Goal: Task Accomplishment & Management: Manage account settings

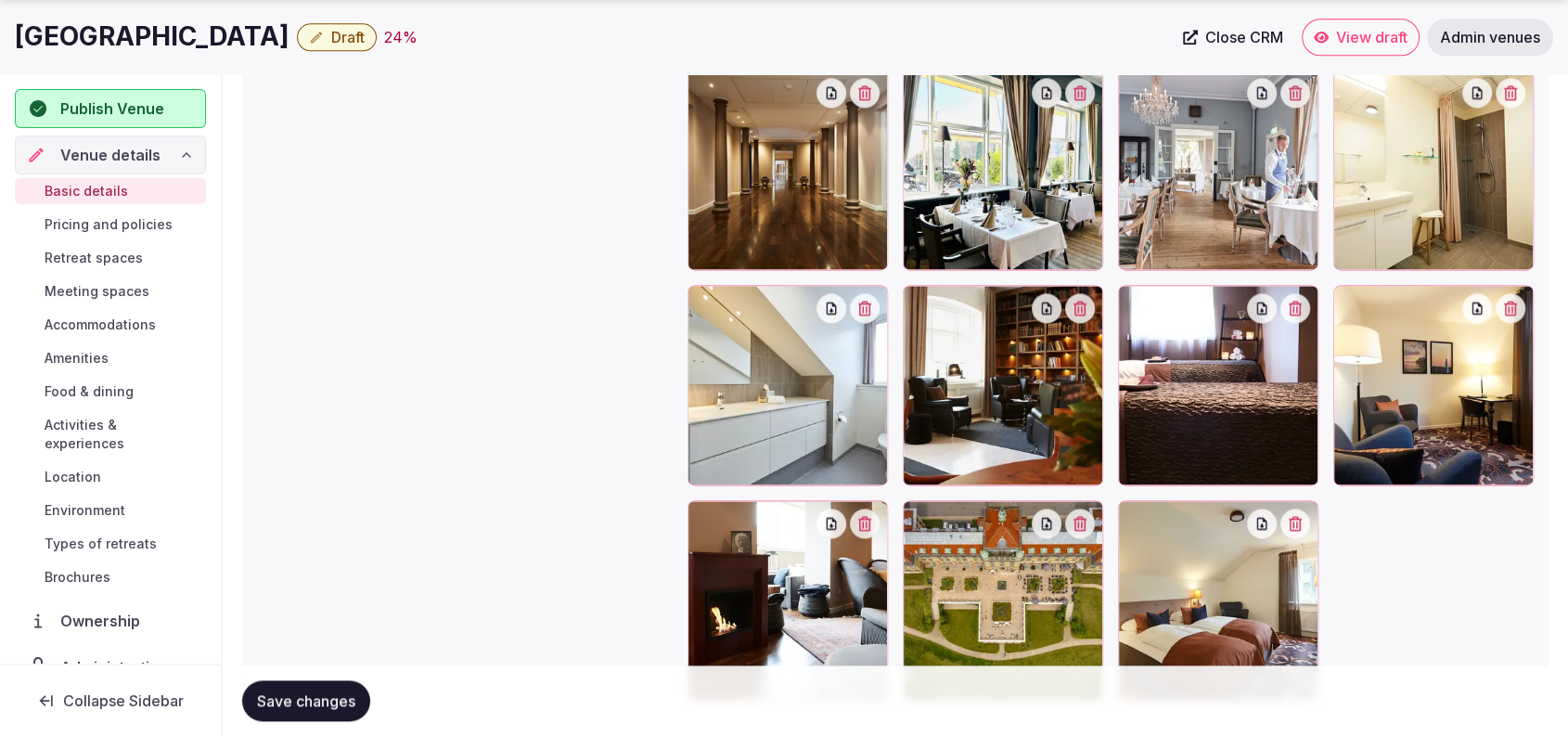
scroll to position [2391, 0]
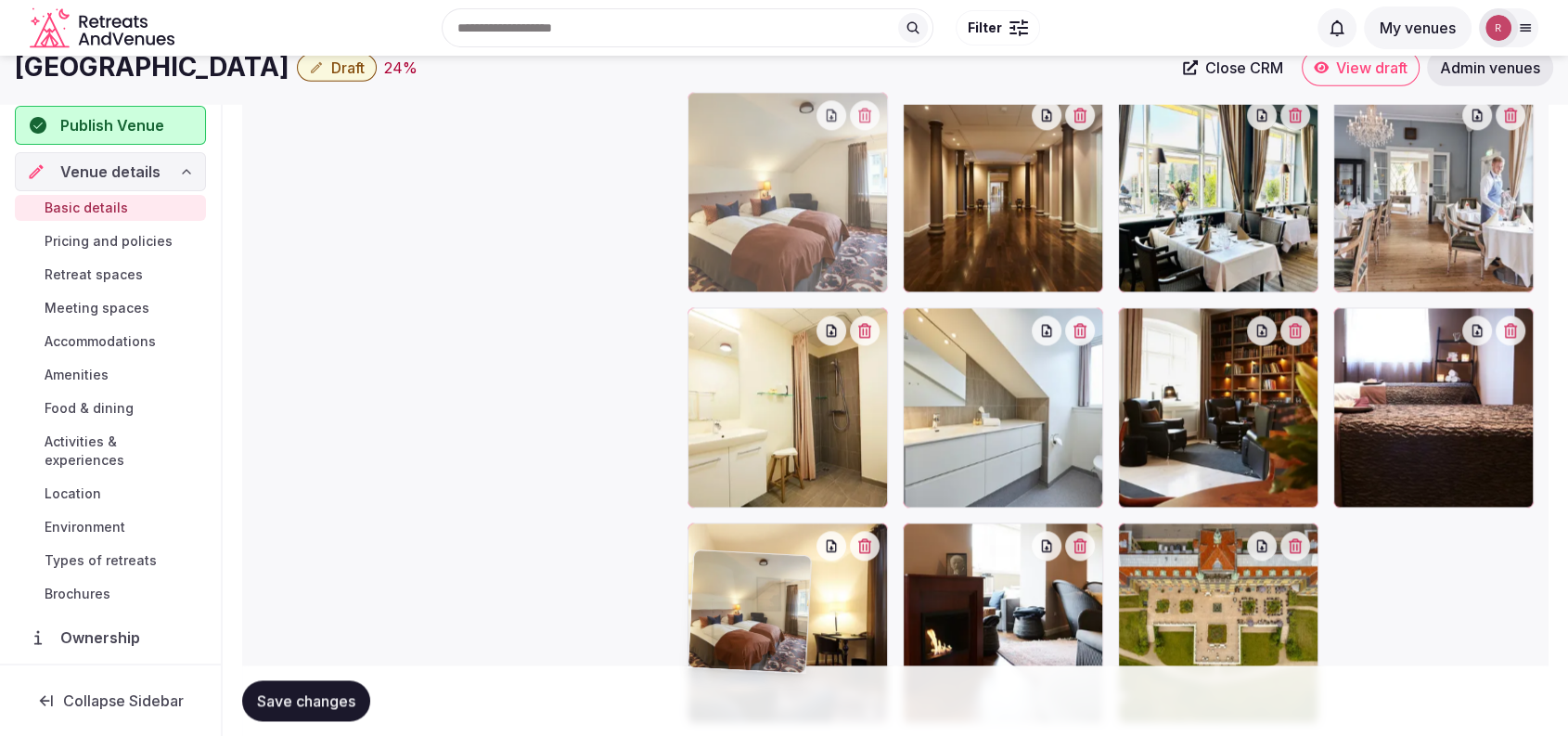
drag, startPoint x: 1299, startPoint y: 596, endPoint x: 836, endPoint y: 118, distance: 665.5
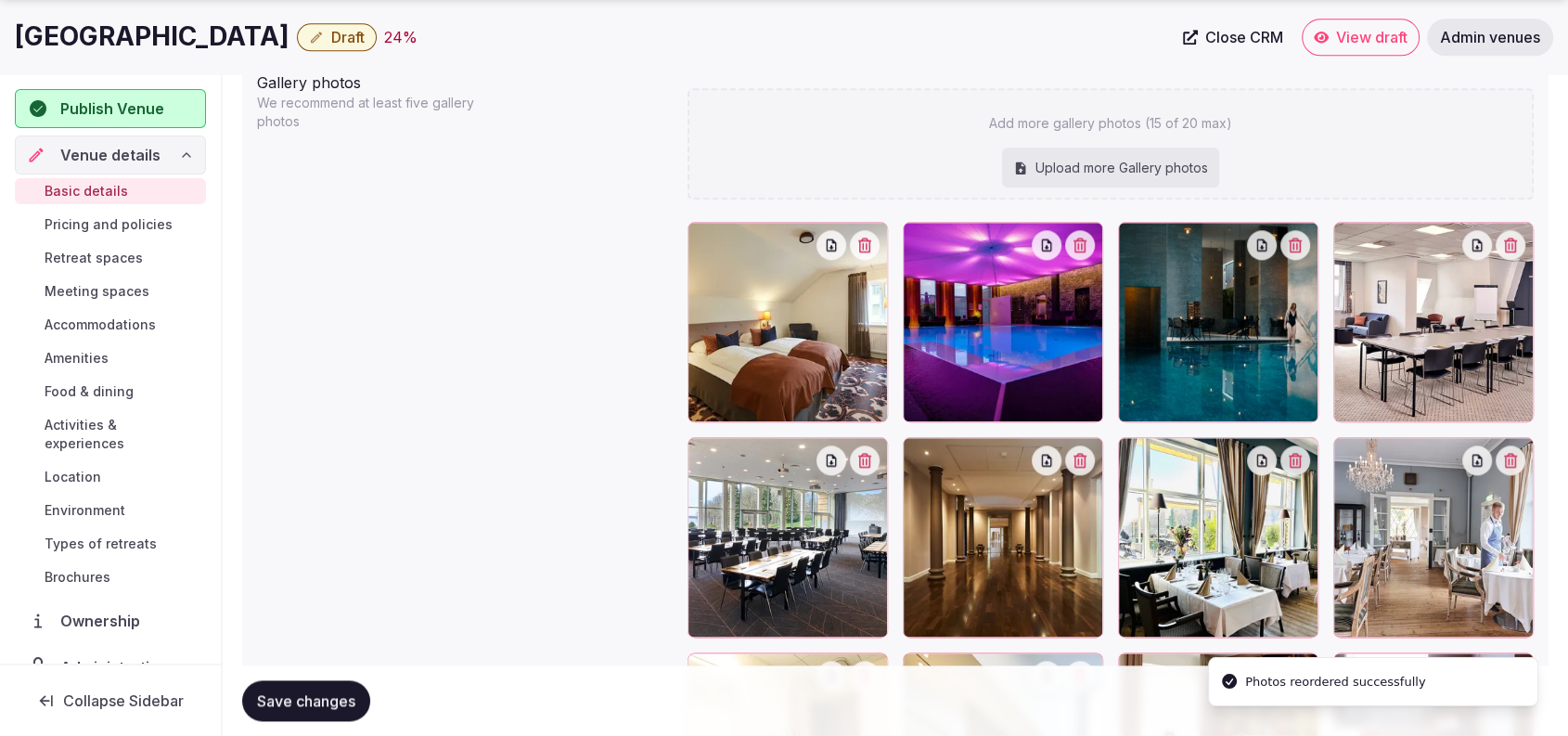
scroll to position [2039, 0]
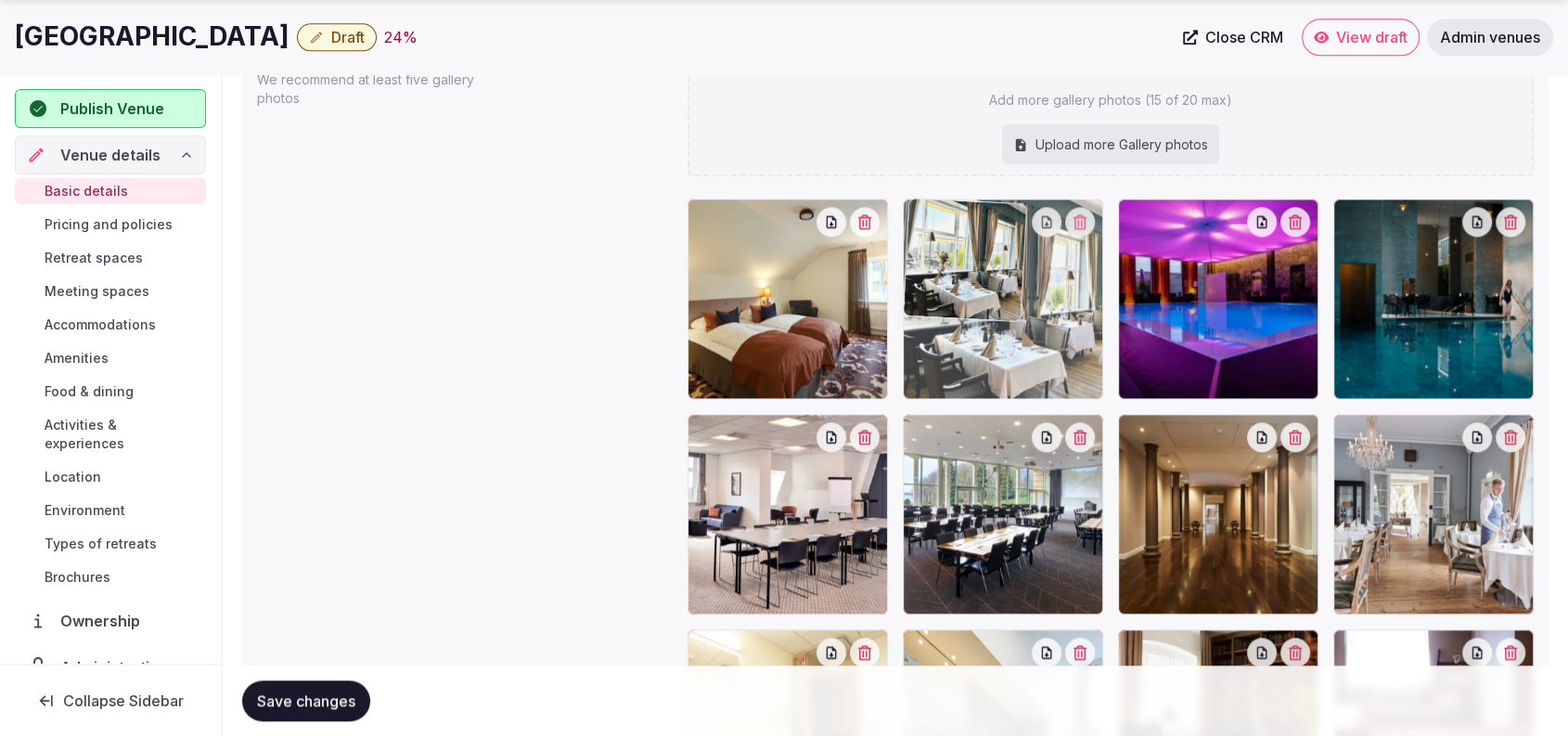
drag, startPoint x: 1218, startPoint y: 506, endPoint x: 1073, endPoint y: 361, distance: 205.1
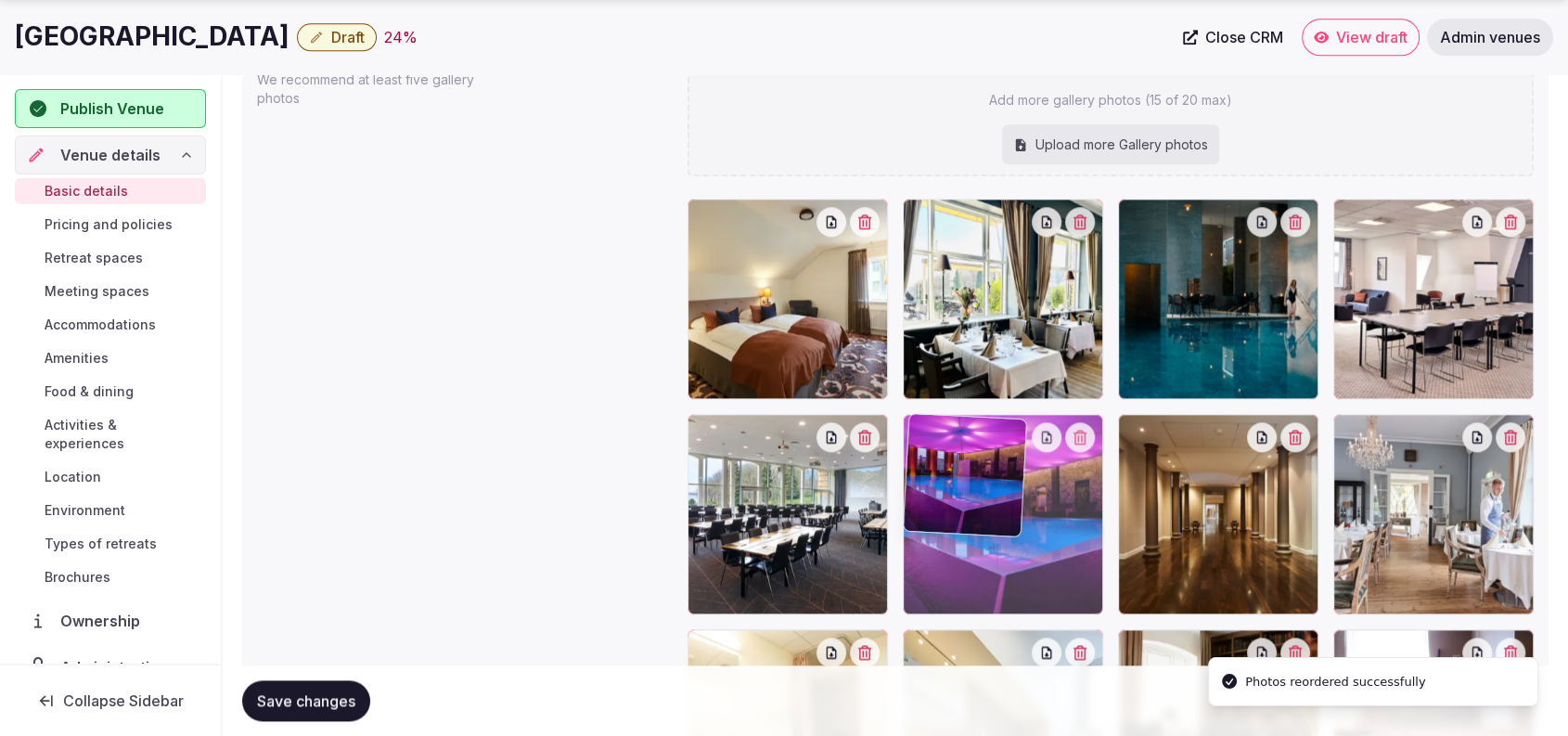
drag, startPoint x: 1208, startPoint y: 364, endPoint x: 1013, endPoint y: 587, distance: 296.2
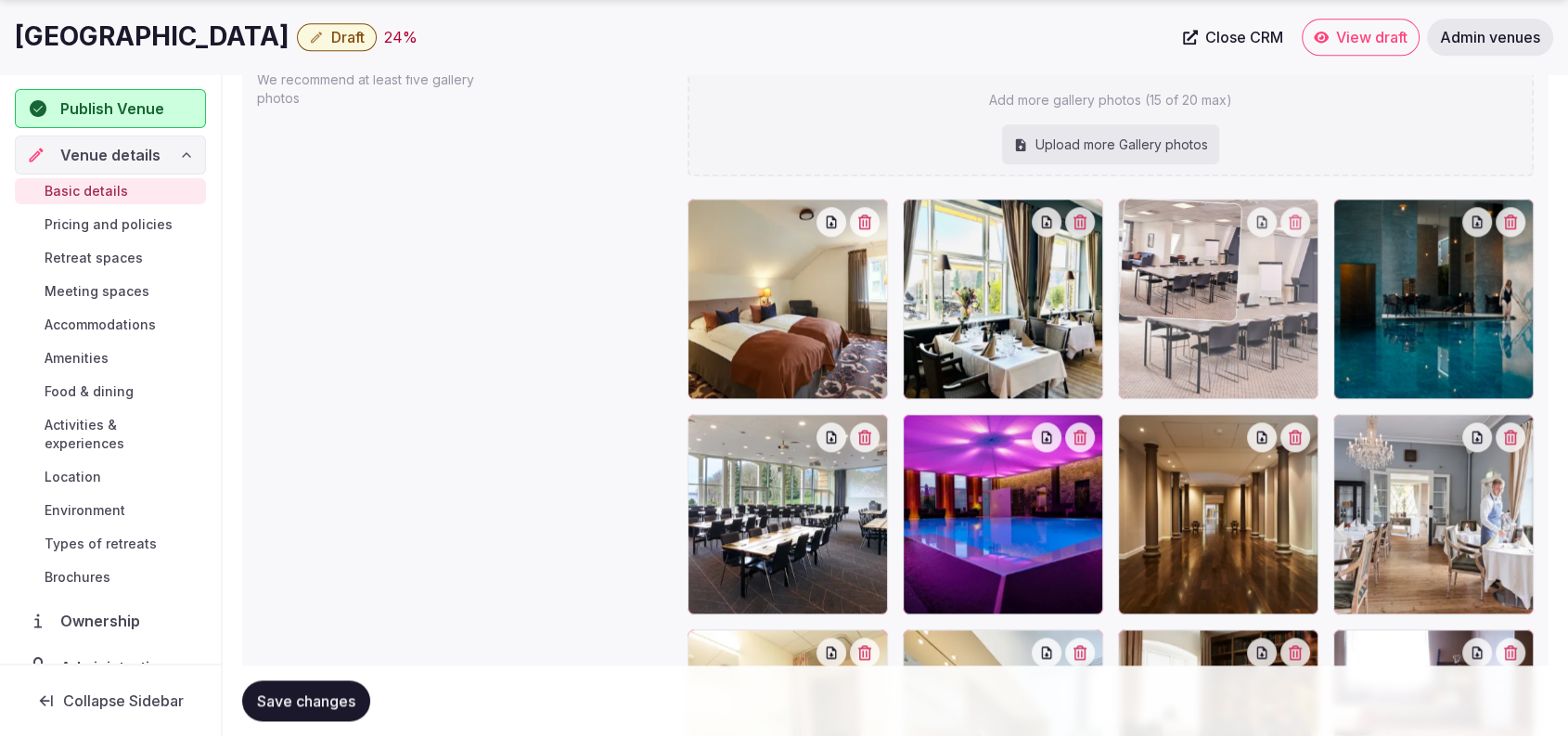
drag, startPoint x: 1450, startPoint y: 363, endPoint x: 1234, endPoint y: 369, distance: 216.1
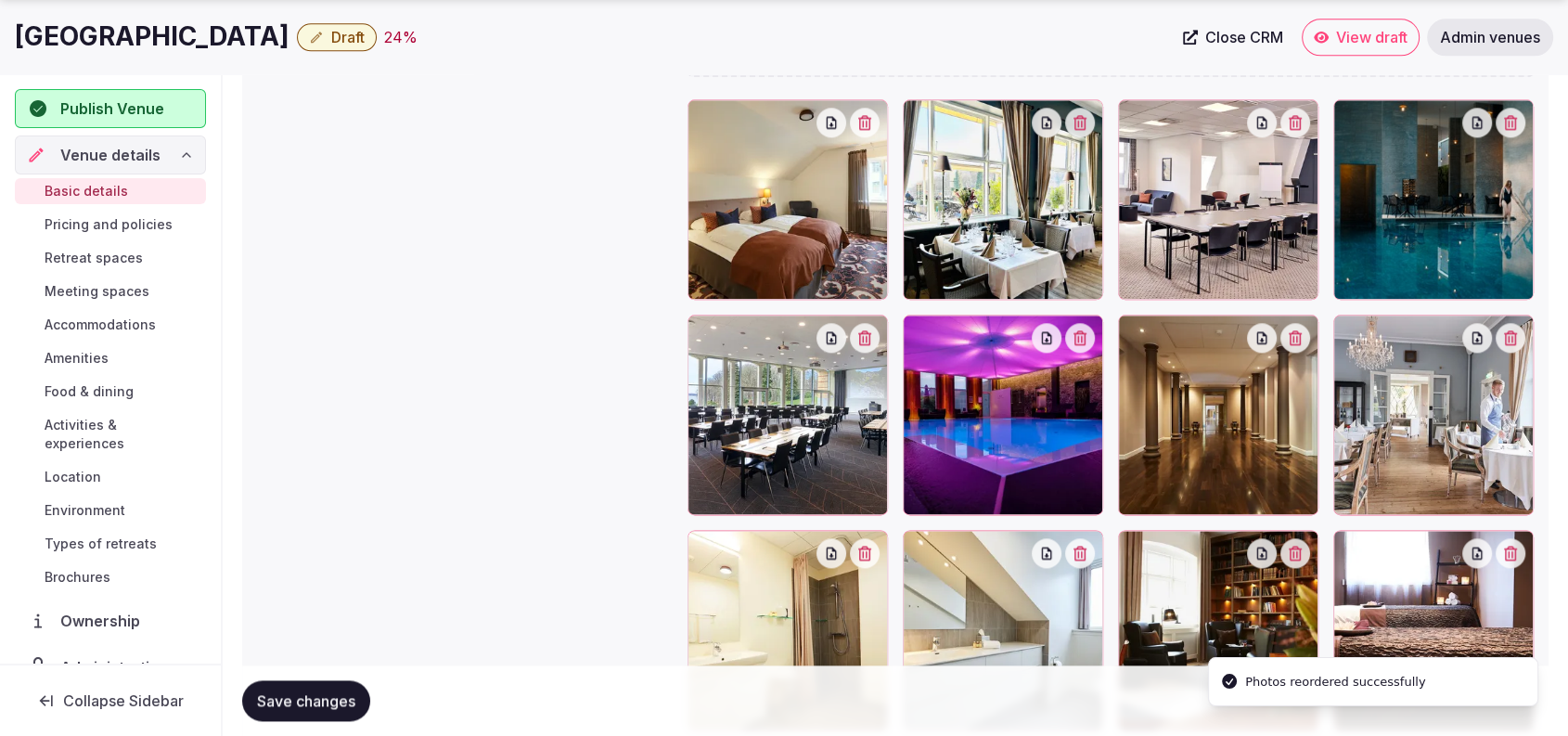
scroll to position [2176, 0]
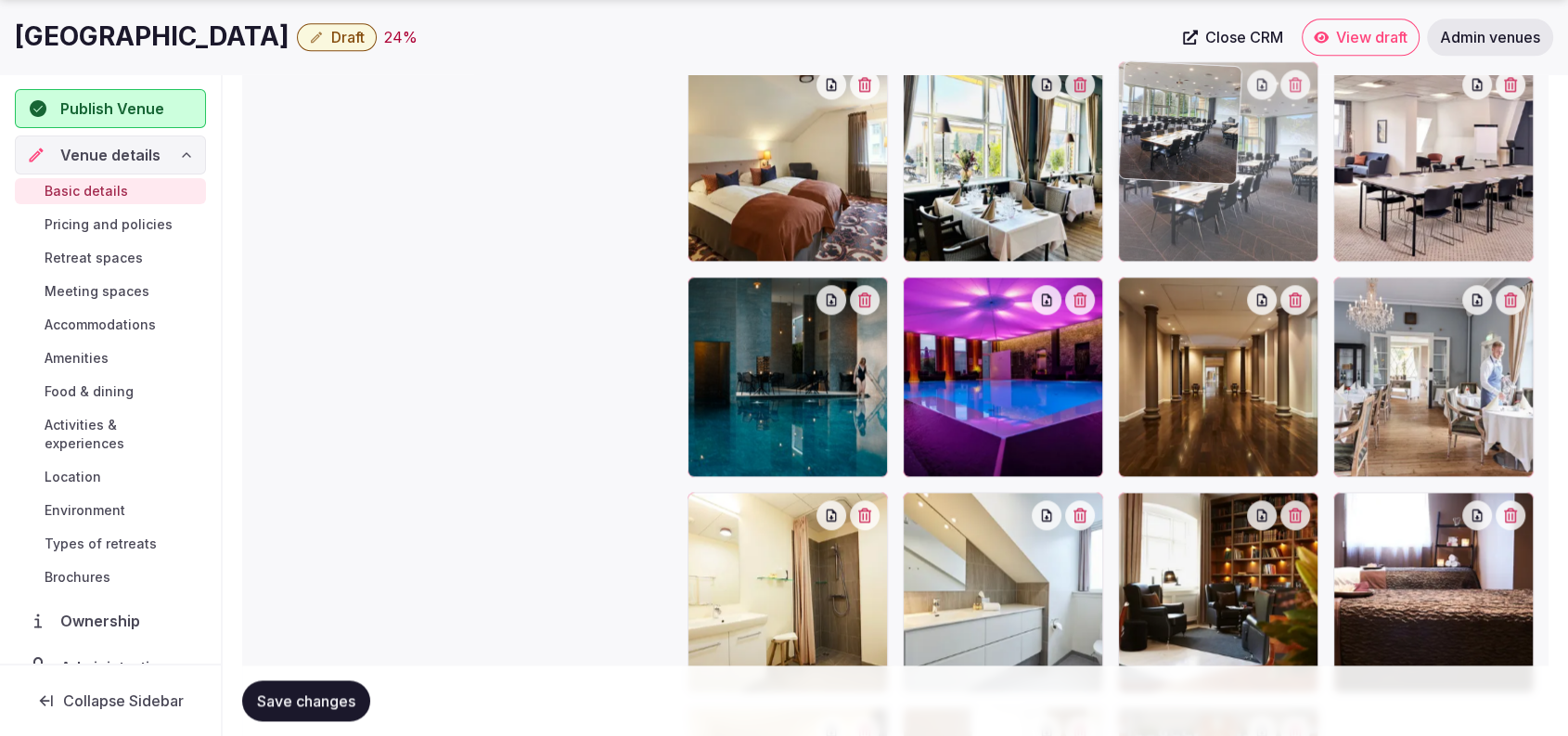
drag, startPoint x: 818, startPoint y: 384, endPoint x: 1329, endPoint y: 241, distance: 530.6
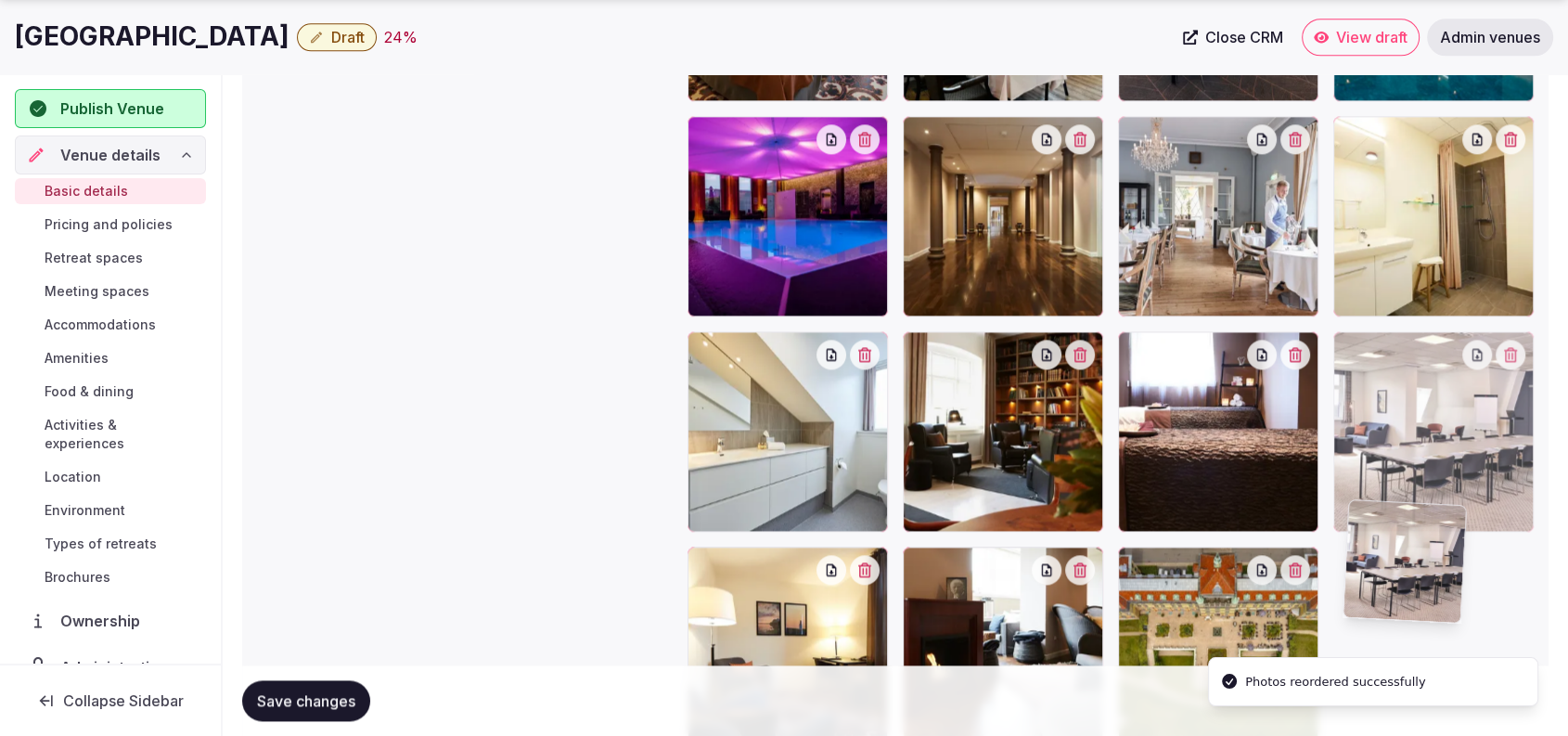
scroll to position [2407, 0]
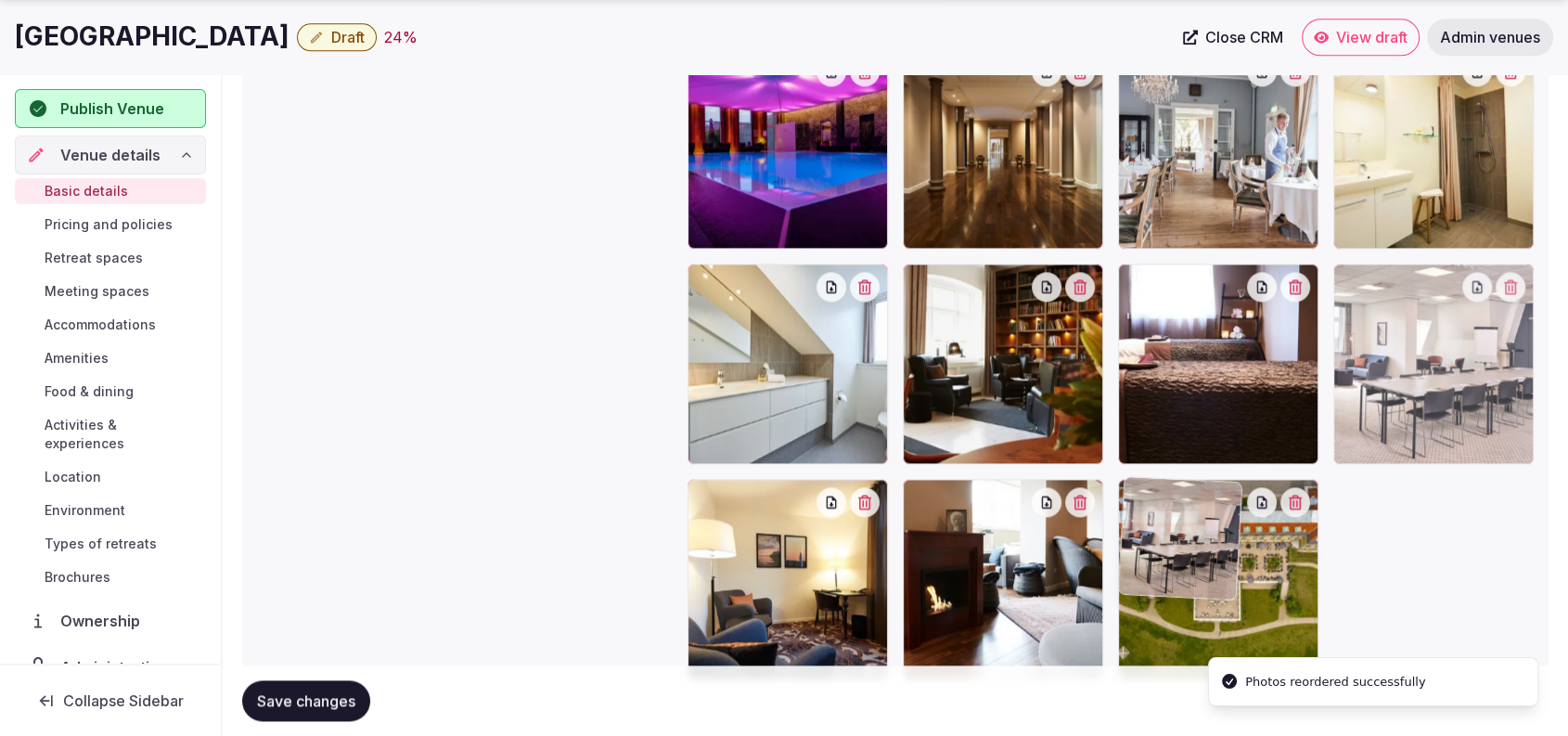
drag, startPoint x: 1449, startPoint y: 331, endPoint x: 1456, endPoint y: 607, distance: 276.1
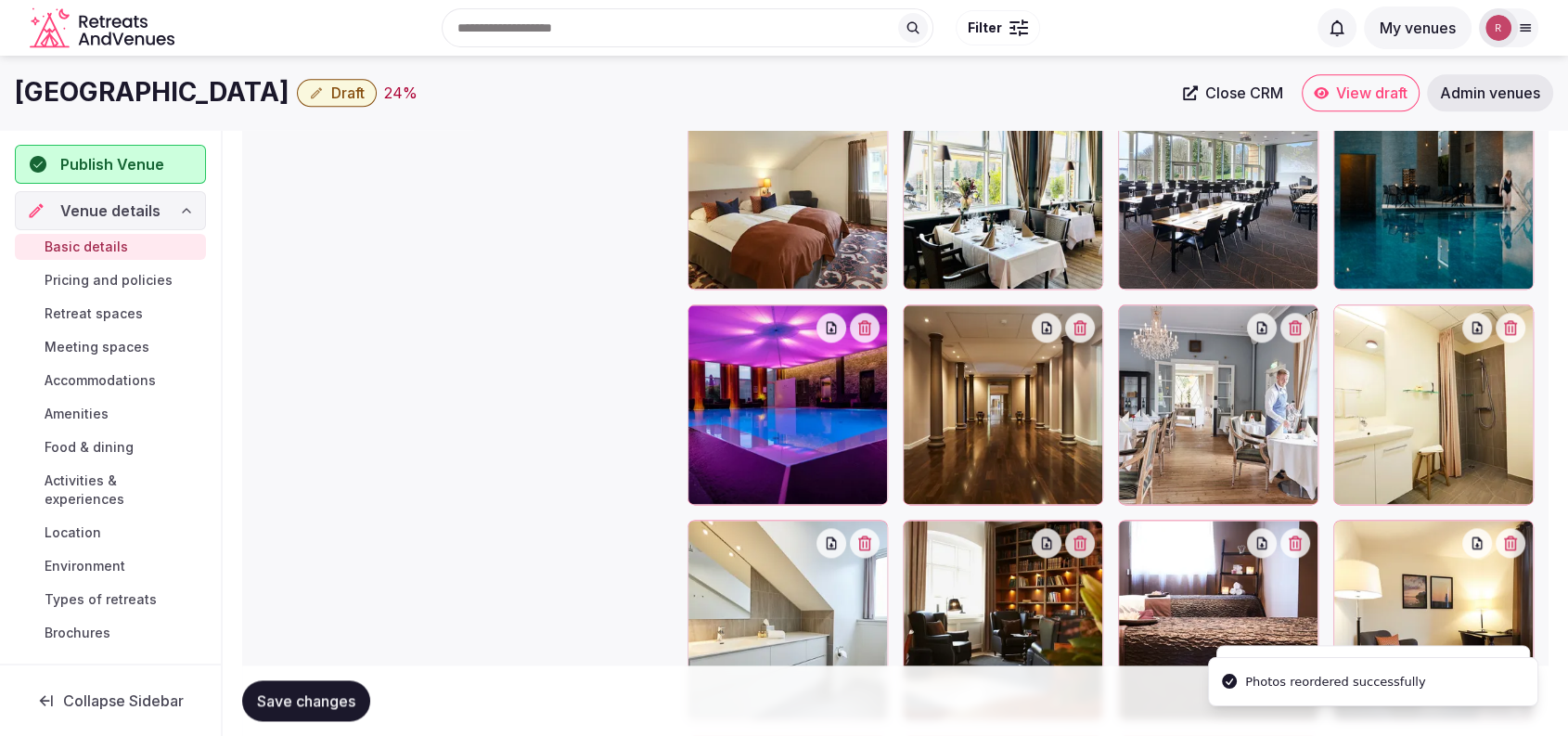
scroll to position [2107, 0]
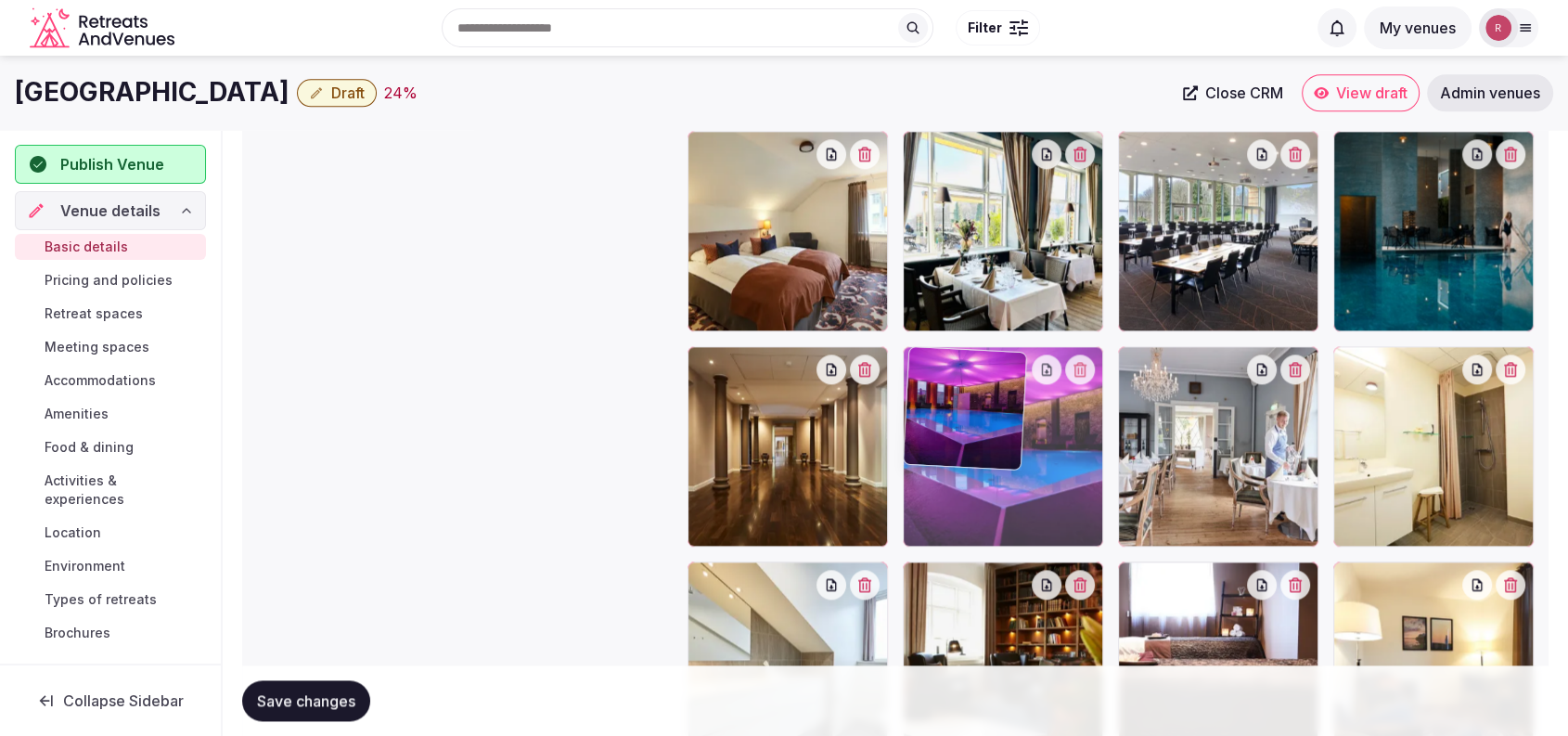
drag, startPoint x: 776, startPoint y: 495, endPoint x: 960, endPoint y: 510, distance: 184.6
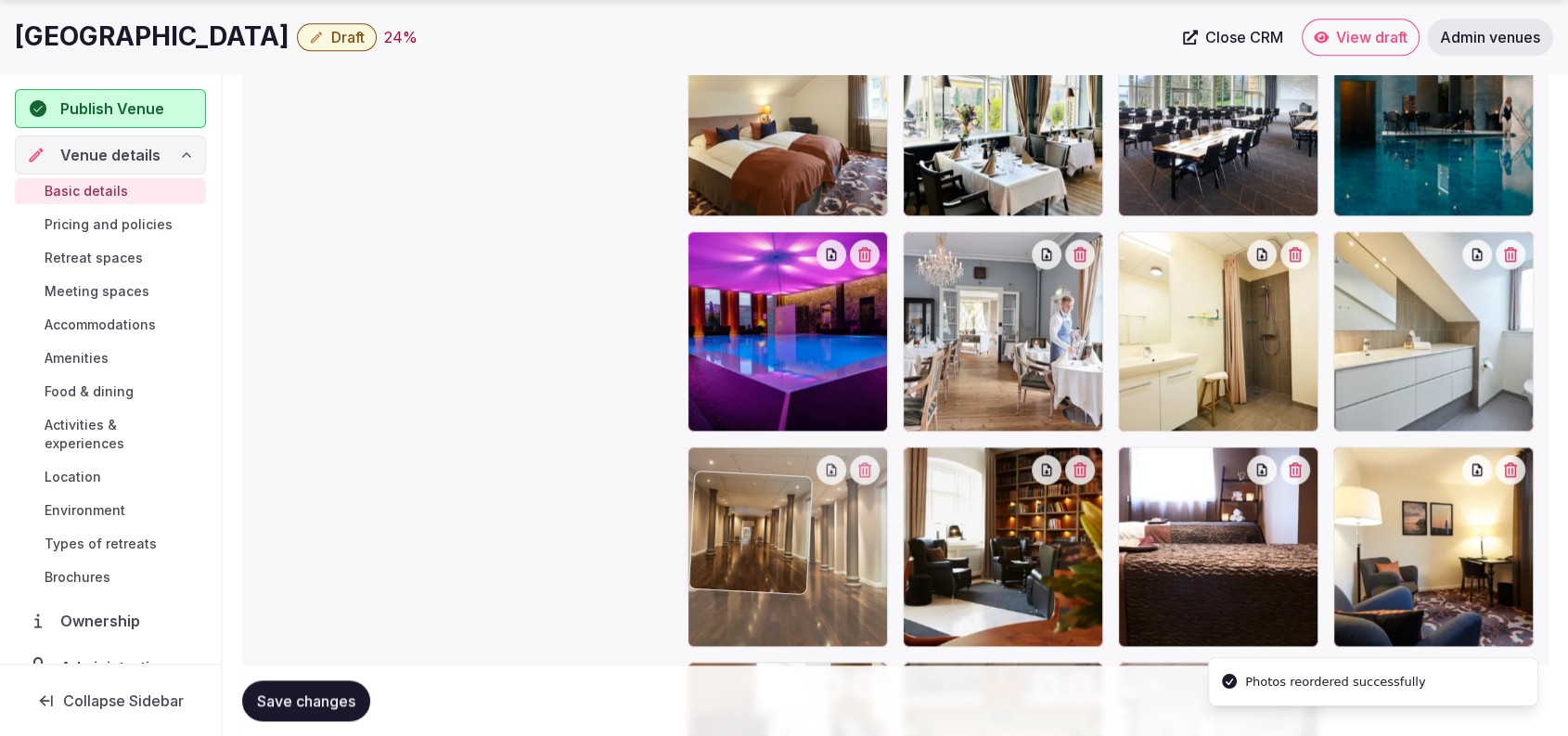
scroll to position [2271, 0]
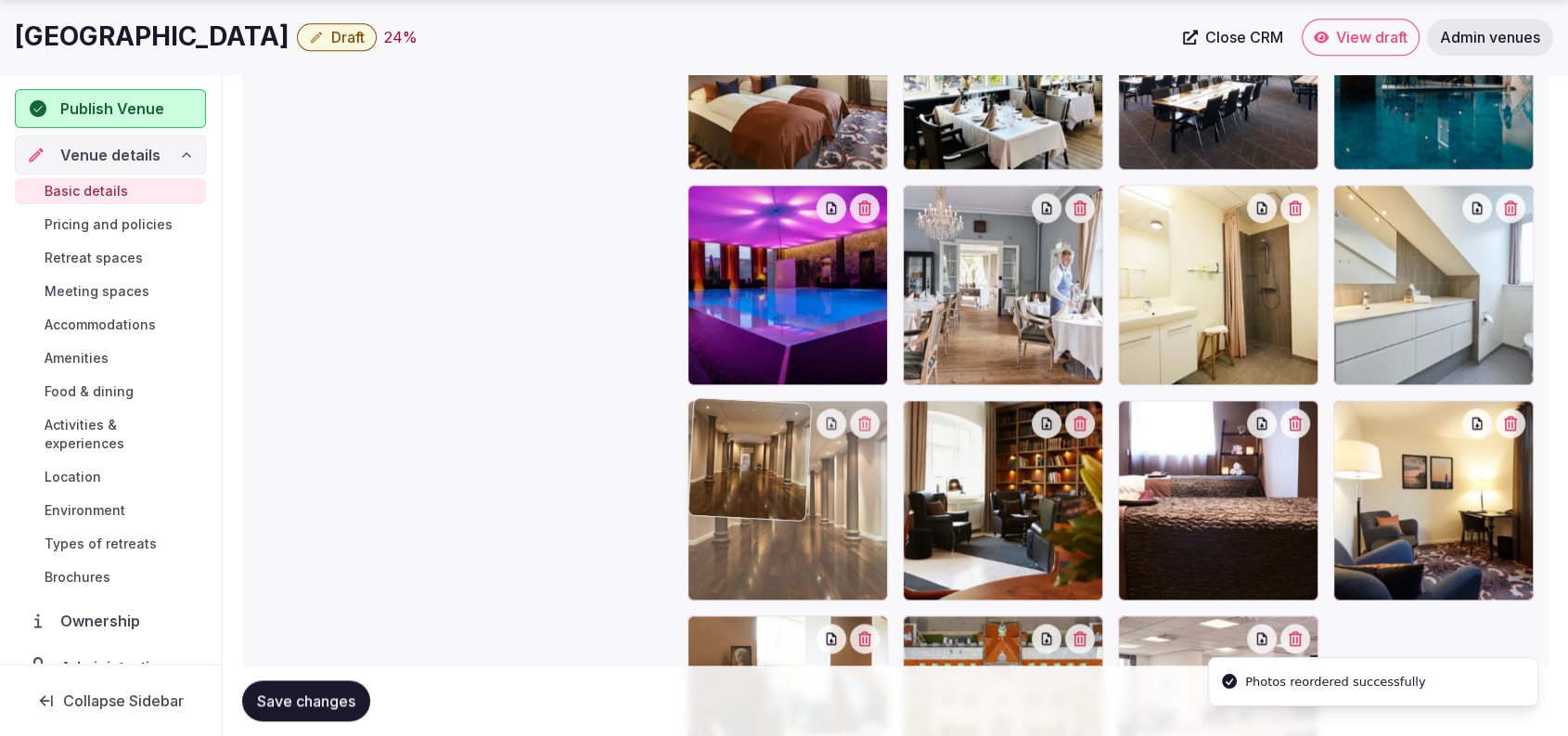
drag, startPoint x: 846, startPoint y: 497, endPoint x: 871, endPoint y: 524, distance: 36.8
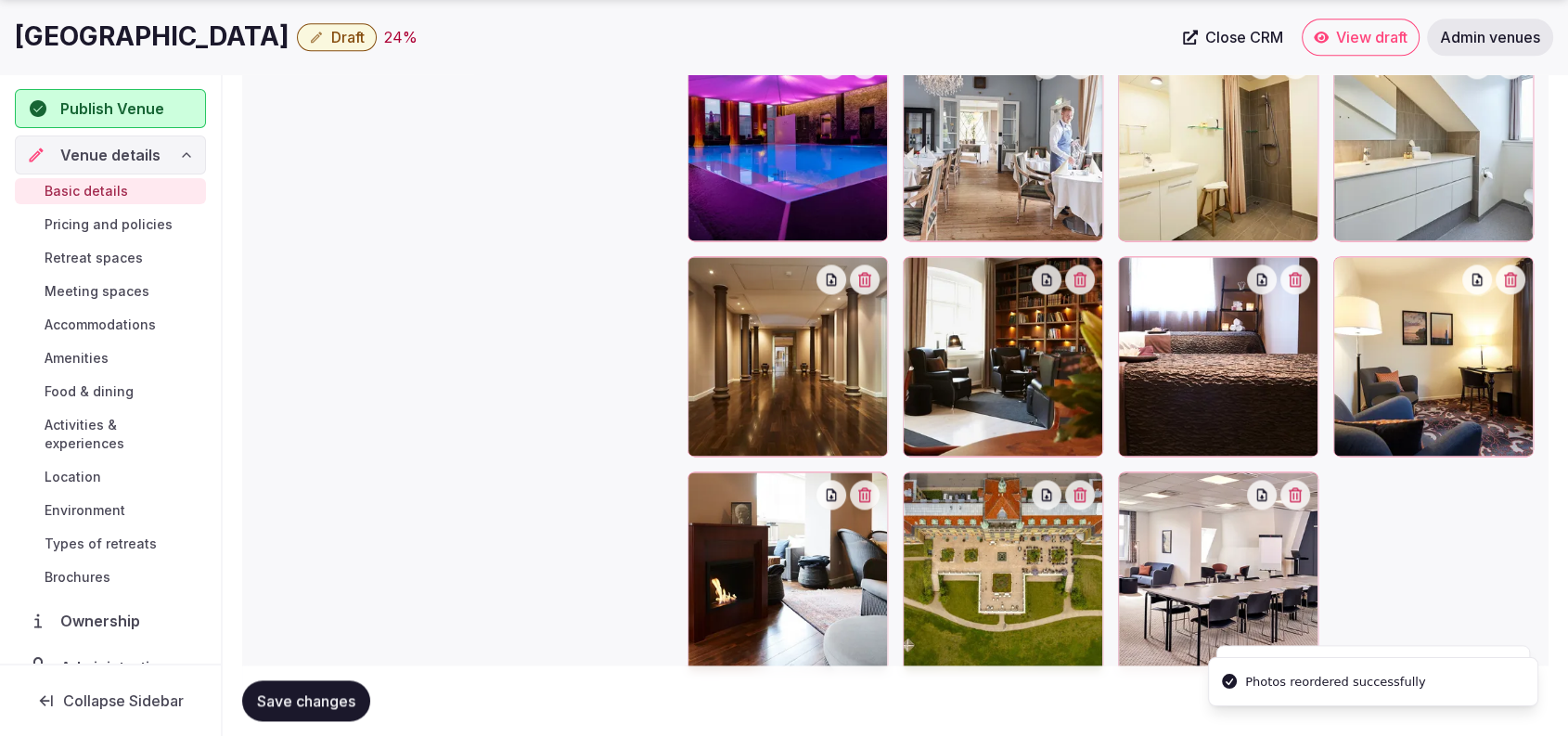
scroll to position [2486, 0]
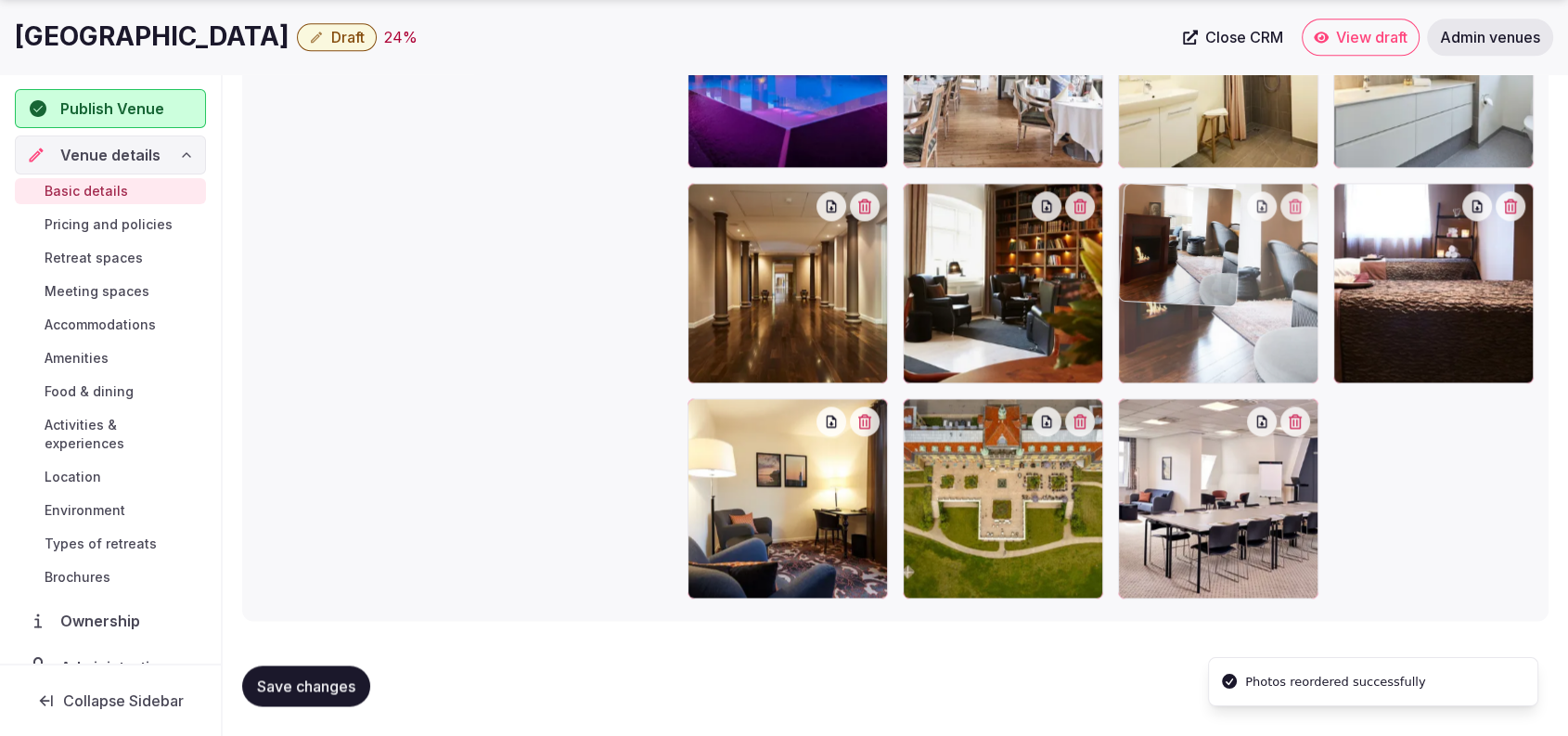
drag, startPoint x: 761, startPoint y: 499, endPoint x: 1257, endPoint y: 283, distance: 541.0
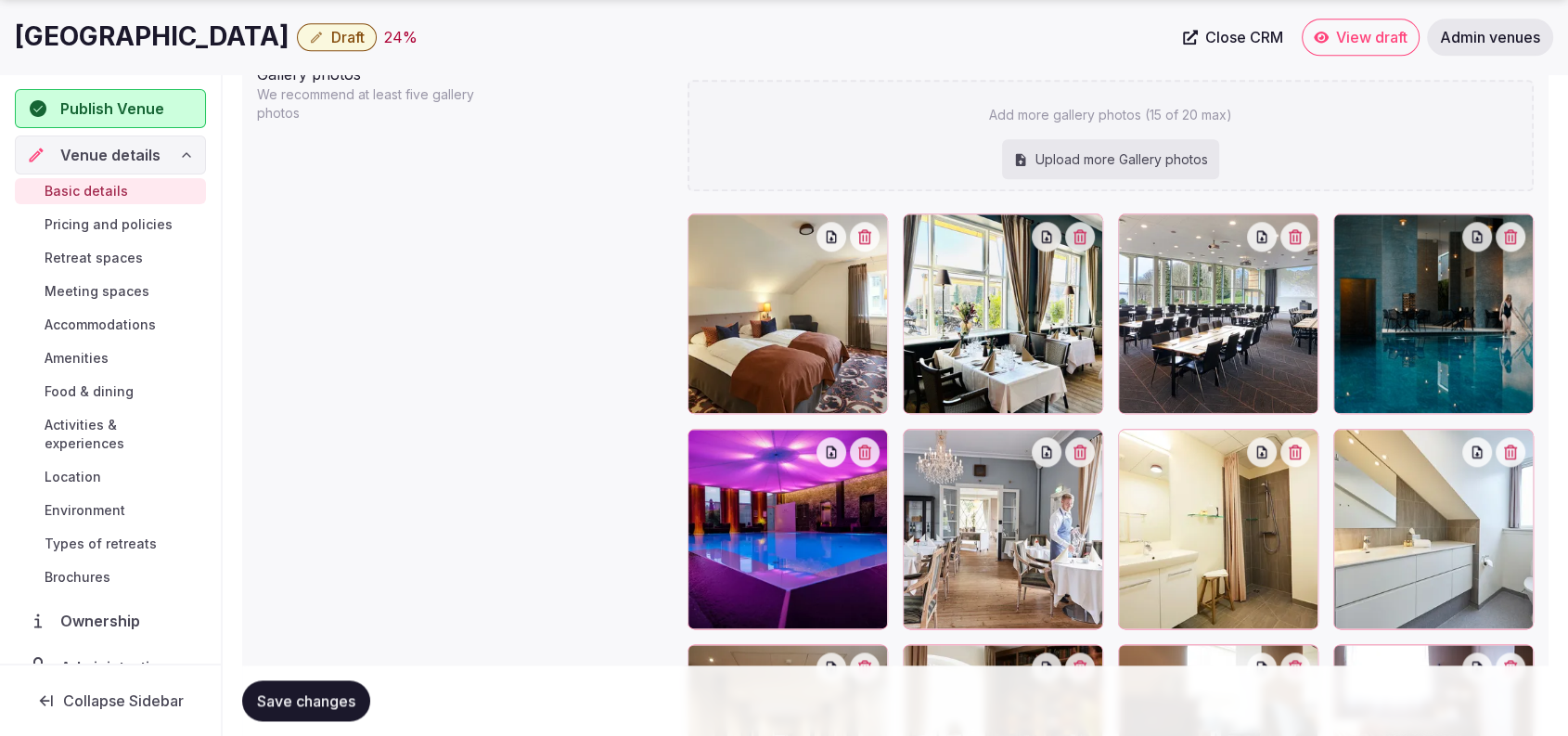
scroll to position [2035, 0]
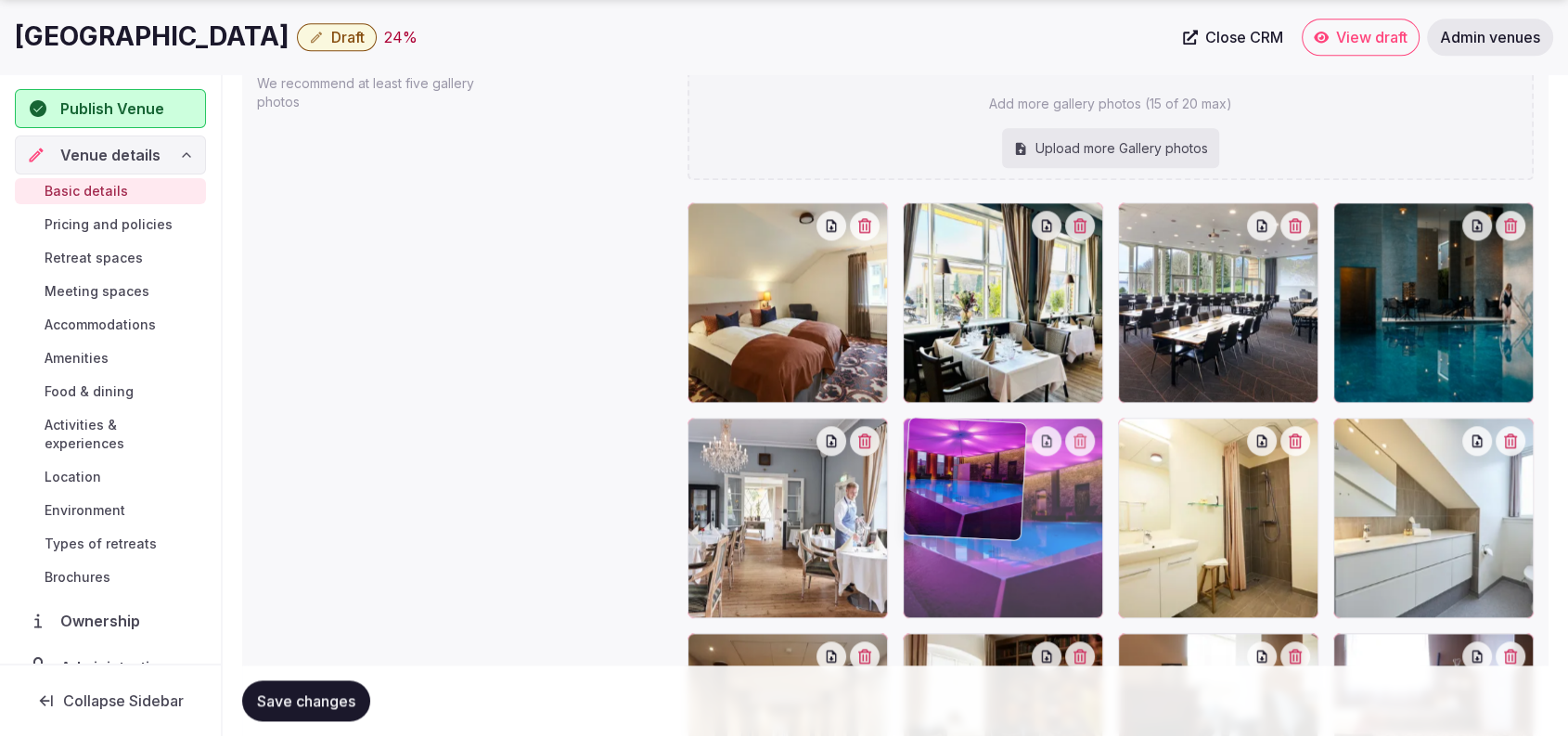
drag, startPoint x: 773, startPoint y: 535, endPoint x: 963, endPoint y: 551, distance: 190.7
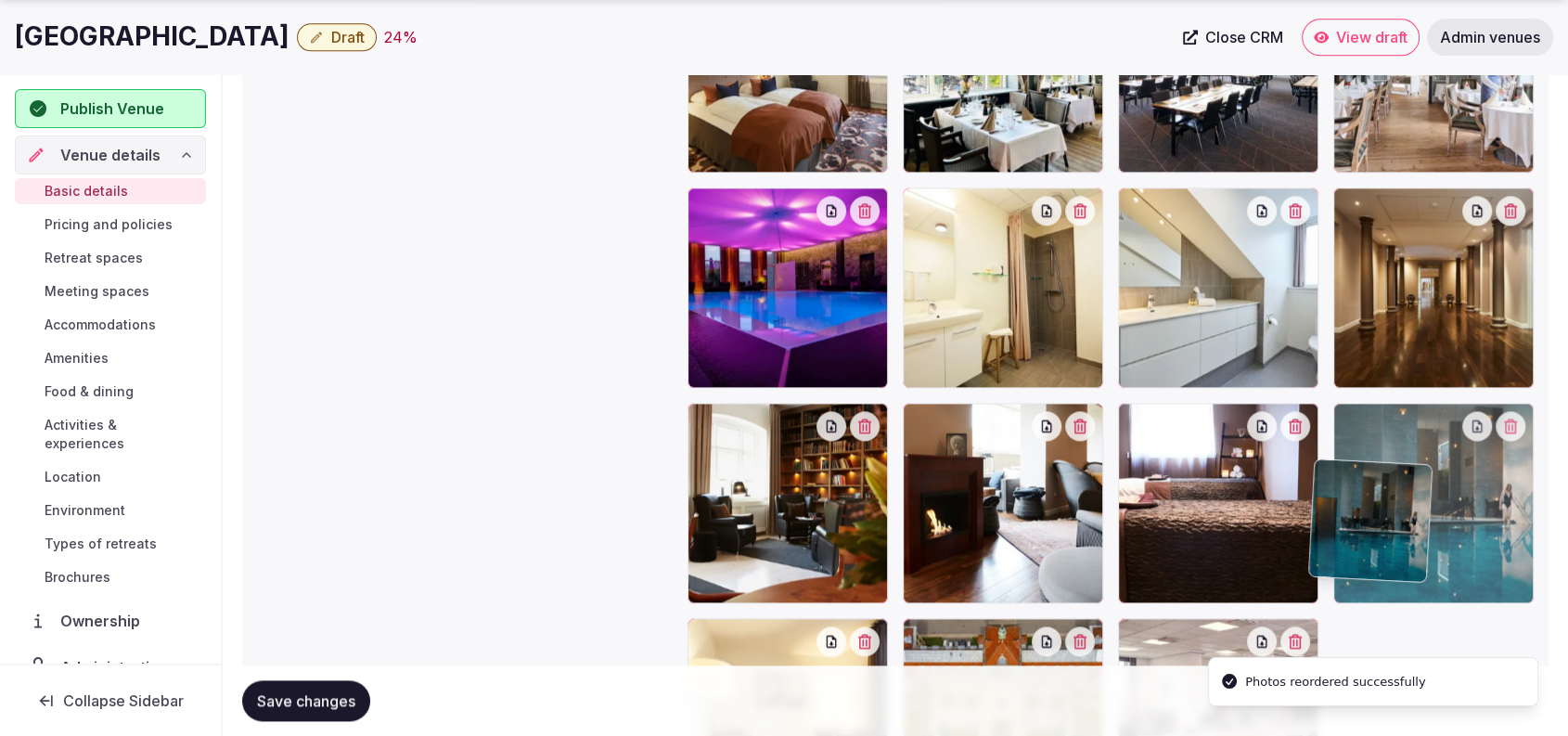
scroll to position [2285, 0]
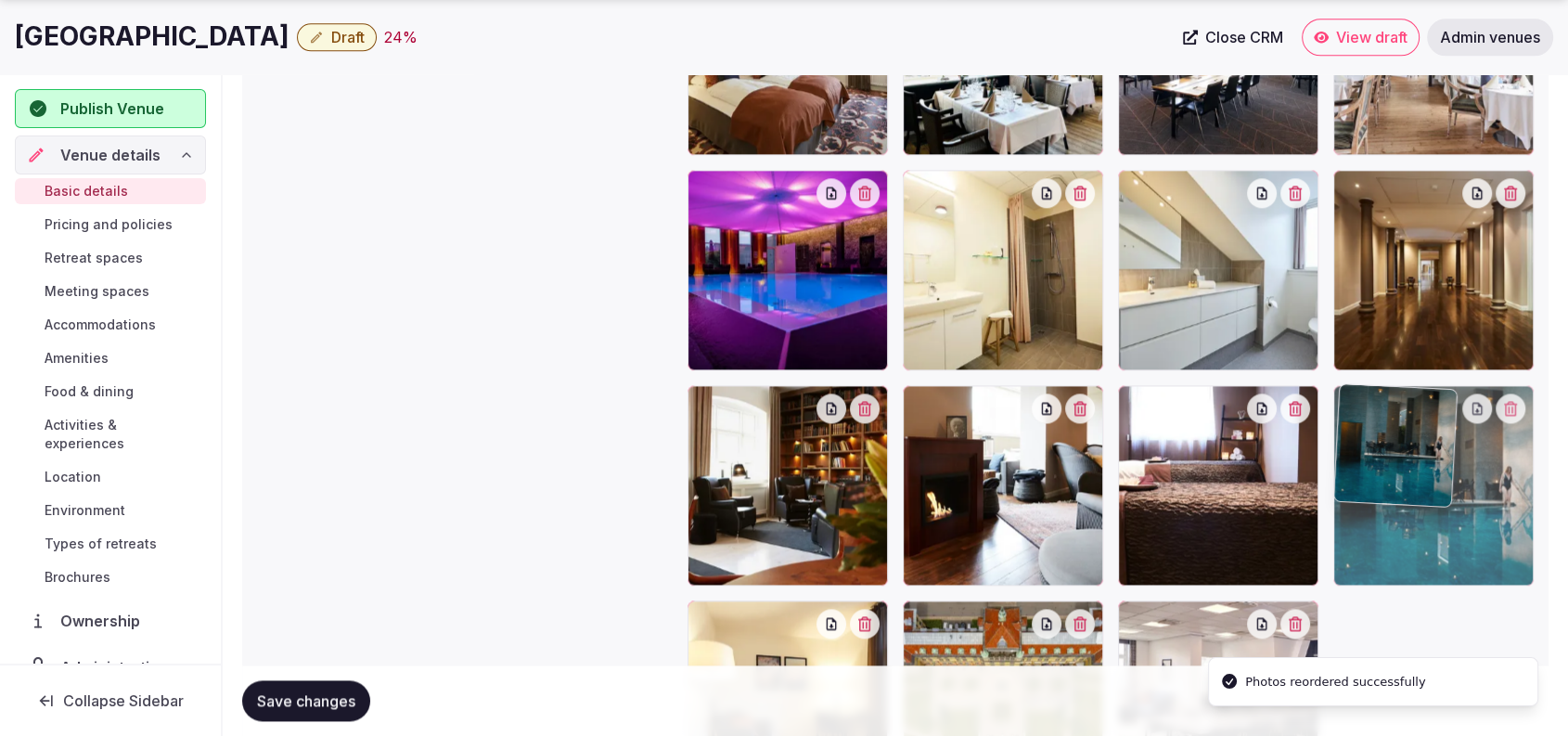
drag, startPoint x: 1487, startPoint y: 339, endPoint x: 1460, endPoint y: 586, distance: 248.5
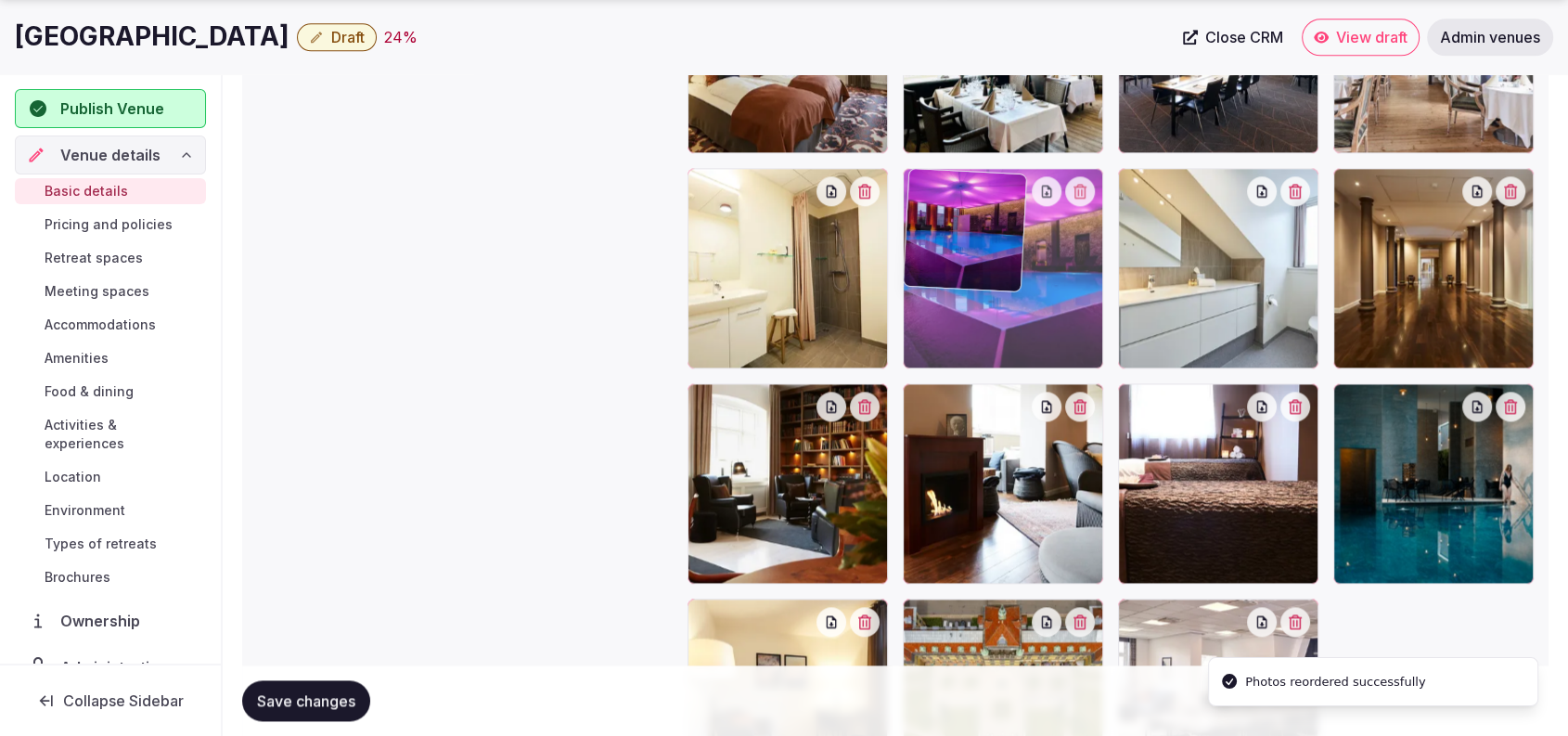
drag, startPoint x: 848, startPoint y: 324, endPoint x: 1012, endPoint y: 360, distance: 167.9
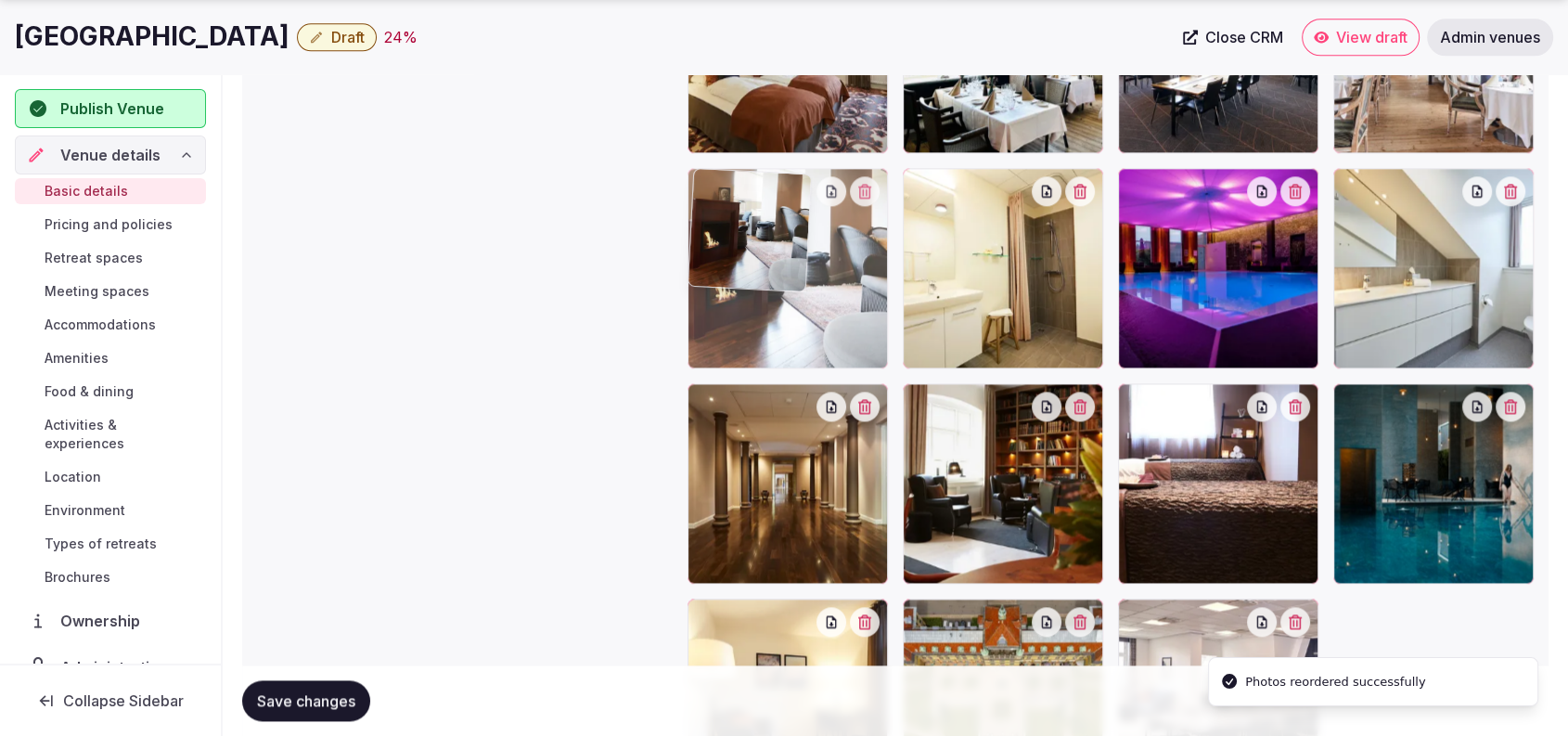
drag, startPoint x: 1004, startPoint y: 454, endPoint x: 833, endPoint y: 310, distance: 223.6
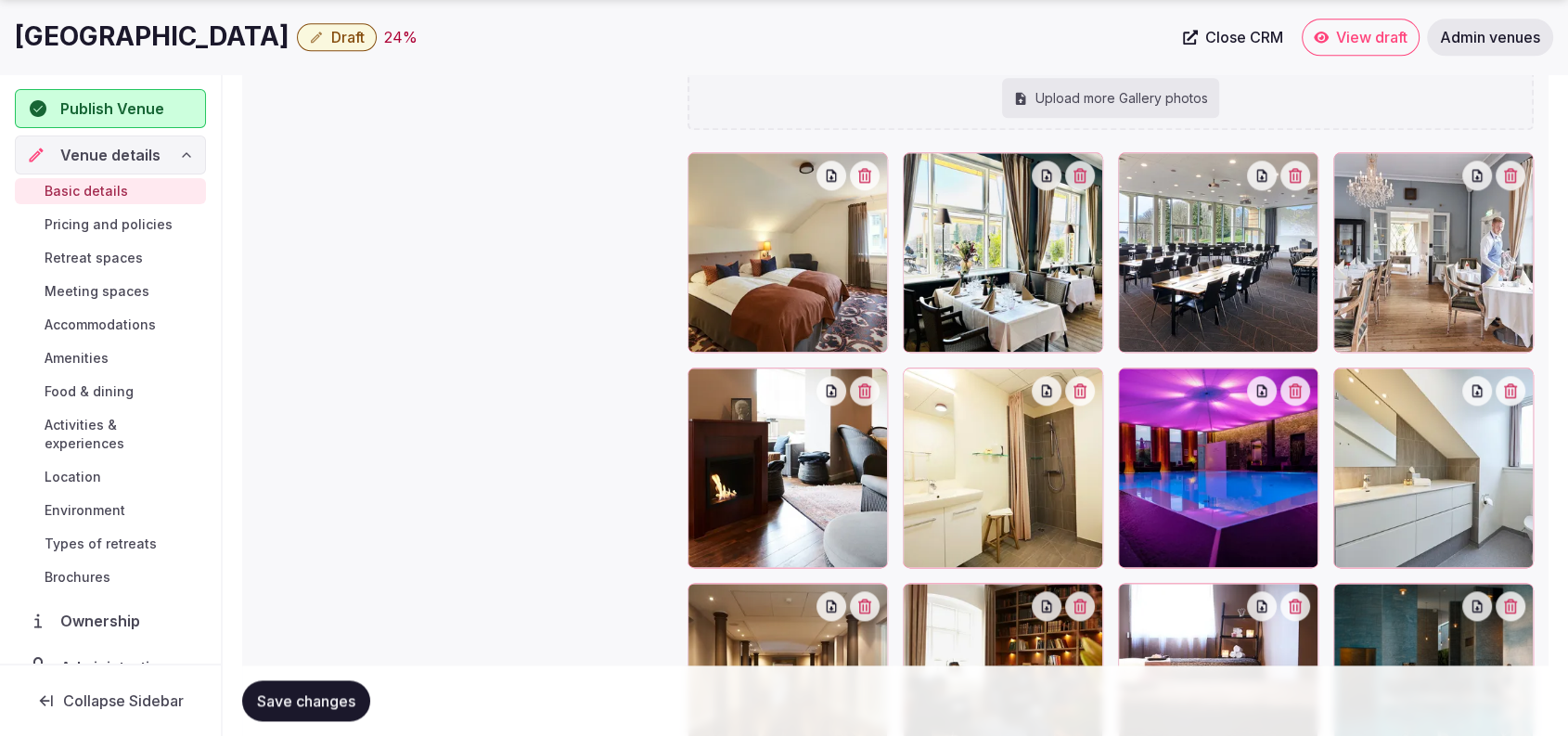
scroll to position [2111, 0]
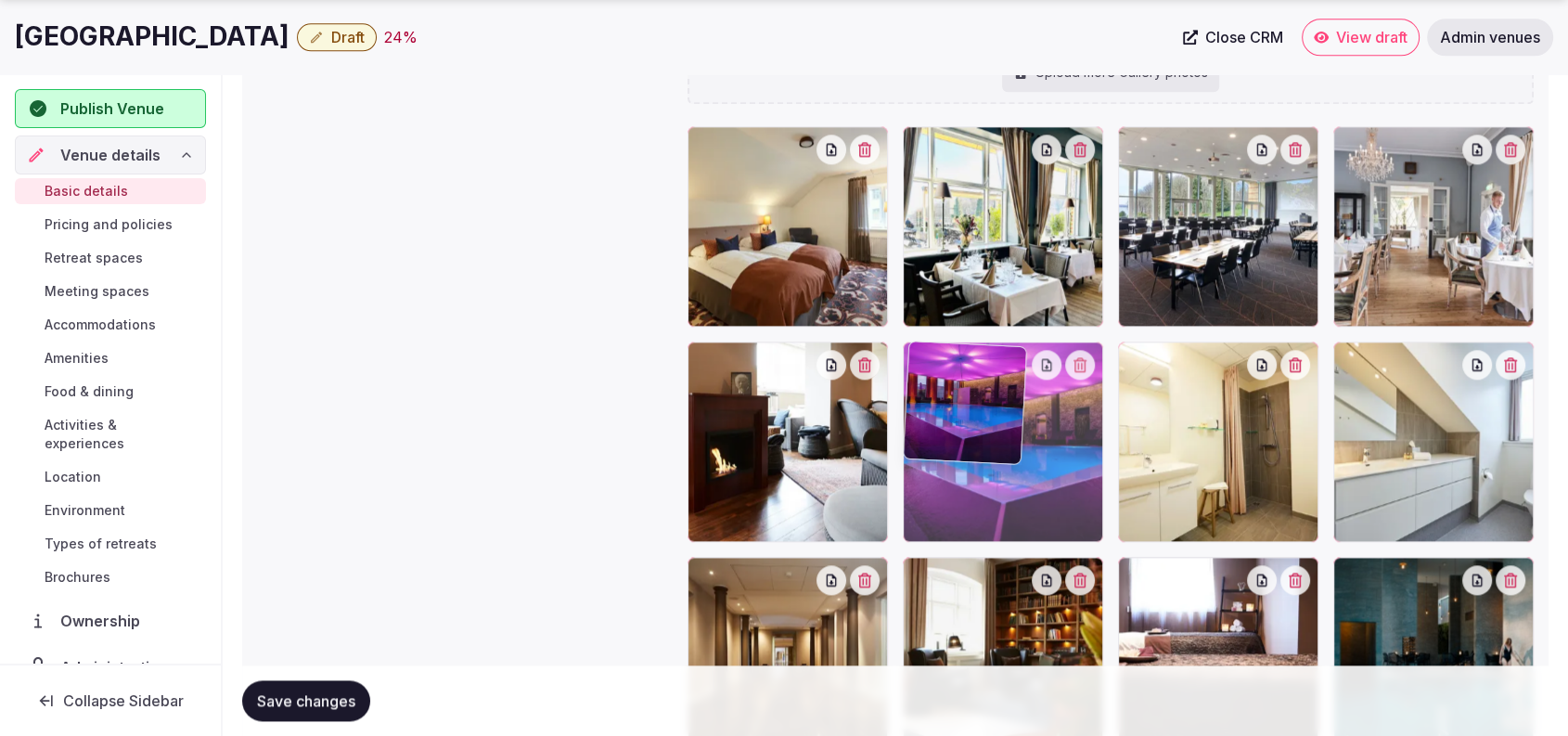
drag, startPoint x: 1263, startPoint y: 473, endPoint x: 1122, endPoint y: 466, distance: 141.2
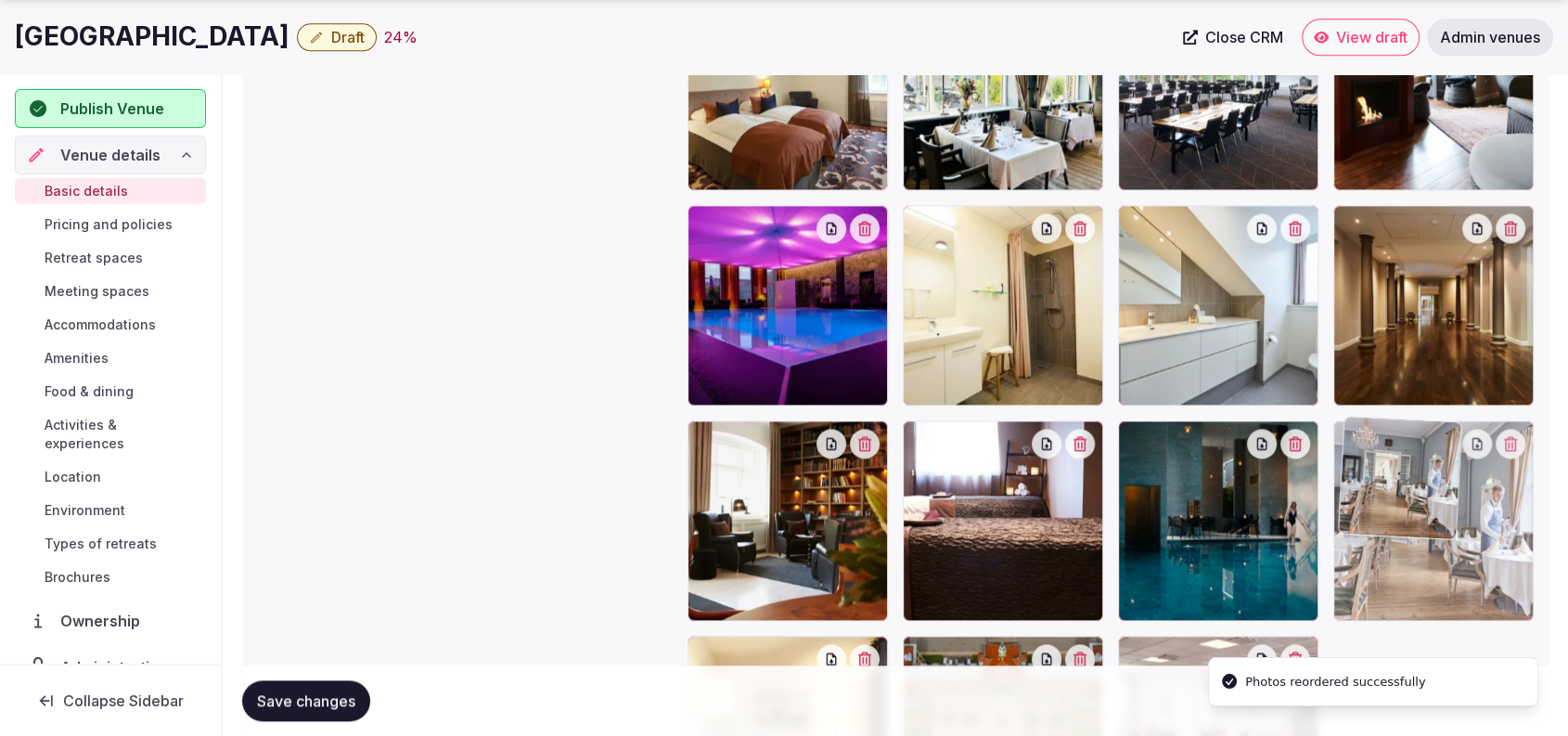
scroll to position [2256, 0]
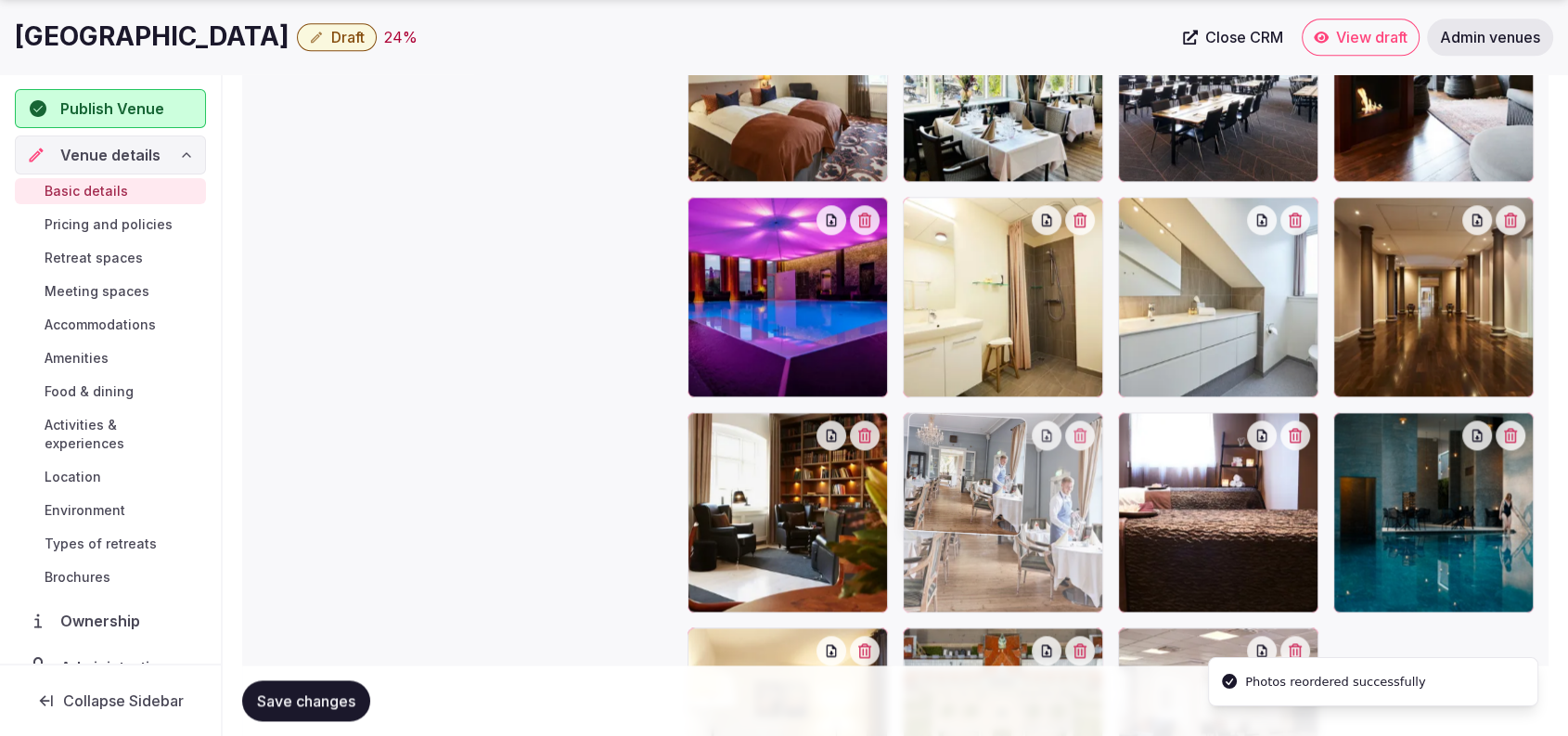
drag, startPoint x: 1472, startPoint y: 295, endPoint x: 1165, endPoint y: 585, distance: 422.3
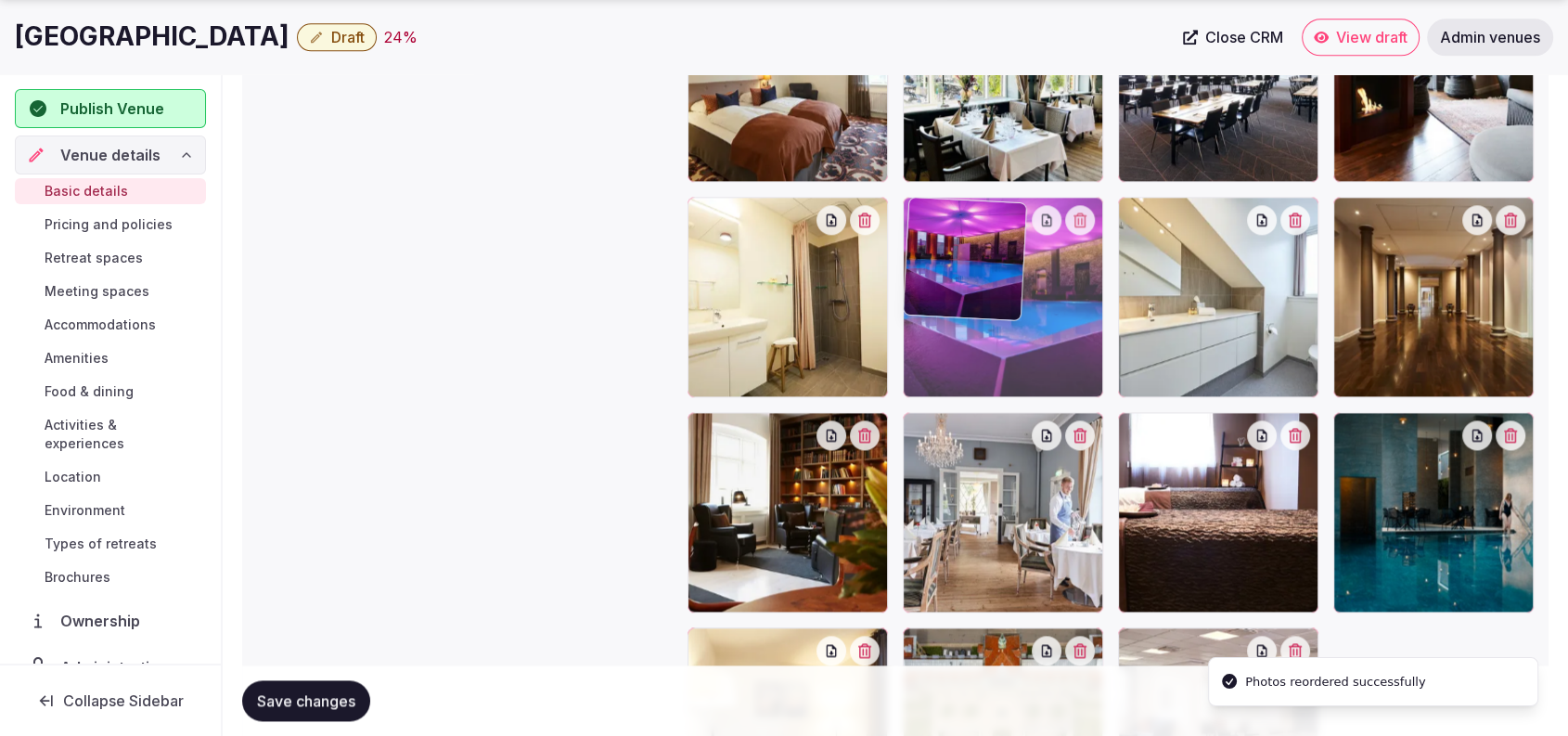
drag, startPoint x: 797, startPoint y: 352, endPoint x: 1032, endPoint y: 388, distance: 237.7
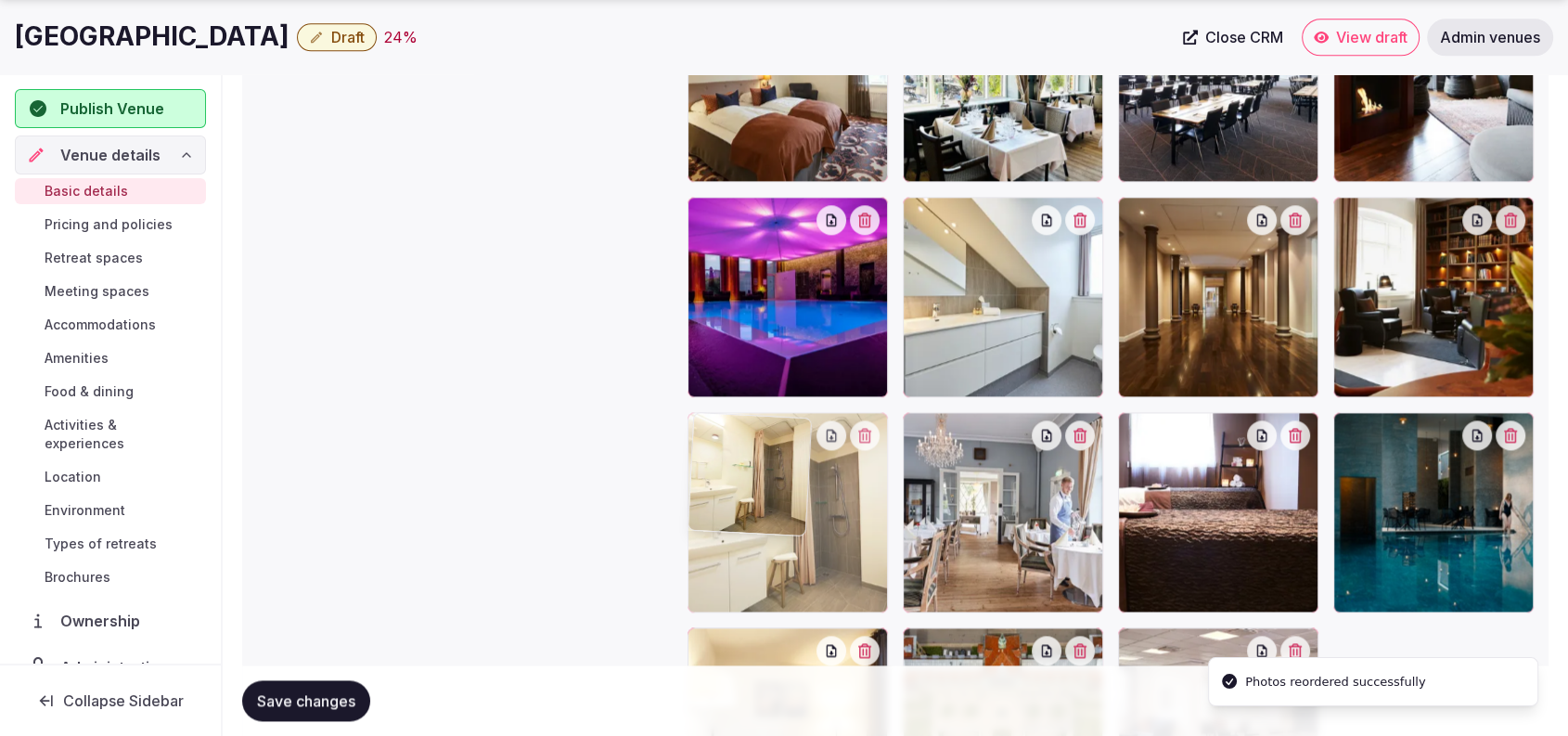
drag, startPoint x: 798, startPoint y: 361, endPoint x: 863, endPoint y: 562, distance: 211.2
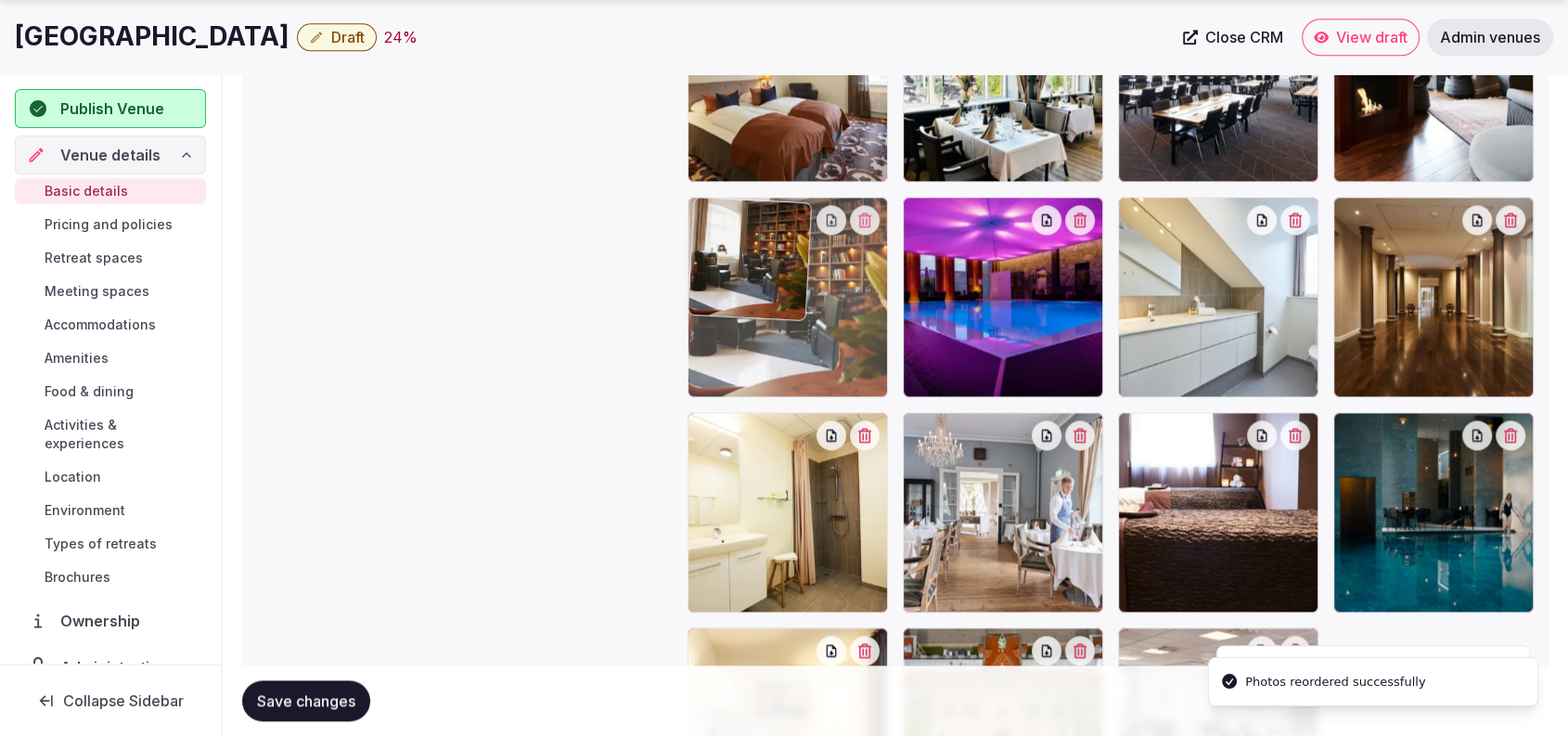
drag, startPoint x: 1482, startPoint y: 339, endPoint x: 934, endPoint y: 373, distance: 549.1
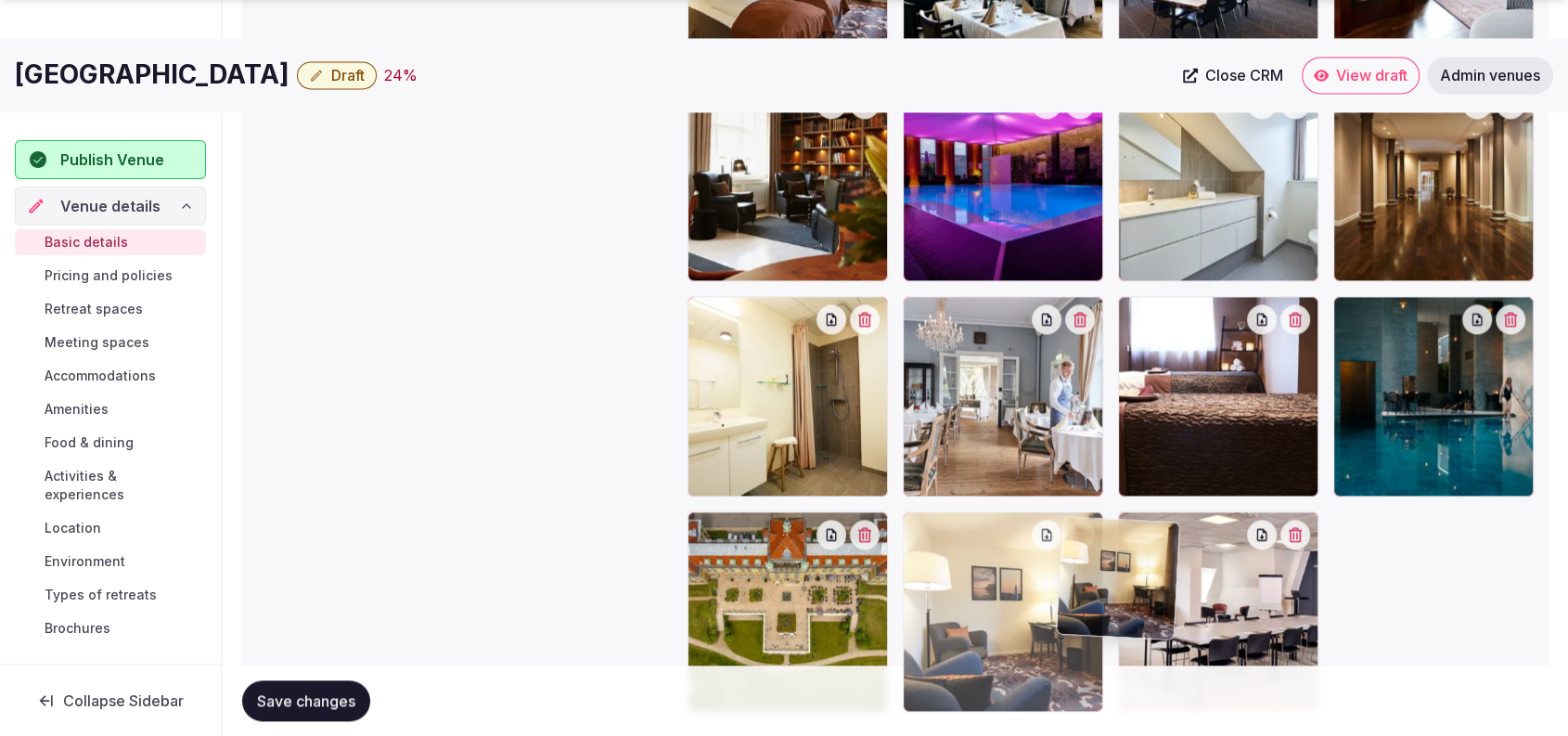
scroll to position [2373, 0]
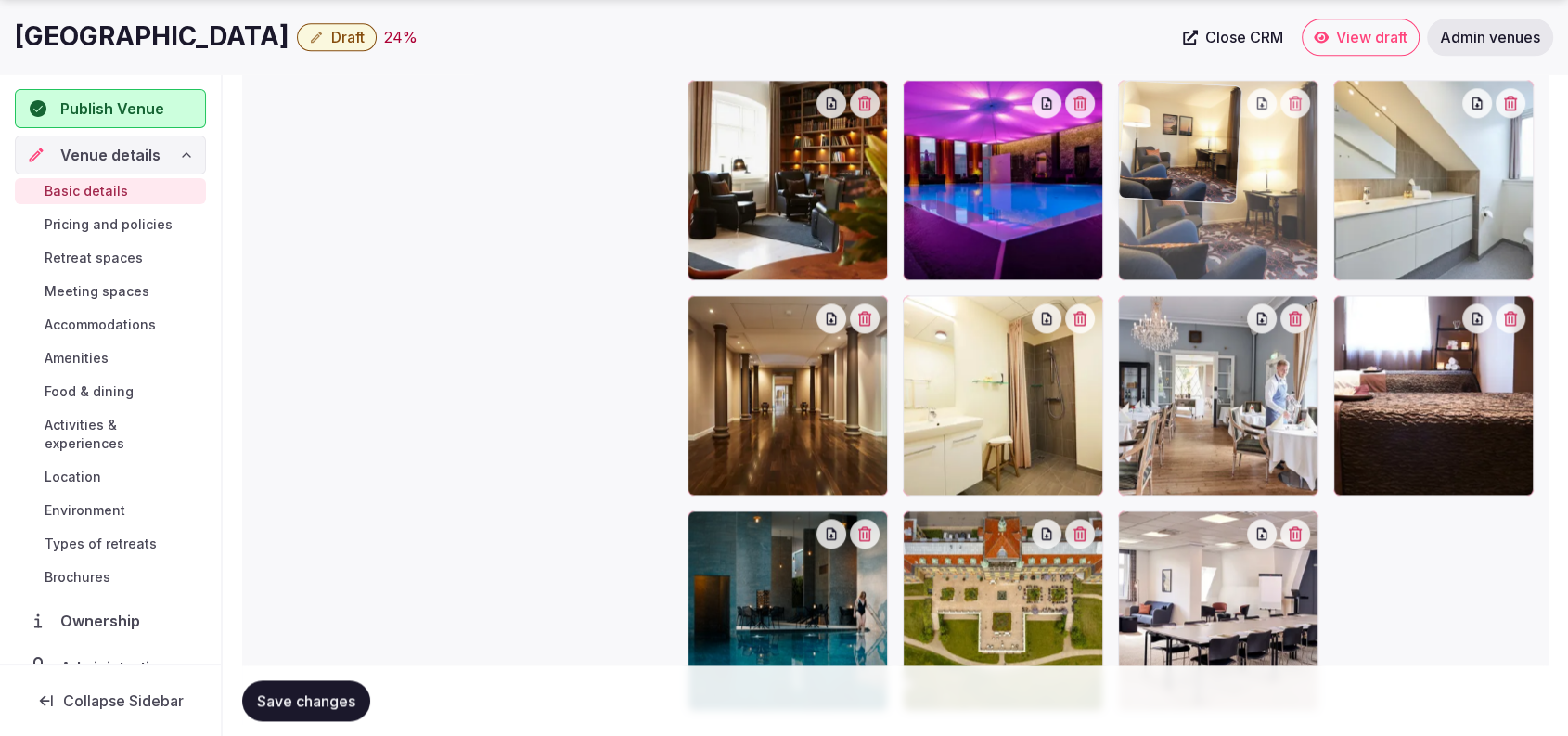
drag, startPoint x: 826, startPoint y: 613, endPoint x: 1365, endPoint y: 243, distance: 653.8
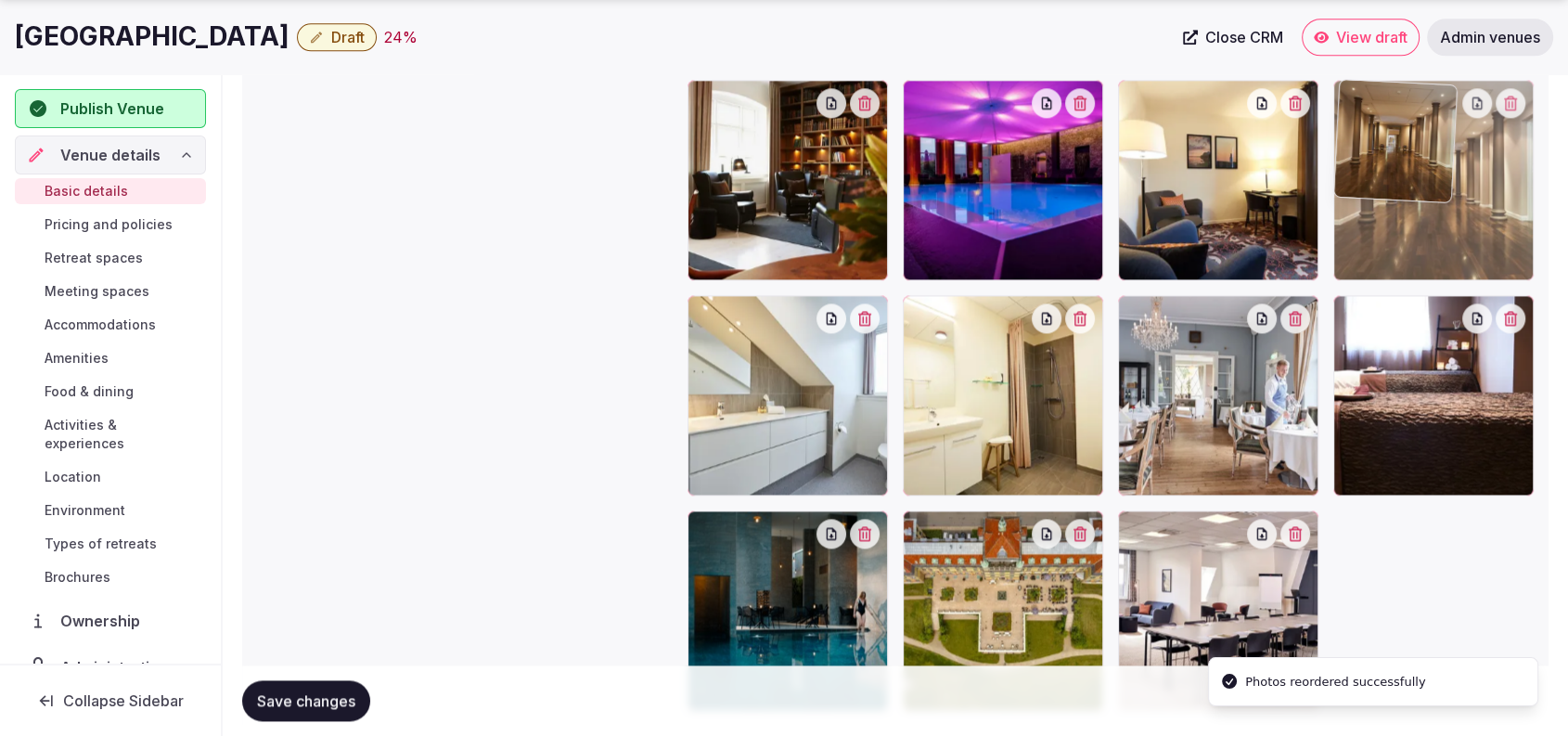
drag, startPoint x: 763, startPoint y: 419, endPoint x: 1503, endPoint y: 288, distance: 751.5
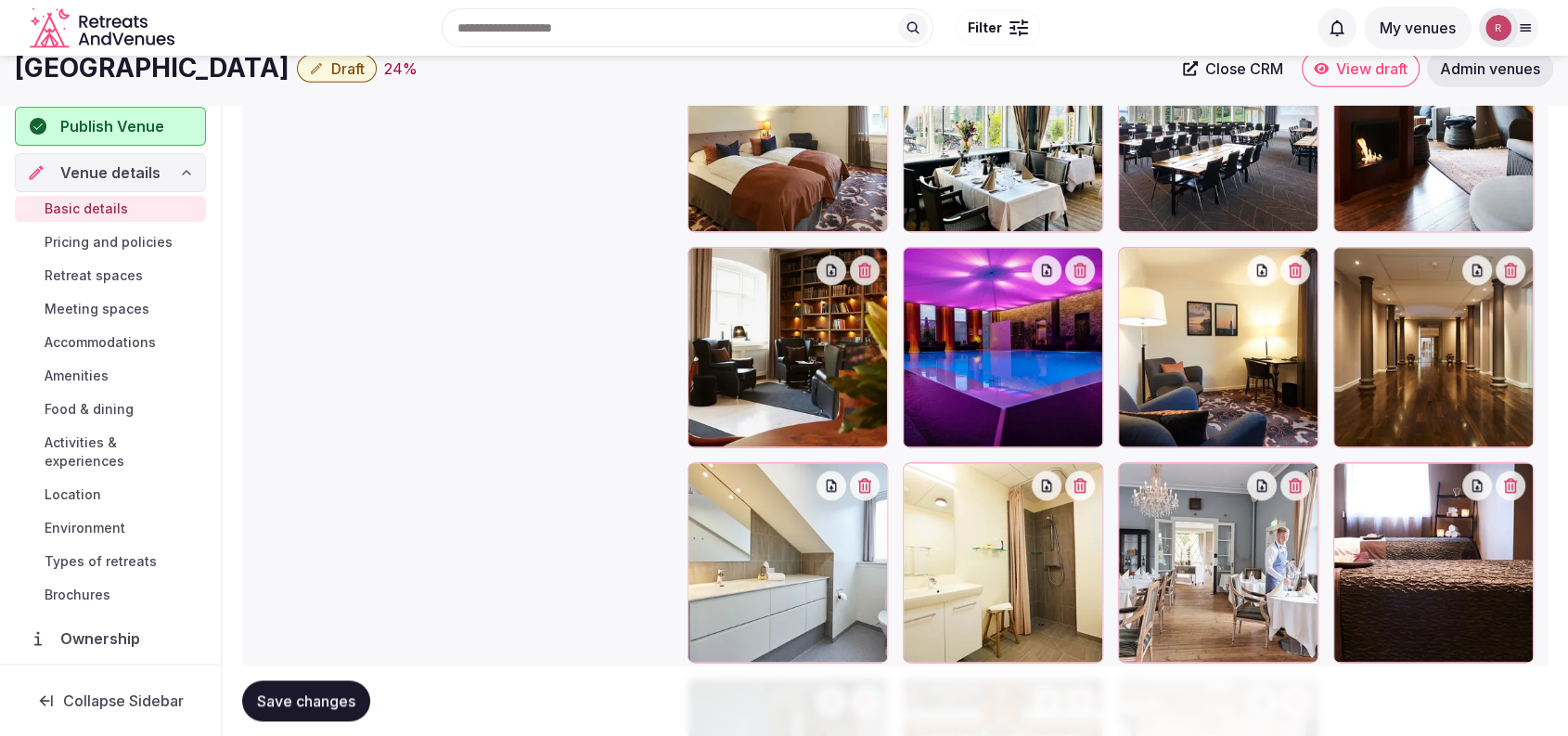
scroll to position [2031, 0]
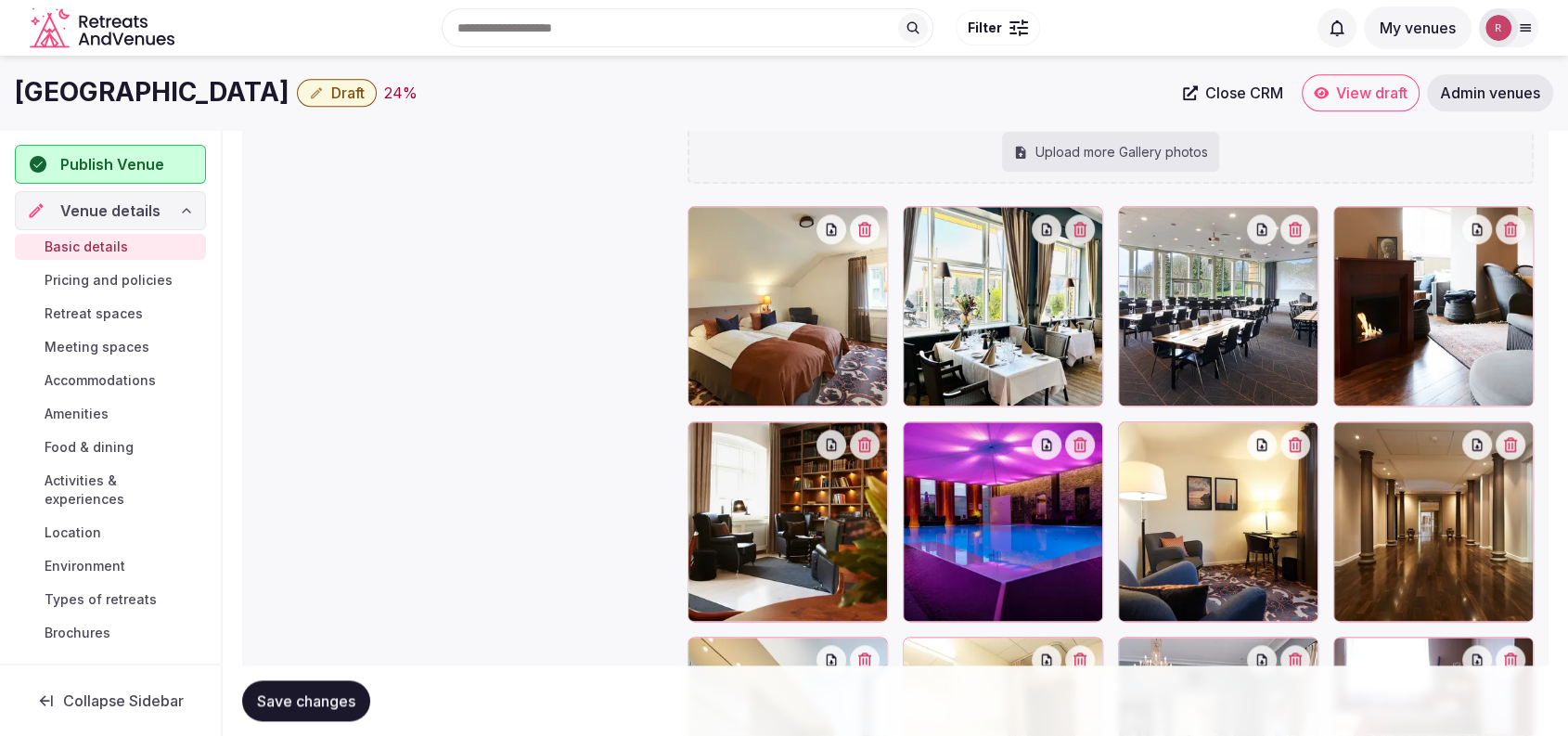
click at [313, 701] on span "Save changes" at bounding box center [307, 701] width 99 height 19
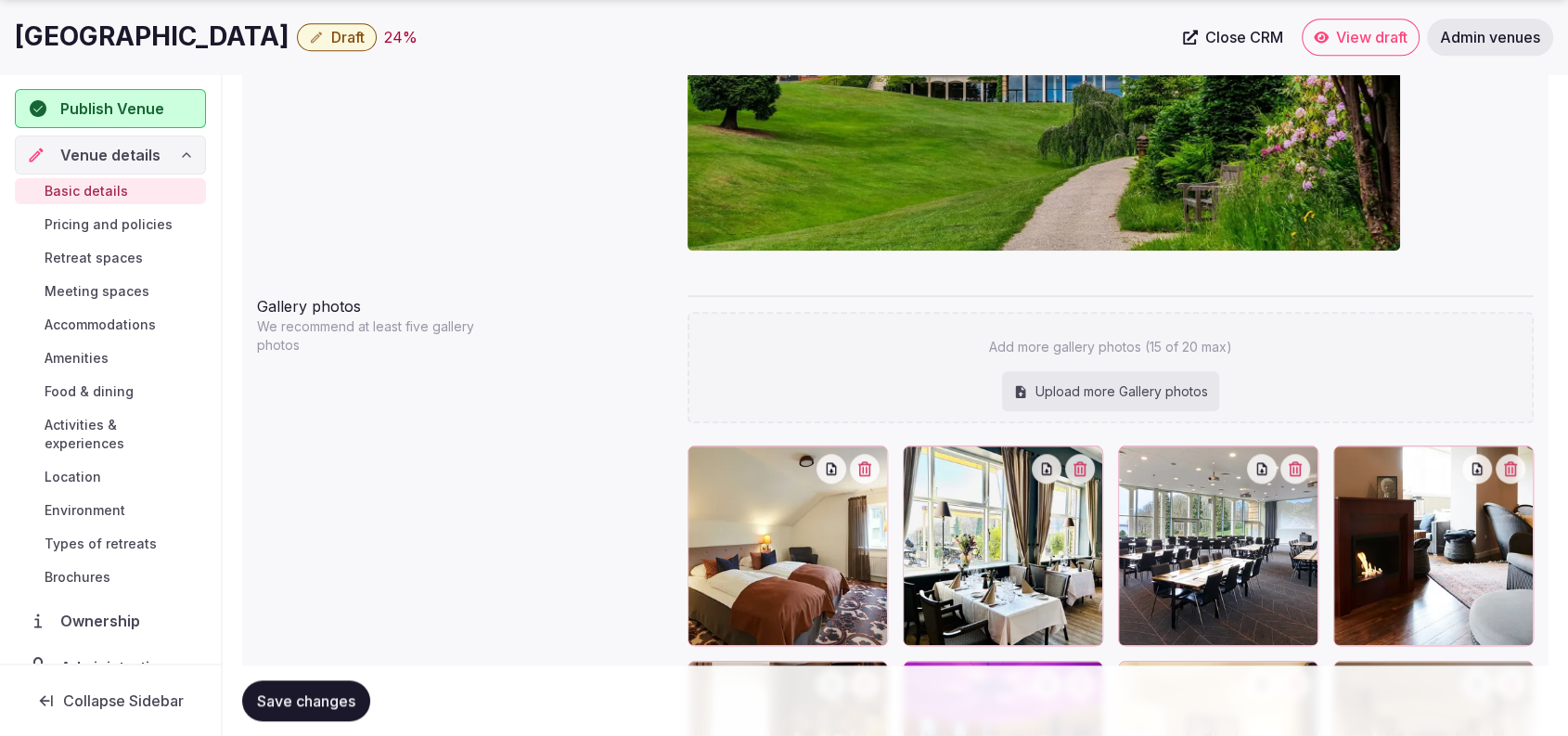
scroll to position [1815, 0]
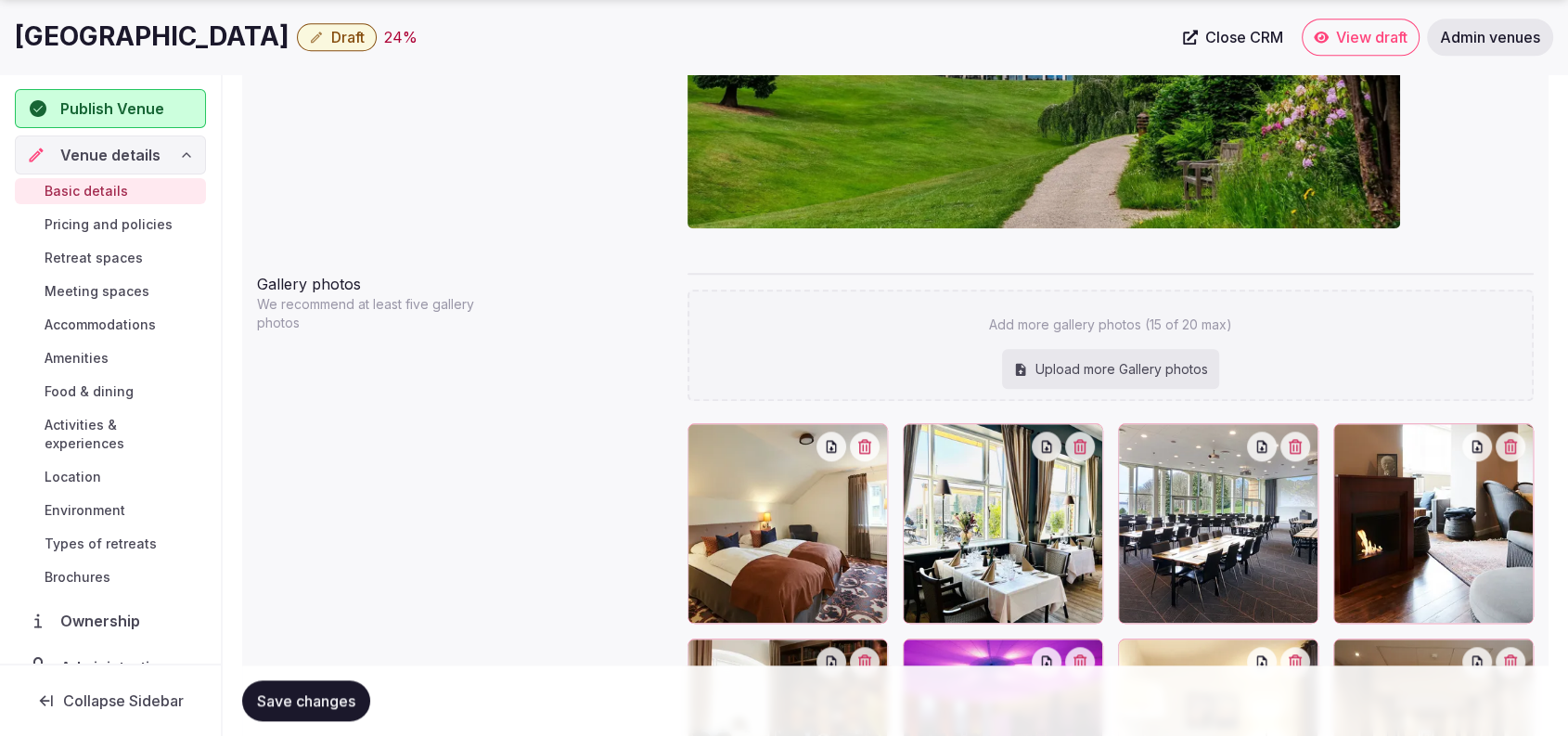
click at [72, 251] on span "Retreat spaces" at bounding box center [94, 258] width 99 height 19
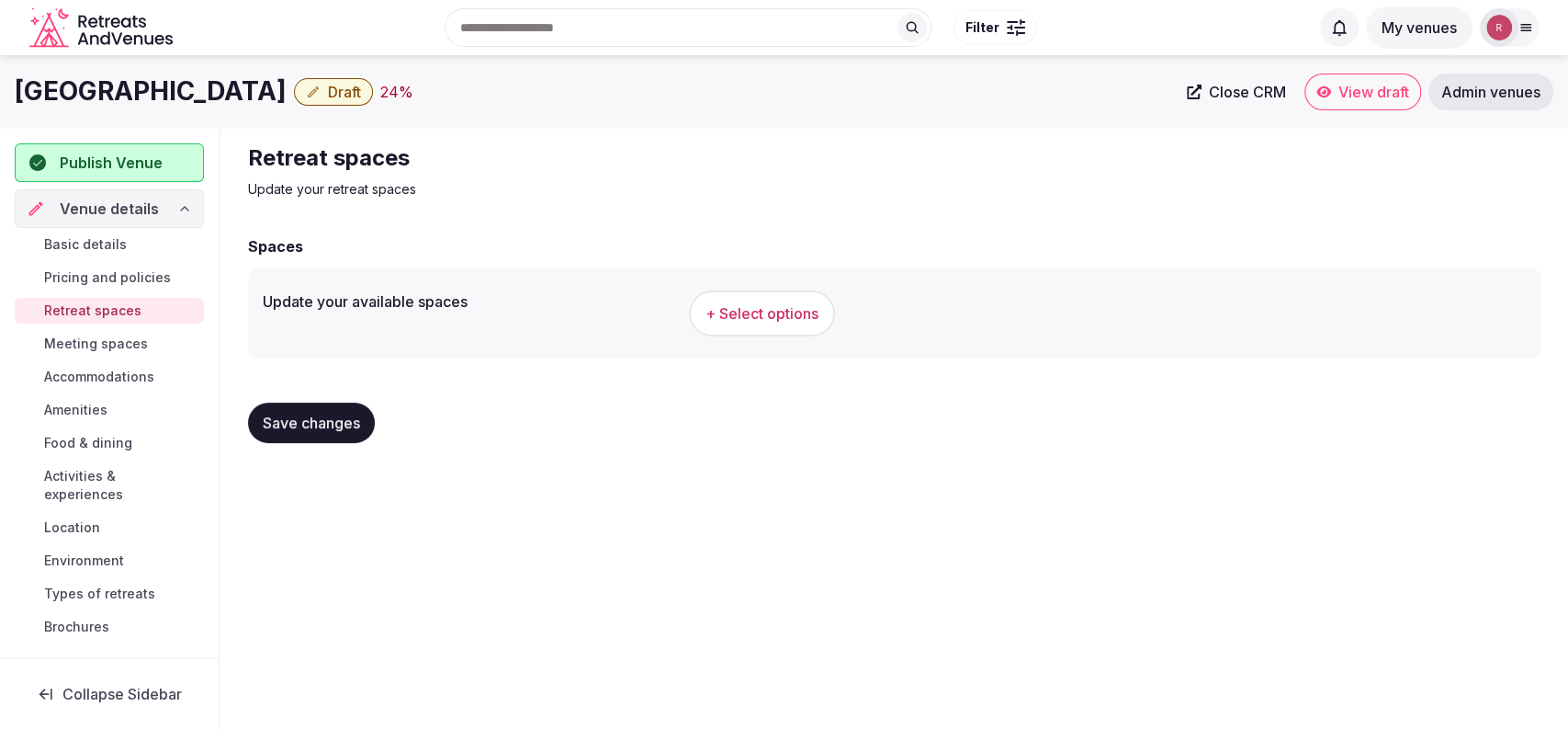
click at [795, 311] on span "+ Select options" at bounding box center [762, 313] width 113 height 20
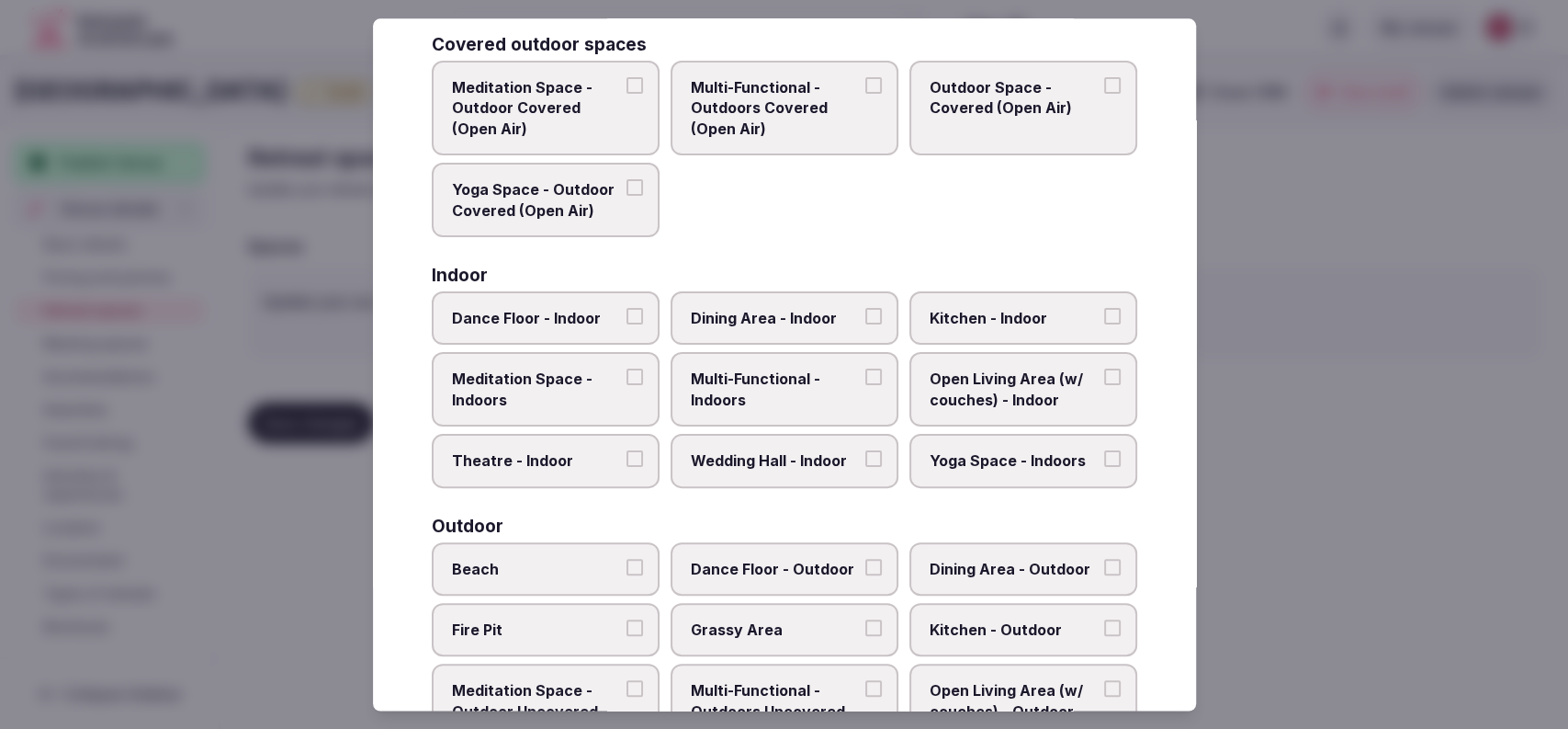
scroll to position [136, 0]
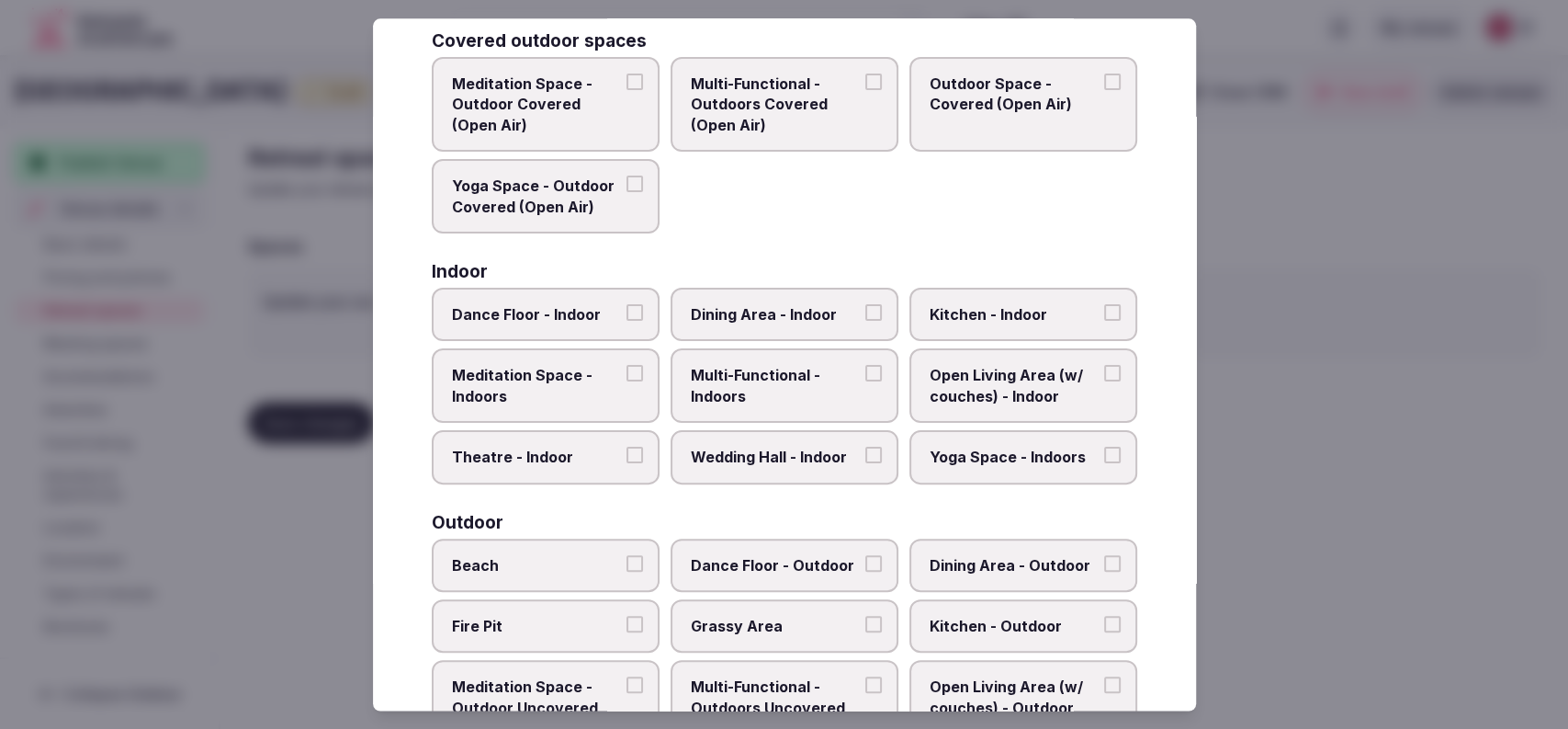
click at [974, 386] on span "Open Living Area (w/ couches) - Indoor" at bounding box center [1014, 386] width 169 height 41
click at [1104, 382] on button "Open Living Area (w/ couches) - Indoor" at bounding box center [1113, 374] width 17 height 17
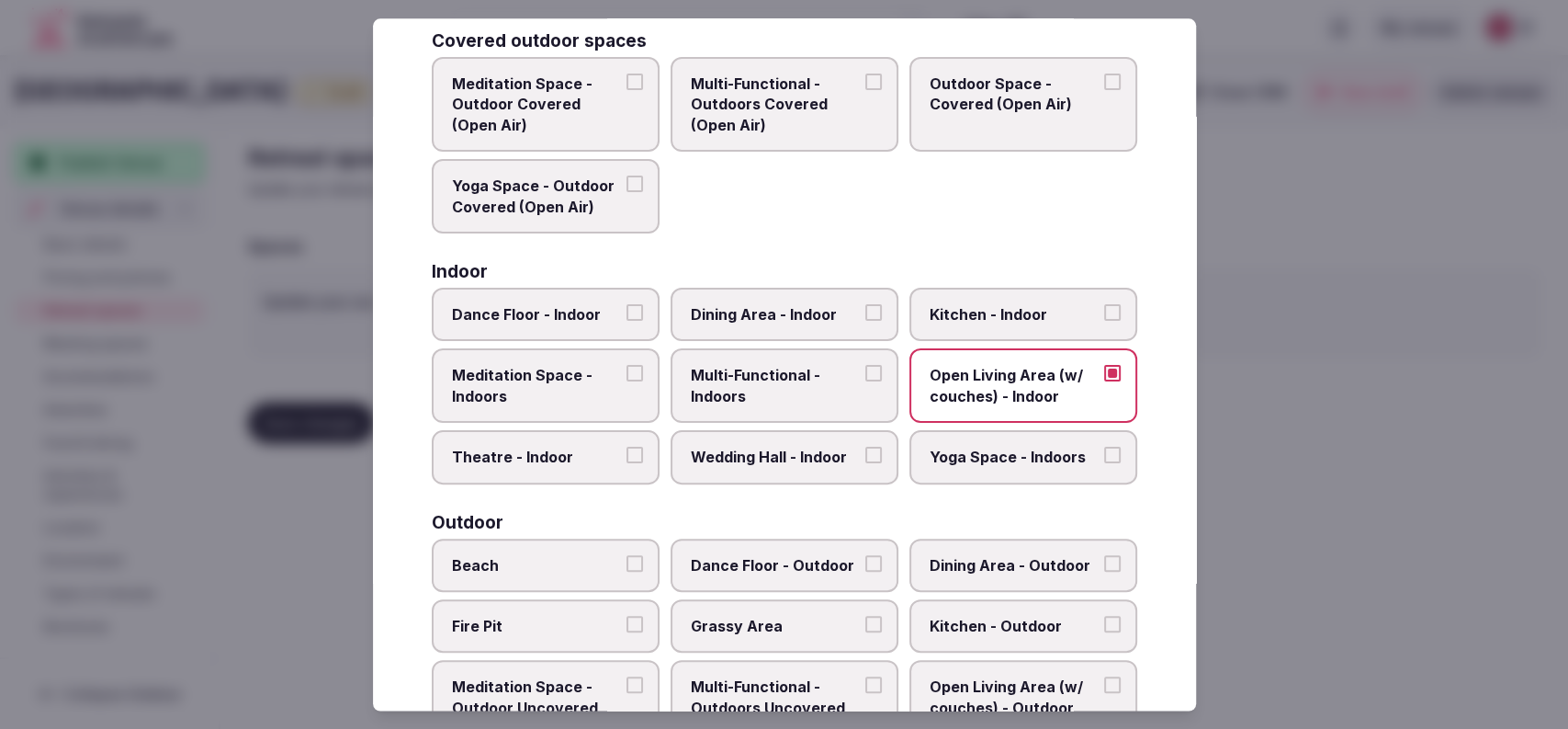
click at [962, 142] on label "Outdoor Space - Covered (Open Air)" at bounding box center [1023, 104] width 228 height 95
click at [1104, 90] on button "Outdoor Space - Covered (Open Air)" at bounding box center [1113, 82] width 17 height 17
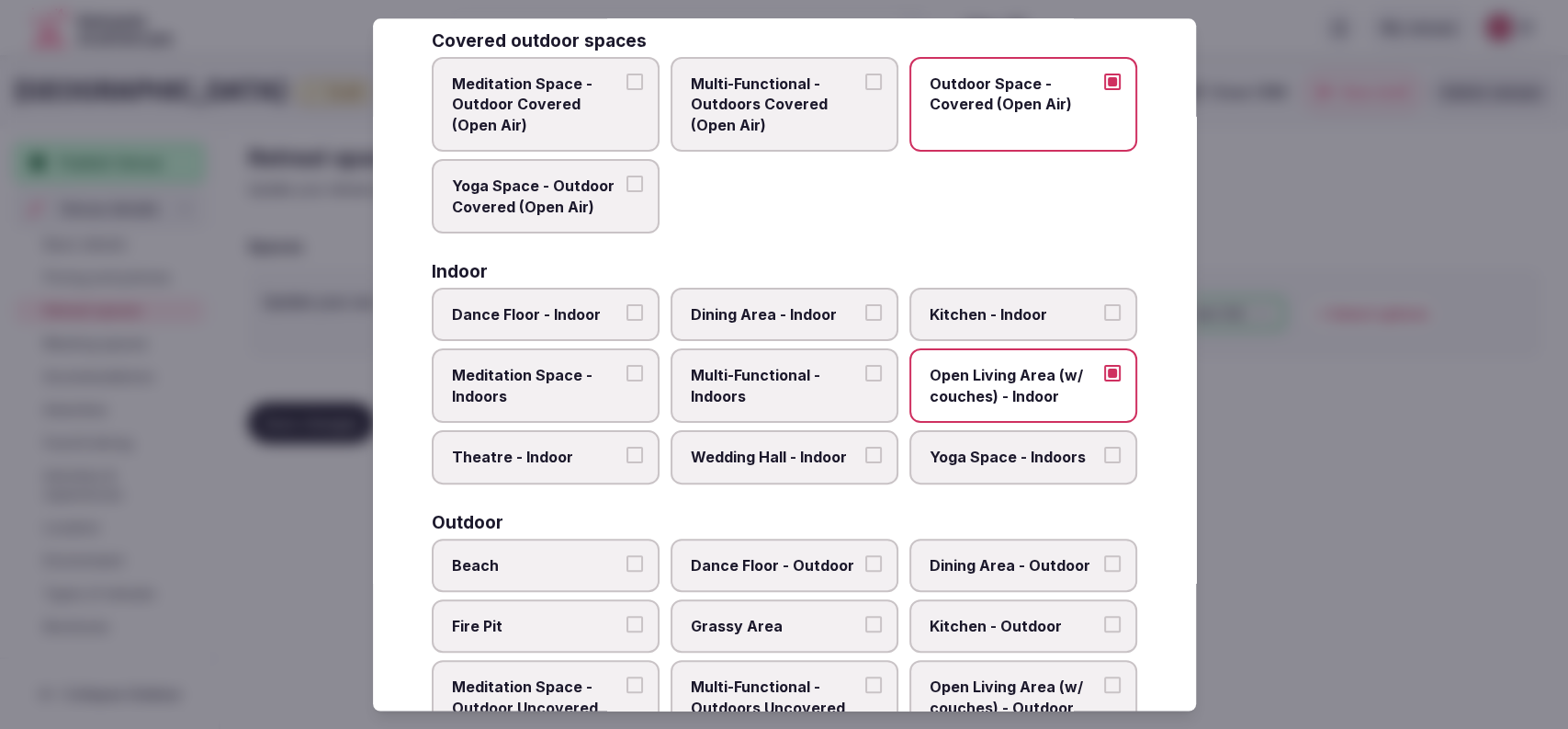
click at [988, 132] on label "Outdoor Space - Covered (Open Air)" at bounding box center [1023, 104] width 228 height 95
click at [1104, 90] on button "Outdoor Space - Covered (Open Air)" at bounding box center [1113, 82] width 17 height 17
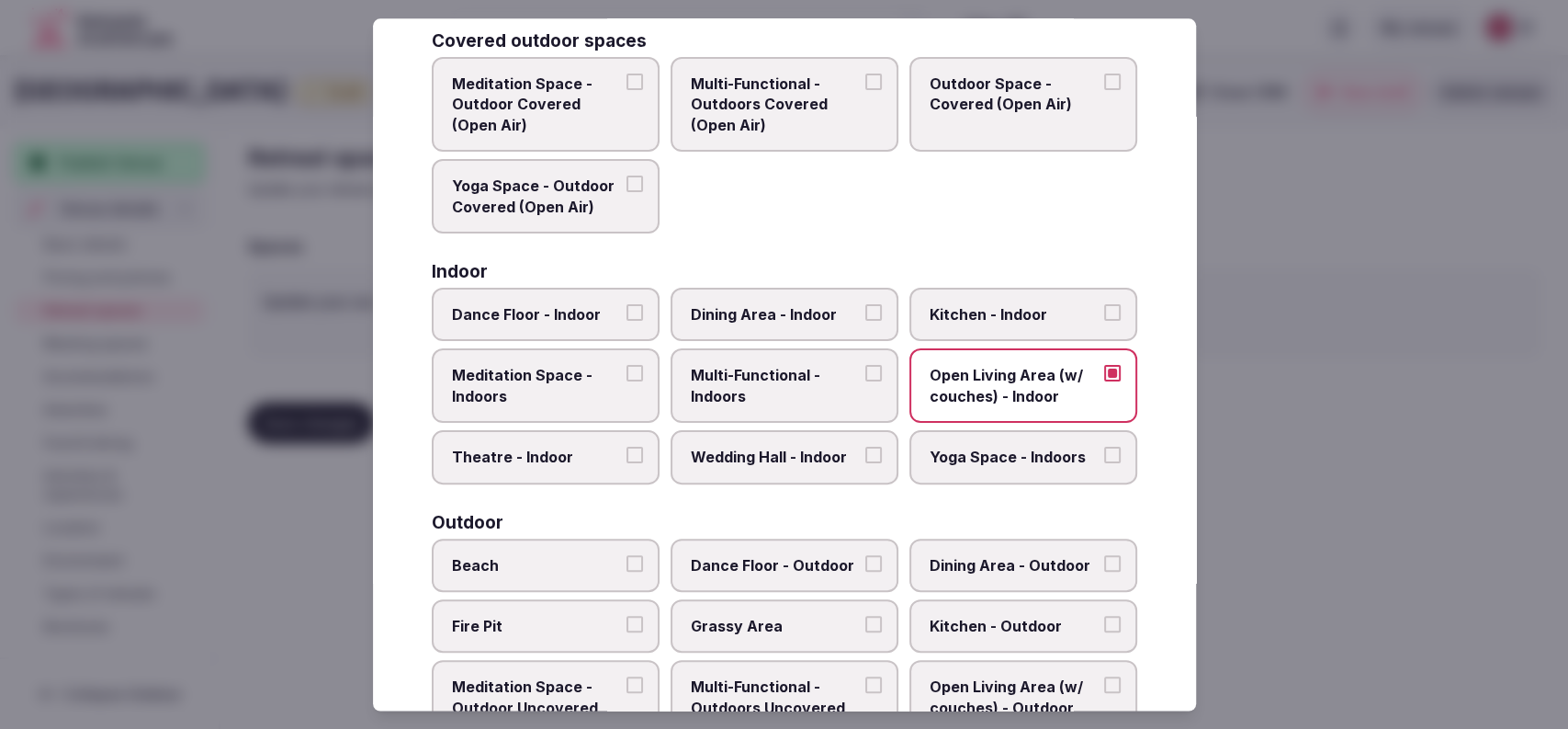
click at [819, 101] on span "Multi-Functional - Outdoors Covered (Open Air)" at bounding box center [776, 104] width 169 height 62
click at [865, 90] on button "Multi-Functional - Outdoors Covered (Open Air)" at bounding box center [873, 82] width 17 height 17
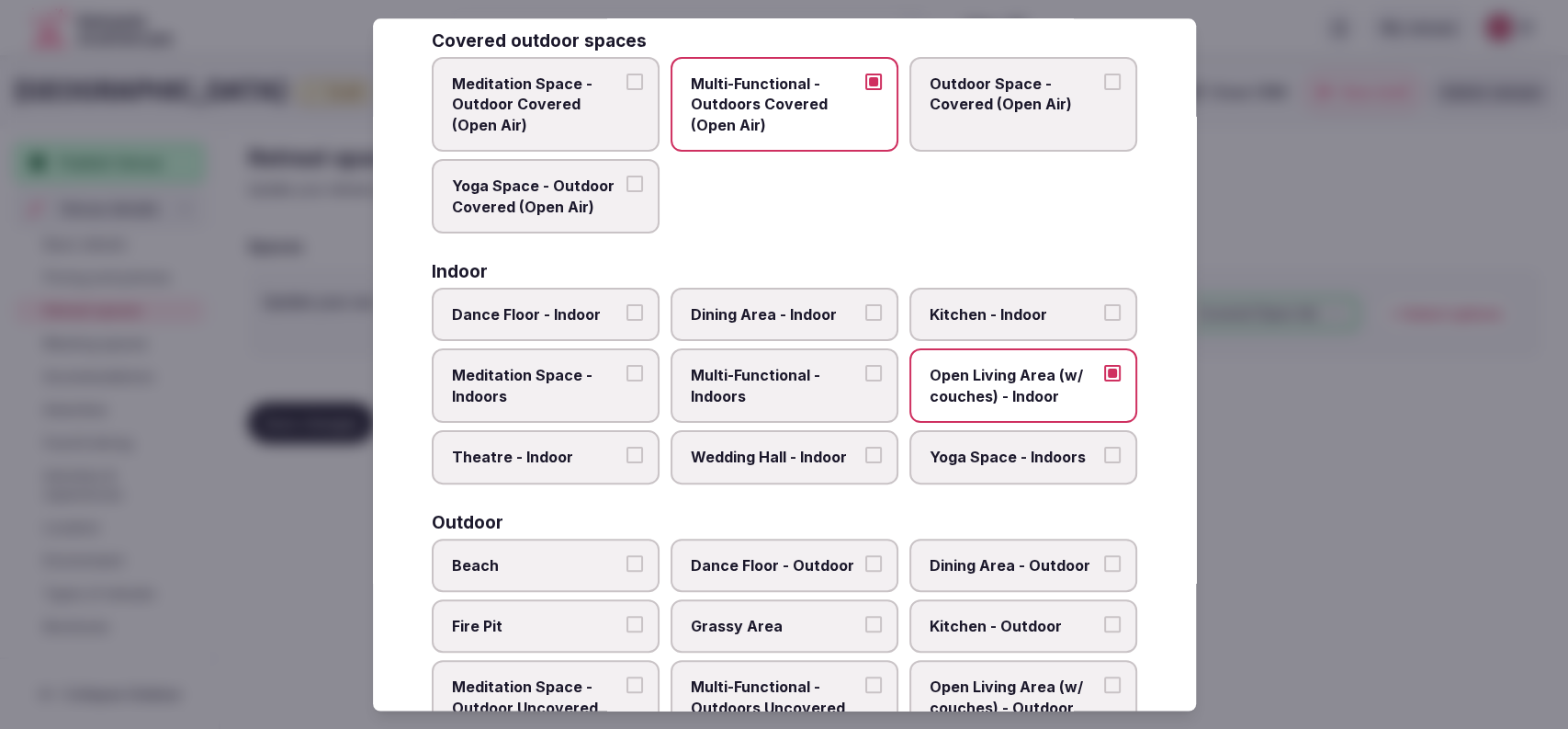
click at [780, 110] on span "Multi-Functional - Outdoors Covered (Open Air)" at bounding box center [776, 104] width 169 height 62
click at [865, 90] on button "Multi-Functional - Outdoors Covered (Open Air)" at bounding box center [873, 82] width 17 height 17
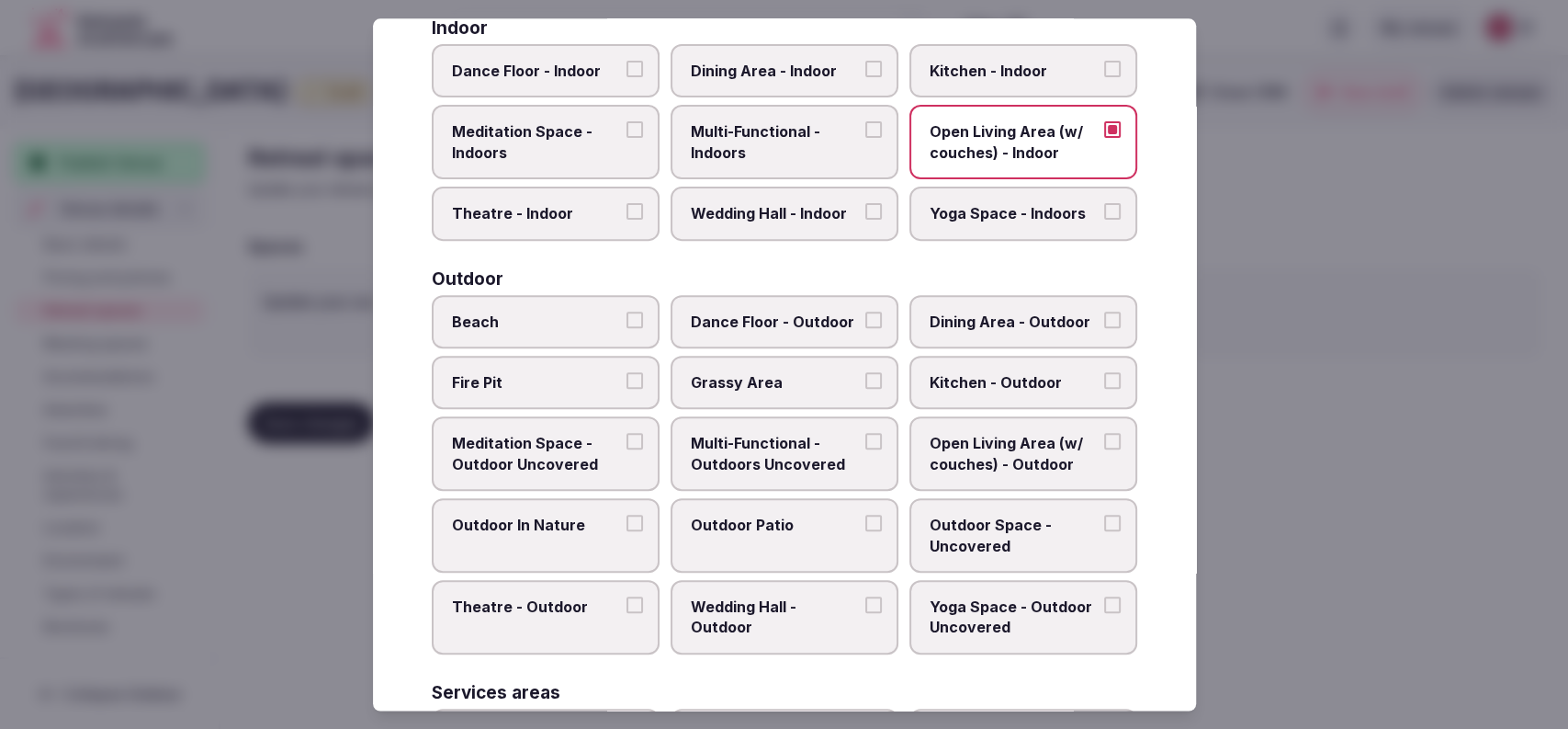
scroll to position [419, 0]
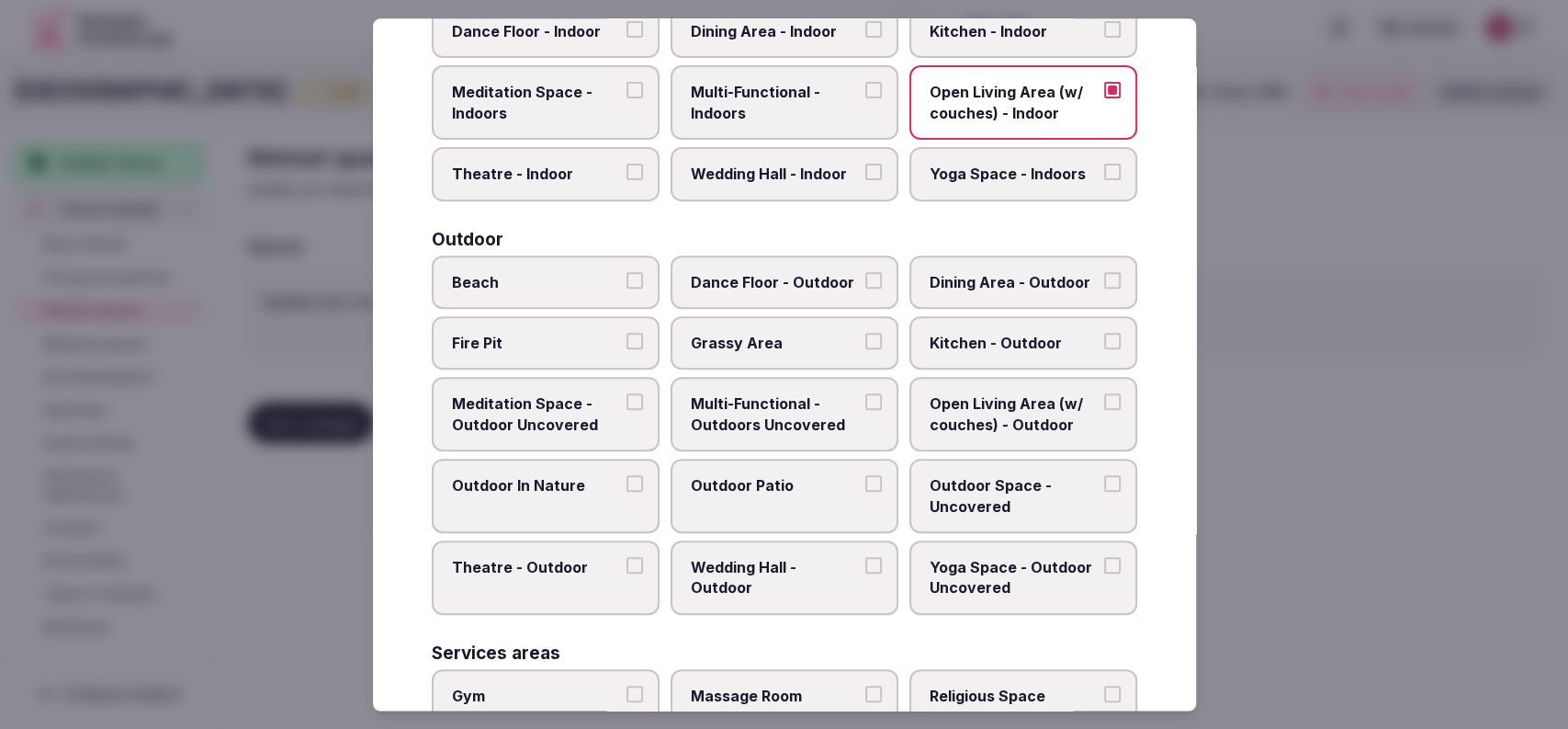
click at [854, 469] on label "Outdoor Patio" at bounding box center [785, 495] width 228 height 75
click at [865, 475] on button "Outdoor Patio" at bounding box center [873, 483] width 17 height 17
click at [828, 397] on span "Multi-Functional - Outdoors Uncovered" at bounding box center [776, 414] width 169 height 41
click at [865, 397] on button "Multi-Functional - Outdoors Uncovered" at bounding box center [873, 402] width 17 height 17
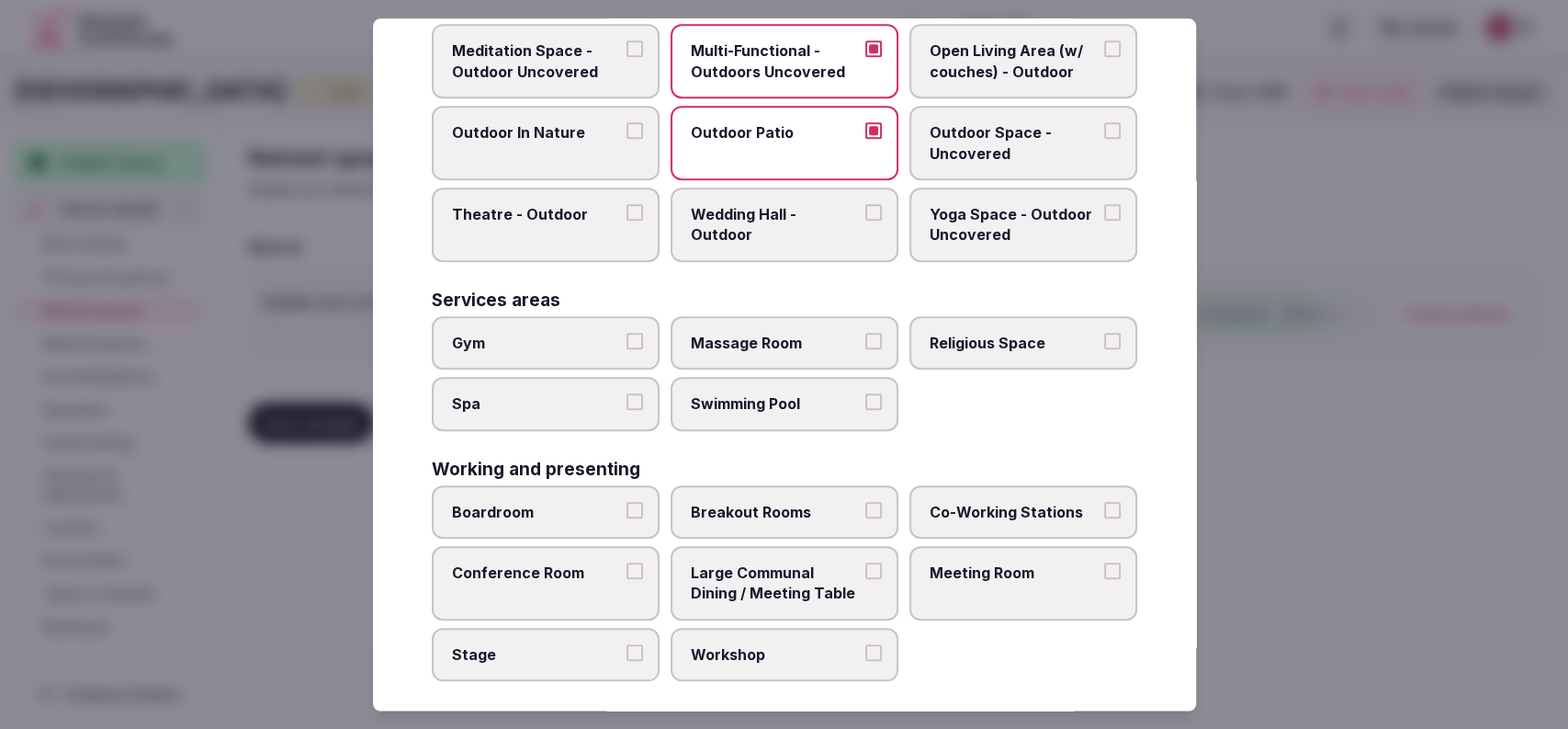
scroll to position [773, 0]
click at [765, 576] on span "Large Communal Dining / Meeting Table" at bounding box center [776, 582] width 169 height 41
click at [865, 576] on button "Large Communal Dining / Meeting Table" at bounding box center [873, 570] width 17 height 17
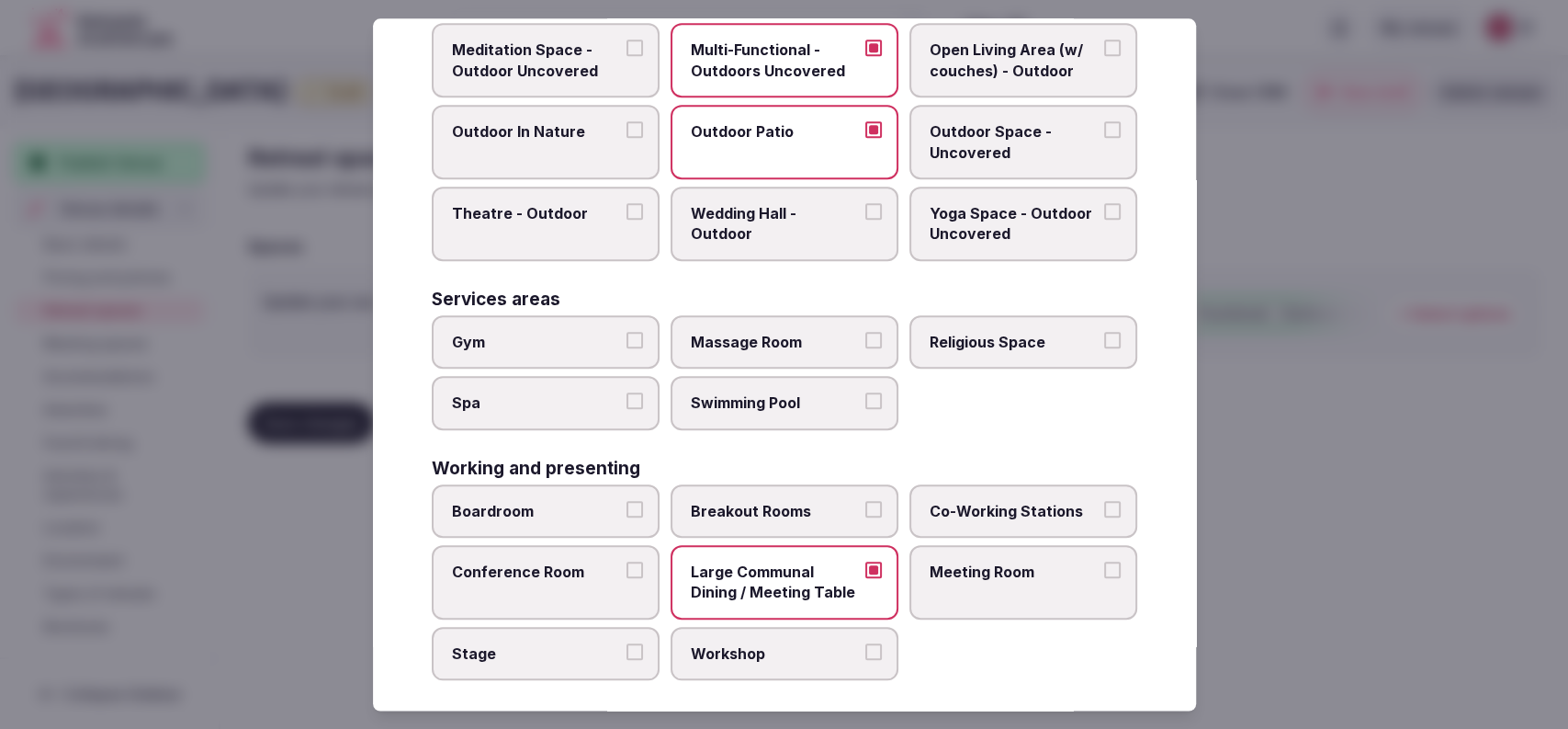
click at [994, 566] on span "Meeting Room" at bounding box center [1014, 572] width 169 height 20
click at [566, 526] on label "Boardroom" at bounding box center [546, 511] width 228 height 53
click at [627, 517] on button "Boardroom" at bounding box center [635, 509] width 17 height 17
click at [583, 605] on label "Conference Room" at bounding box center [546, 582] width 228 height 75
click at [627, 578] on button "Conference Room" at bounding box center [635, 570] width 17 height 17
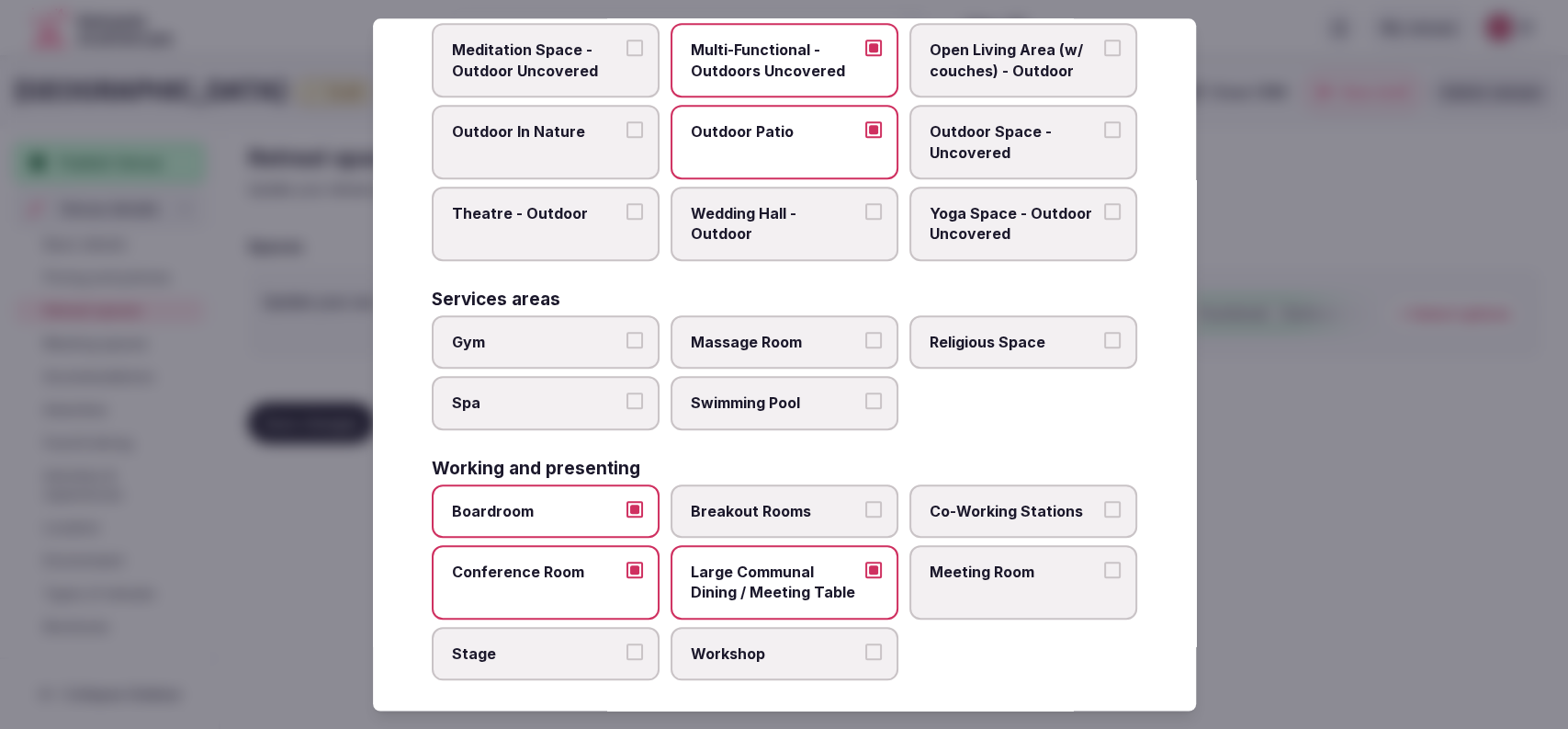
click at [1029, 582] on label "Meeting Room" at bounding box center [1023, 582] width 228 height 75
click at [1104, 578] on button "Meeting Room" at bounding box center [1113, 570] width 17 height 17
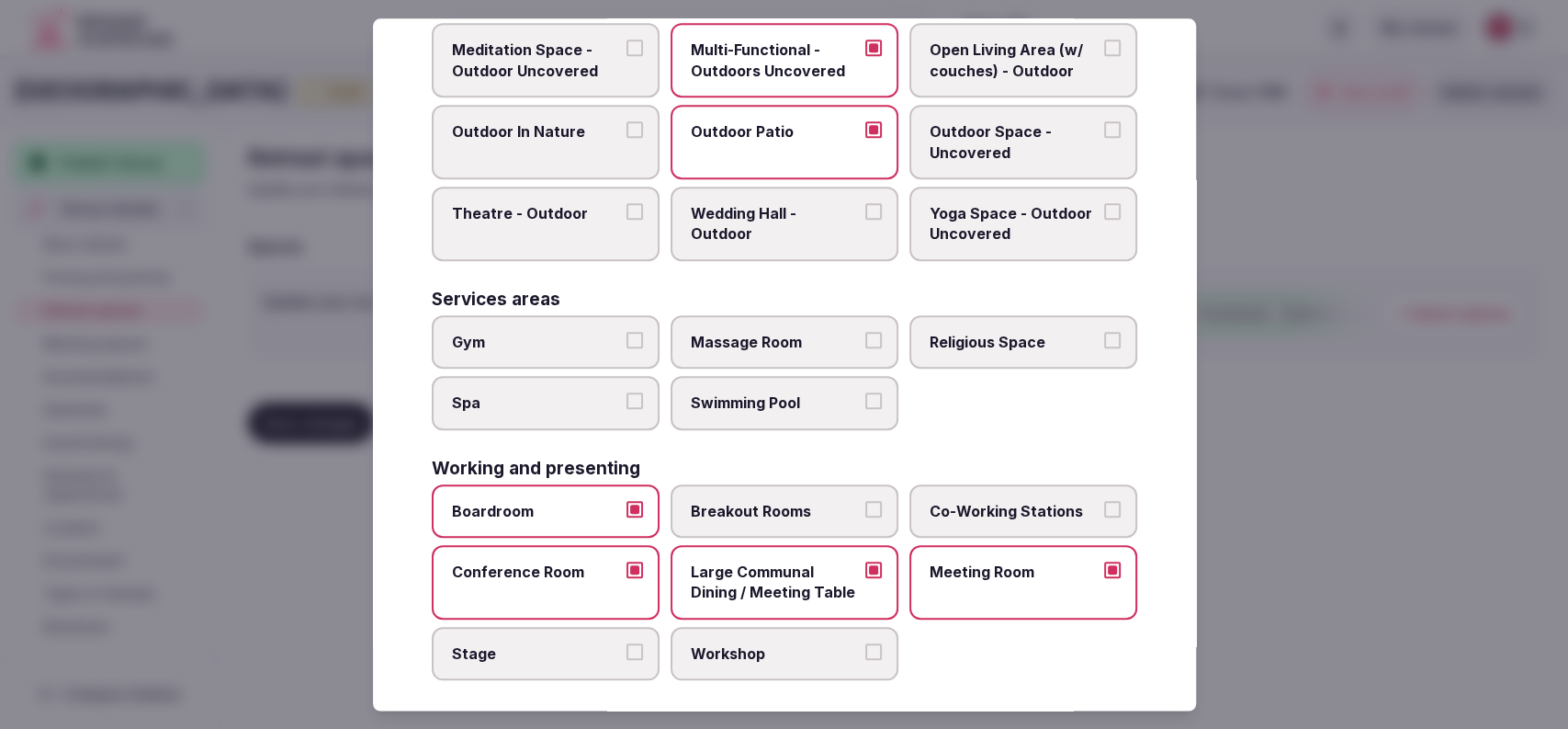
click at [972, 509] on span "Co-Working Stations" at bounding box center [1014, 511] width 169 height 20
click at [1104, 509] on button "Co-Working Stations" at bounding box center [1113, 509] width 17 height 17
click at [972, 509] on span "Co-Working Stations" at bounding box center [1014, 511] width 169 height 20
click at [1104, 509] on button "Co-Working Stations" at bounding box center [1113, 509] width 17 height 17
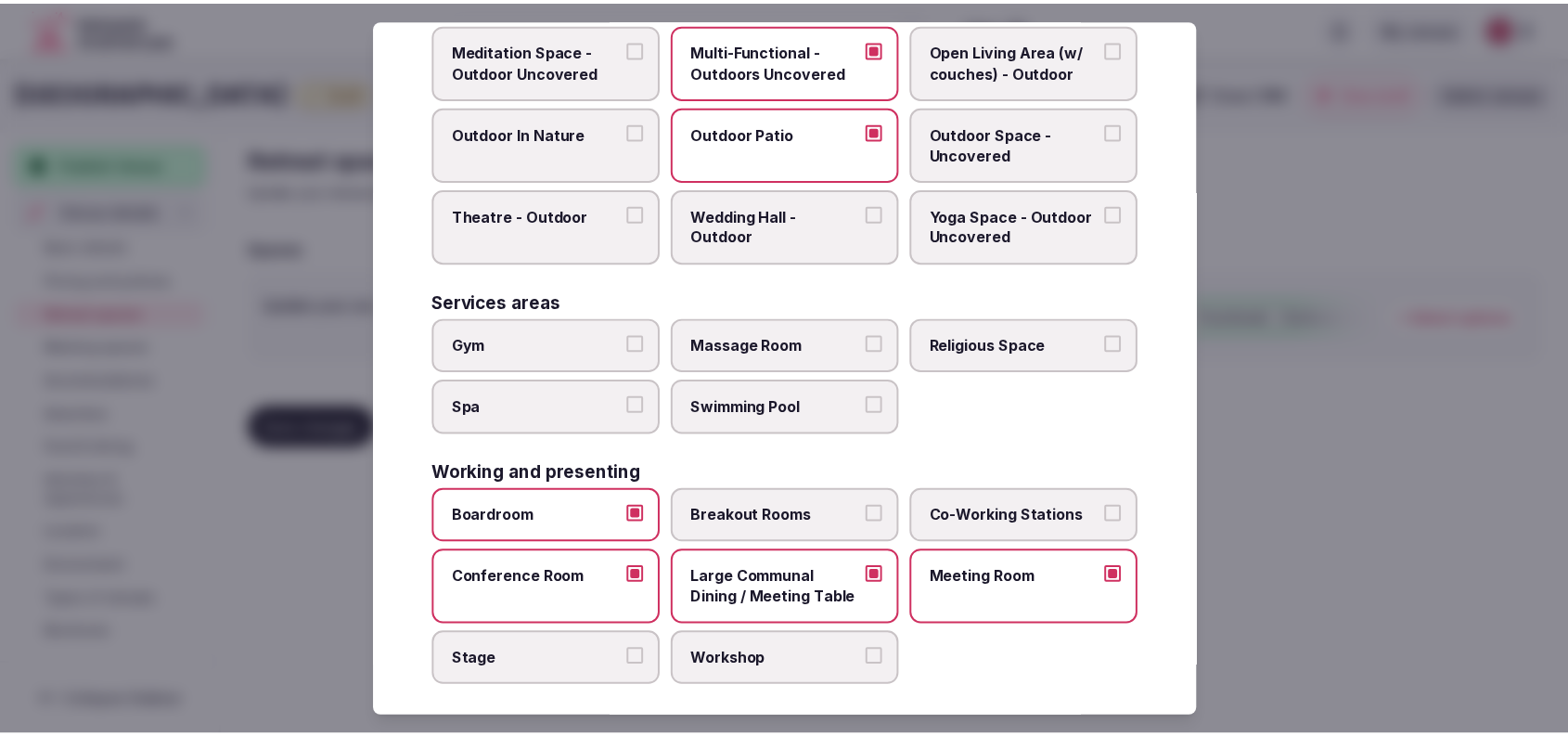
scroll to position [788, 0]
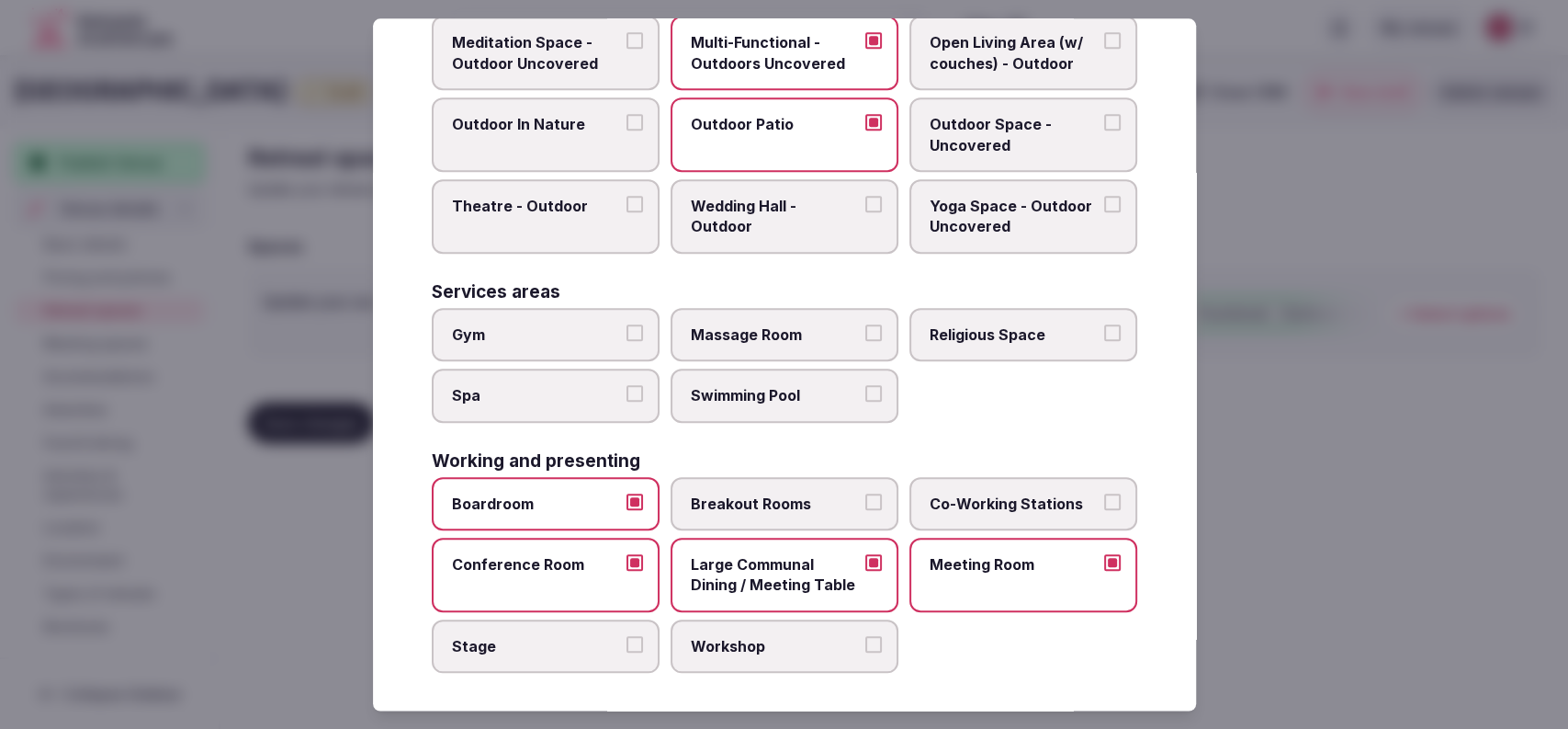
click at [848, 485] on label "Breakout Rooms" at bounding box center [785, 503] width 228 height 53
click at [865, 493] on button "Breakout Rooms" at bounding box center [873, 502] width 17 height 17
click at [1263, 440] on div at bounding box center [784, 364] width 1568 height 729
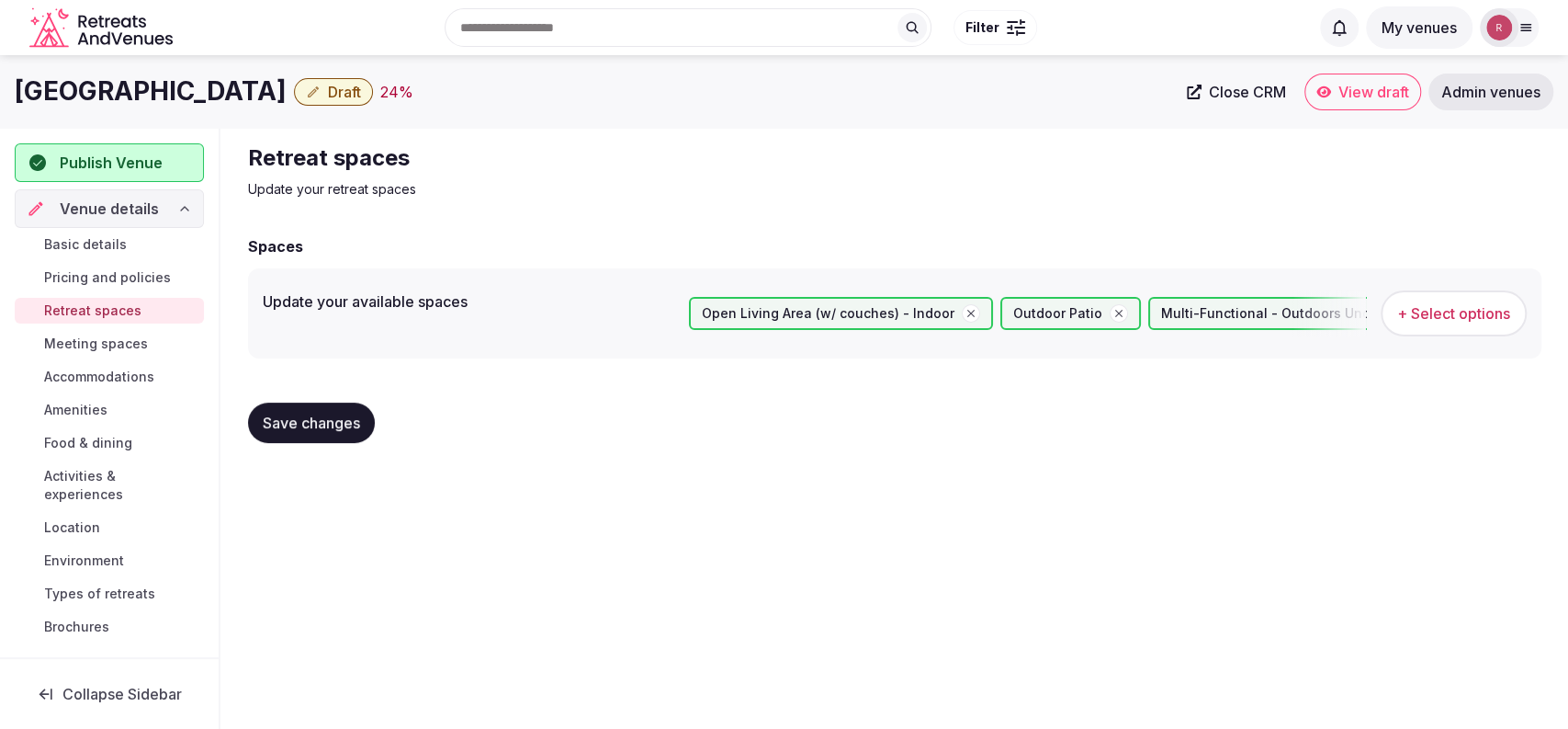
click at [269, 418] on span "Save changes" at bounding box center [312, 422] width 98 height 18
click at [93, 241] on span "Basic details" at bounding box center [86, 245] width 83 height 18
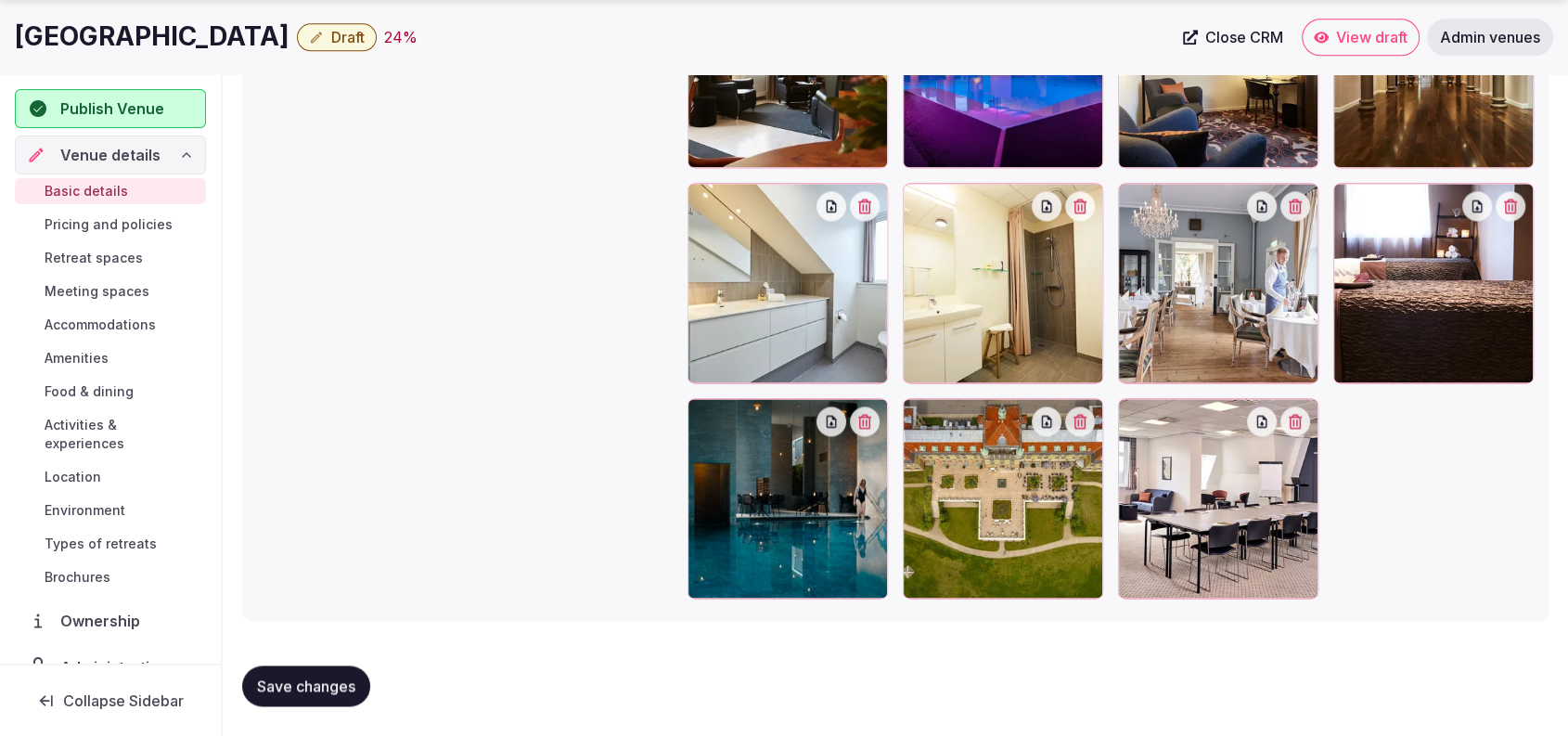
scroll to position [1826, 0]
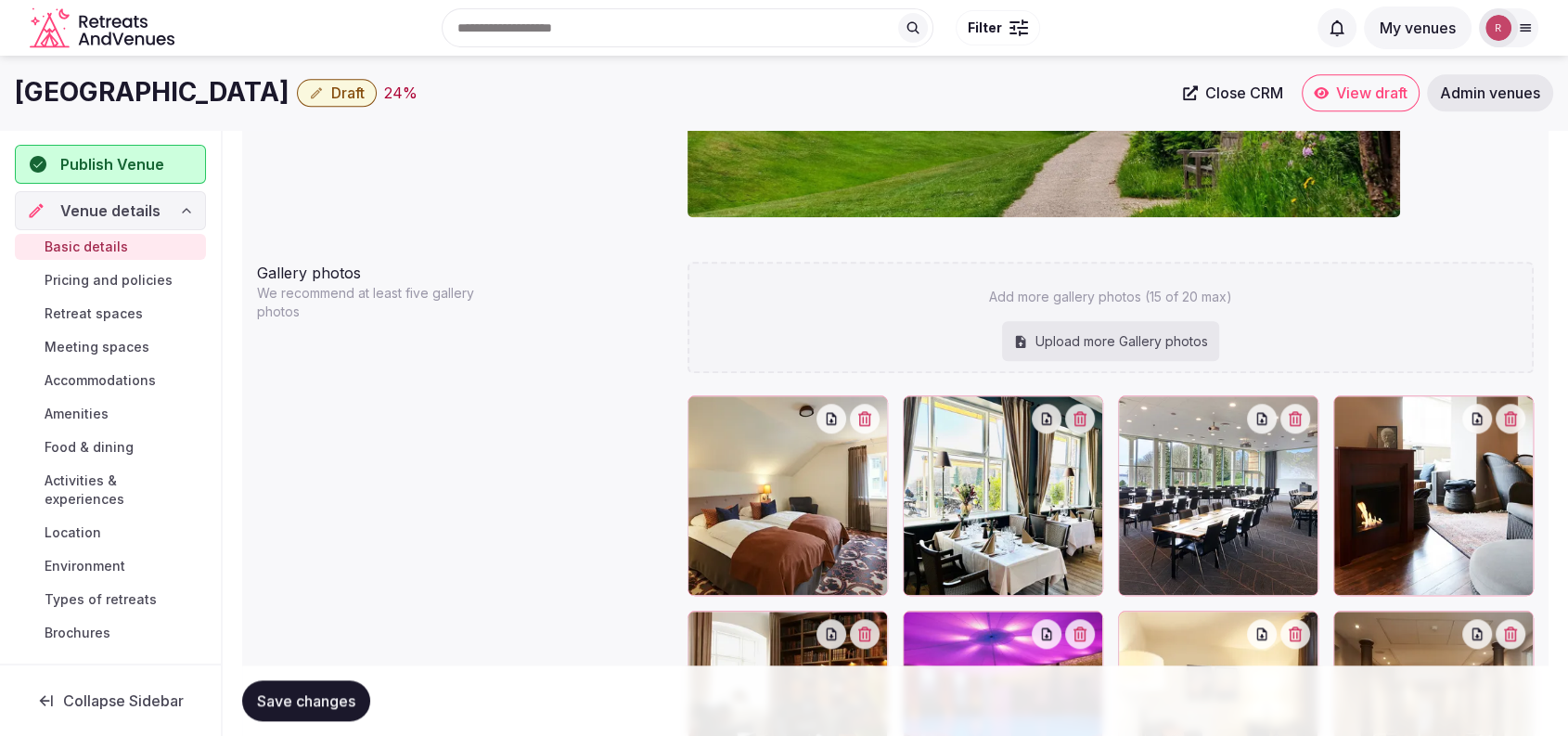
click at [1191, 338] on div "Upload more Gallery photos" at bounding box center [1111, 341] width 217 height 41
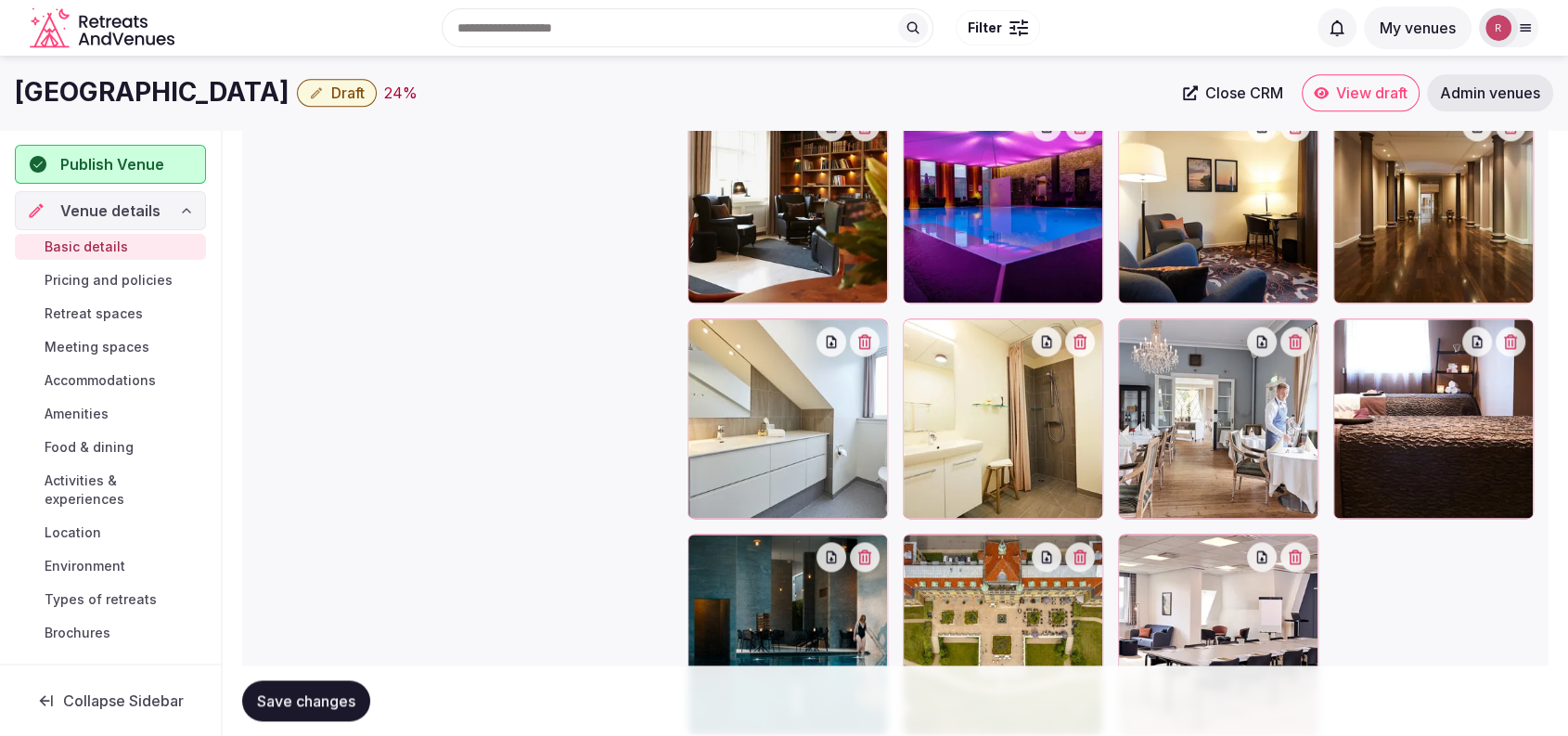
scroll to position [2326, 0]
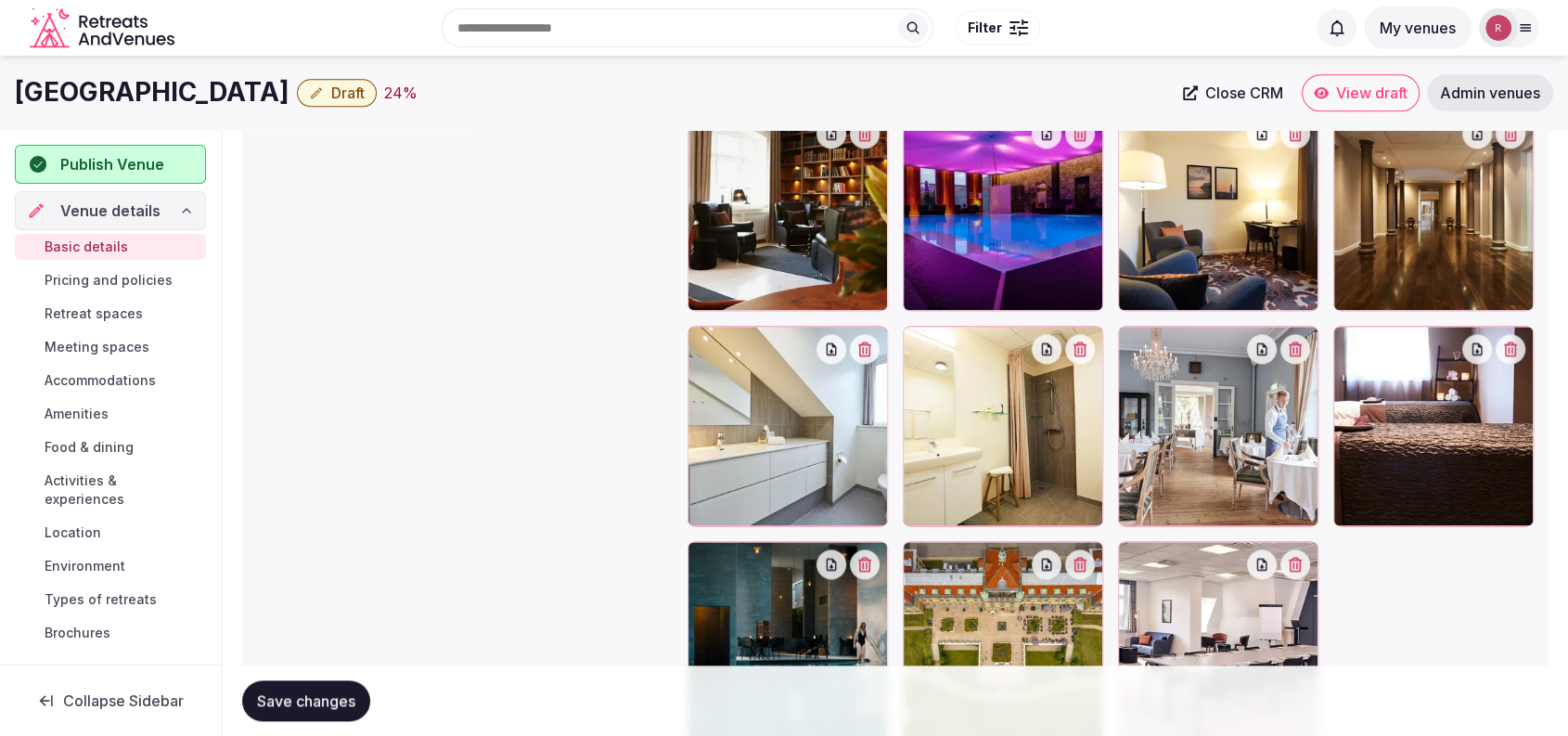
click at [1081, 342] on icon "button" at bounding box center [1080, 348] width 15 height 15
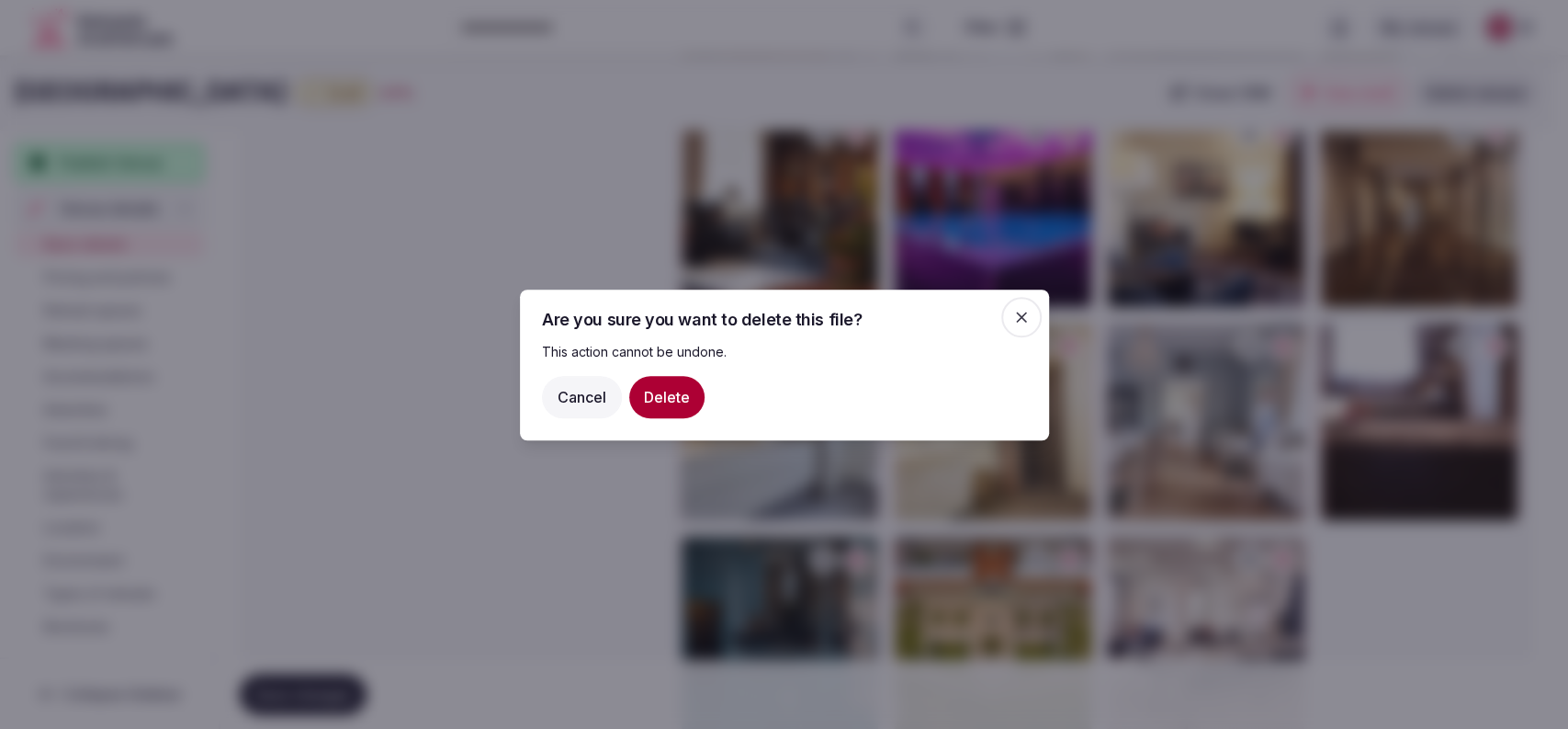
click at [650, 398] on button "Delete" at bounding box center [667, 396] width 75 height 42
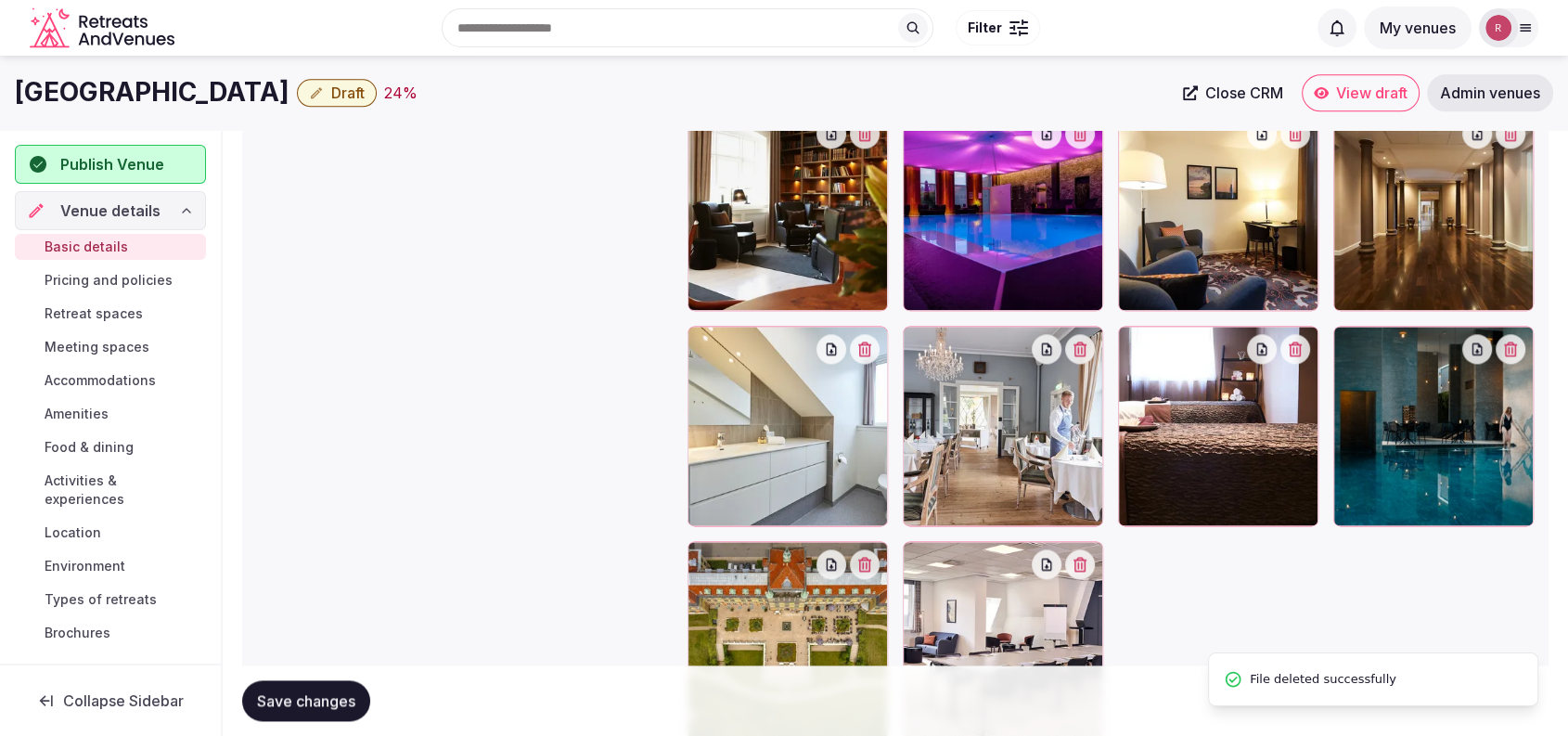
scroll to position [1682, 0]
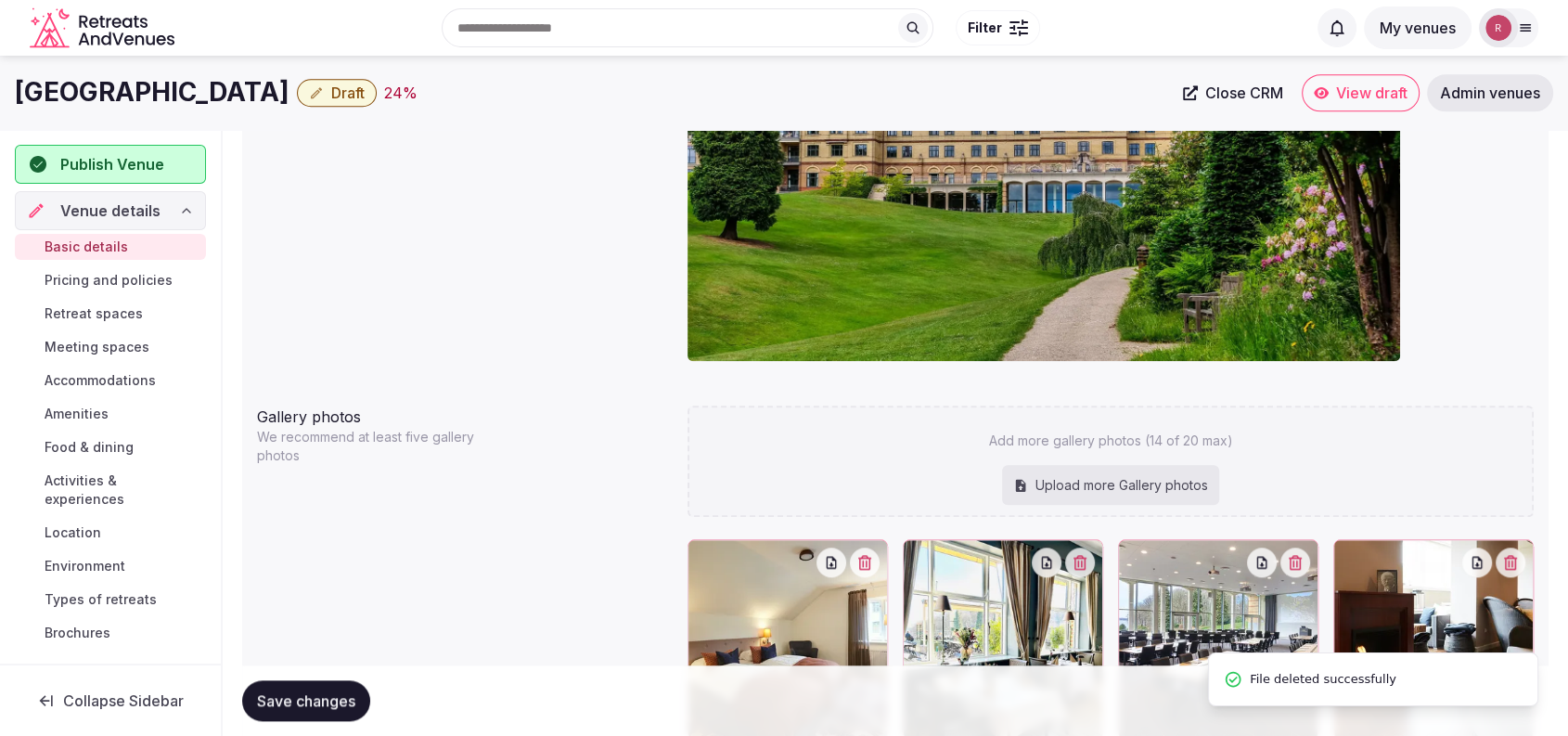
click at [1127, 502] on div "Upload more Gallery photos" at bounding box center [1111, 485] width 217 height 41
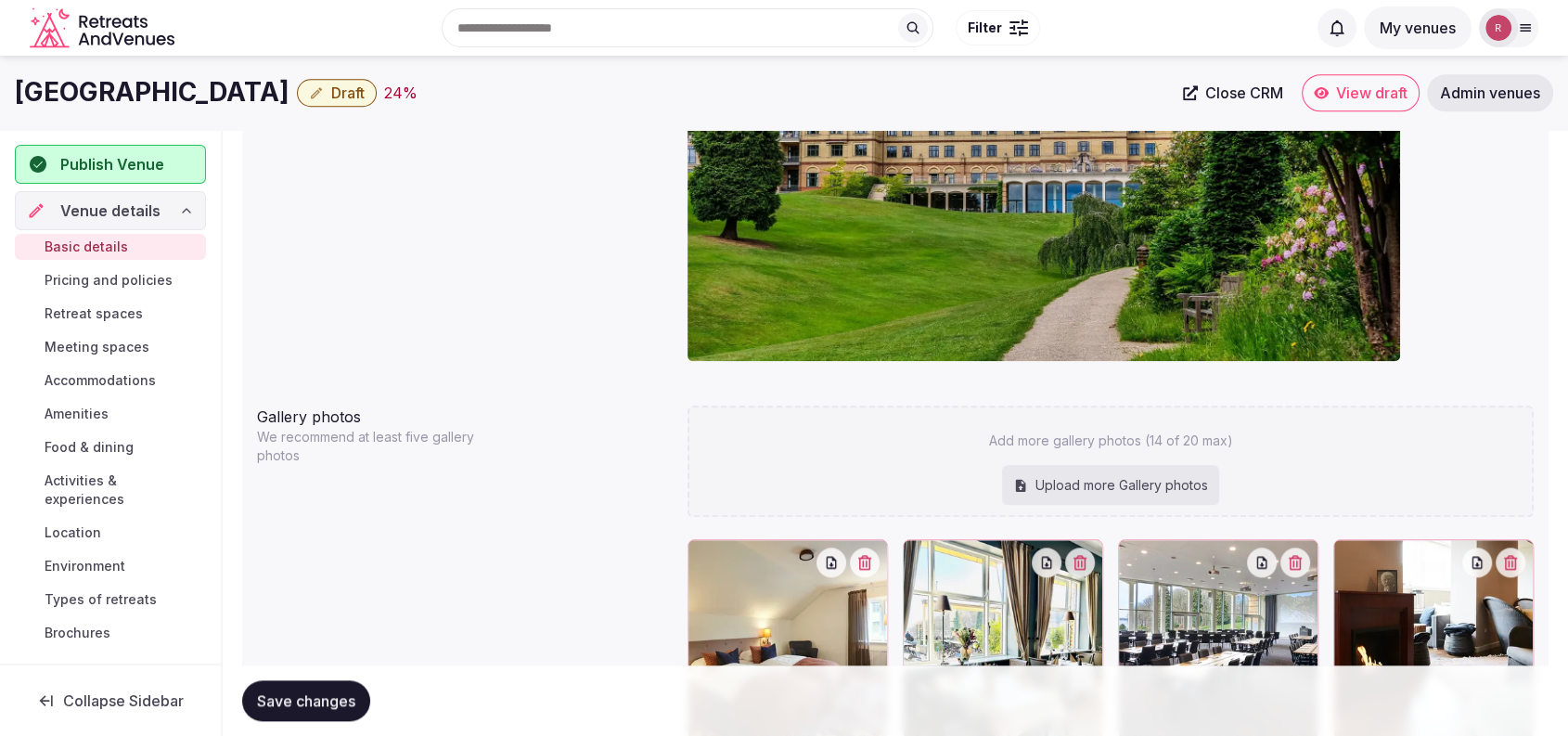
type input "**********"
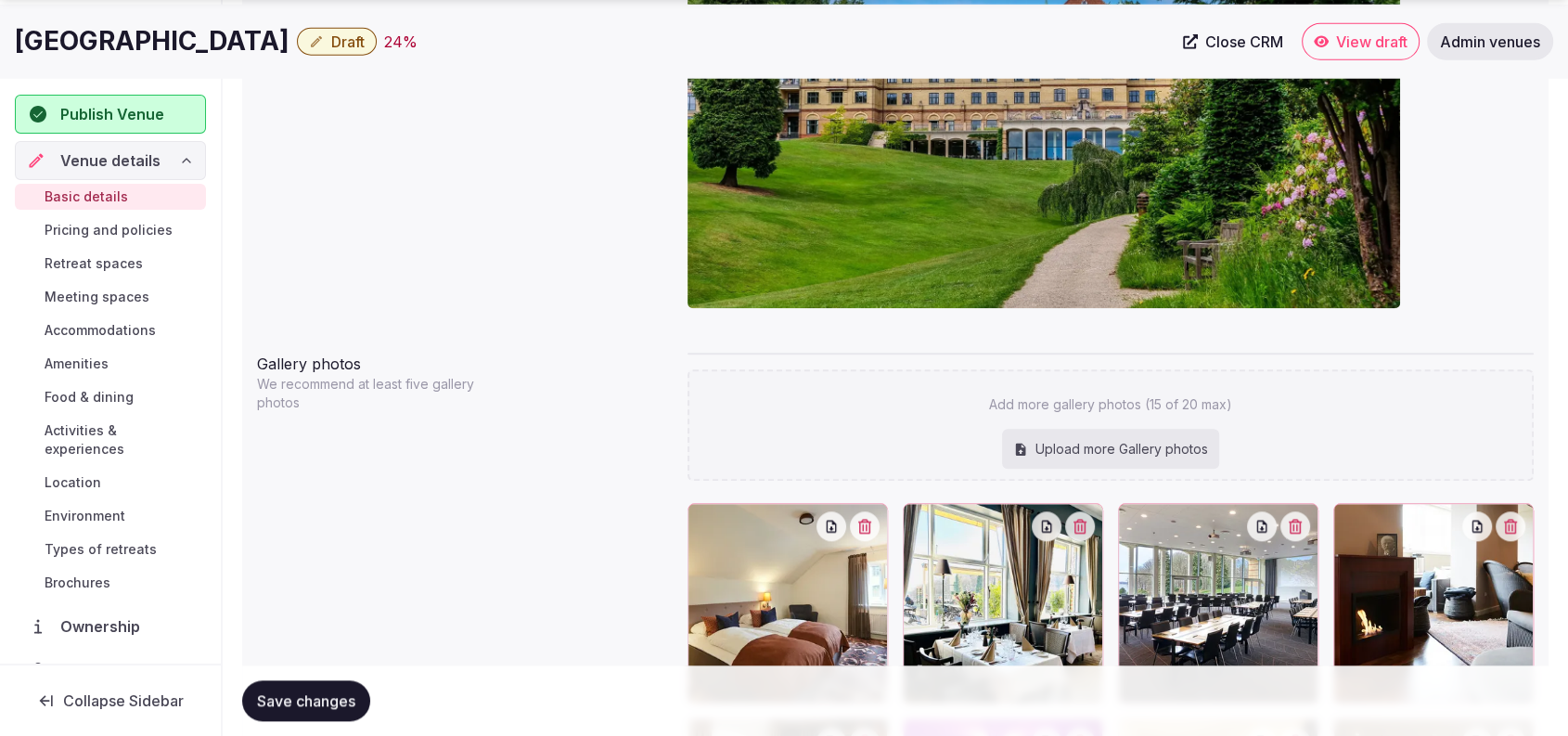
scroll to position [2379, 0]
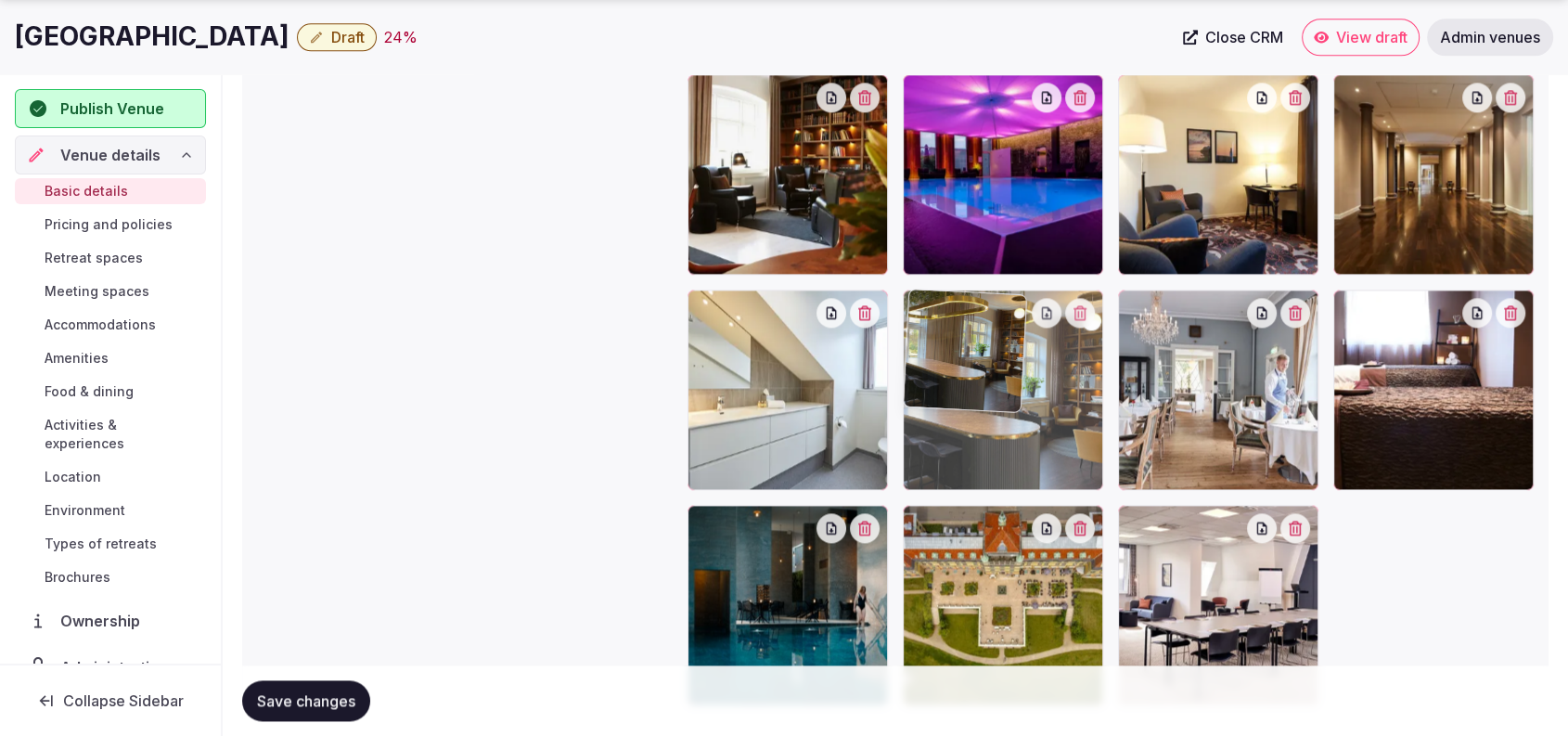
drag, startPoint x: 1216, startPoint y: 603, endPoint x: 1076, endPoint y: 414, distance: 235.2
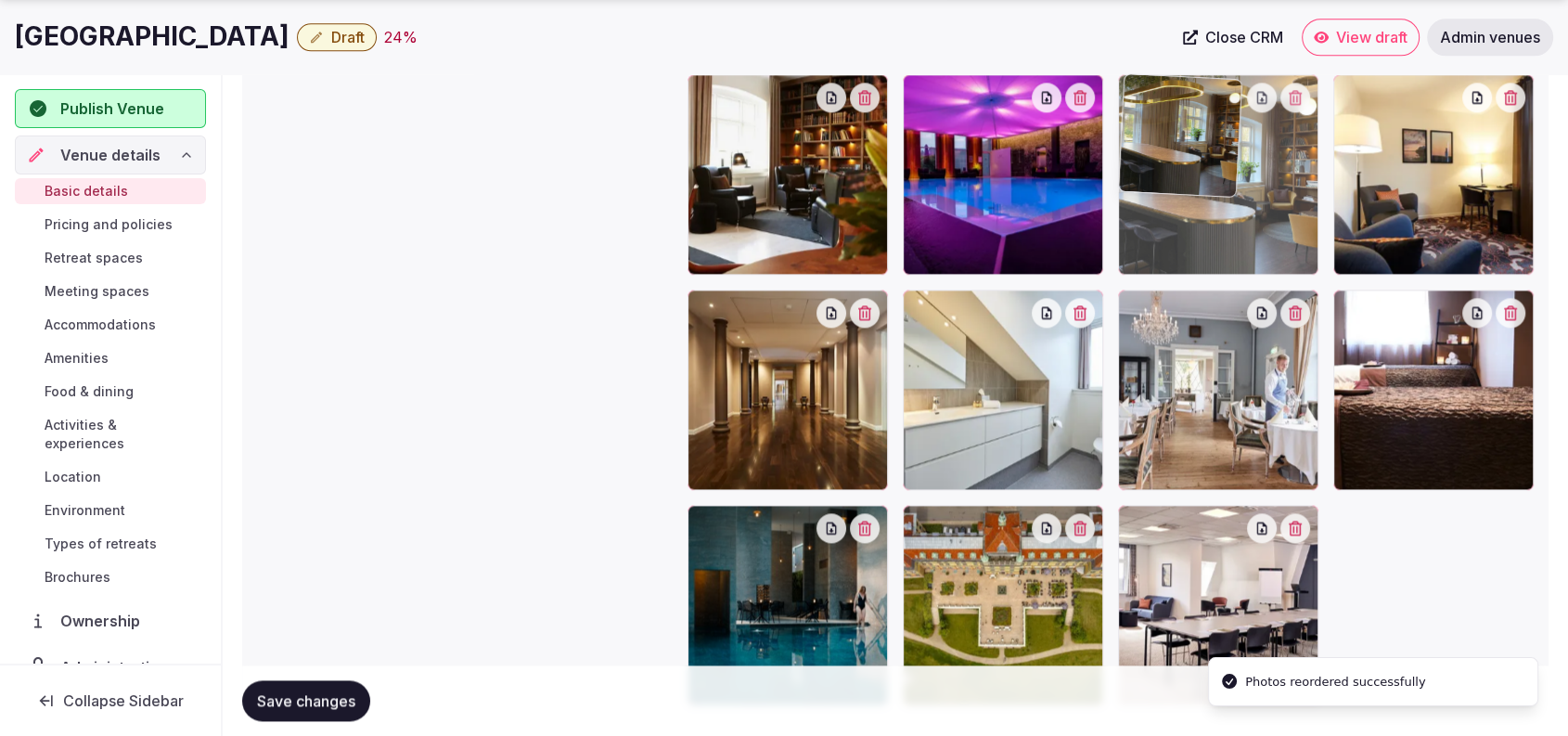
drag, startPoint x: 1107, startPoint y: 392, endPoint x: 1283, endPoint y: 272, distance: 213.0
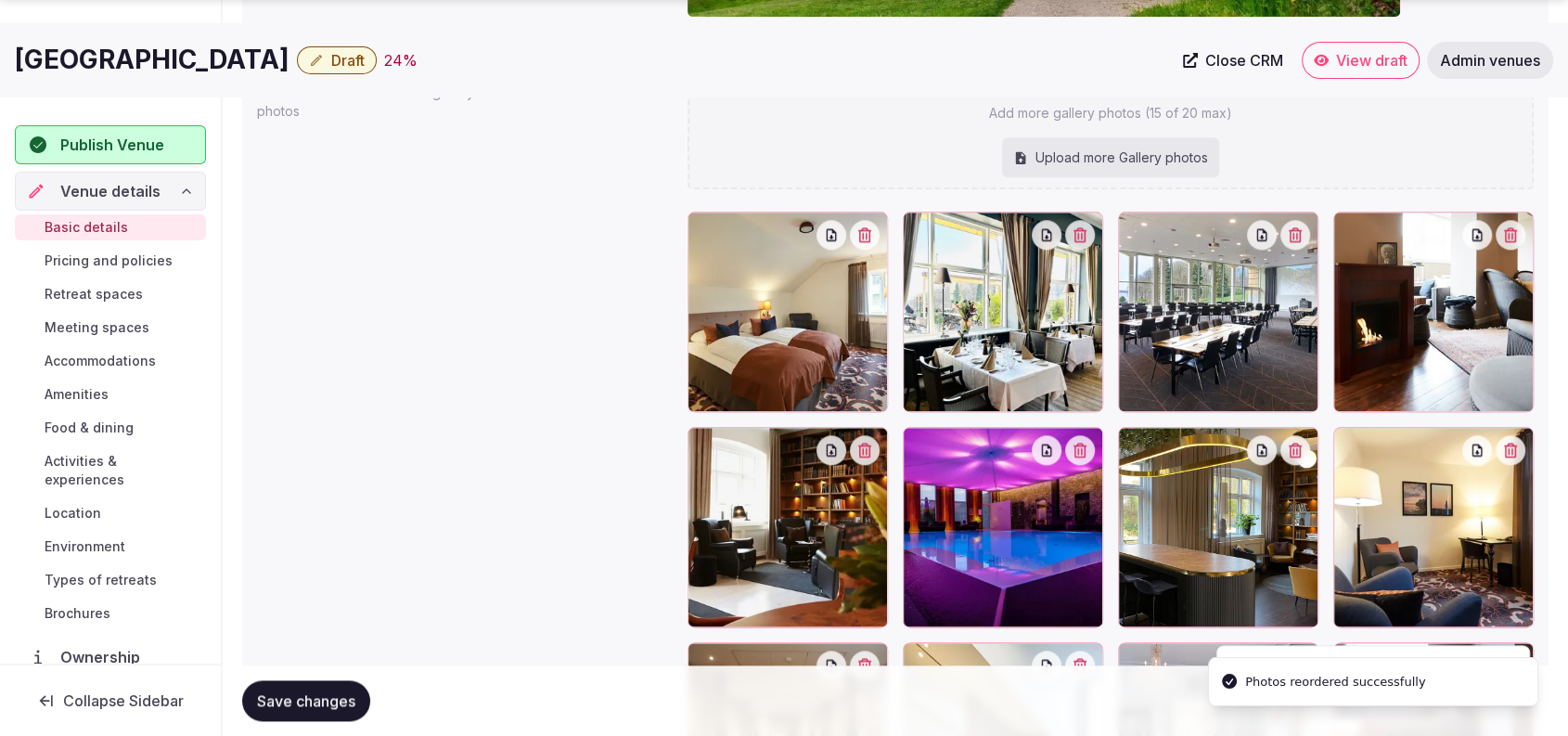
scroll to position [2067, 0]
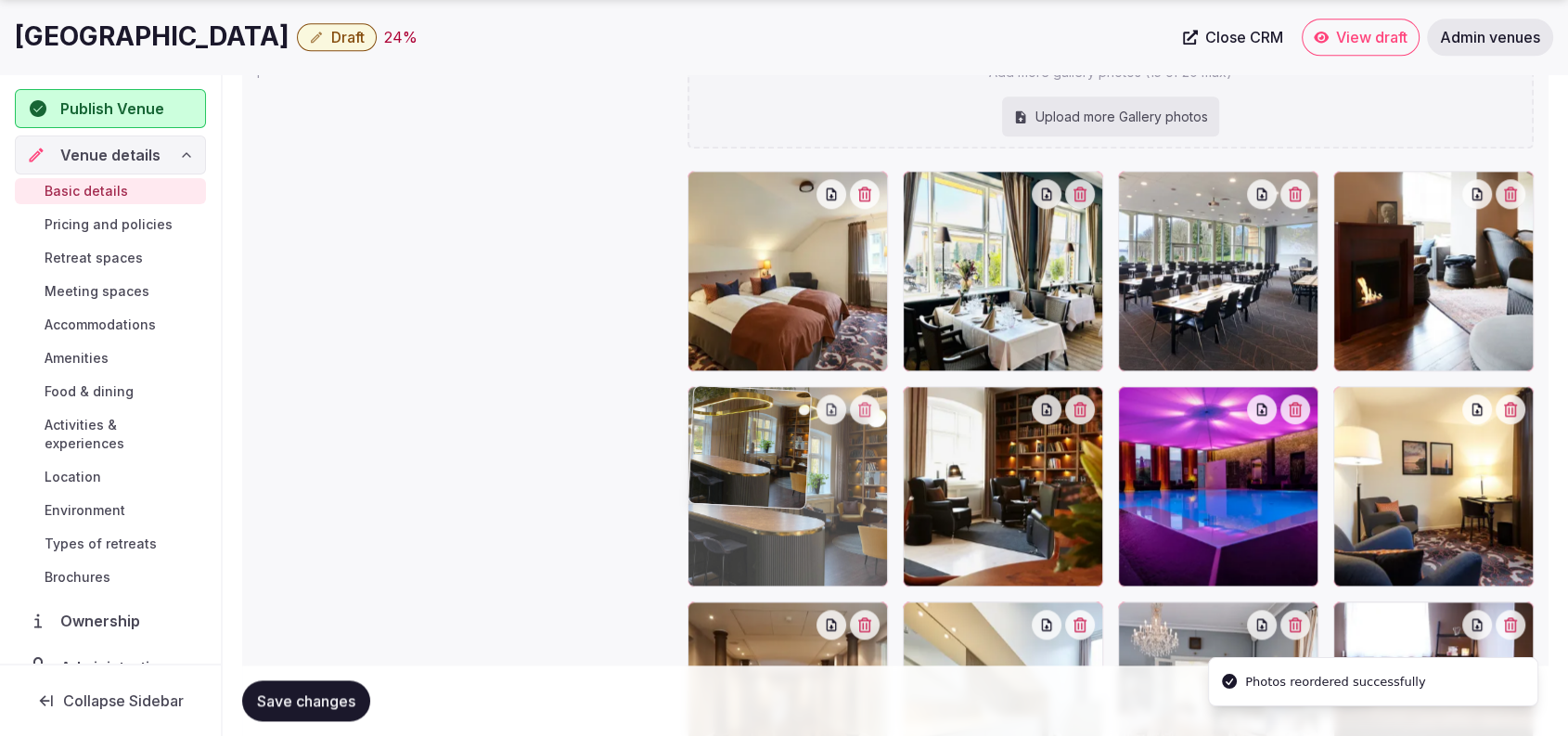
drag, startPoint x: 1213, startPoint y: 506, endPoint x: 822, endPoint y: 543, distance: 392.7
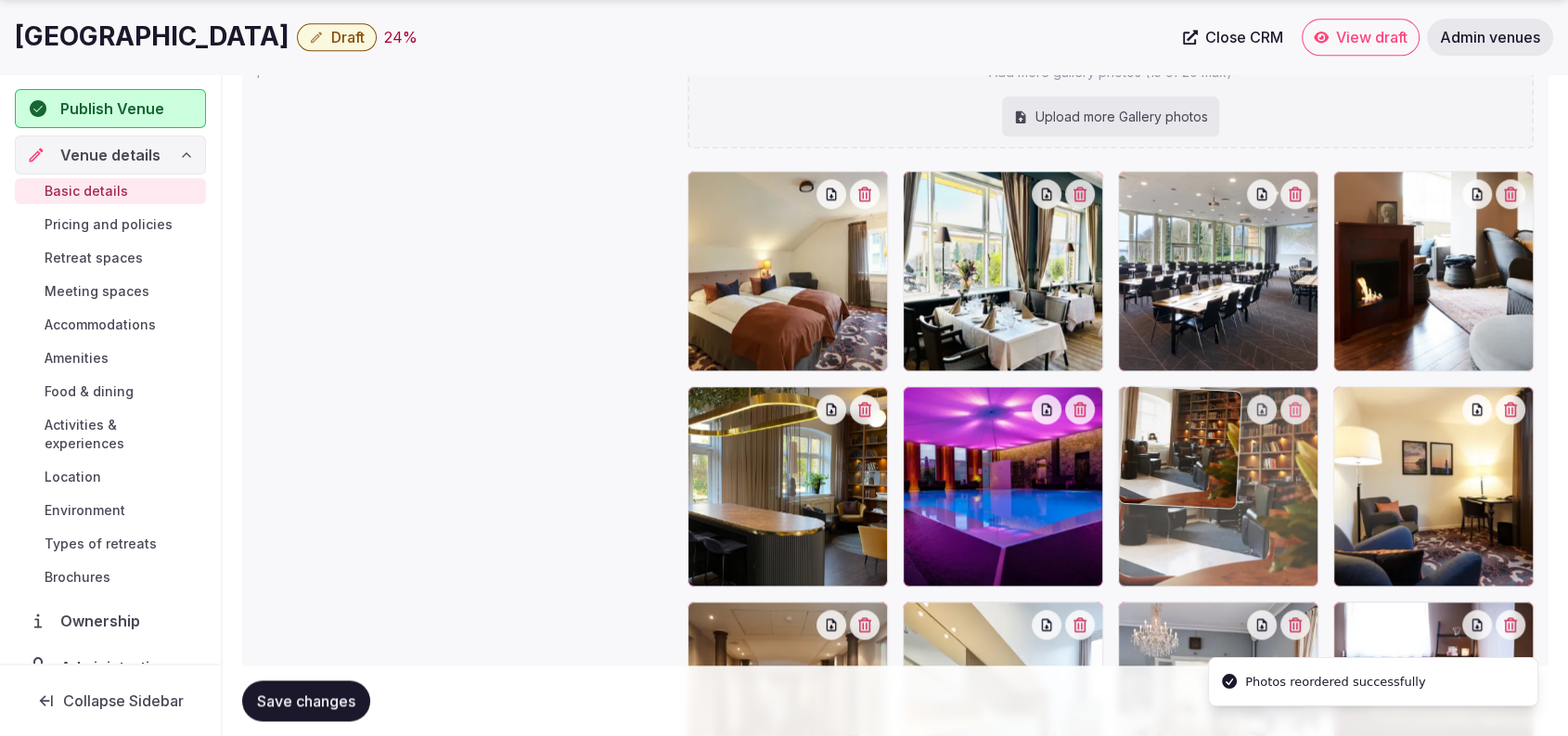
drag, startPoint x: 1036, startPoint y: 536, endPoint x: 1232, endPoint y: 566, distance: 198.3
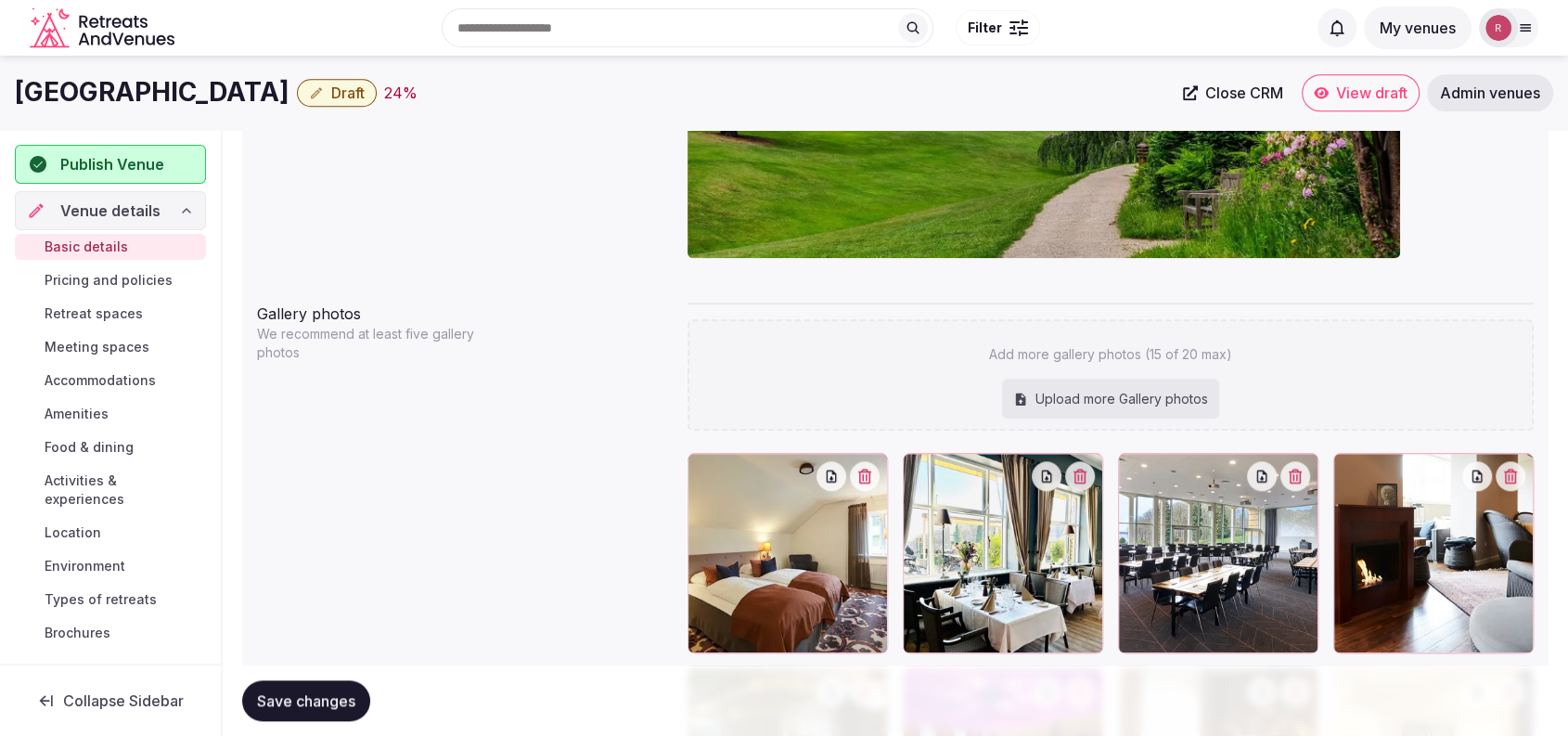
scroll to position [1141, 0]
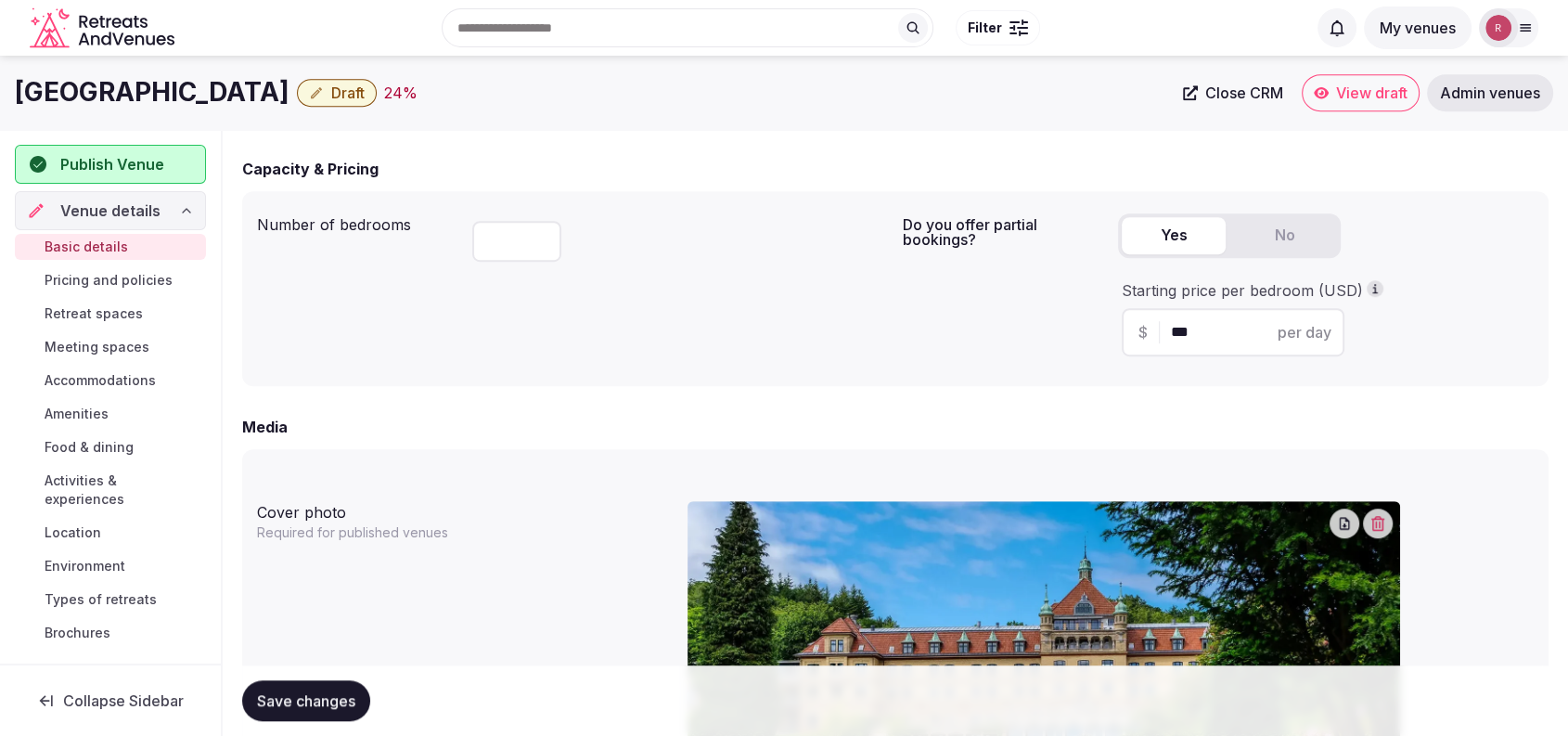
click at [334, 703] on span "Save changes" at bounding box center [307, 701] width 99 height 19
click at [103, 344] on span "Meeting spaces" at bounding box center [97, 347] width 105 height 19
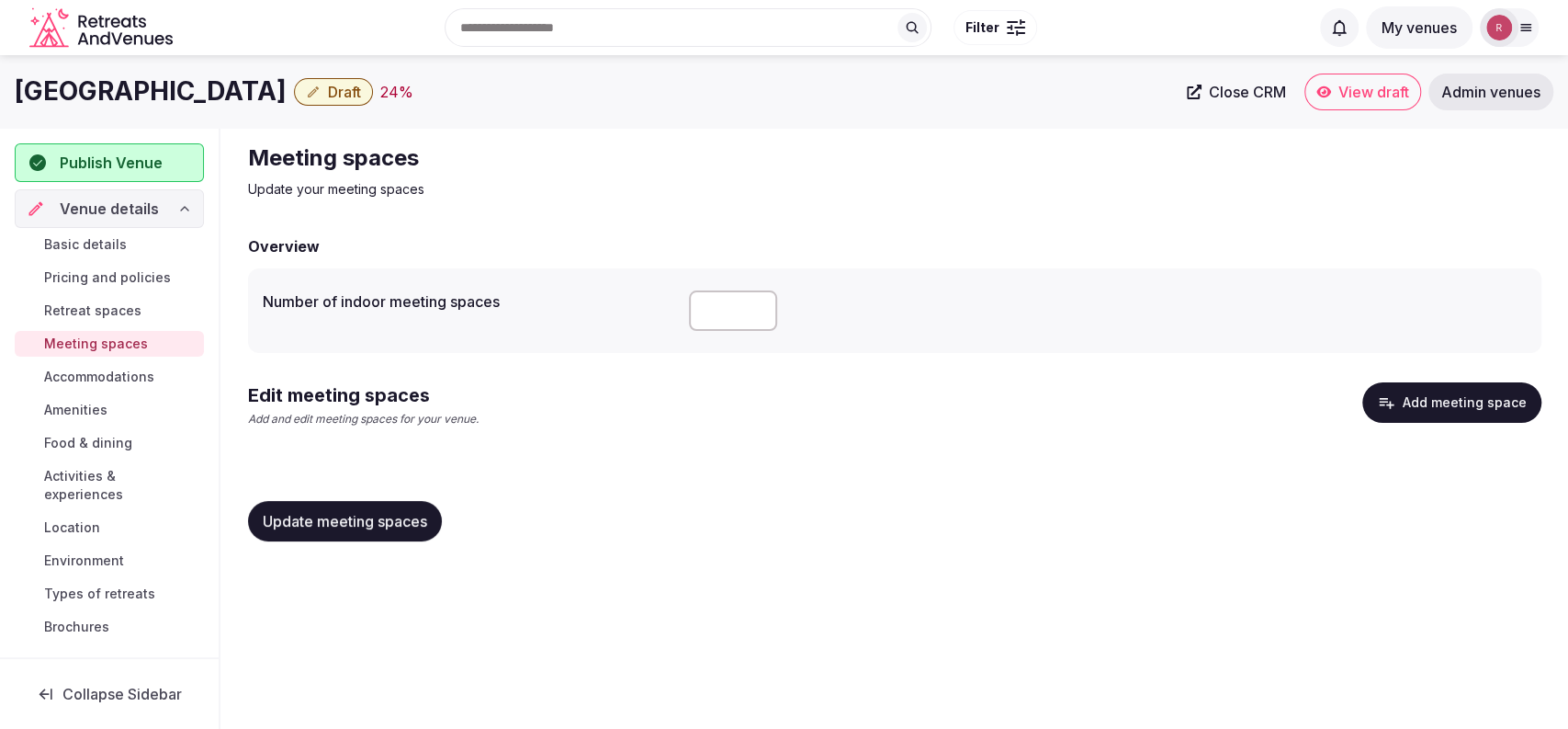
click at [91, 257] on div "Basic details Pricing and policies Retreat spaces Meeting spaces Accommodations…" at bounding box center [110, 435] width 190 height 415
click at [96, 248] on span "Basic details" at bounding box center [86, 245] width 83 height 18
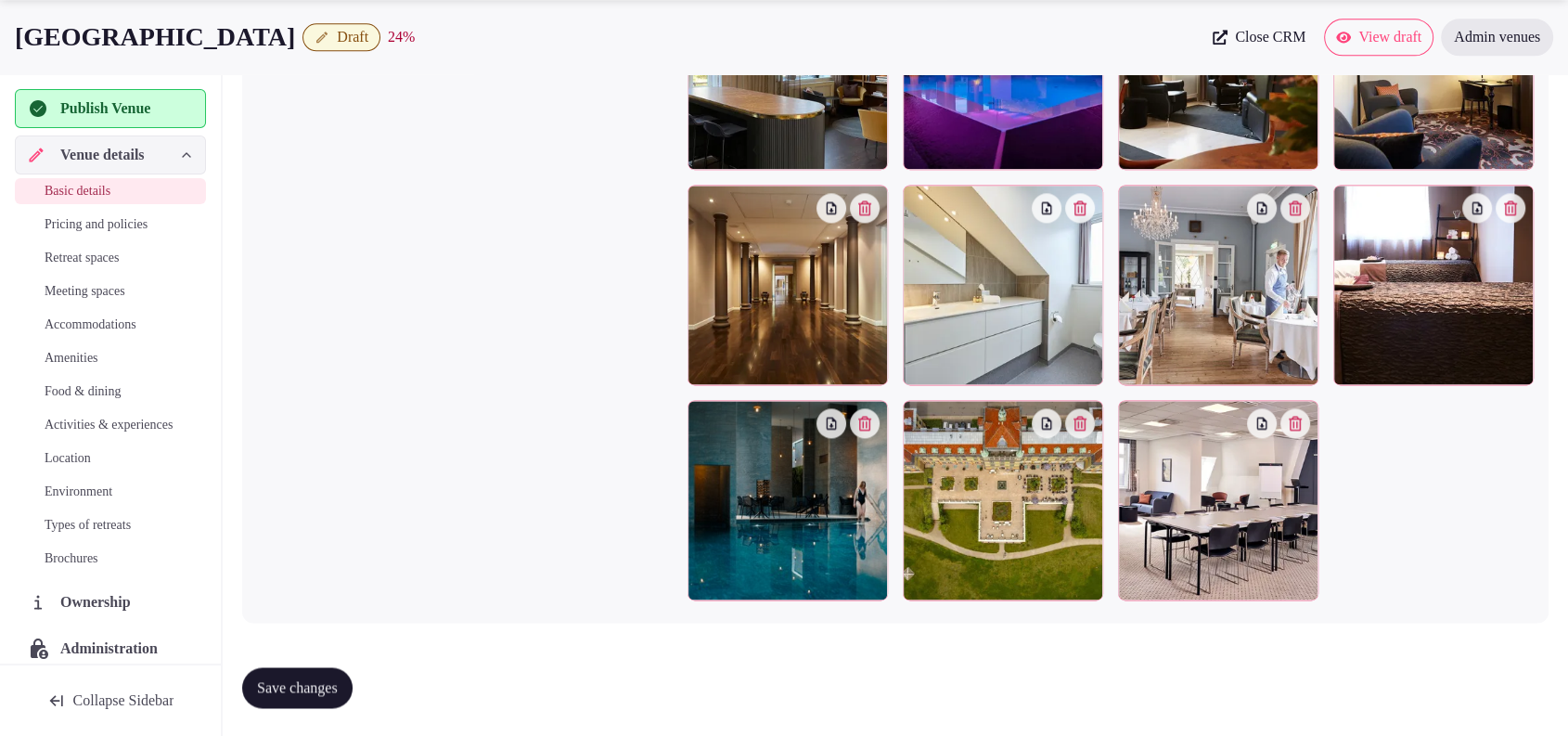
scroll to position [1826, 0]
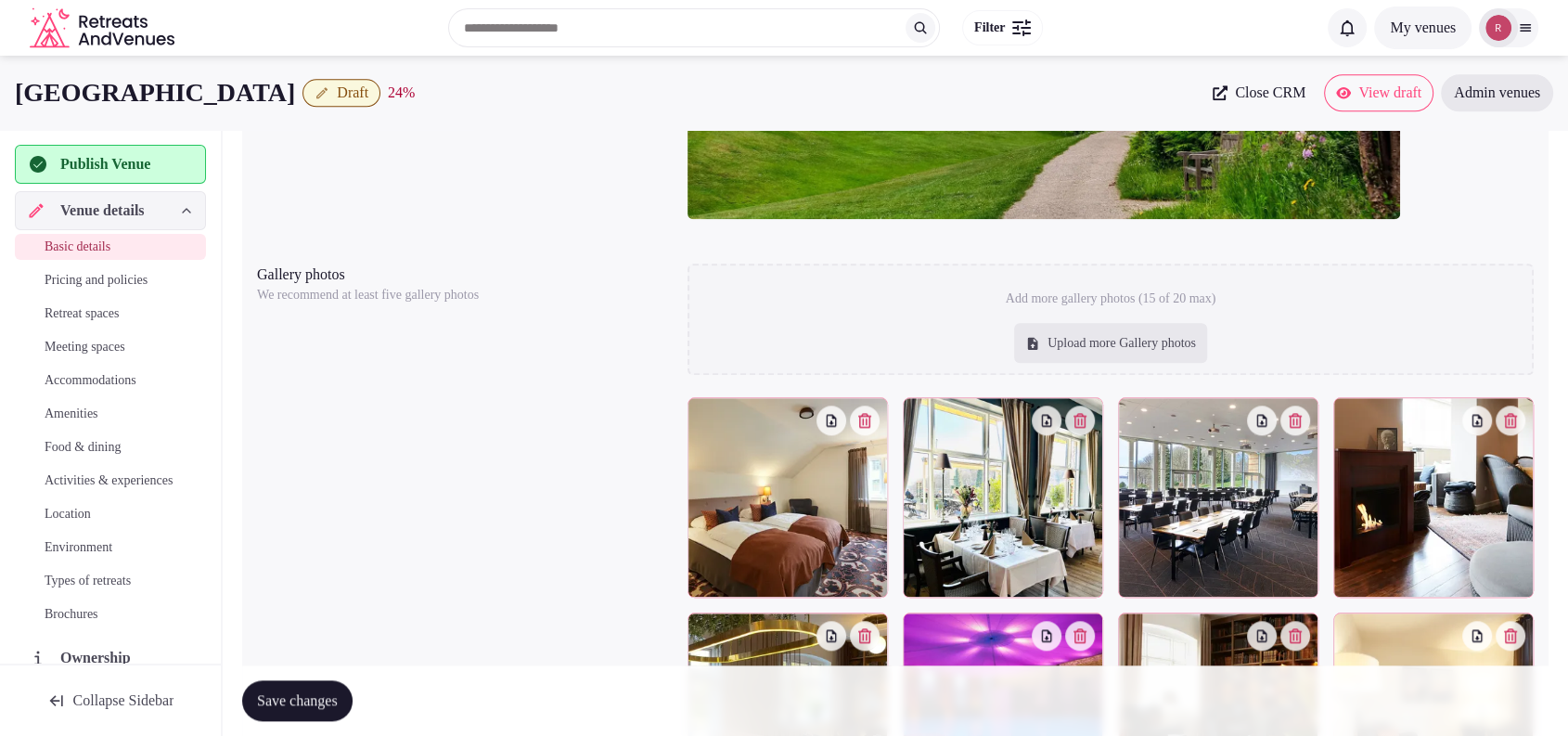
click at [101, 315] on span "Retreat spaces" at bounding box center [82, 313] width 74 height 19
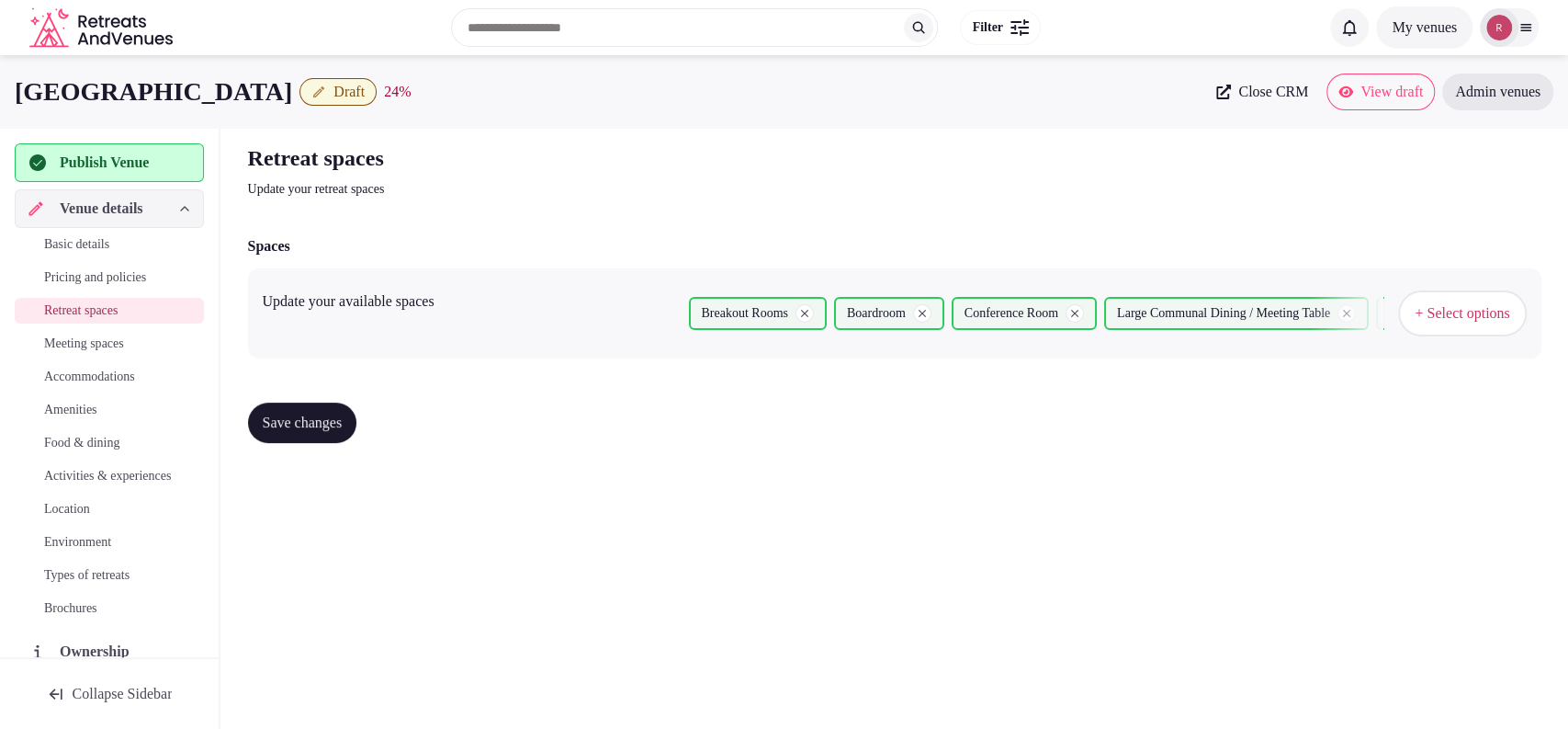
click at [340, 432] on button "Save changes" at bounding box center [303, 422] width 110 height 40
click at [124, 350] on span "Meeting spaces" at bounding box center [84, 343] width 80 height 18
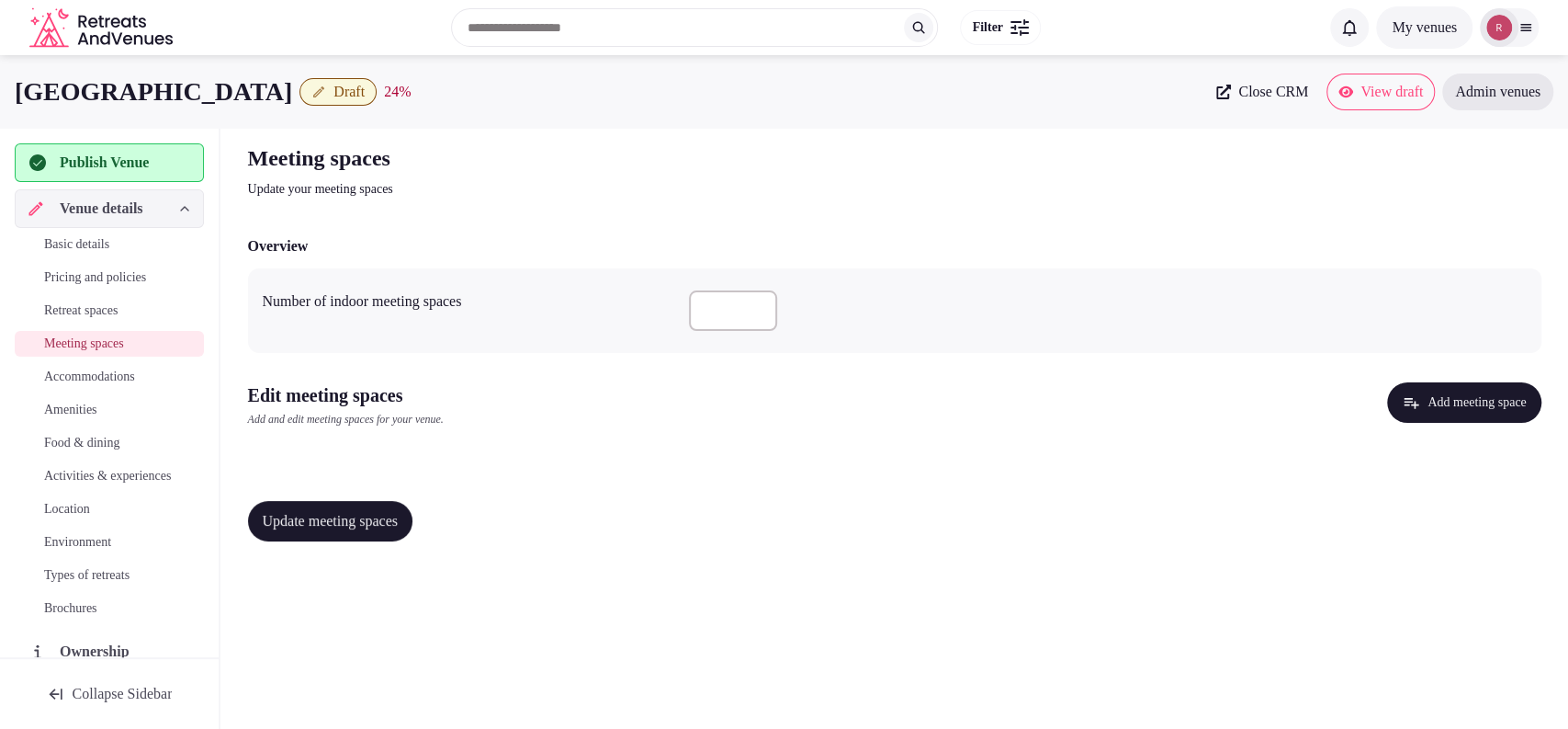
click at [696, 306] on input "number" at bounding box center [733, 310] width 88 height 40
drag, startPoint x: 209, startPoint y: 96, endPoint x: 13, endPoint y: 97, distance: 196.0
click at [13, 97] on div "Hotel Vejlefjord Draft 24 % Close CRM View draft Admin venues" at bounding box center [784, 92] width 1568 height 37
copy h1 "[GEOGRAPHIC_DATA]"
click at [701, 318] on input "number" at bounding box center [733, 310] width 88 height 40
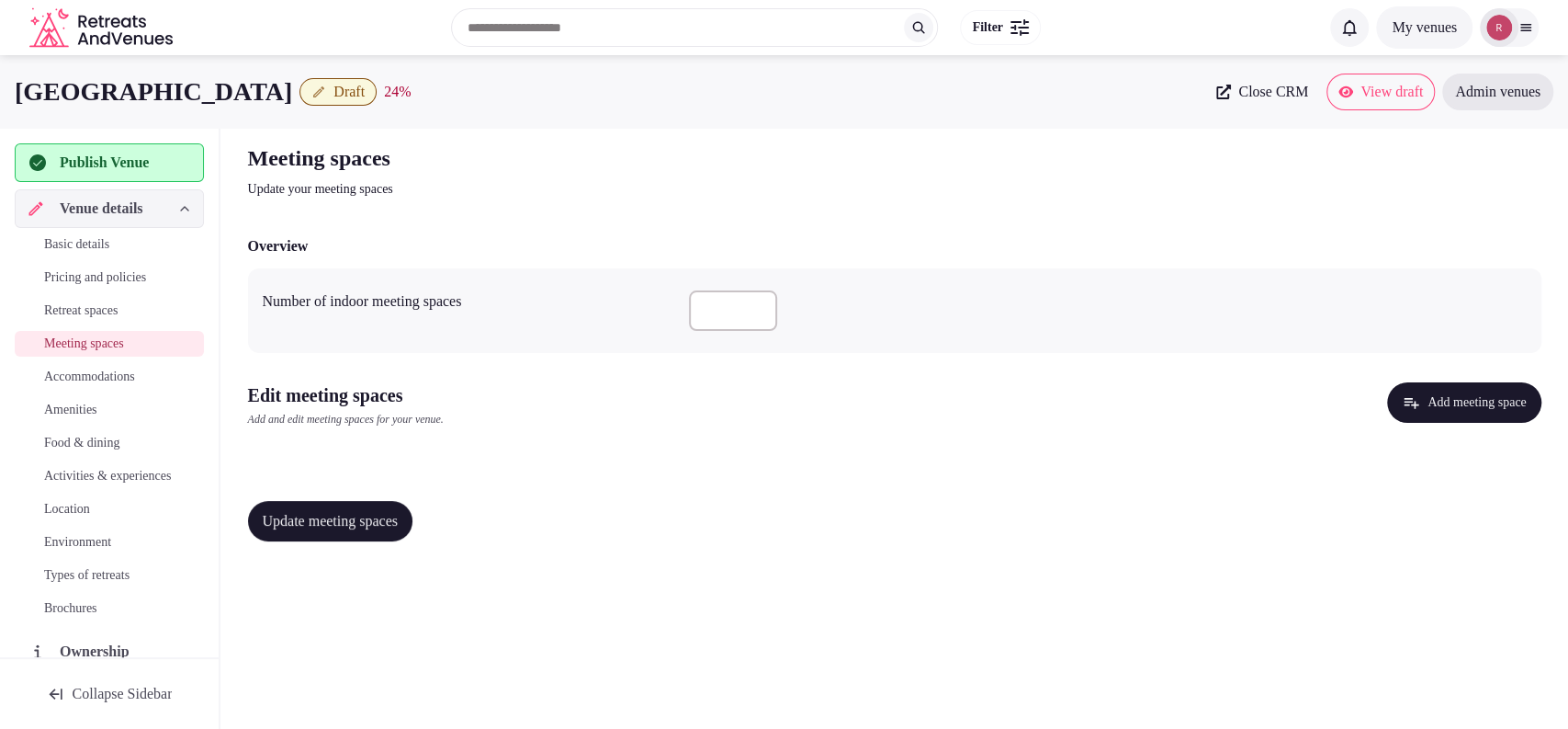
type input "**"
click at [867, 441] on div "Edit meeting spaces Add and edit meeting spaces for your venue. Add meeting spa…" at bounding box center [895, 419] width 1294 height 75
click at [1433, 402] on button "Add meeting space" at bounding box center [1464, 402] width 154 height 40
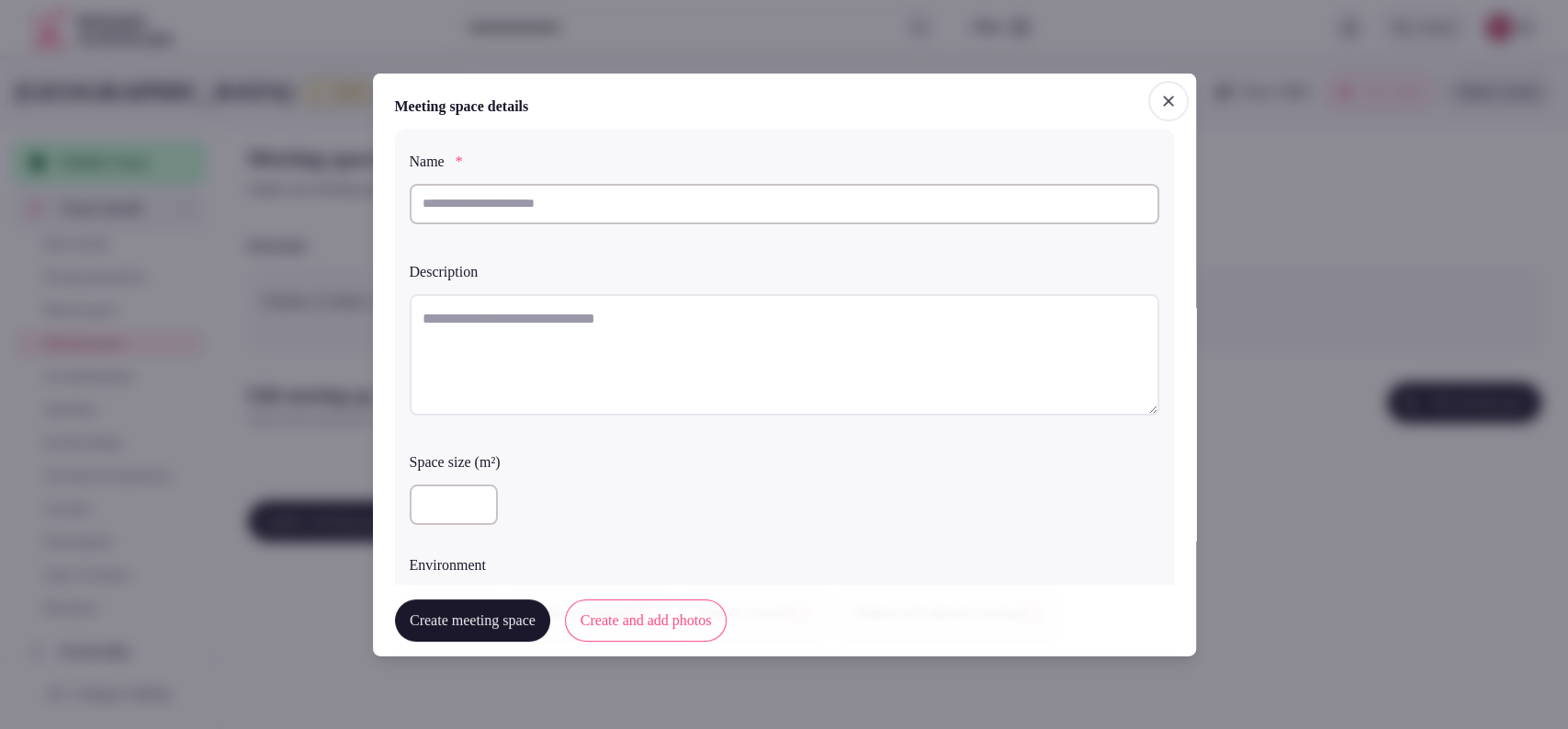
click at [593, 201] on input "text" at bounding box center [784, 203] width 750 height 40
paste input "**********"
type input "**********"
click at [609, 361] on textarea at bounding box center [784, 353] width 750 height 122
paste textarea "**********"
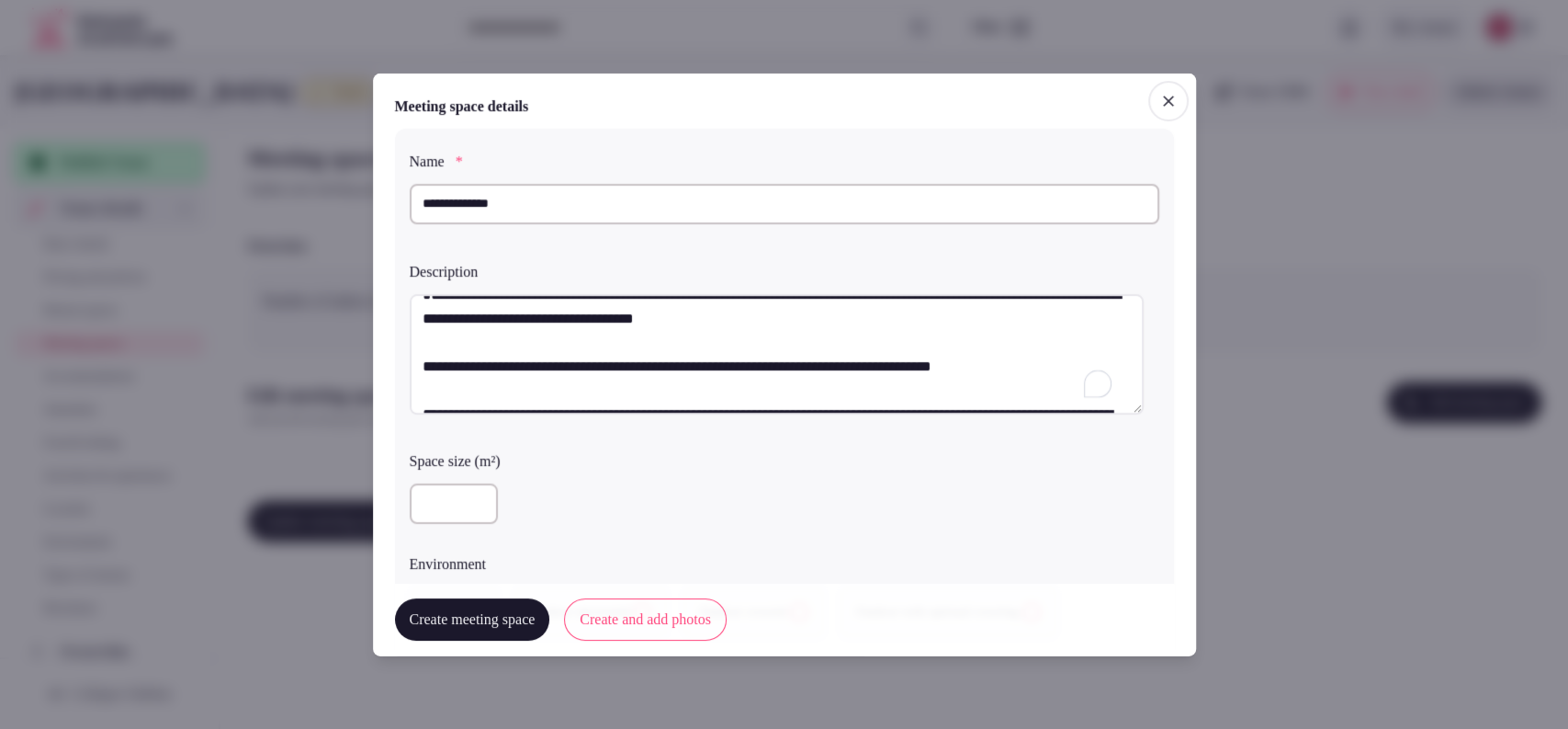
scroll to position [2, 0]
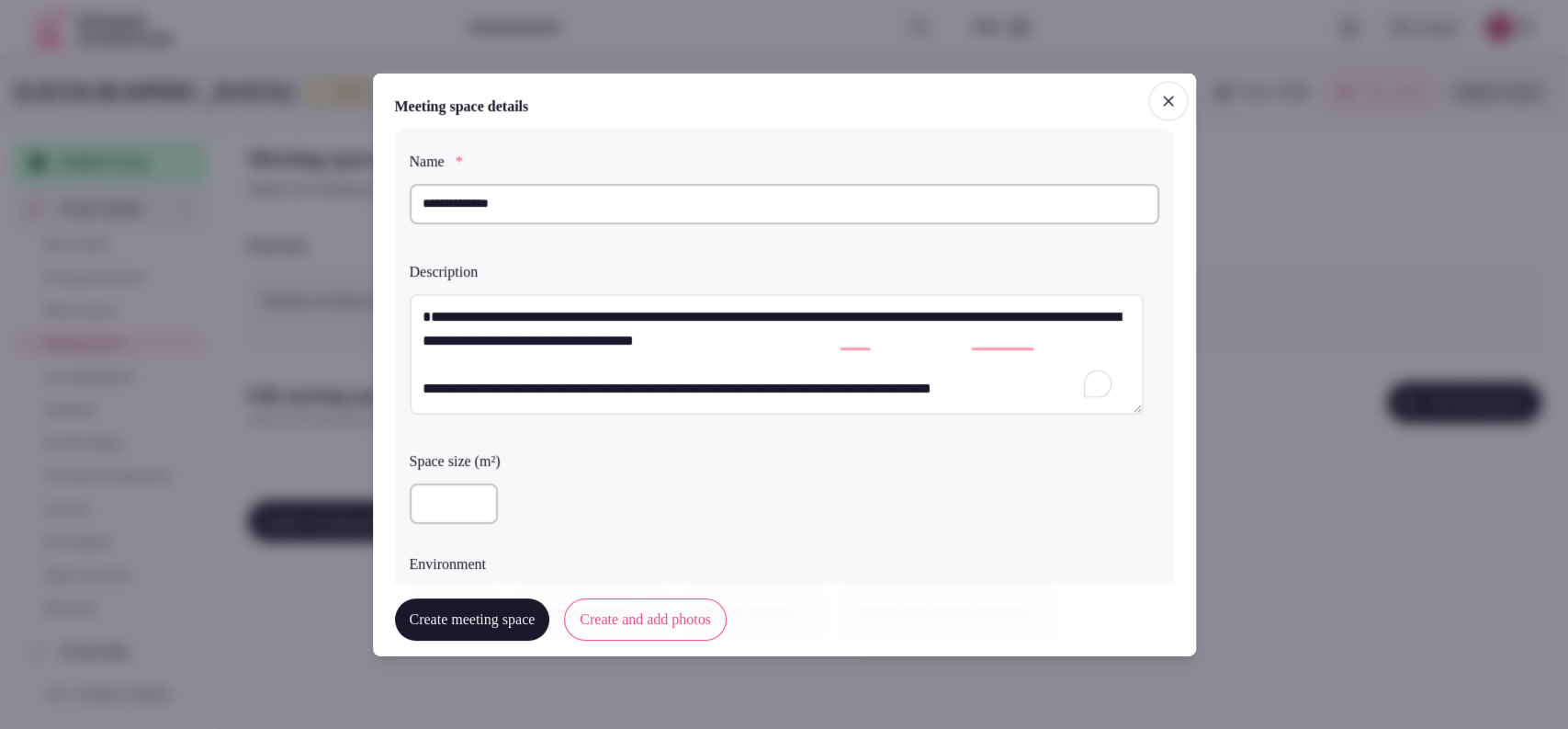
click at [422, 345] on textarea "**********" at bounding box center [777, 353] width 734 height 122
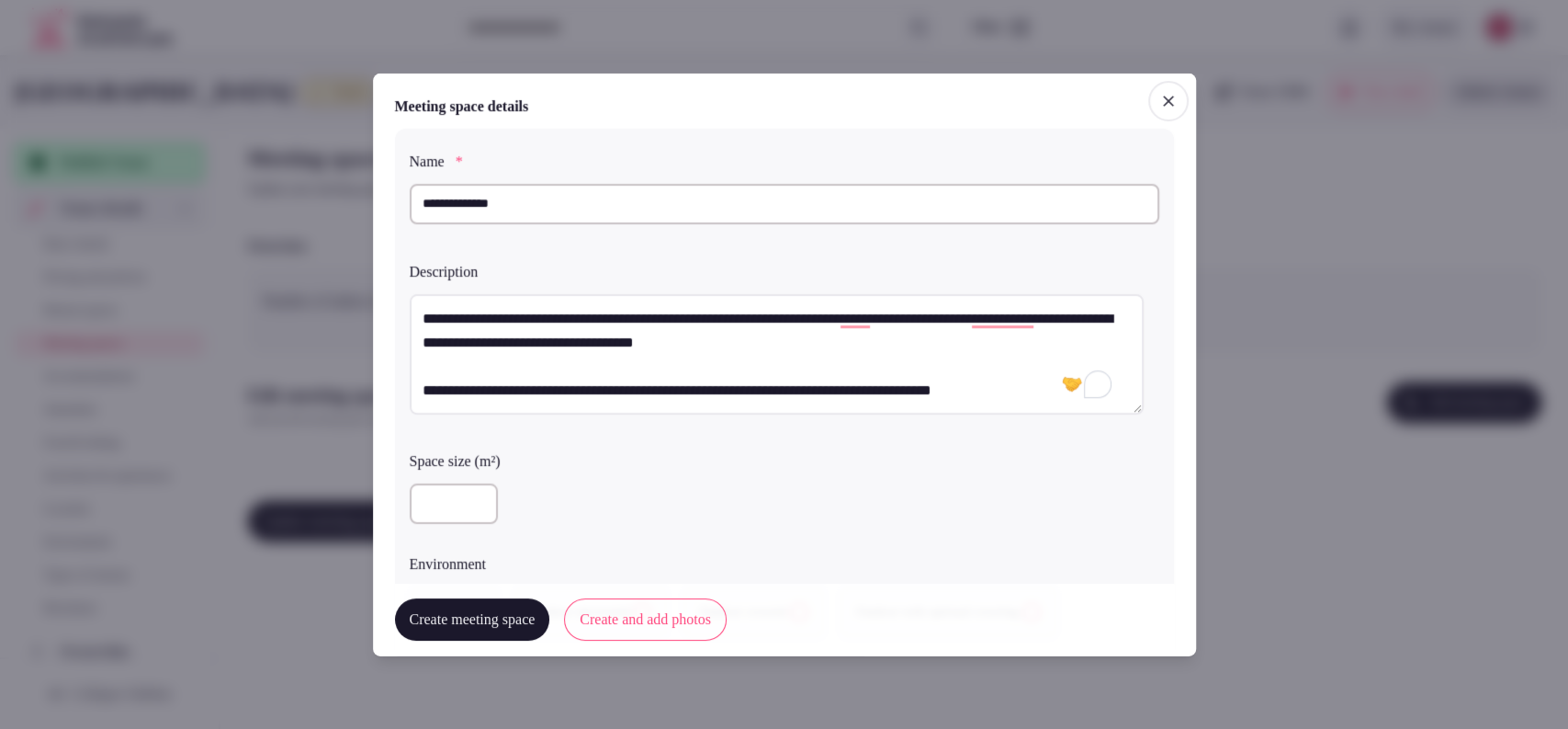
type textarea "**********"
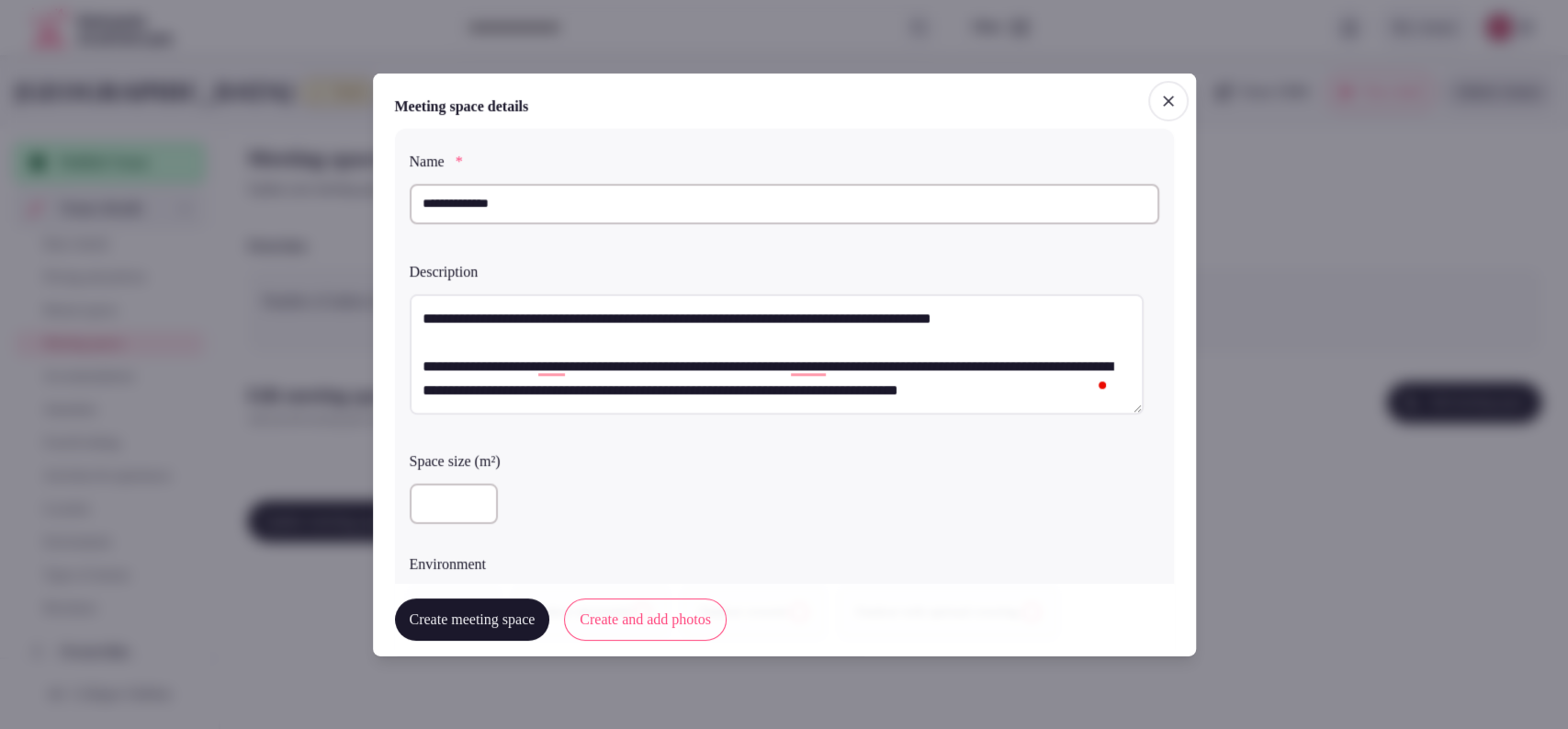
scroll to position [510, 0]
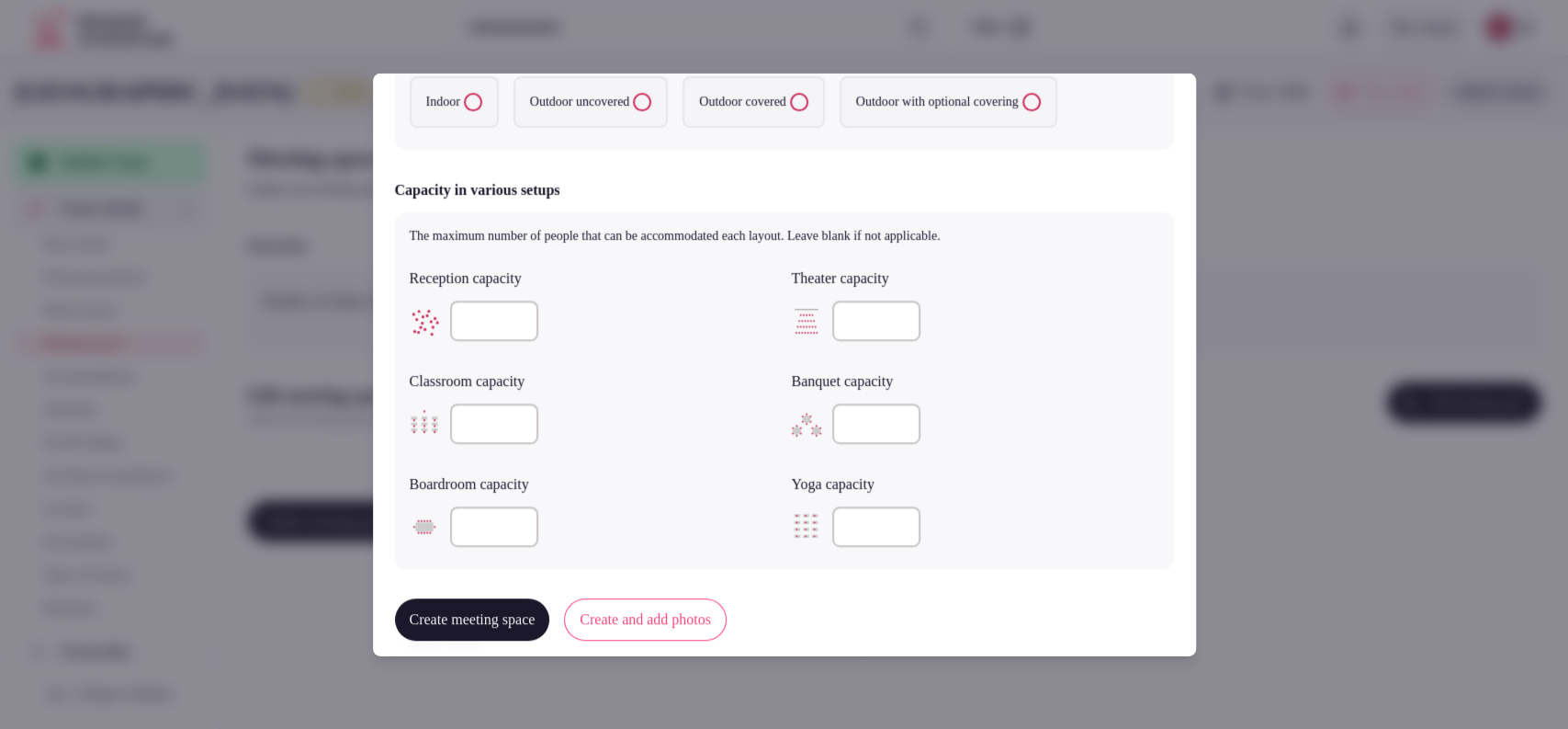
click at [475, 114] on label "Indoor" at bounding box center [454, 102] width 89 height 52
click at [475, 111] on button "Indoor" at bounding box center [473, 102] width 18 height 18
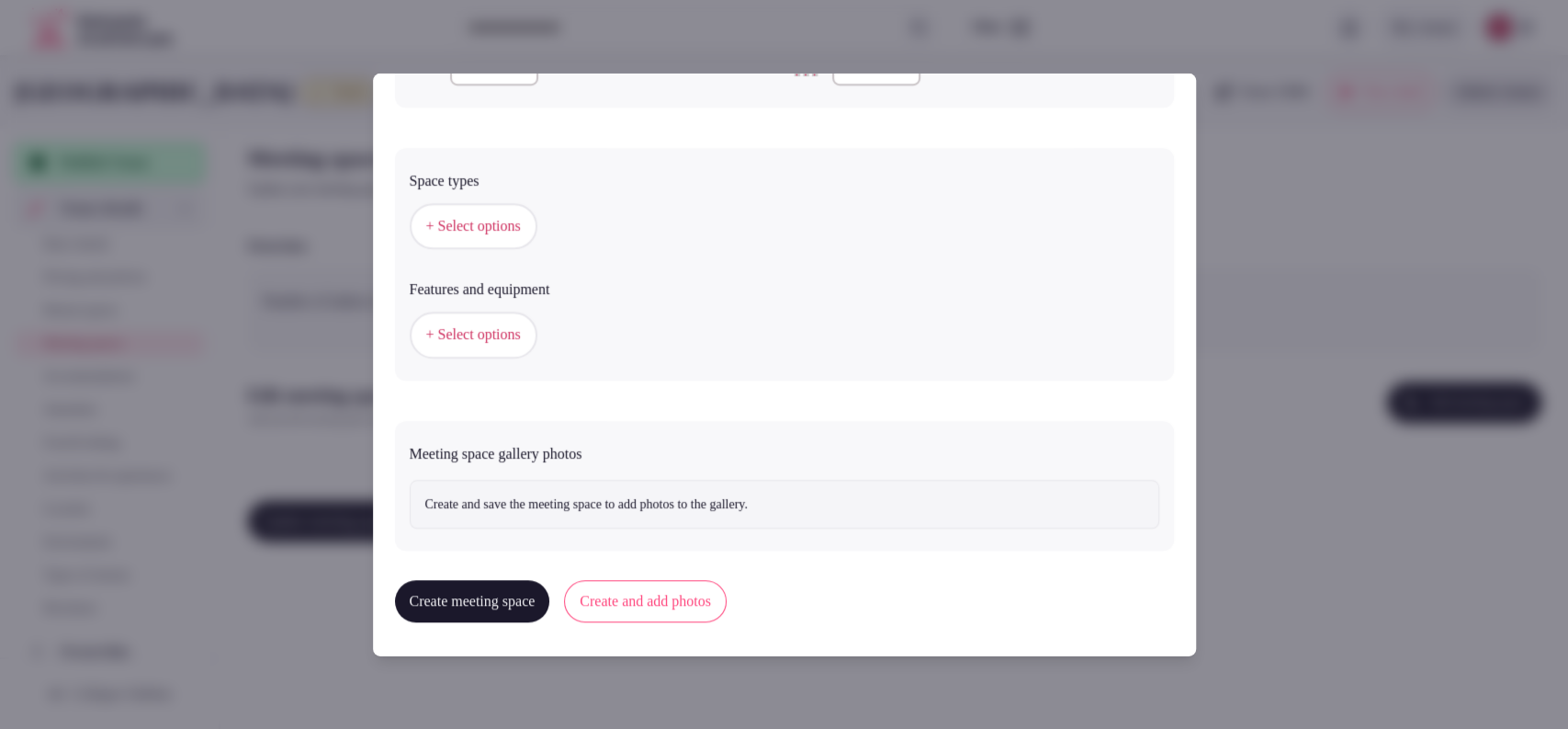
click at [485, 216] on span "+ Select options" at bounding box center [473, 226] width 95 height 20
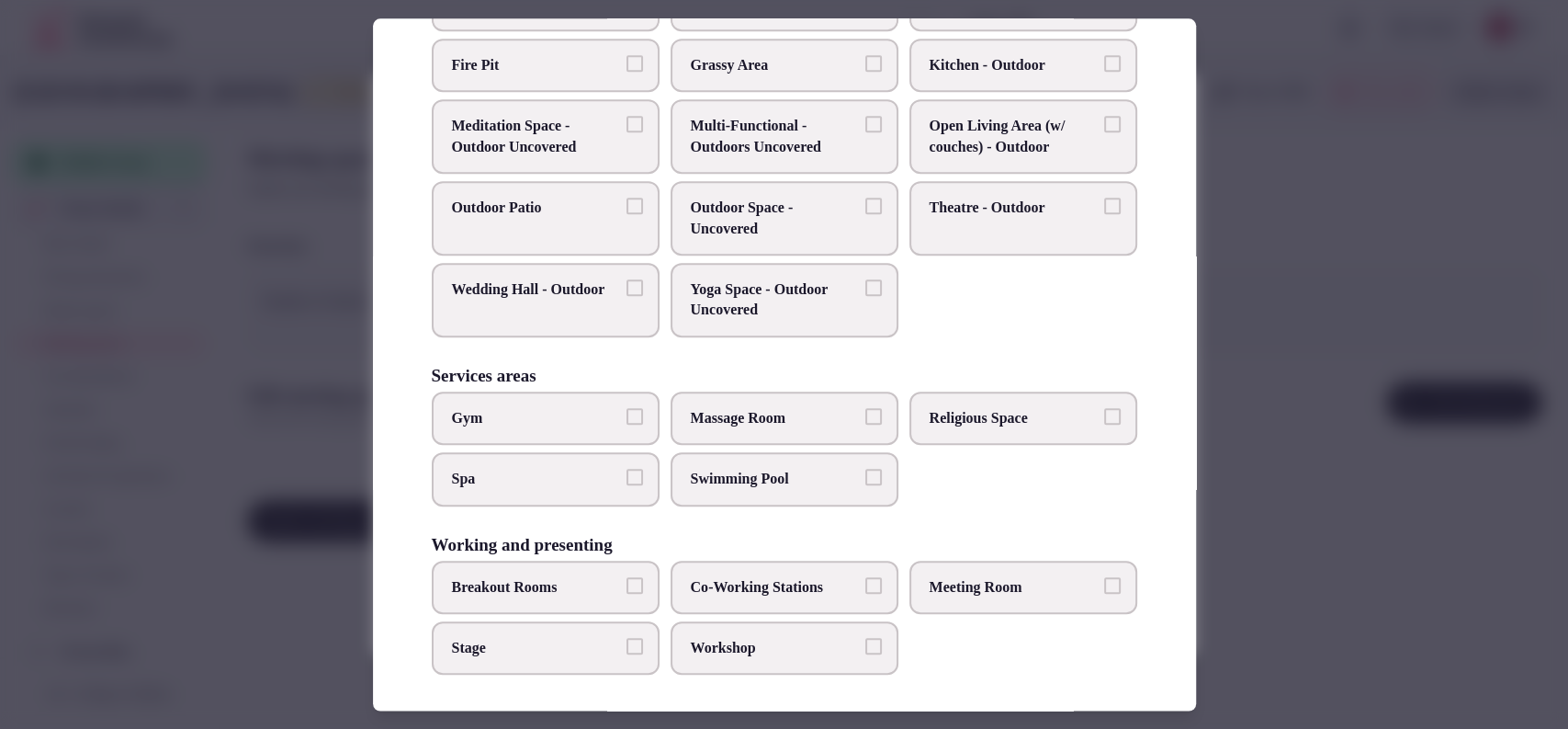
scroll to position [700, 0]
click at [730, 576] on span "Co-Working Stations" at bounding box center [776, 584] width 169 height 20
click at [865, 576] on button "Co-Working Stations" at bounding box center [873, 583] width 17 height 17
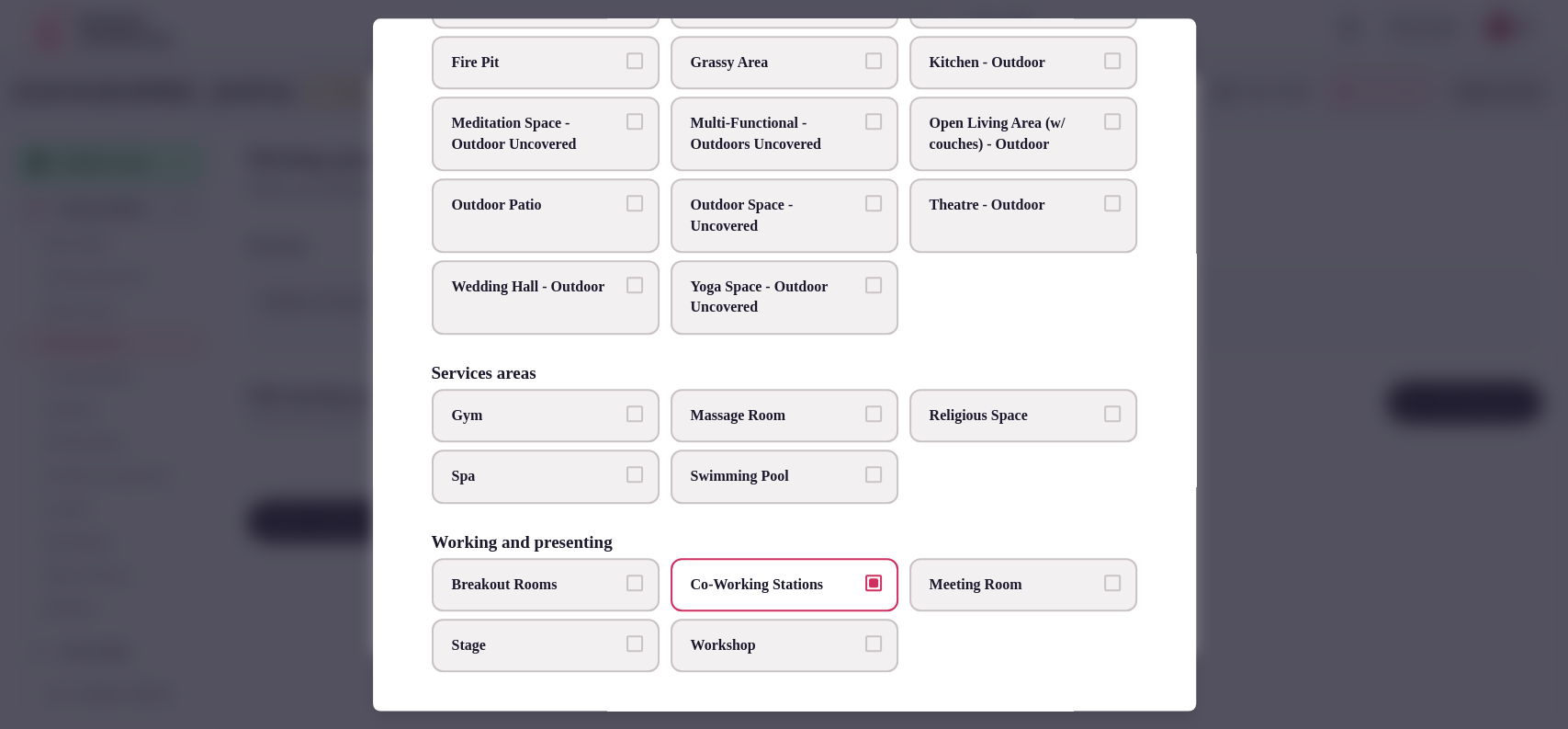
click at [729, 626] on label "Workshop" at bounding box center [785, 645] width 228 height 53
click at [865, 635] on button "Workshop" at bounding box center [873, 643] width 17 height 17
click at [544, 635] on span "Stage" at bounding box center [536, 645] width 169 height 20
click at [627, 635] on button "Stage" at bounding box center [635, 643] width 17 height 17
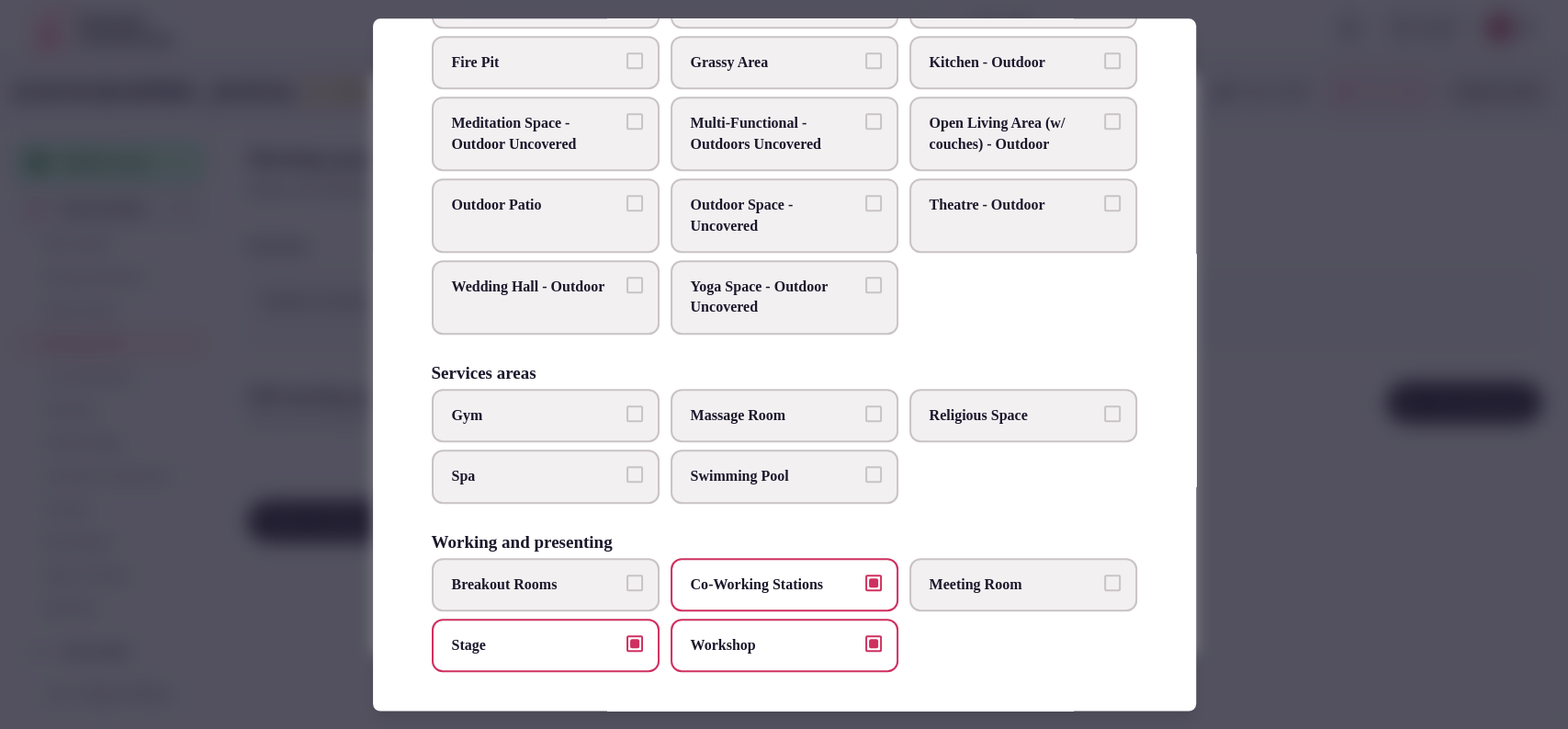
click at [546, 558] on label "Breakout Rooms" at bounding box center [546, 584] width 228 height 53
click at [627, 574] on button "Breakout Rooms" at bounding box center [635, 583] width 17 height 17
click at [970, 550] on div "Working and presenting Breakout Rooms Co-Working Stations Meeting Room Stage Wo…" at bounding box center [784, 603] width 706 height 140
click at [970, 576] on span "Meeting Room" at bounding box center [1014, 584] width 169 height 20
click at [1104, 576] on button "Meeting Room" at bounding box center [1113, 583] width 17 height 17
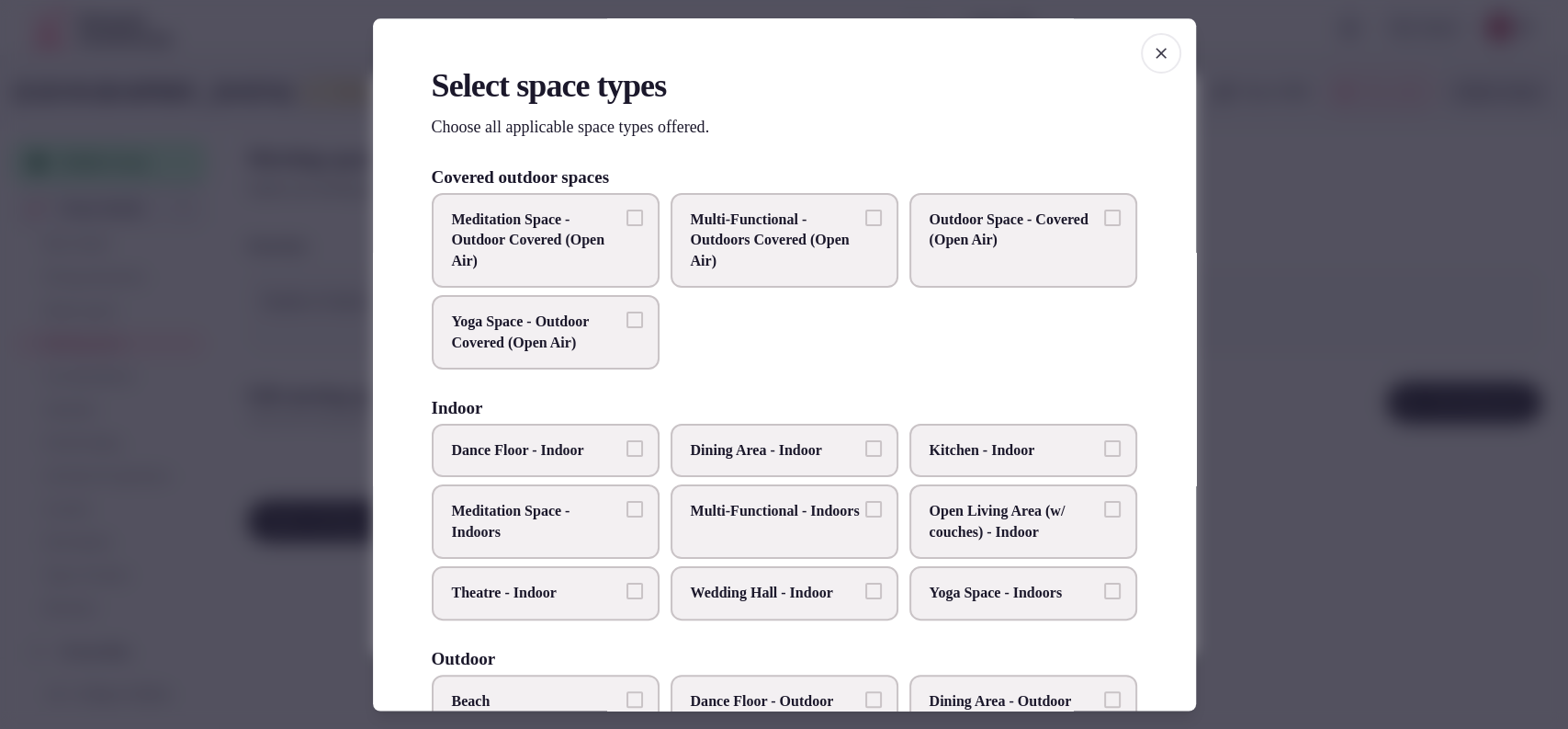
scroll to position [0, 0]
click at [1320, 446] on div at bounding box center [784, 364] width 1568 height 729
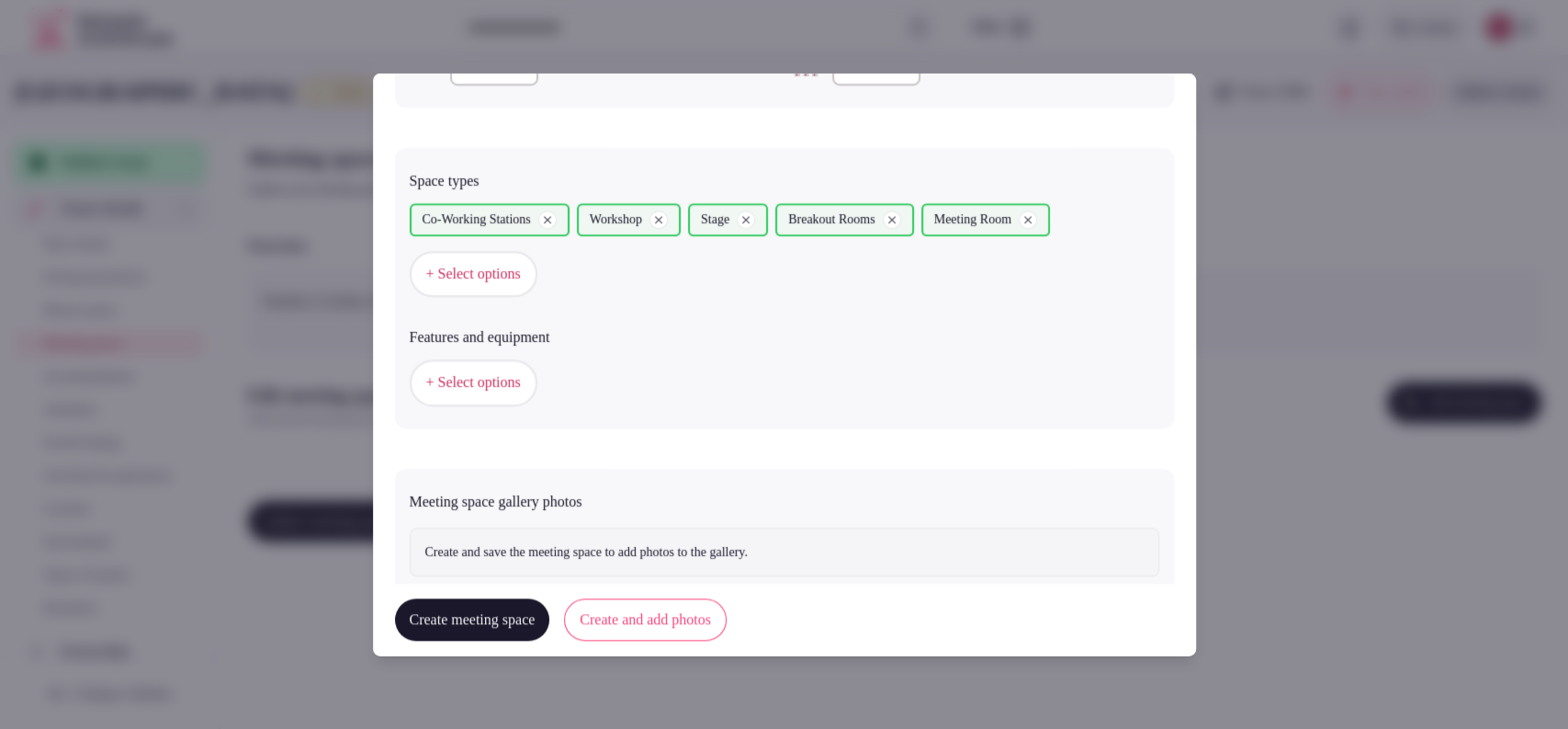
click at [467, 365] on button "+ Select options" at bounding box center [473, 382] width 128 height 46
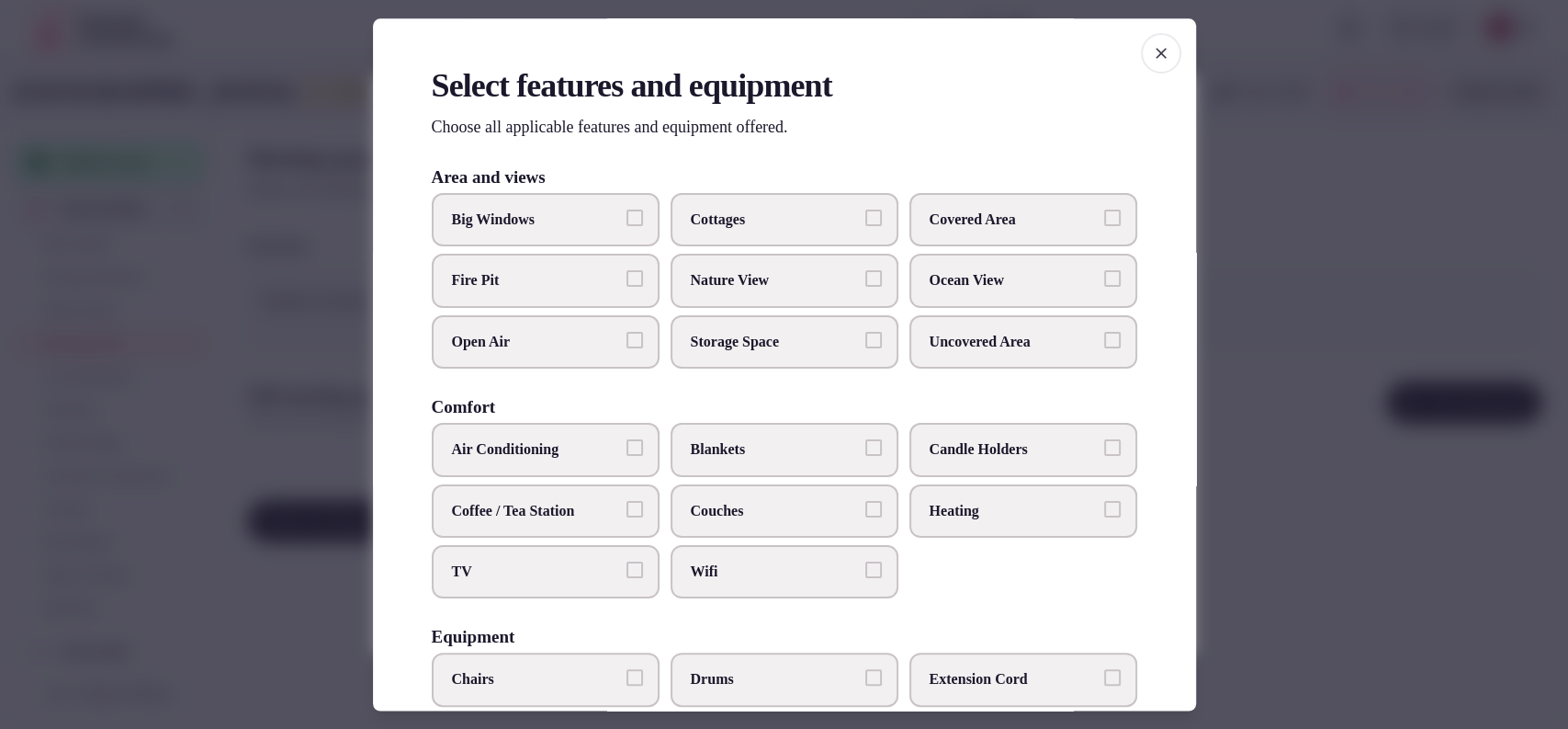
click at [580, 444] on span "Air Conditioning" at bounding box center [536, 450] width 169 height 20
click at [627, 444] on button "Air Conditioning" at bounding box center [635, 448] width 17 height 17
click at [706, 572] on span "Wifi" at bounding box center [776, 572] width 169 height 20
click at [865, 572] on button "Wifi" at bounding box center [873, 570] width 17 height 17
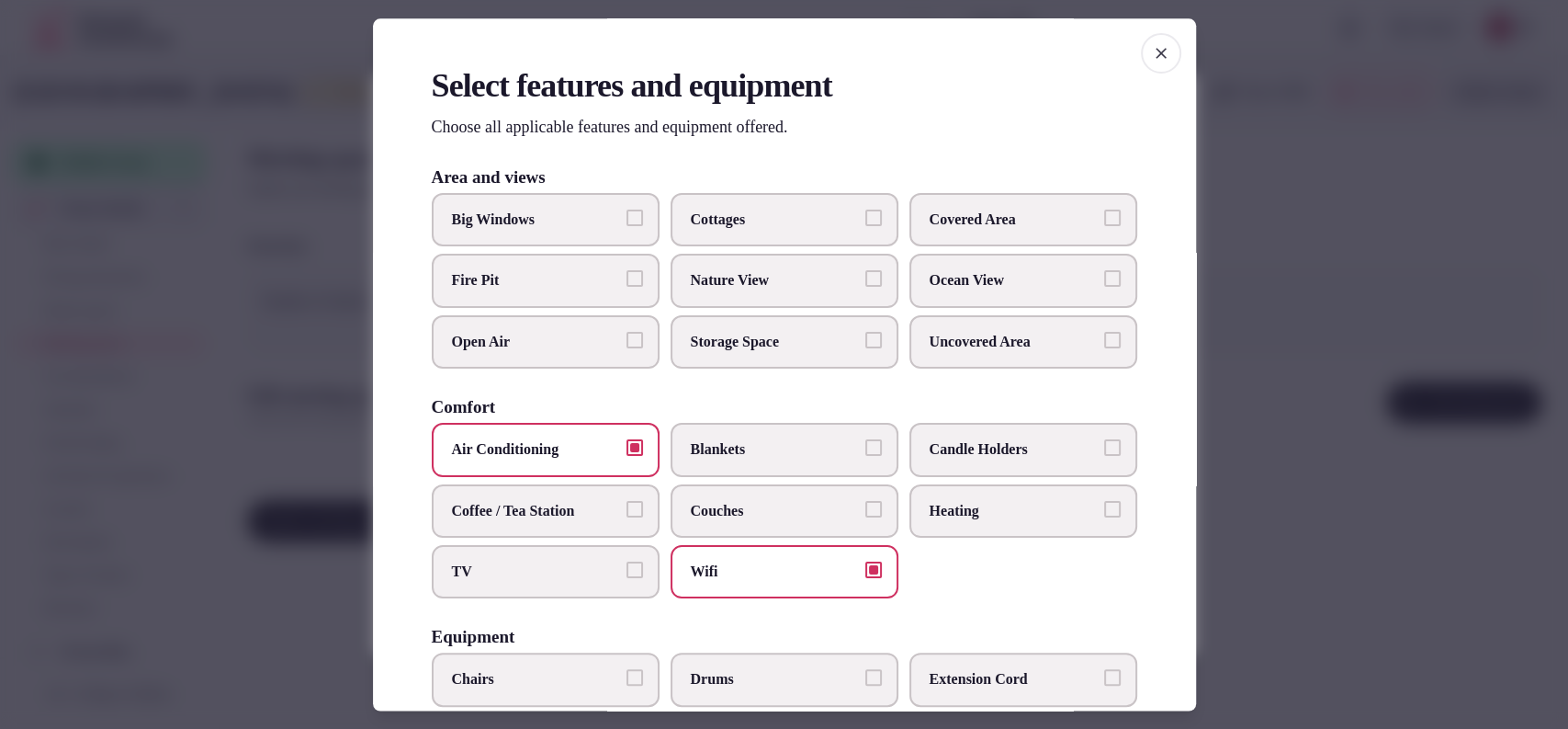
click at [607, 573] on span "TV" at bounding box center [536, 572] width 169 height 20
click at [627, 573] on button "TV" at bounding box center [635, 570] width 17 height 17
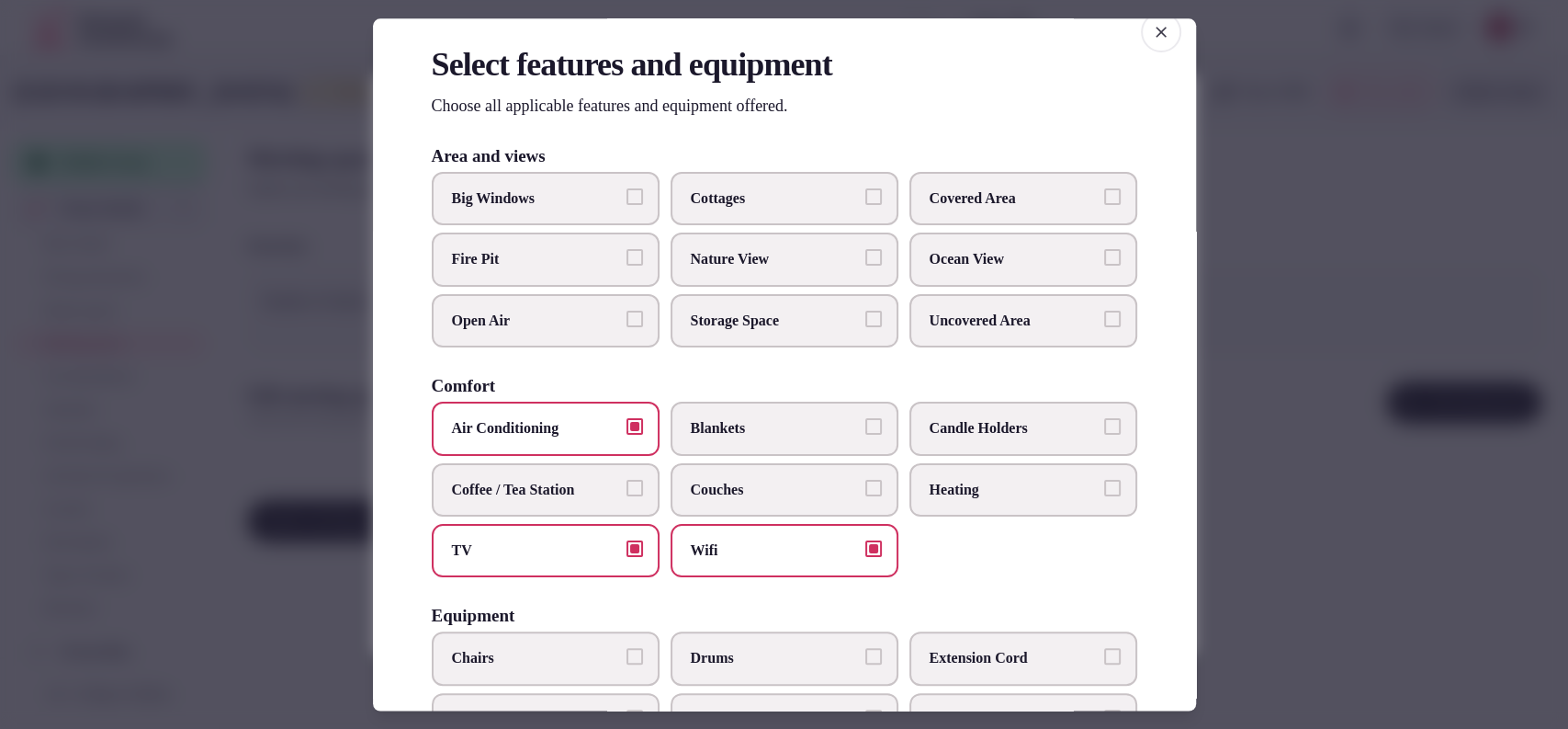
drag, startPoint x: 1008, startPoint y: 194, endPoint x: 764, endPoint y: 249, distance: 250.1
click at [1007, 194] on span "Covered Area" at bounding box center [1014, 199] width 169 height 20
click at [1104, 194] on button "Covered Area" at bounding box center [1113, 197] width 17 height 17
click at [757, 259] on span "Nature View" at bounding box center [776, 260] width 169 height 20
click at [865, 259] on button "Nature View" at bounding box center [873, 259] width 17 height 17
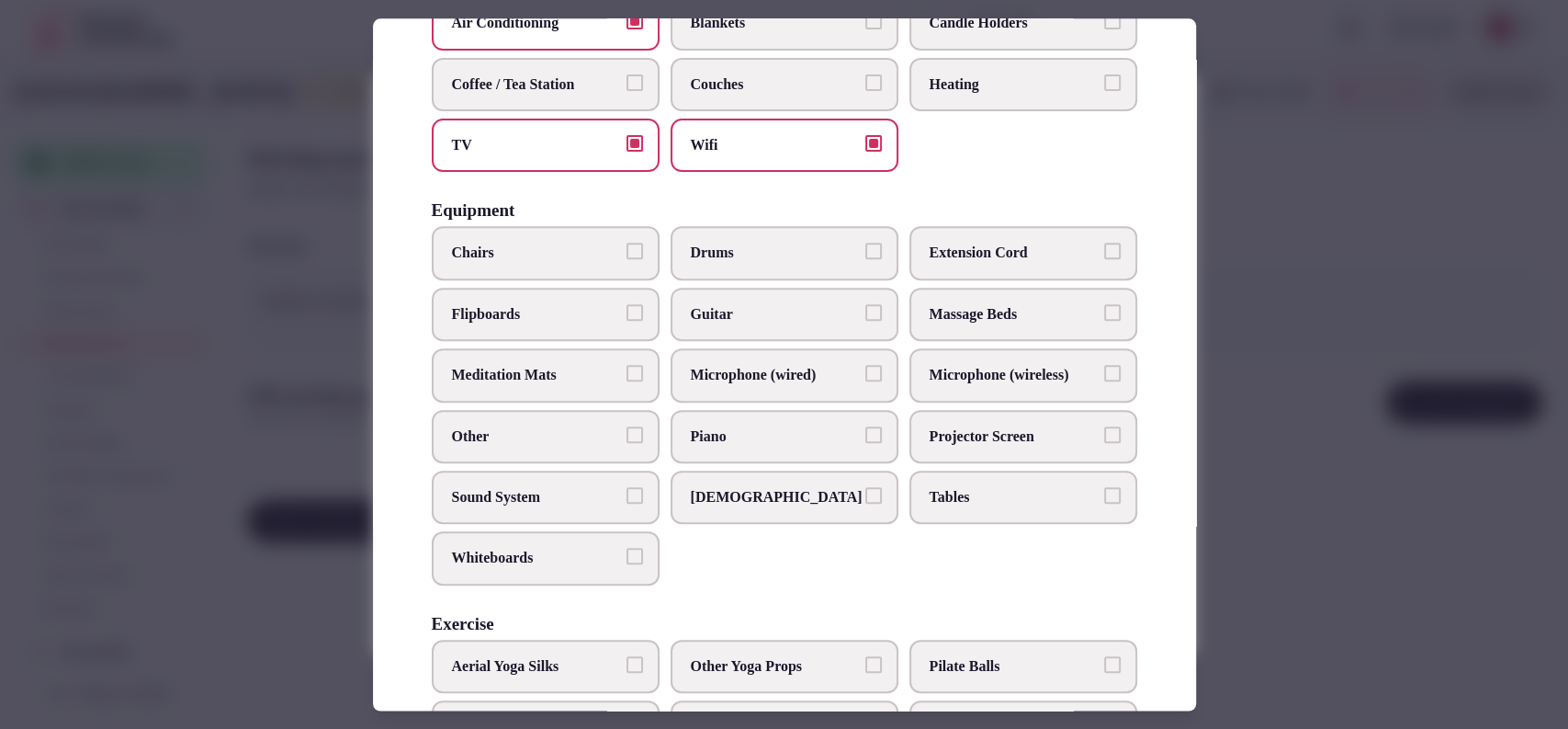
scroll to position [435, 0]
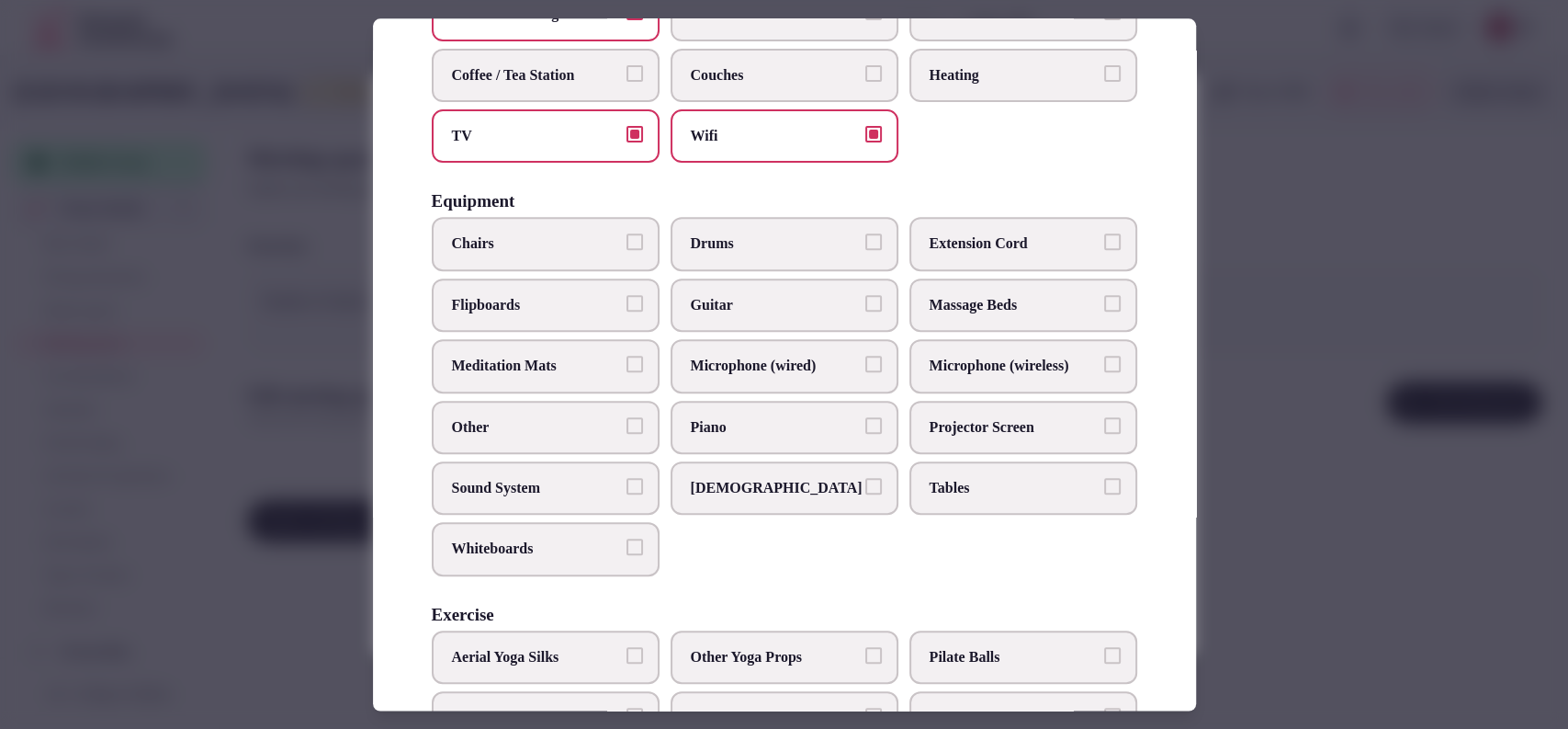
click at [496, 483] on span "Sound System" at bounding box center [536, 488] width 169 height 20
click at [627, 483] on button "Sound System" at bounding box center [635, 486] width 17 height 17
click at [963, 489] on span "Tables" at bounding box center [1014, 488] width 169 height 20
click at [1104, 489] on button "Tables" at bounding box center [1113, 486] width 17 height 17
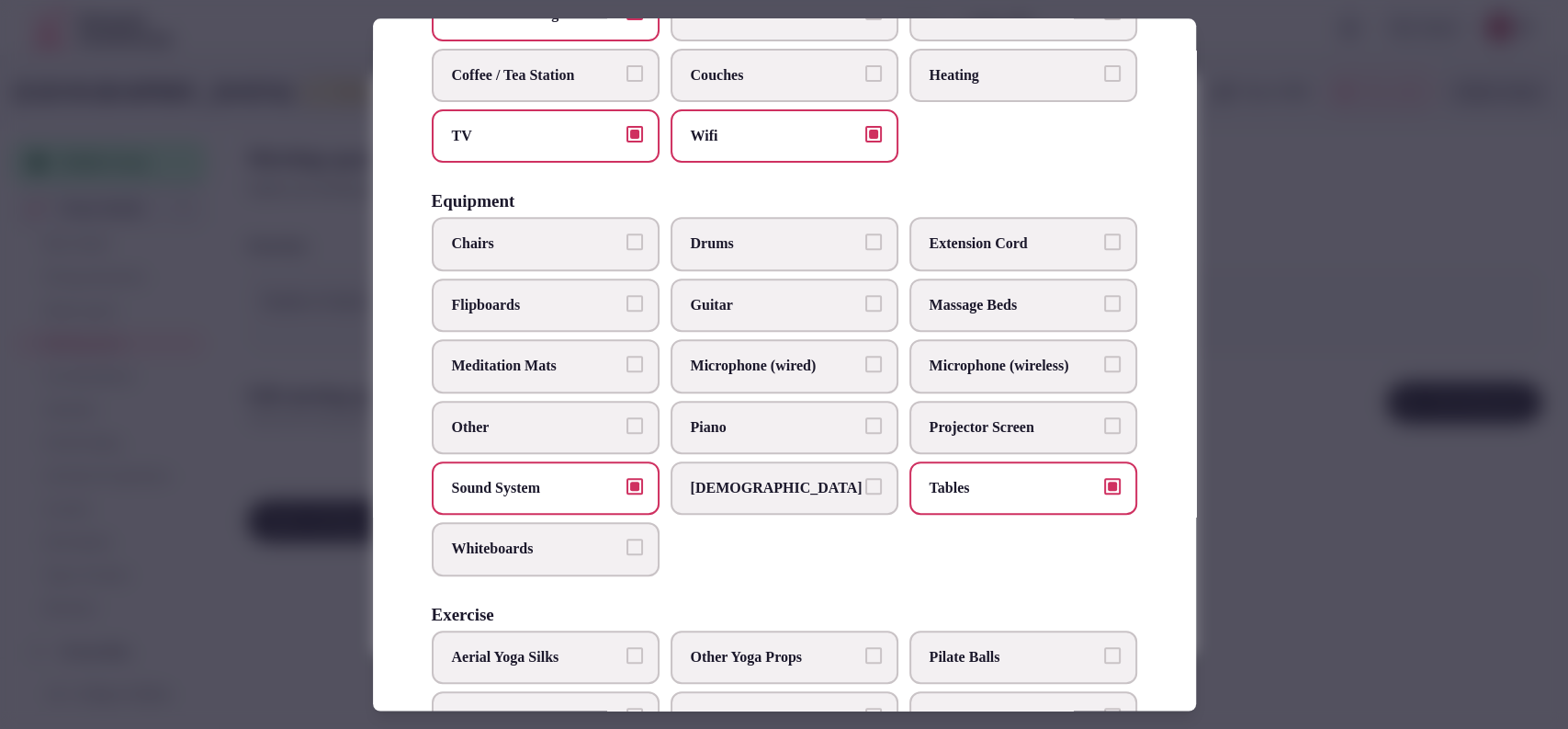
click at [977, 428] on span "Projector Screen" at bounding box center [1014, 427] width 169 height 20
click at [1104, 428] on button "Projector Screen" at bounding box center [1113, 425] width 17 height 17
click at [977, 360] on span "Microphone (wireless)" at bounding box center [1014, 366] width 169 height 20
click at [1104, 360] on button "Microphone (wireless)" at bounding box center [1113, 364] width 17 height 17
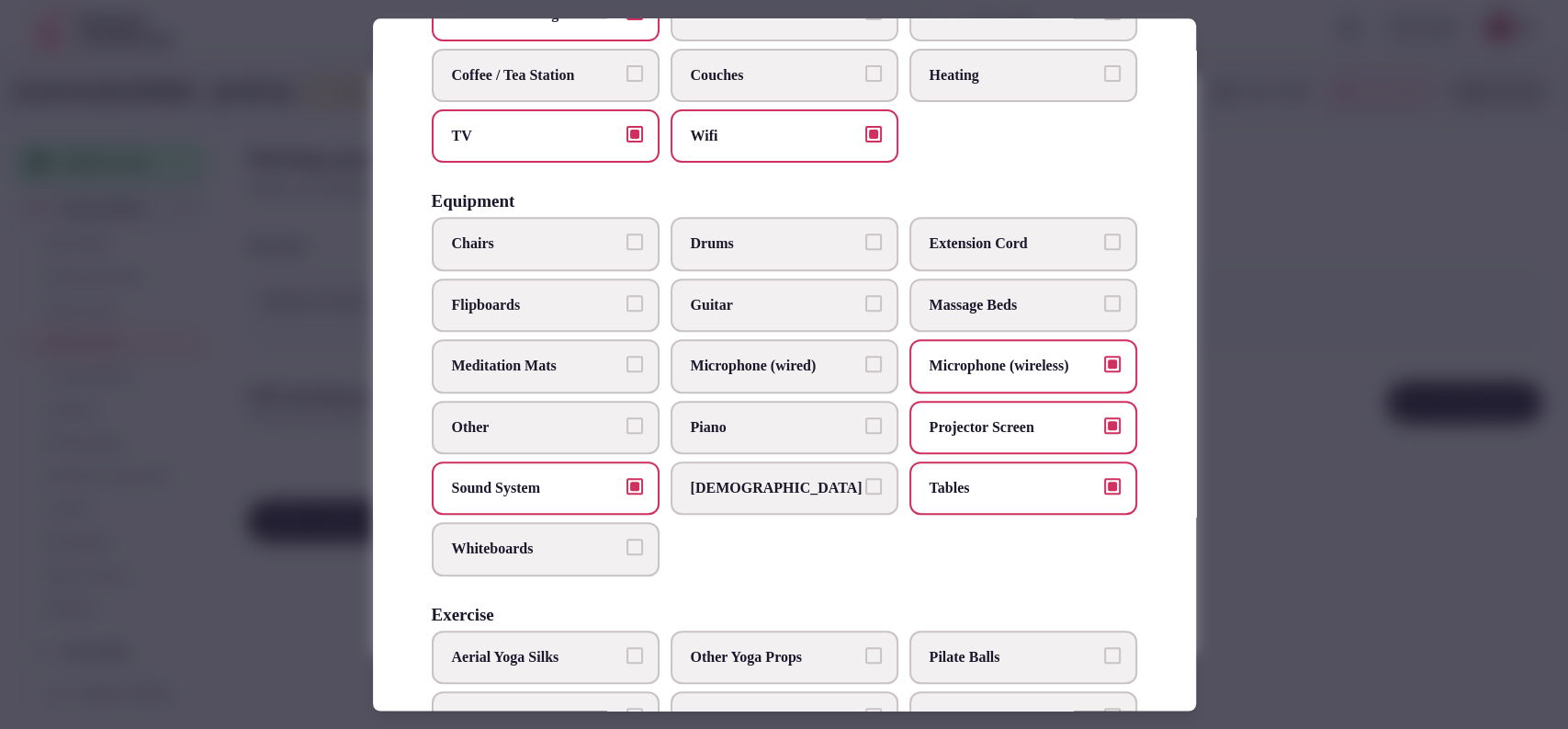
click at [729, 357] on span "Microphone (wired)" at bounding box center [776, 366] width 169 height 20
click at [865, 357] on button "Microphone (wired)" at bounding box center [873, 364] width 17 height 17
click at [568, 237] on span "Chairs" at bounding box center [536, 245] width 169 height 20
click at [627, 237] on button "Chairs" at bounding box center [635, 243] width 17 height 17
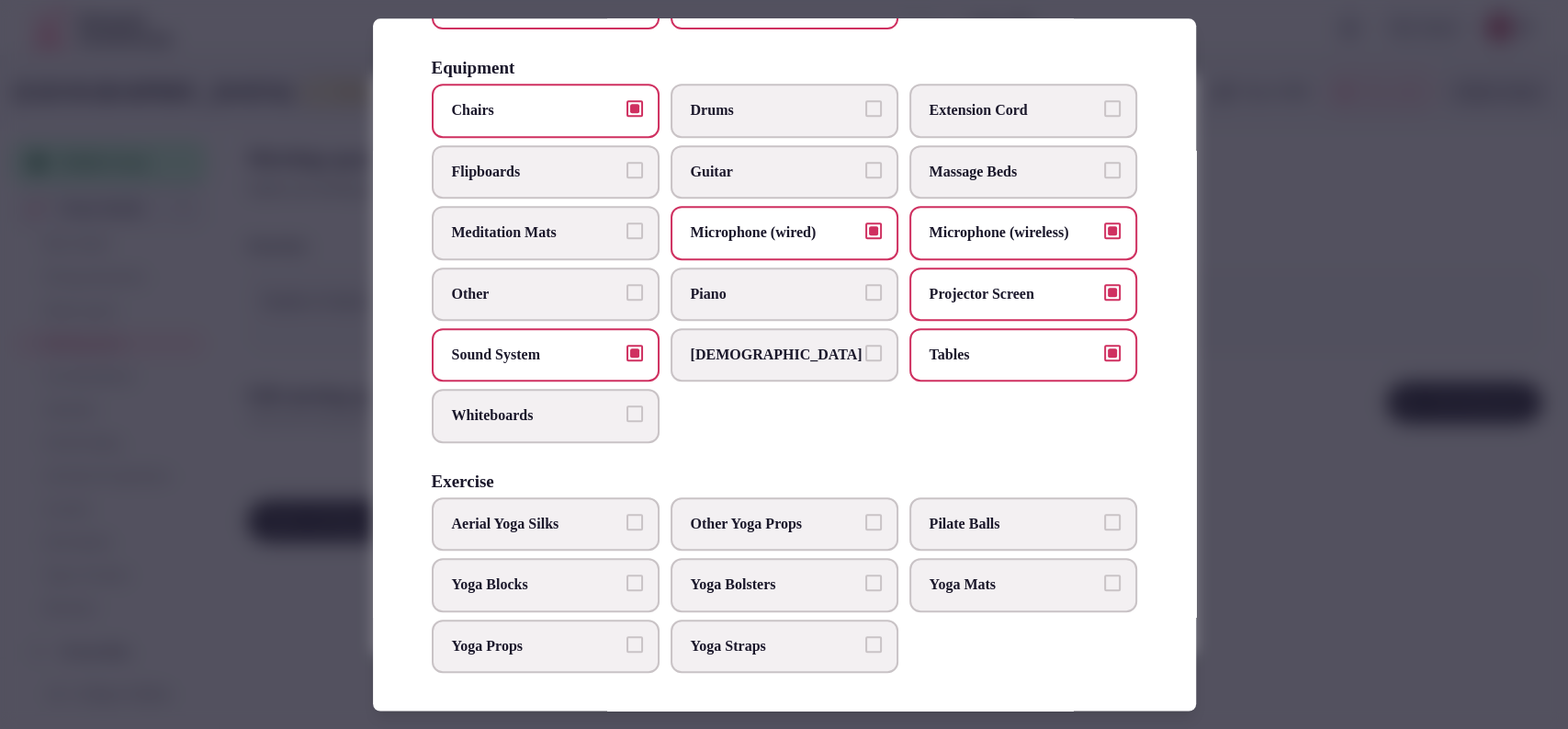
scroll to position [0, 0]
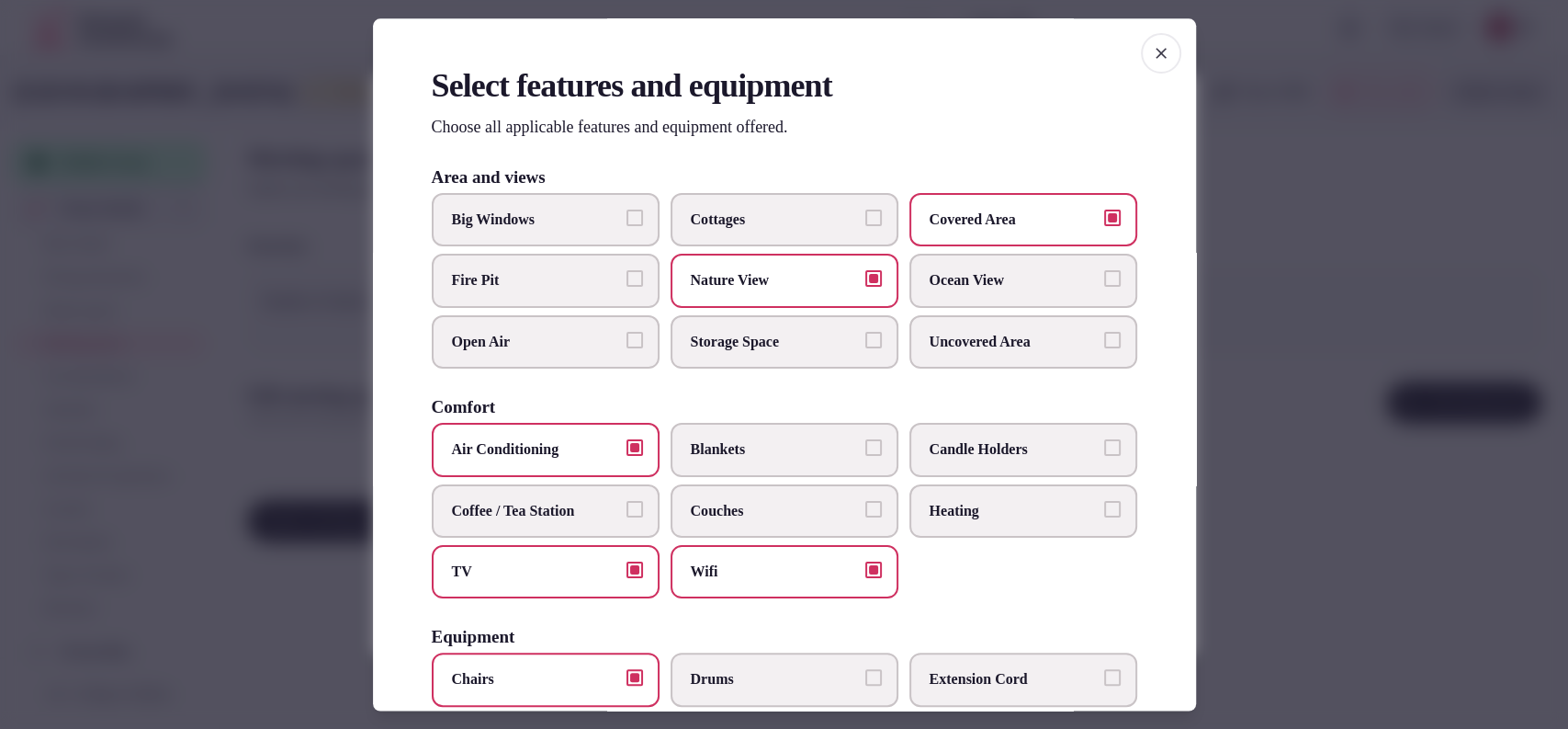
click at [559, 520] on label "Coffee / Tea Station" at bounding box center [546, 511] width 228 height 53
click at [627, 517] on button "Coffee / Tea Station" at bounding box center [635, 509] width 17 height 17
click at [565, 520] on label "Coffee / Tea Station" at bounding box center [546, 511] width 228 height 53
click at [627, 517] on button "Coffee / Tea Station" at bounding box center [635, 509] width 17 height 17
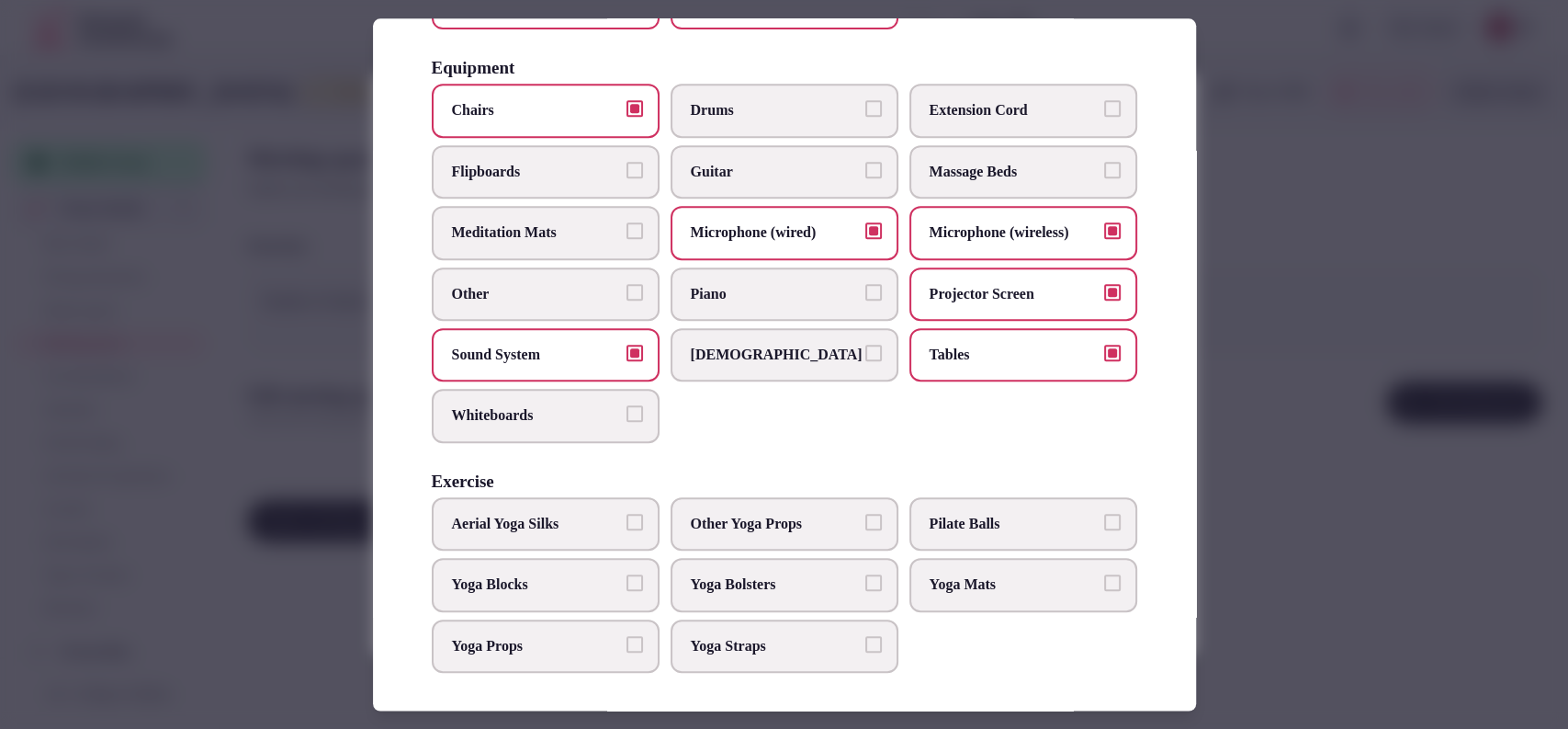
click at [1309, 479] on div at bounding box center [784, 364] width 1568 height 729
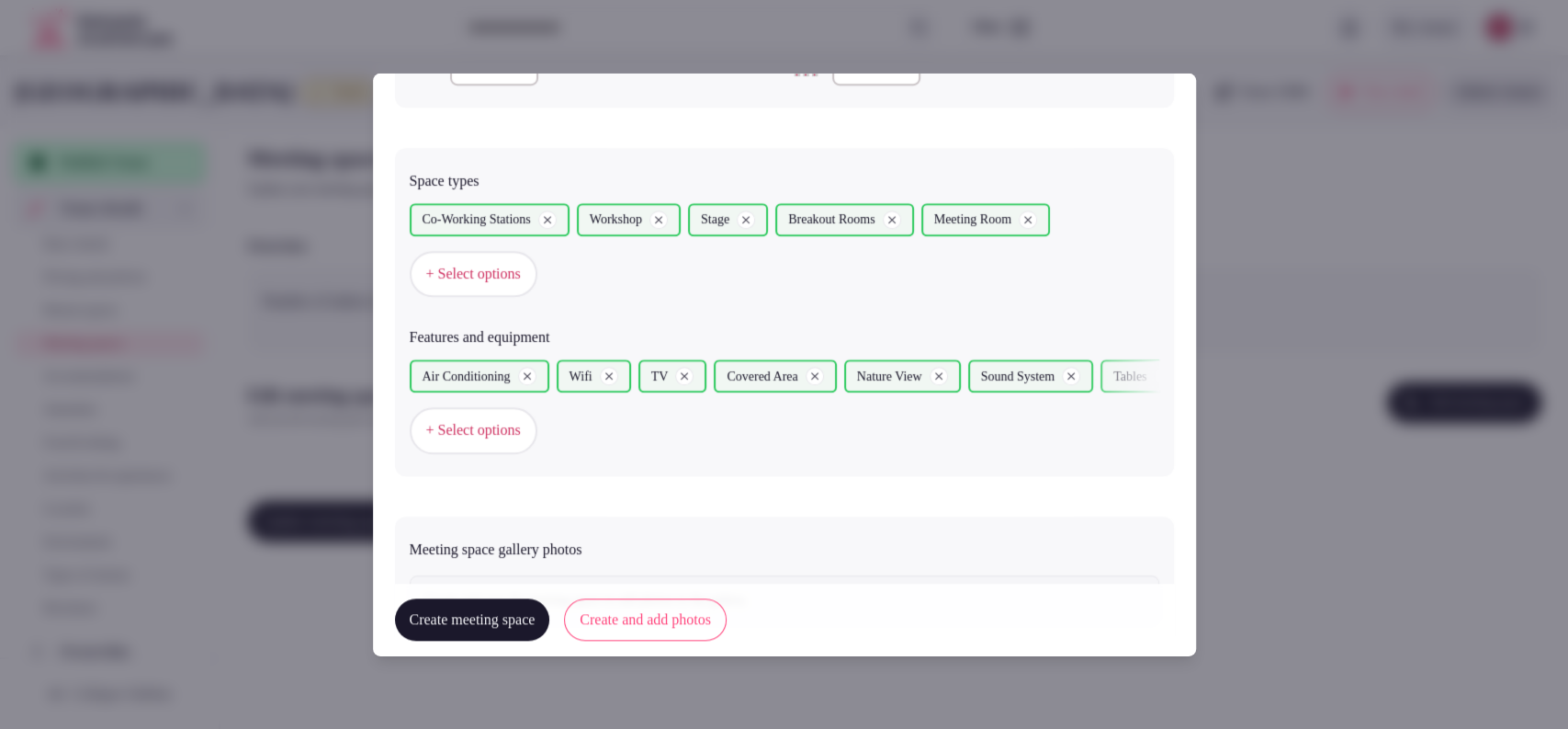
click at [657, 625] on button "Create and add photos" at bounding box center [645, 620] width 163 height 42
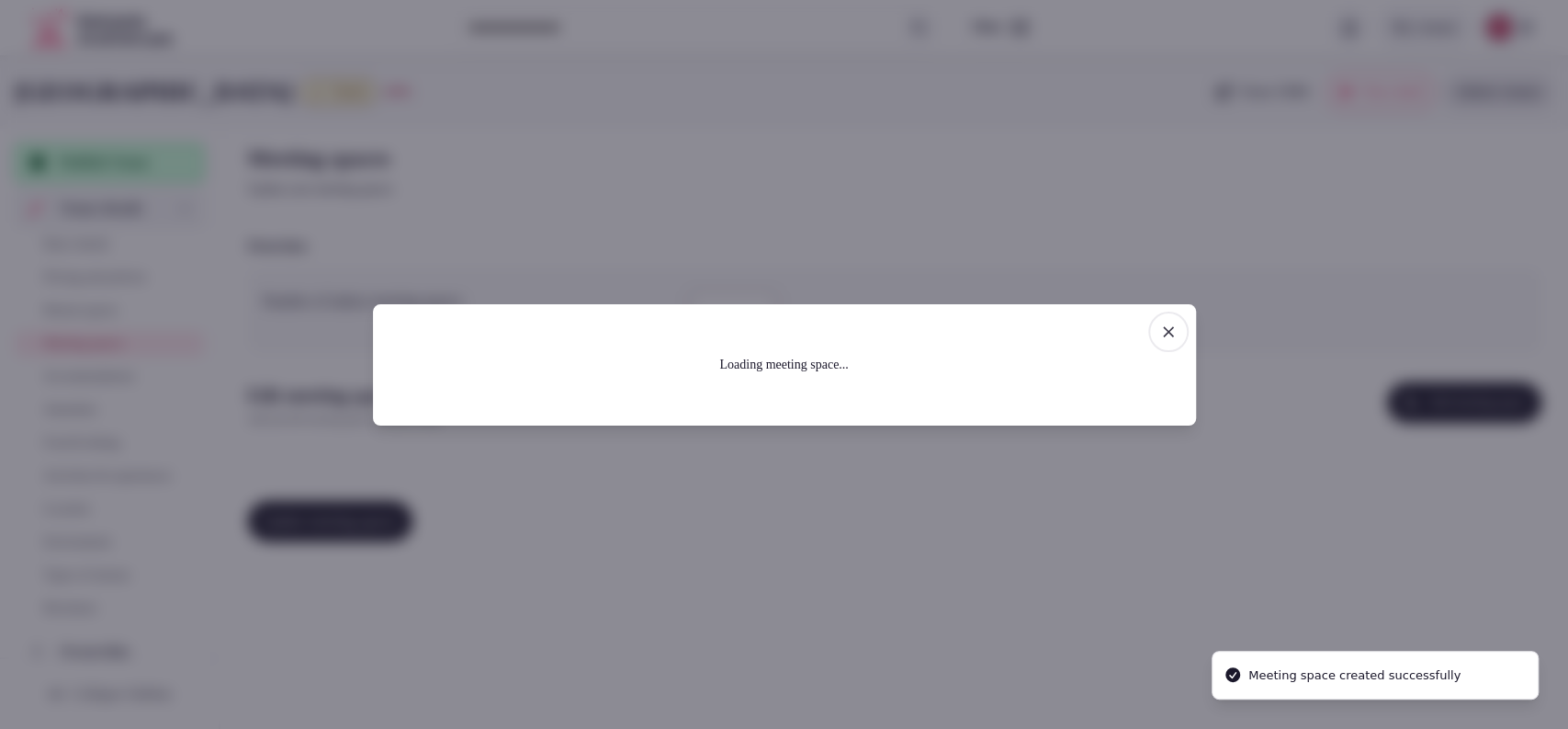
scroll to position [0, 0]
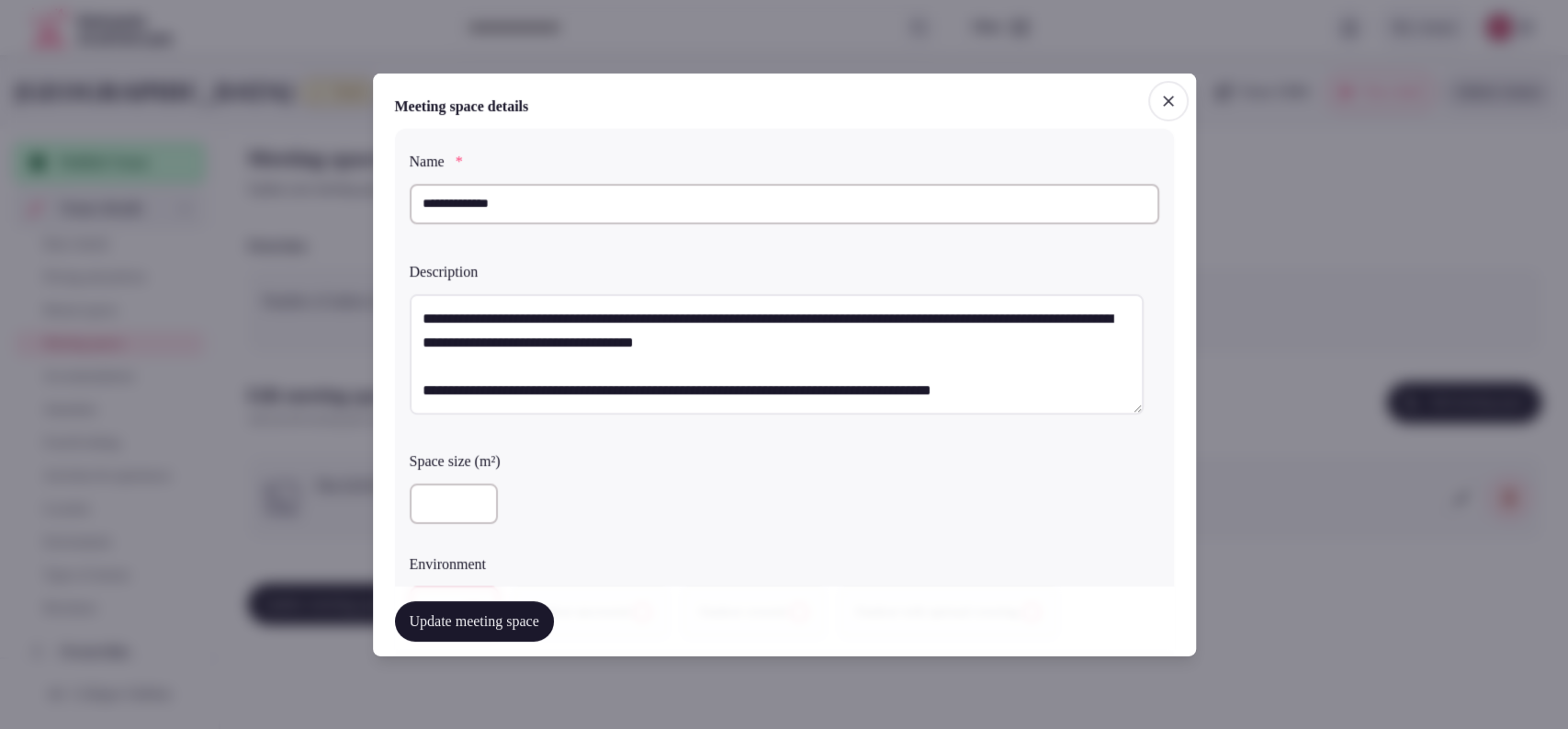
click at [434, 523] on div at bounding box center [784, 503] width 750 height 55
click at [441, 504] on input "number" at bounding box center [454, 503] width 88 height 40
type input "***"
click at [619, 500] on div "***" at bounding box center [784, 503] width 750 height 40
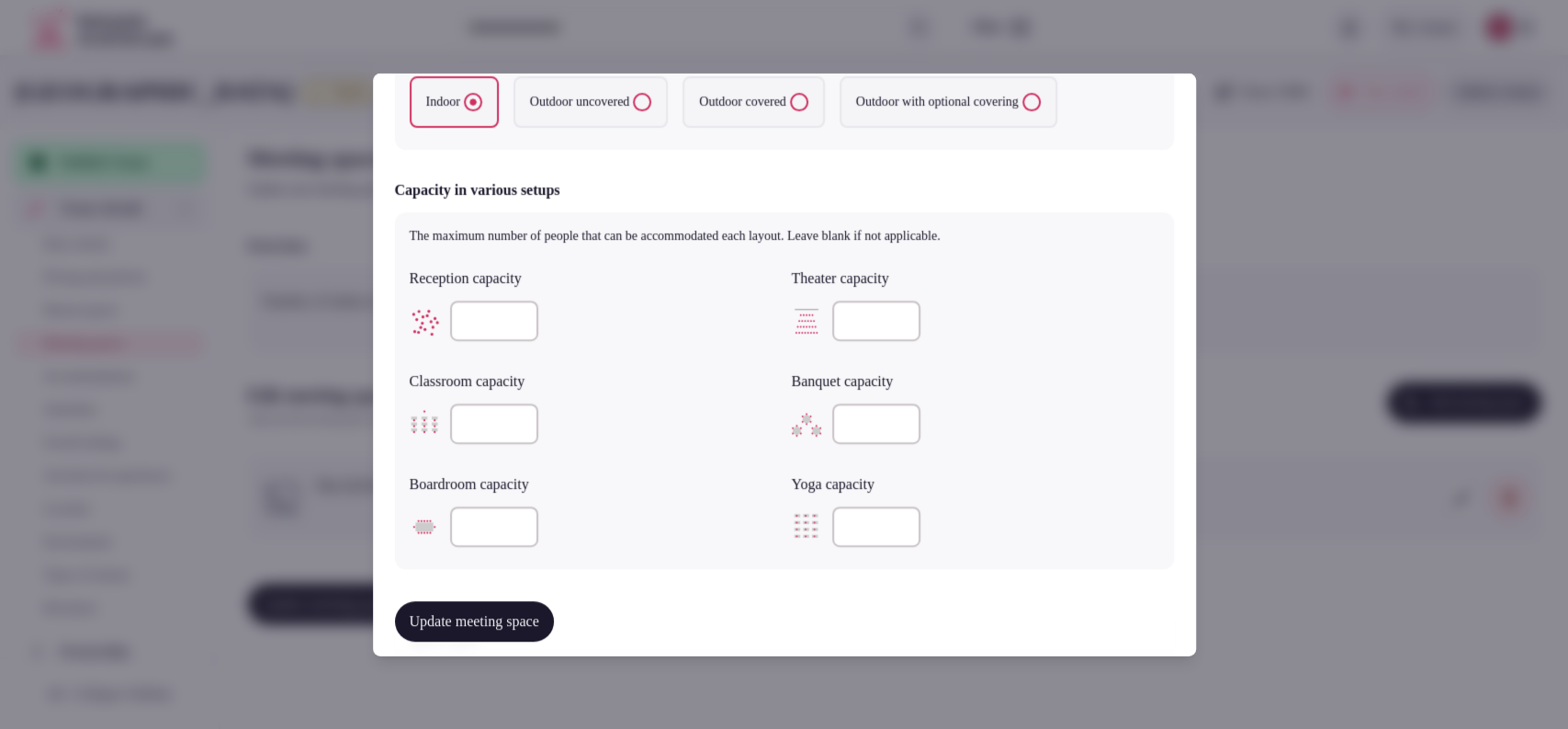
click at [842, 318] on input "number" at bounding box center [877, 320] width 88 height 40
type input "***"
click at [487, 426] on input "number" at bounding box center [494, 423] width 88 height 40
type input "***"
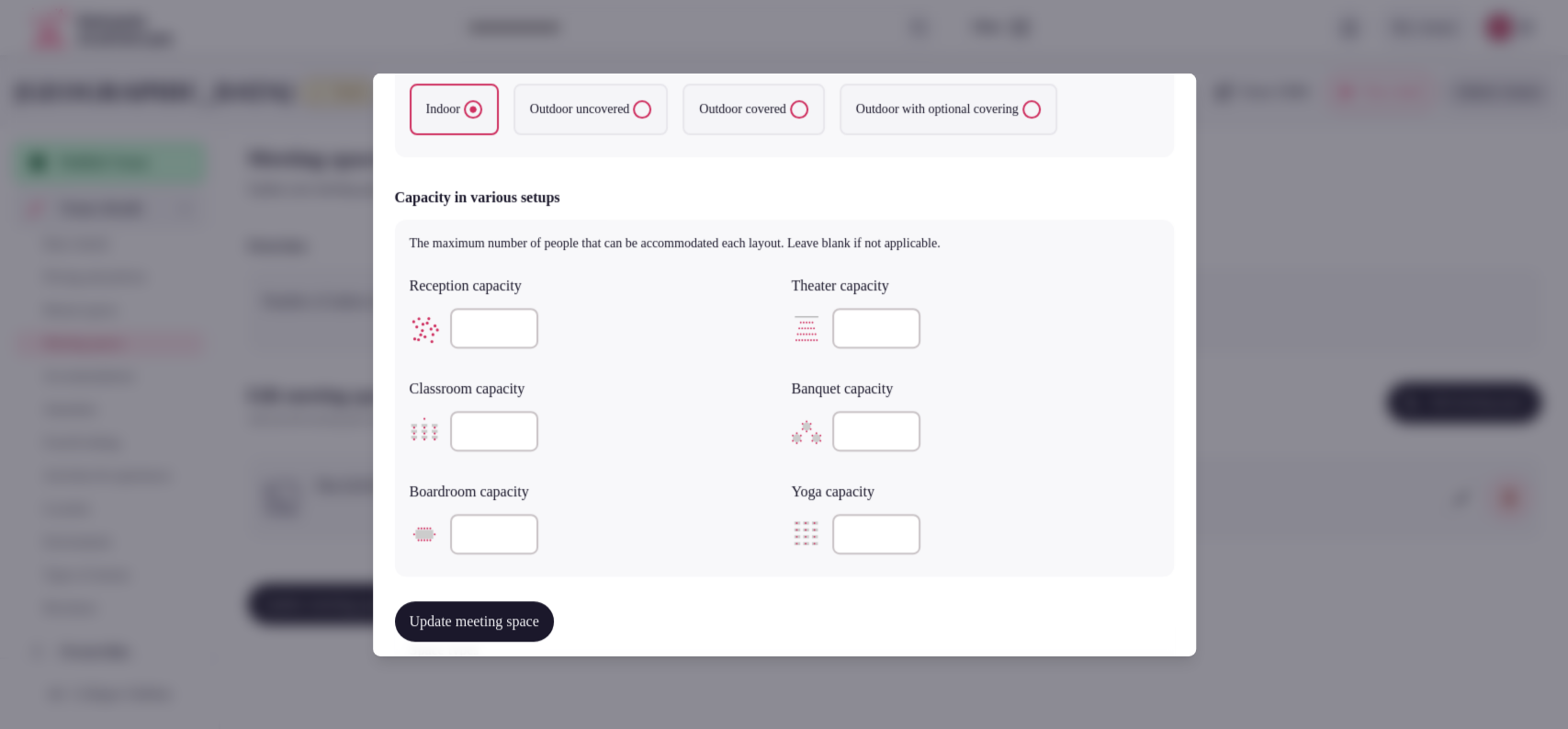
click at [477, 319] on input "number" at bounding box center [494, 328] width 88 height 40
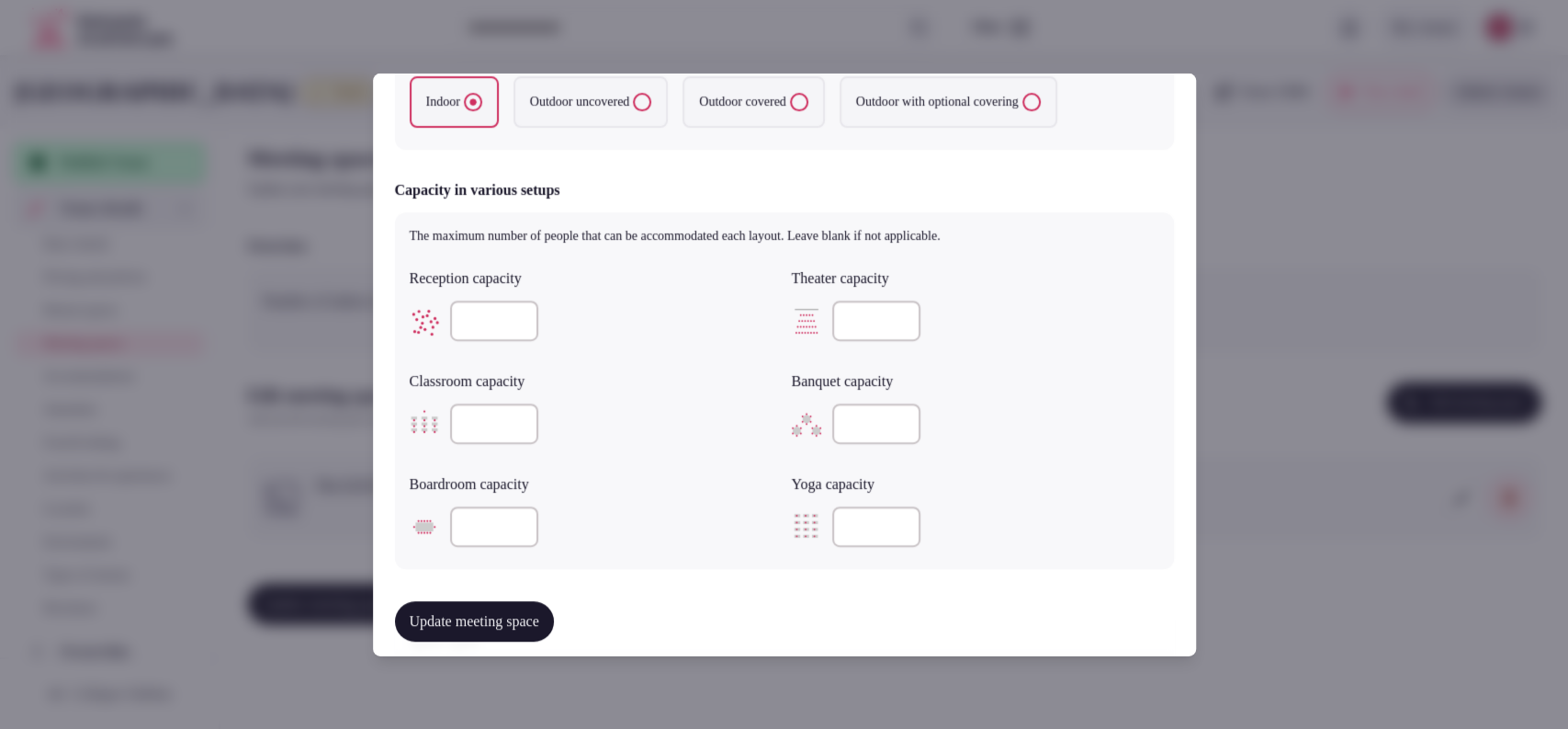
type input "*"
type input "***"
click at [457, 527] on input "number" at bounding box center [494, 526] width 88 height 40
type input "***"
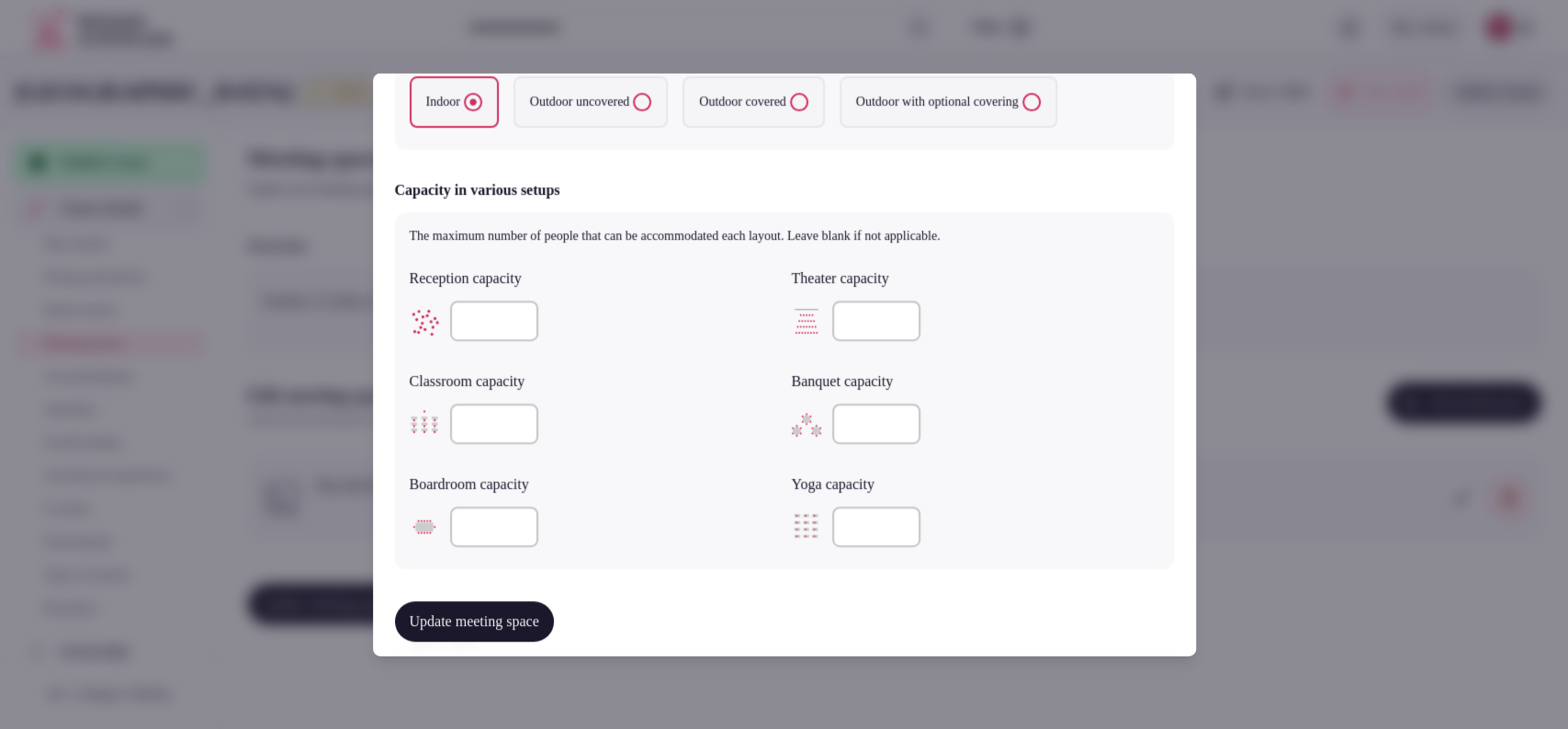
click at [695, 447] on div "***" at bounding box center [593, 423] width 367 height 55
click at [851, 419] on input "number" at bounding box center [877, 423] width 88 height 40
type input "***"
drag, startPoint x: 486, startPoint y: 520, endPoint x: 431, endPoint y: 518, distance: 55.0
click at [431, 518] on div "***" at bounding box center [593, 526] width 367 height 40
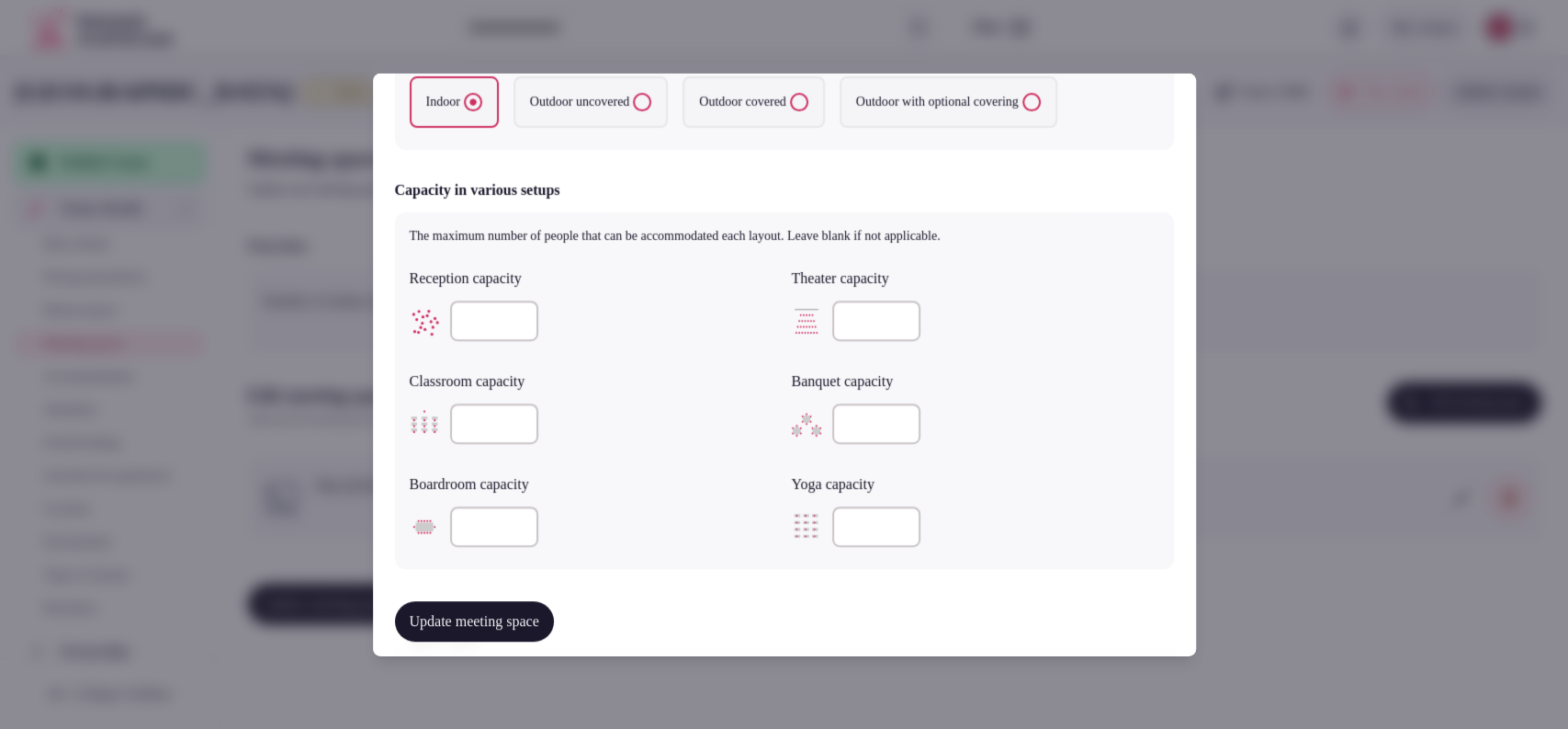
drag, startPoint x: 493, startPoint y: 526, endPoint x: 433, endPoint y: 521, distance: 60.2
click at [433, 521] on div "***" at bounding box center [593, 526] width 367 height 40
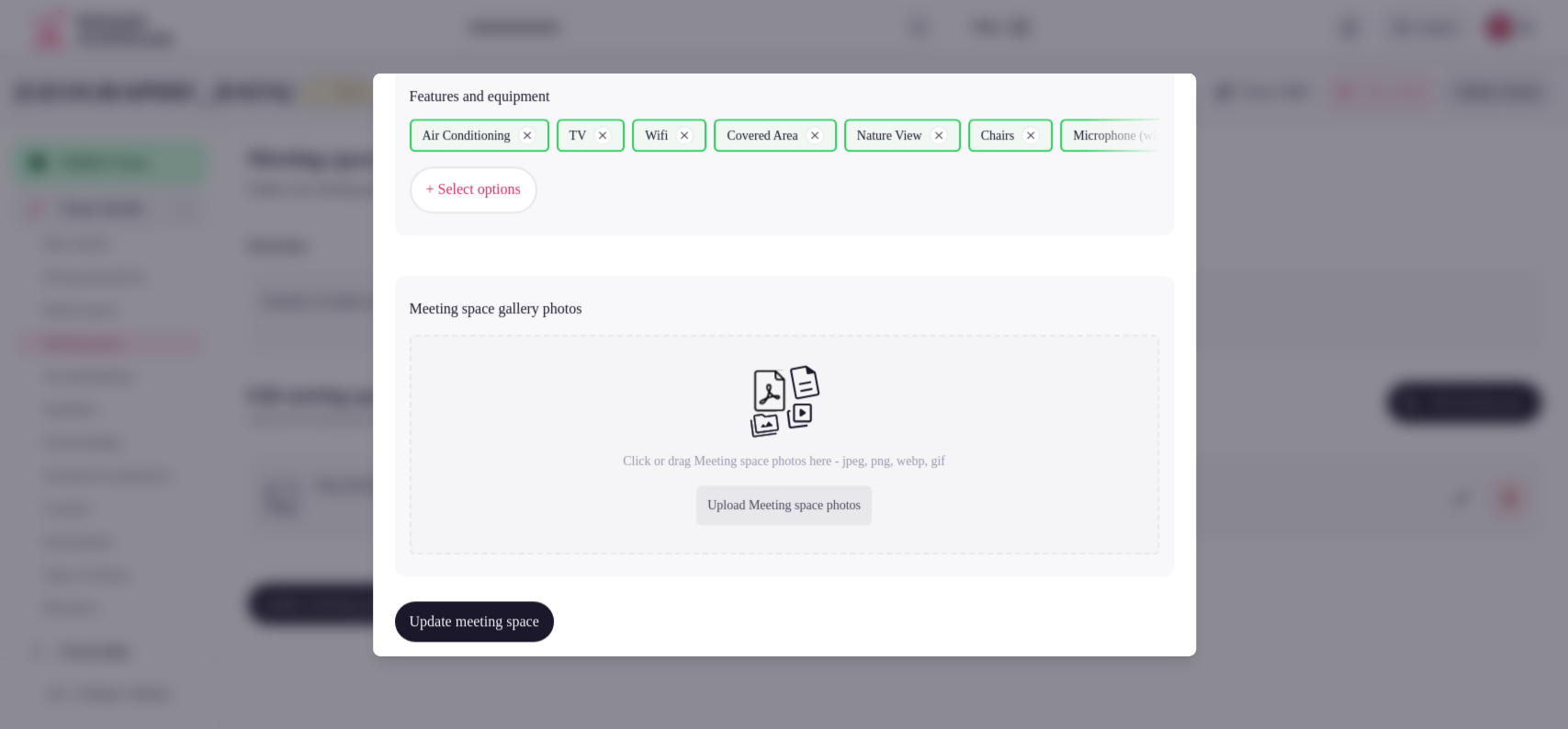
scroll to position [1228, 0]
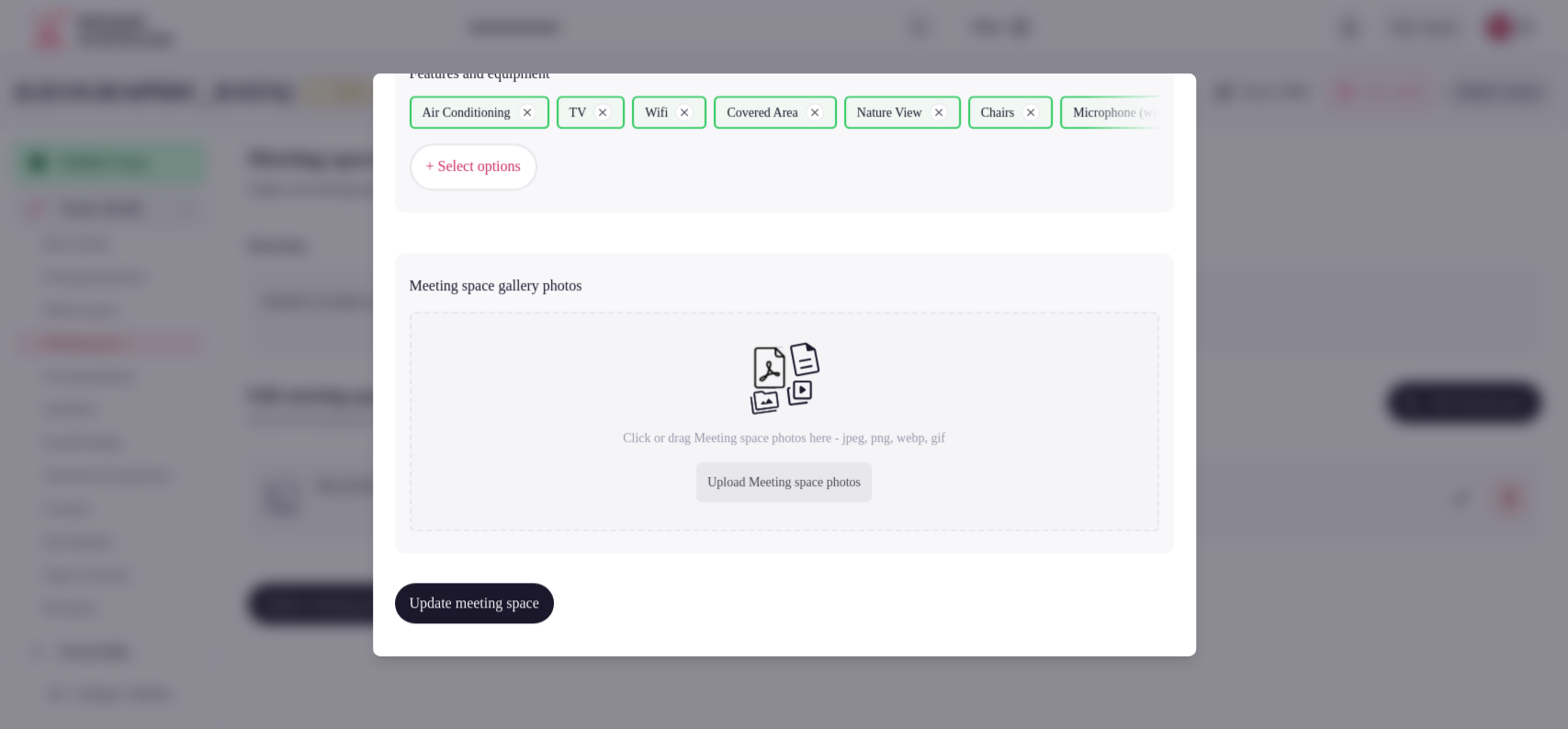
click at [697, 467] on div "Upload Meeting space photos" at bounding box center [784, 482] width 176 height 40
type input "**********"
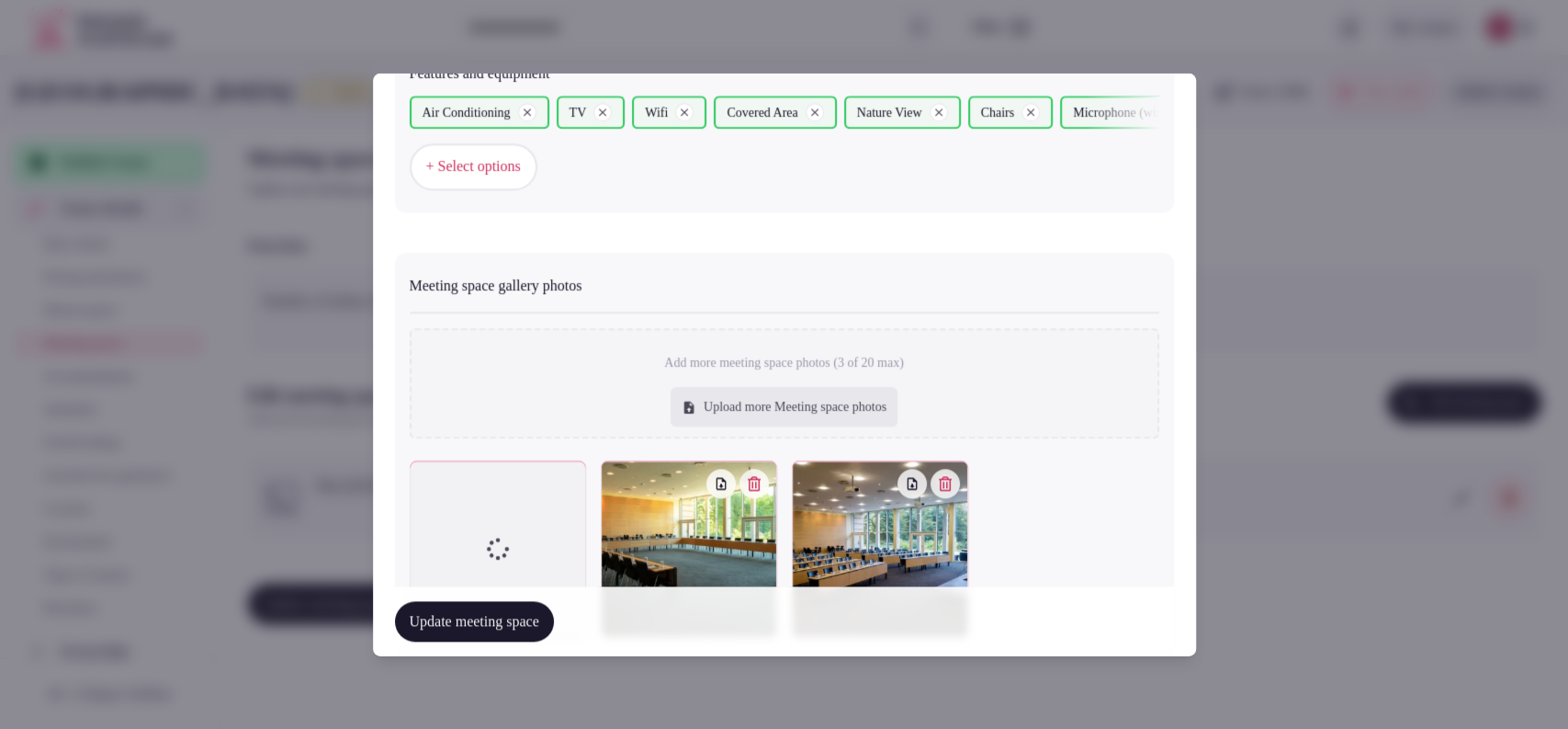
scroll to position [1235, 0]
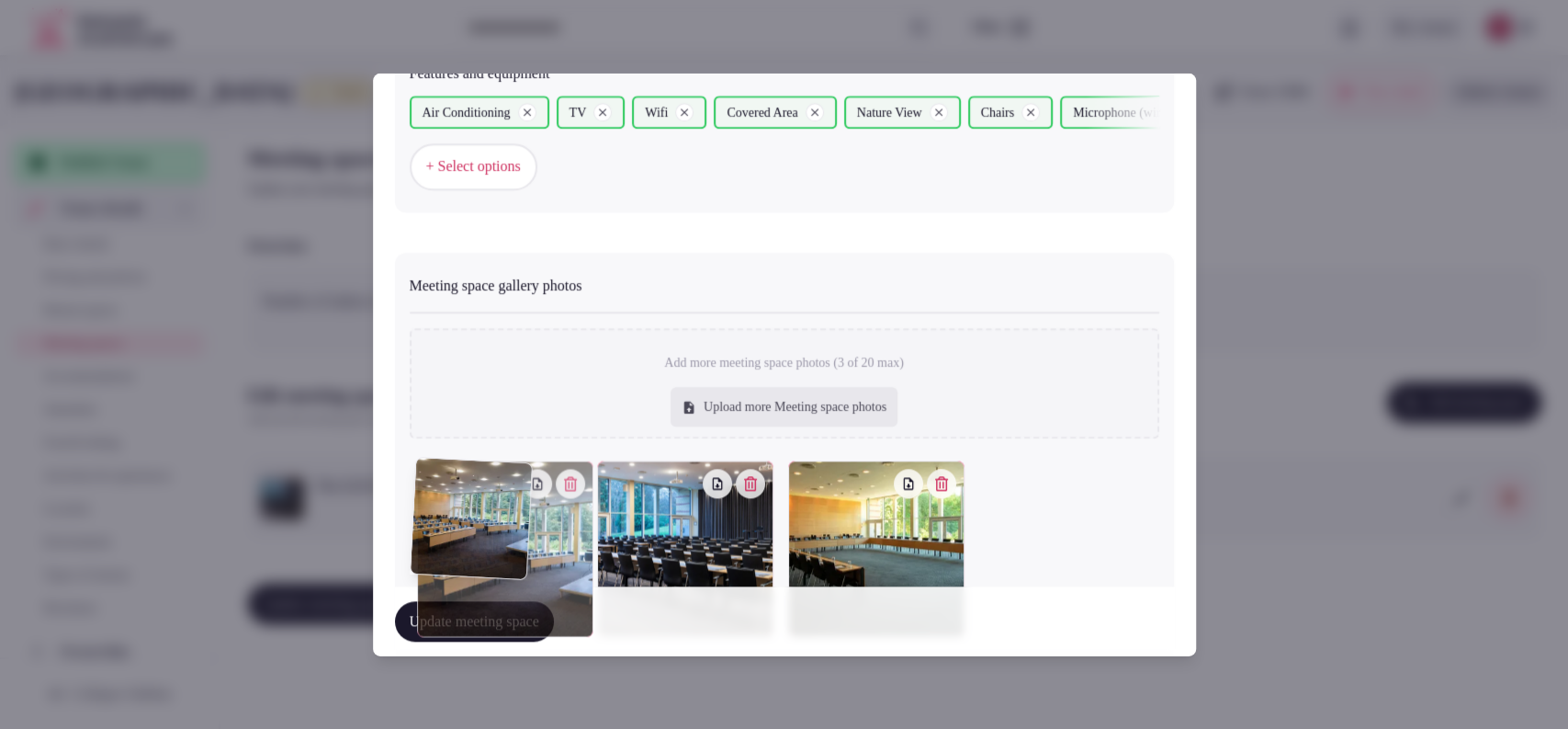
drag, startPoint x: 847, startPoint y: 550, endPoint x: 482, endPoint y: 531, distance: 365.5
click at [482, 531] on div at bounding box center [505, 549] width 177 height 177
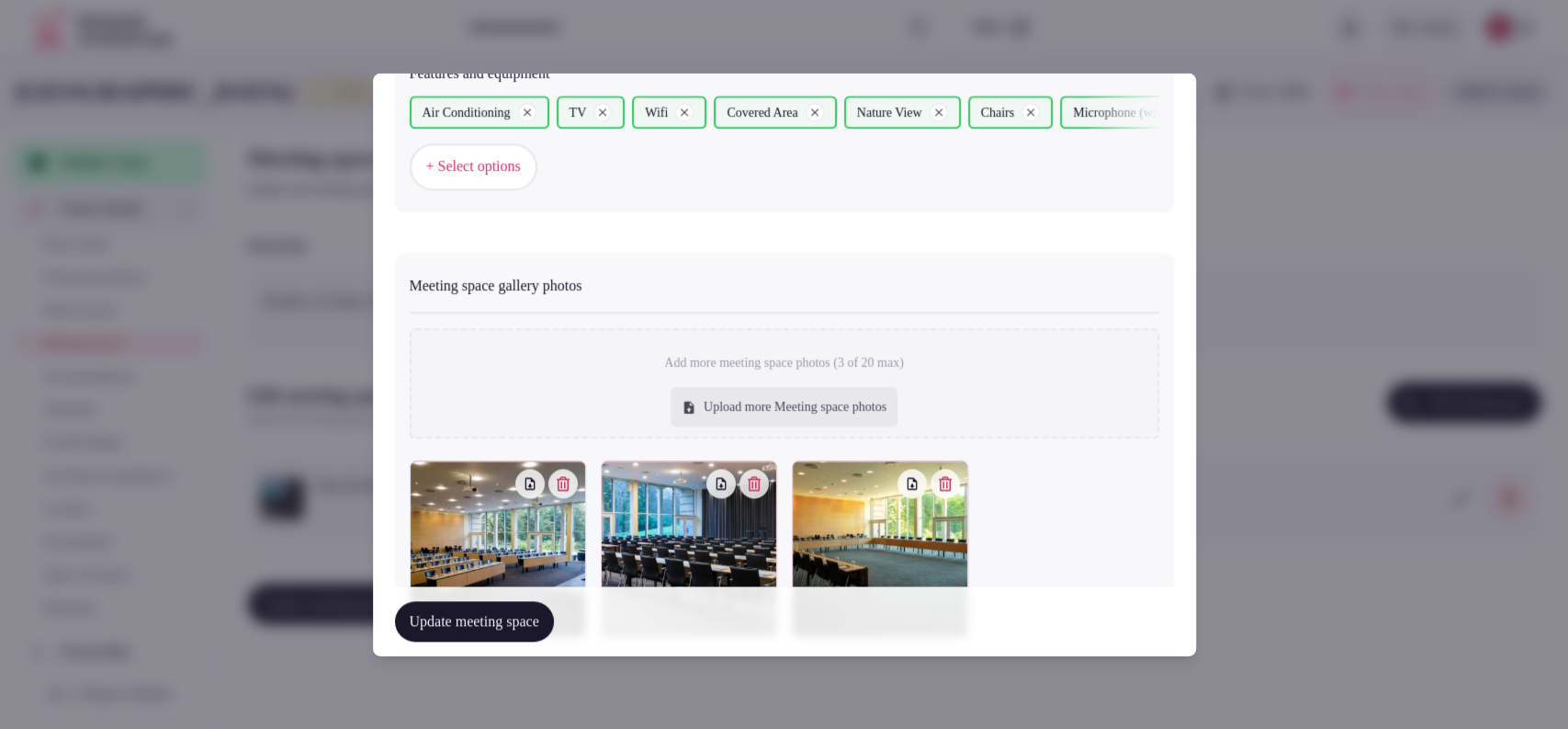
click at [512, 621] on button "Update meeting space" at bounding box center [474, 621] width 159 height 40
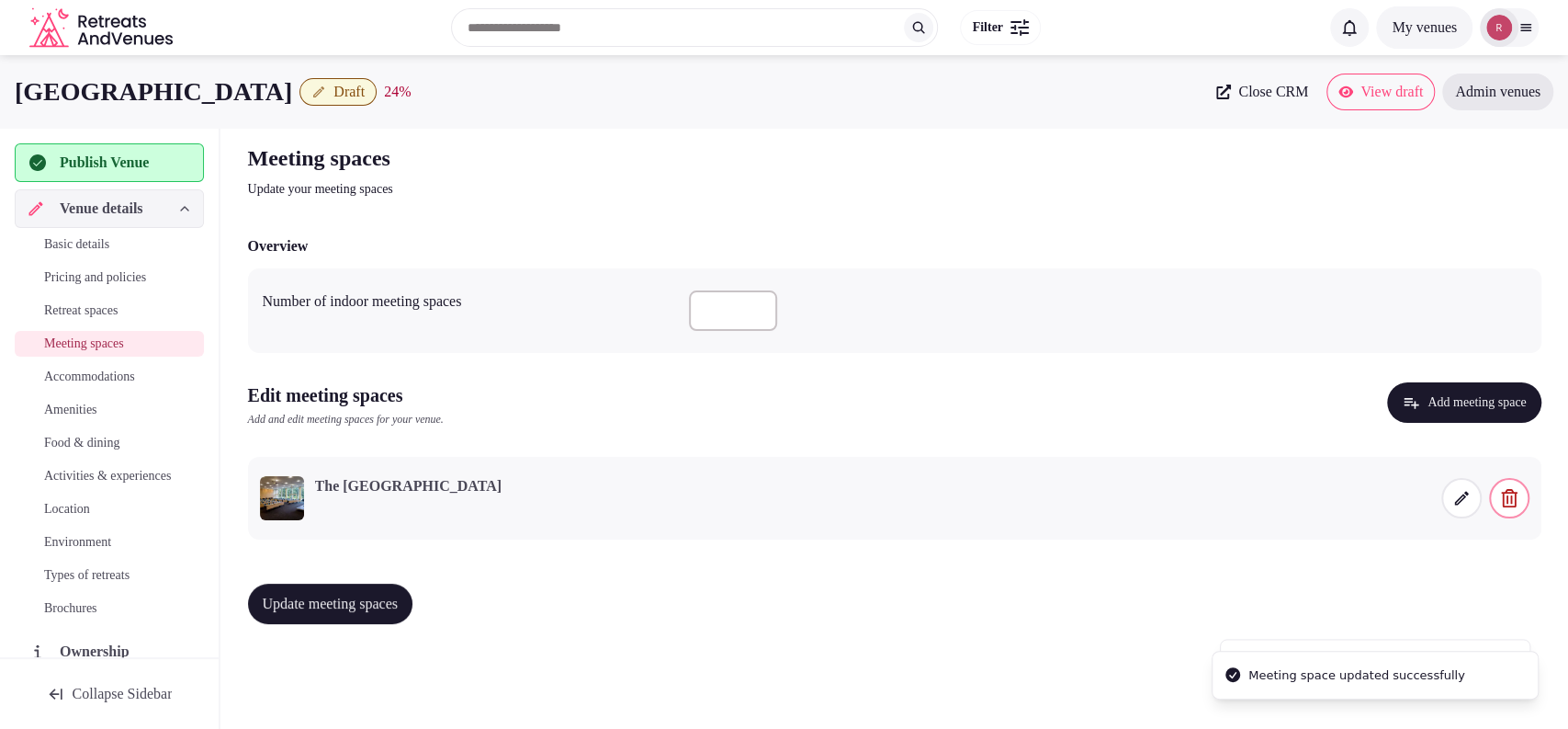
click at [353, 596] on span "Update meeting spaces" at bounding box center [331, 604] width 136 height 18
click at [132, 375] on span "Accommodations" at bounding box center [89, 376] width 91 height 18
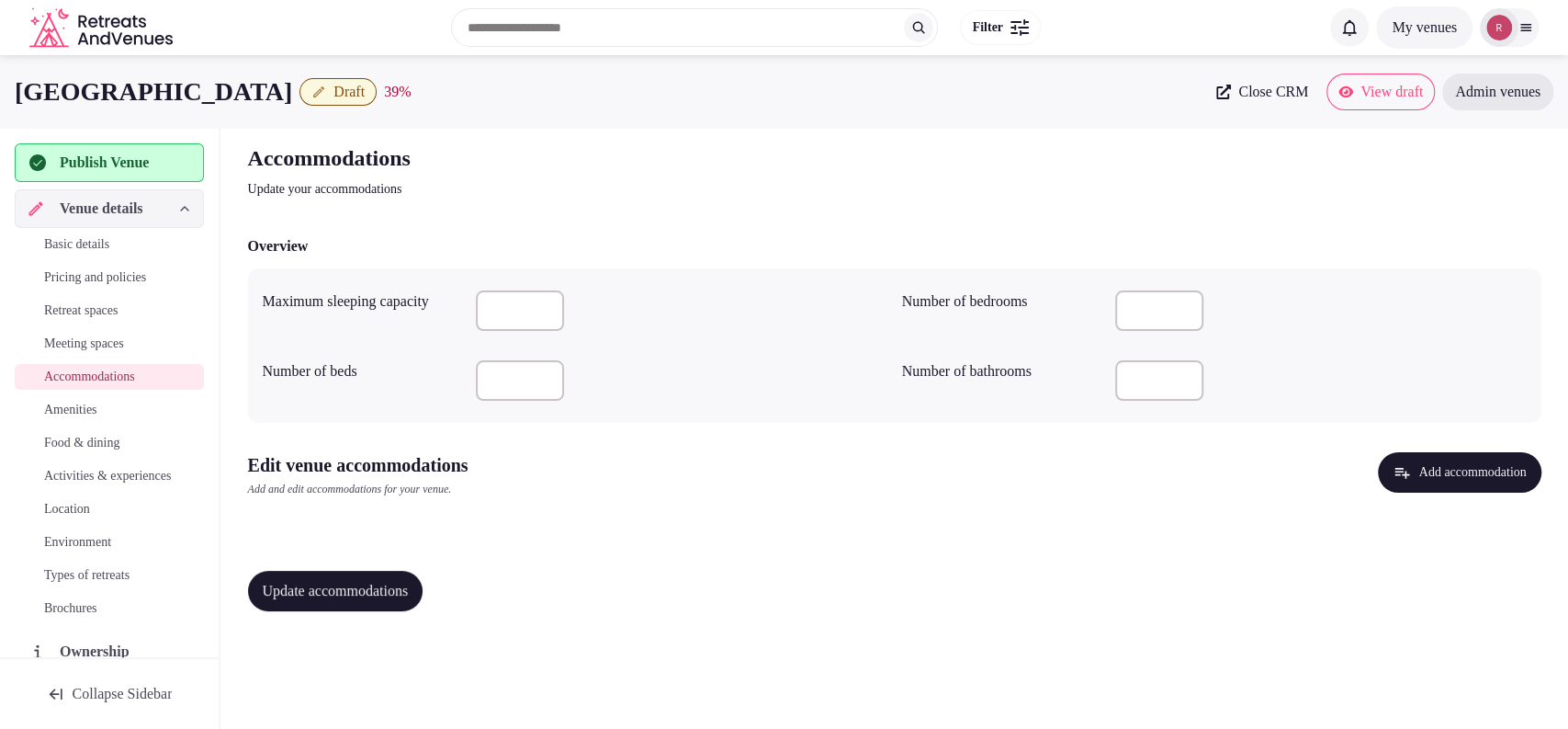
click at [1409, 469] on button "Add accommodation" at bounding box center [1459, 472] width 163 height 40
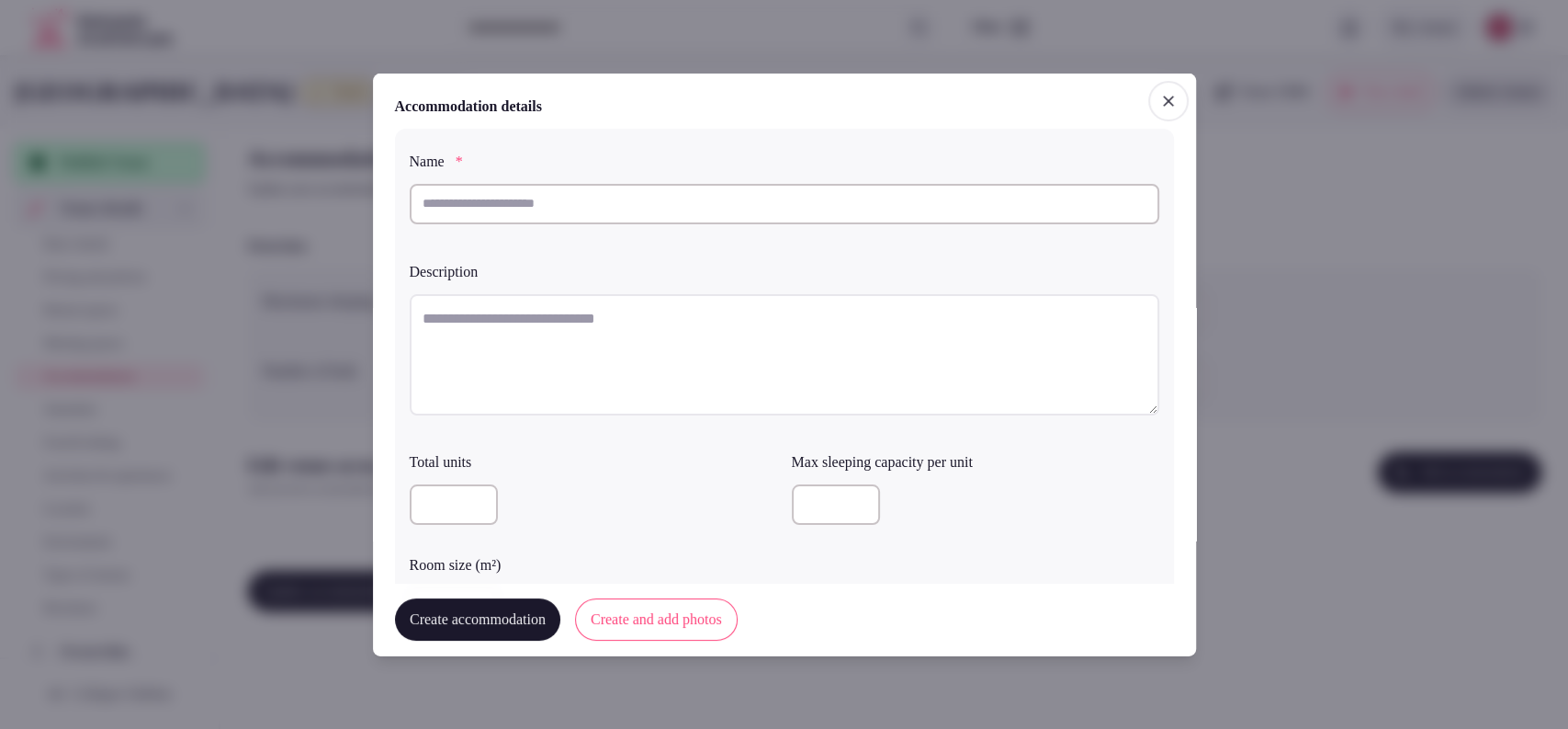
click at [602, 205] on input "text" at bounding box center [784, 203] width 750 height 40
type input "*"
type input "**********"
click at [530, 341] on textarea at bounding box center [784, 353] width 750 height 122
paste textarea "**********"
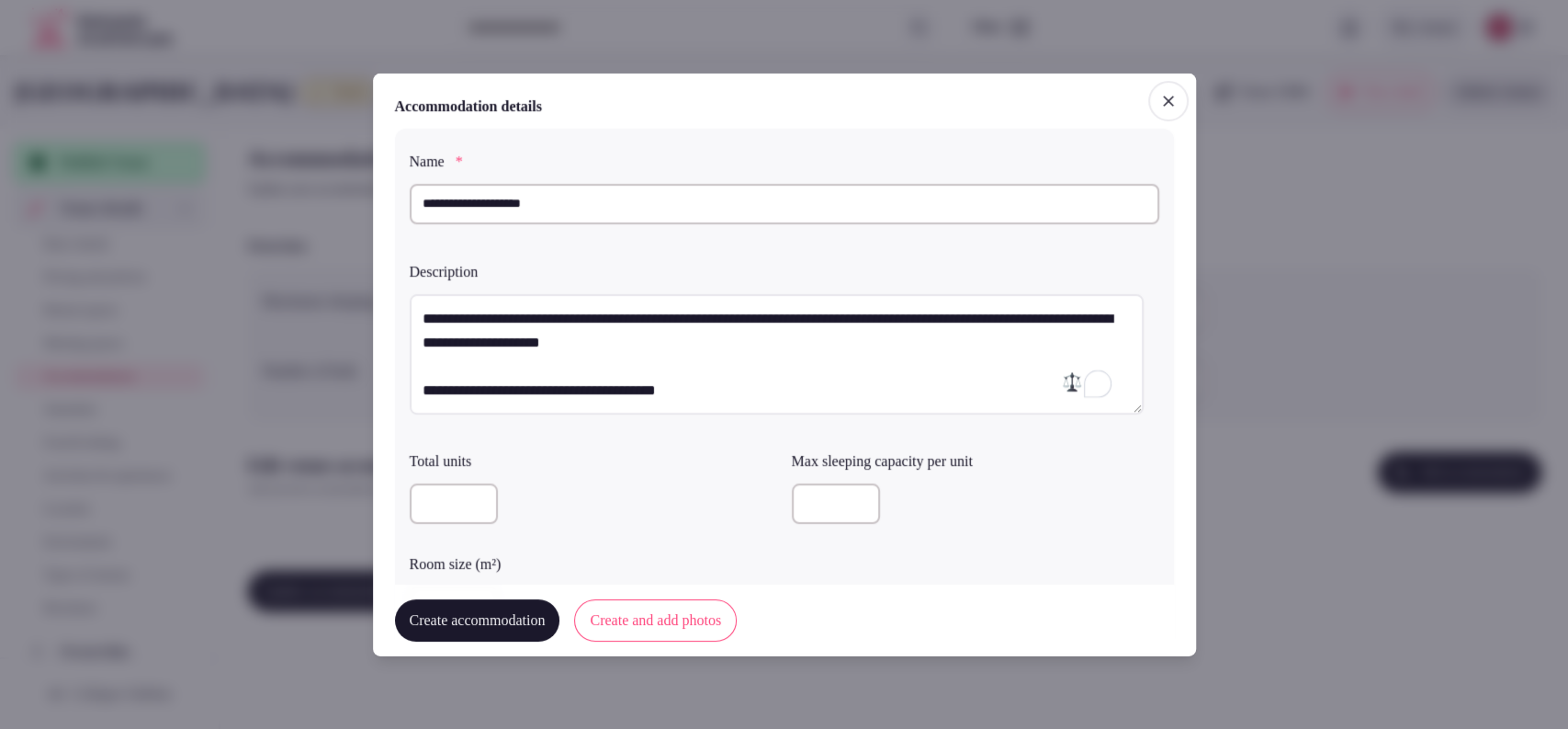
click at [416, 392] on textarea "**********" at bounding box center [777, 353] width 734 height 122
click at [411, 379] on textarea "**********" at bounding box center [777, 353] width 734 height 122
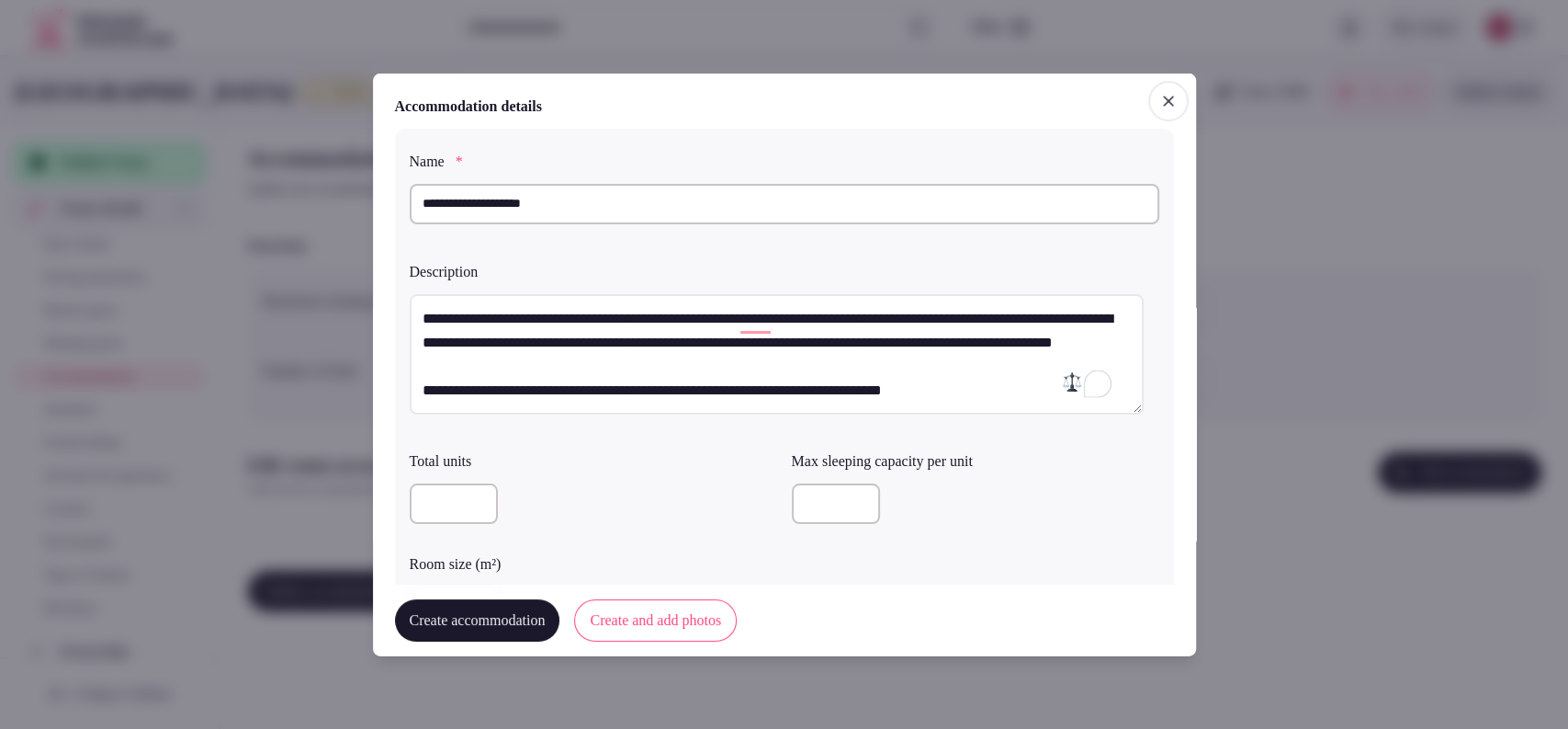
scroll to position [23, 0]
click at [411, 385] on textarea "**********" at bounding box center [777, 353] width 734 height 122
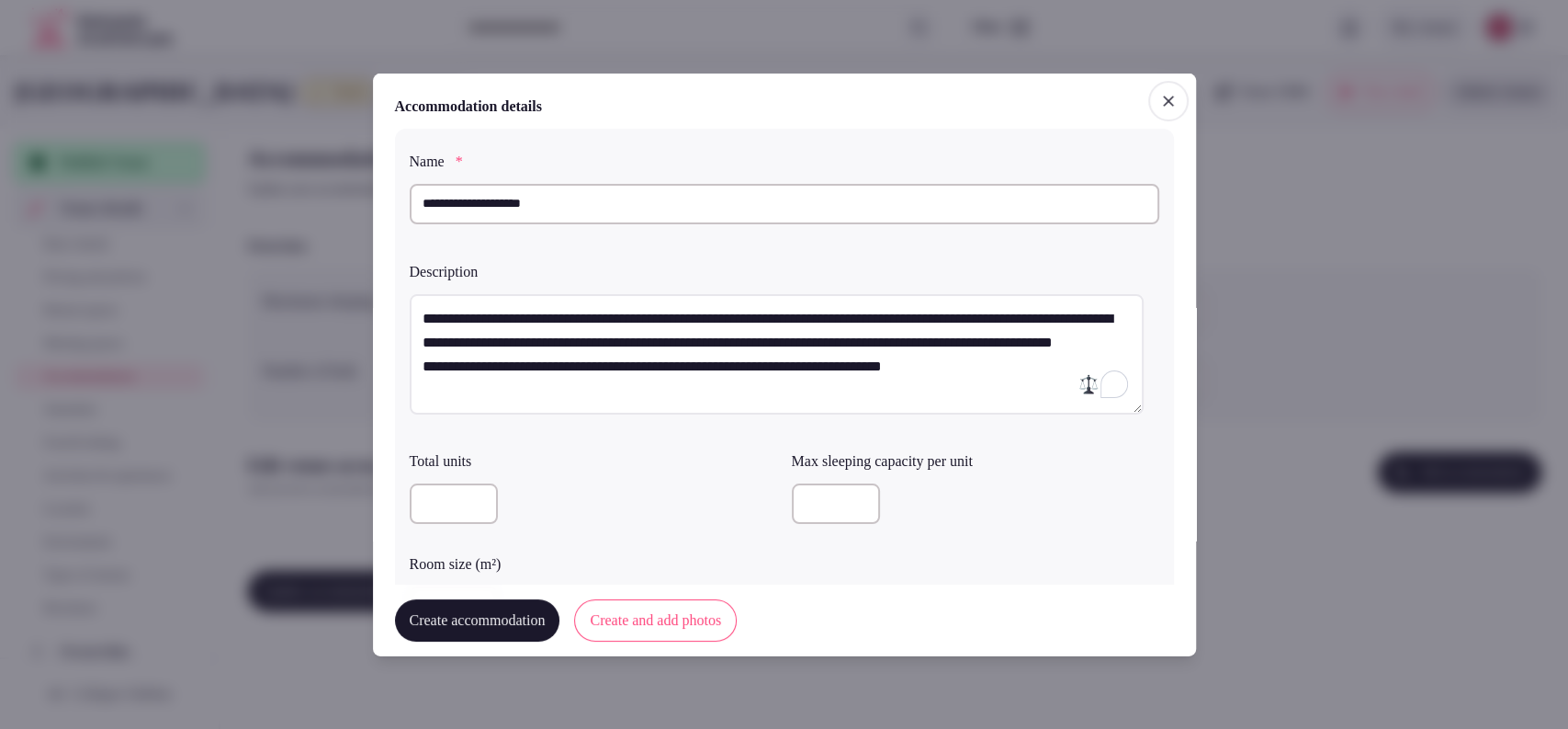
scroll to position [0, 0]
click at [670, 353] on textarea "**********" at bounding box center [777, 353] width 734 height 122
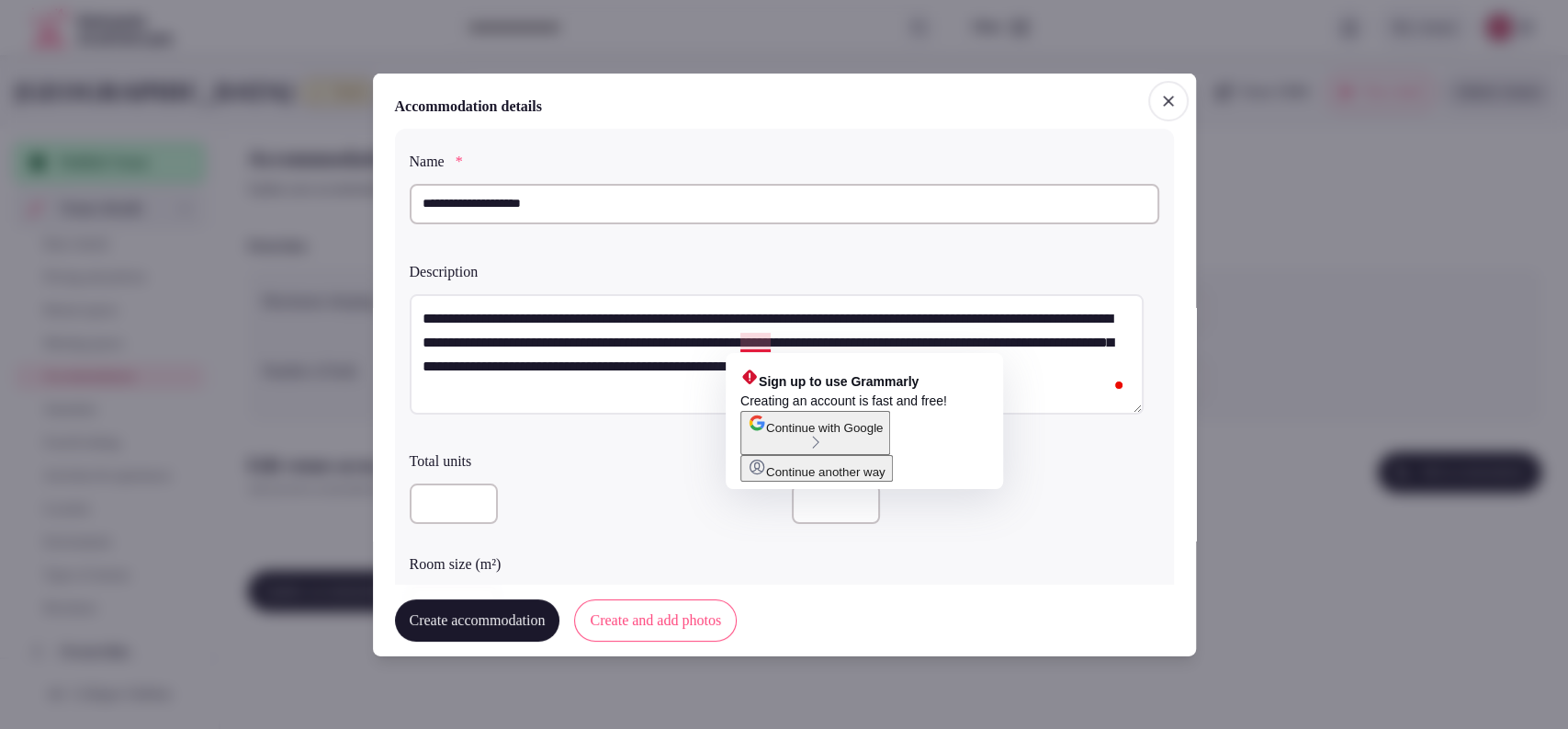
click at [747, 344] on textarea "**********" at bounding box center [777, 353] width 734 height 122
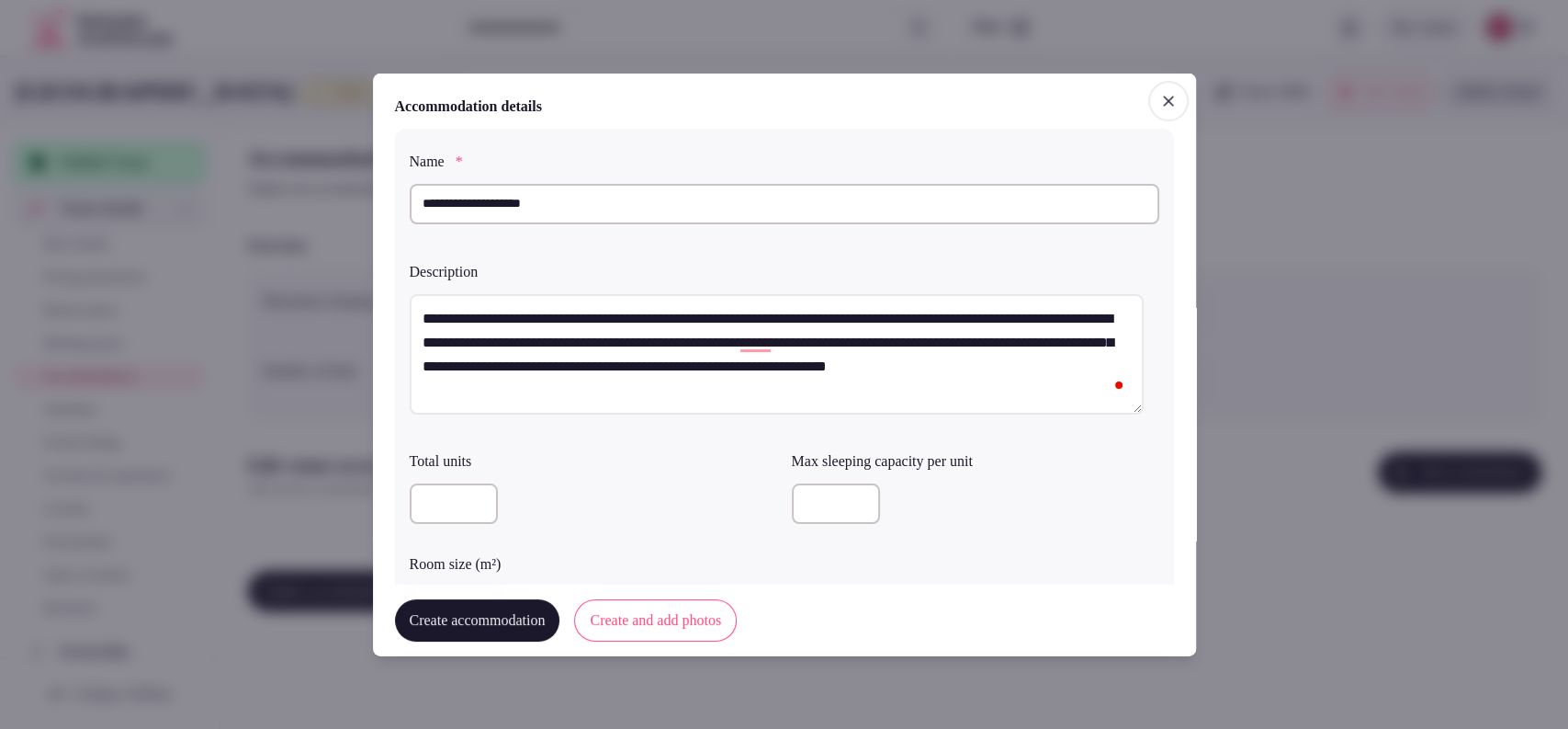
drag, startPoint x: 744, startPoint y: 336, endPoint x: 1048, endPoint y: 346, distance: 304.2
click at [1048, 348] on textarea "**********" at bounding box center [777, 353] width 734 height 122
type textarea "**********"
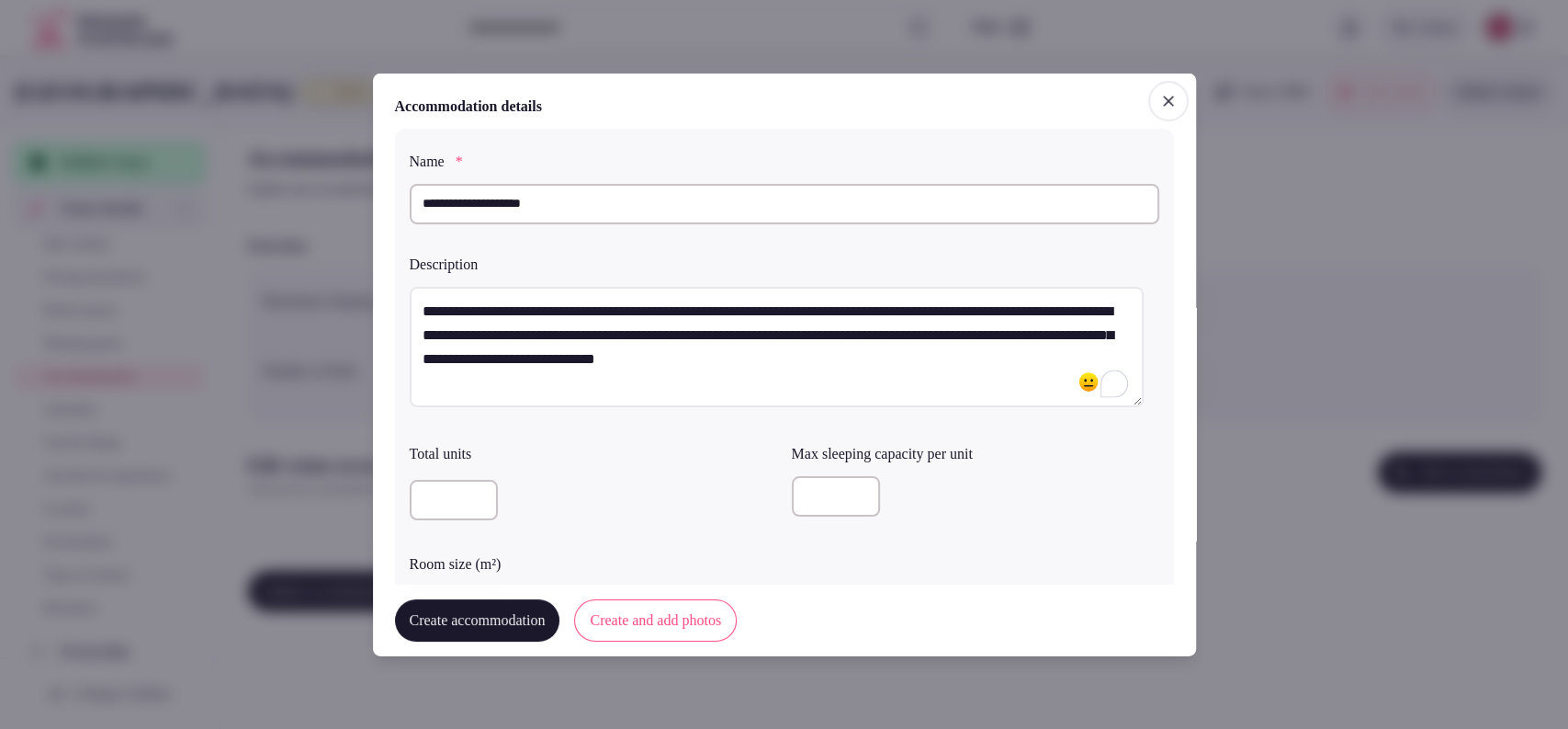
click at [834, 501] on input "number" at bounding box center [836, 496] width 88 height 40
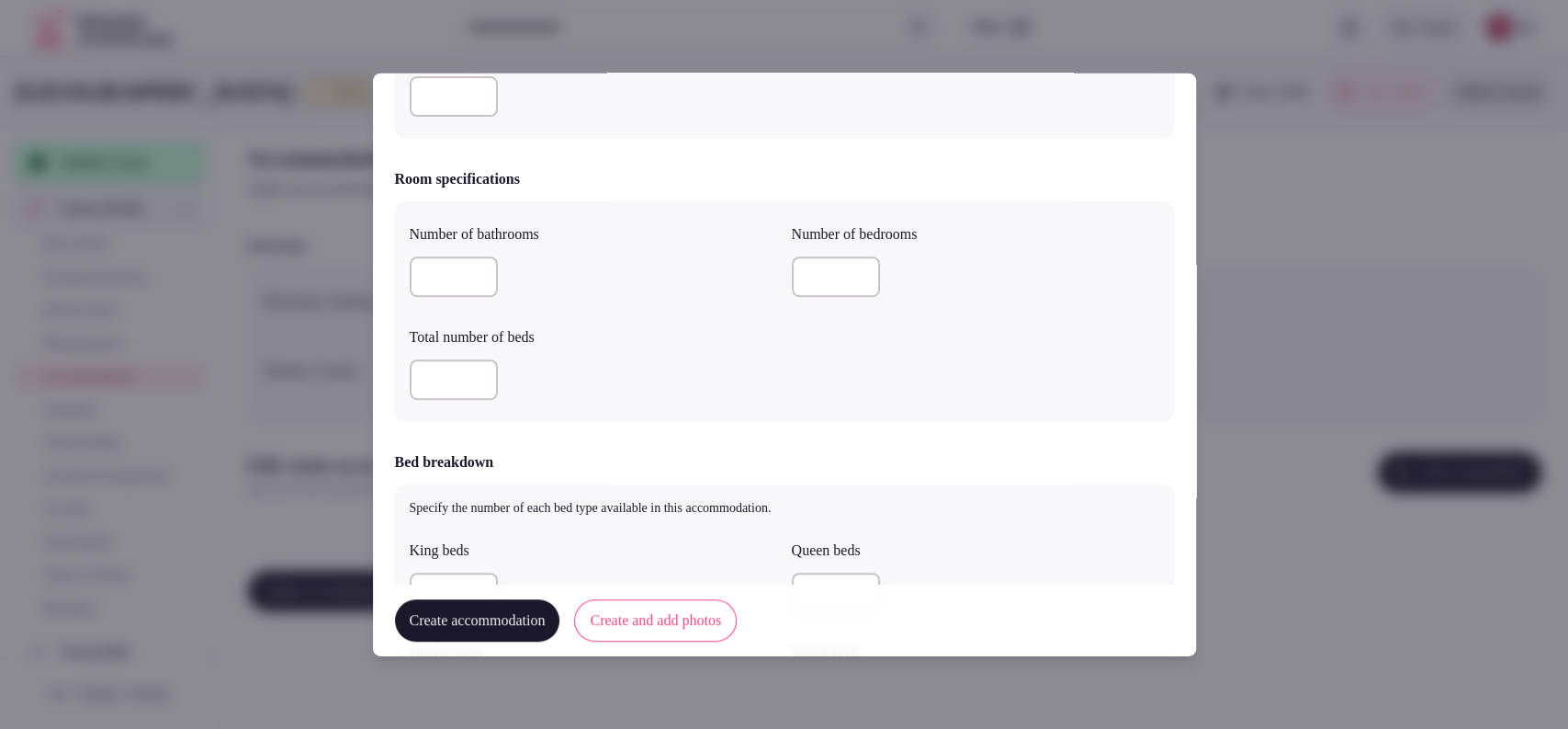
type input "*"
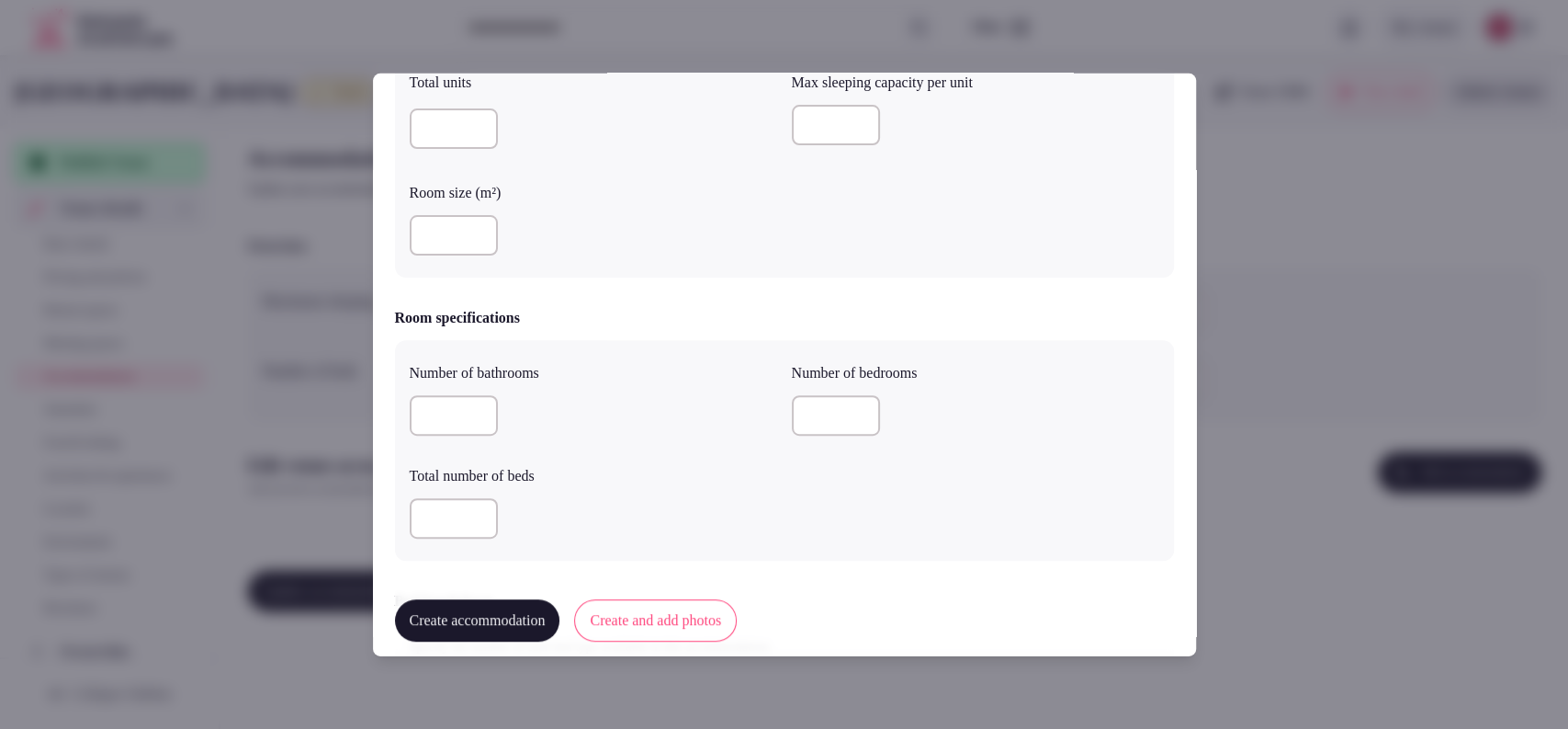
scroll to position [364, 0]
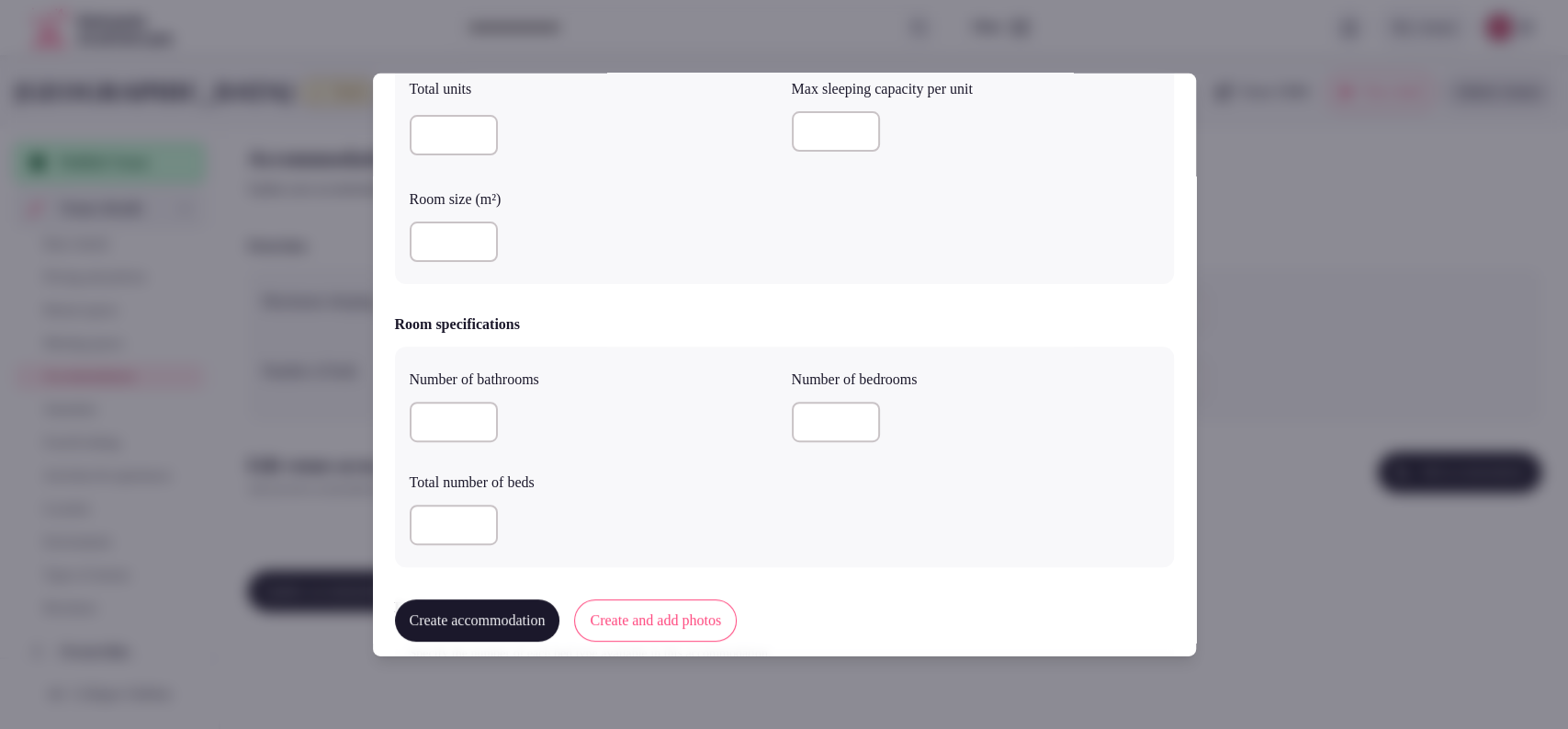
click at [813, 419] on input "number" at bounding box center [836, 422] width 88 height 40
type input "*"
click at [392, 411] on div "**********" at bounding box center [784, 364] width 824 height 583
click at [427, 422] on input "number" at bounding box center [454, 422] width 88 height 40
type input "*"
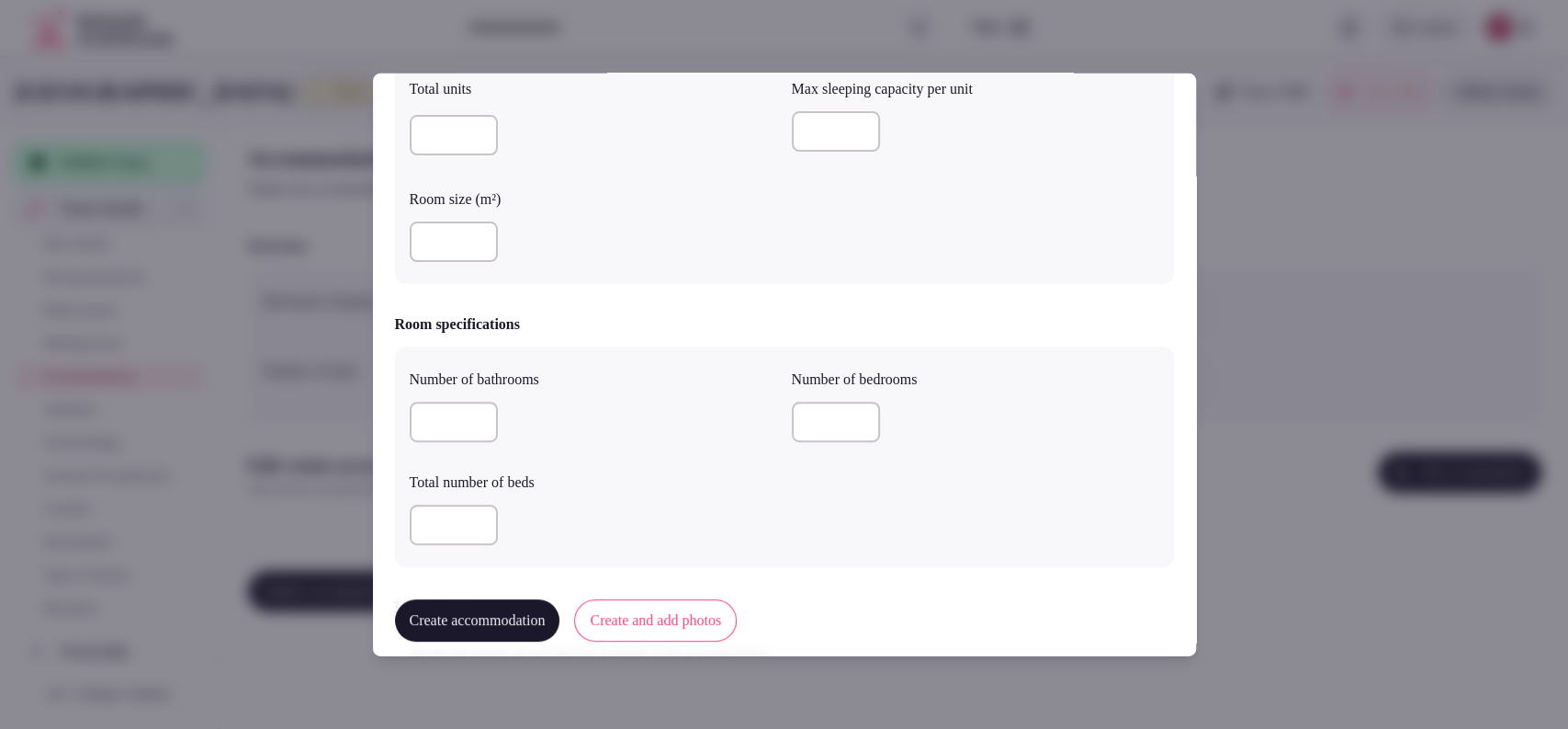
click at [429, 528] on input "number" at bounding box center [454, 525] width 88 height 40
type input "*"
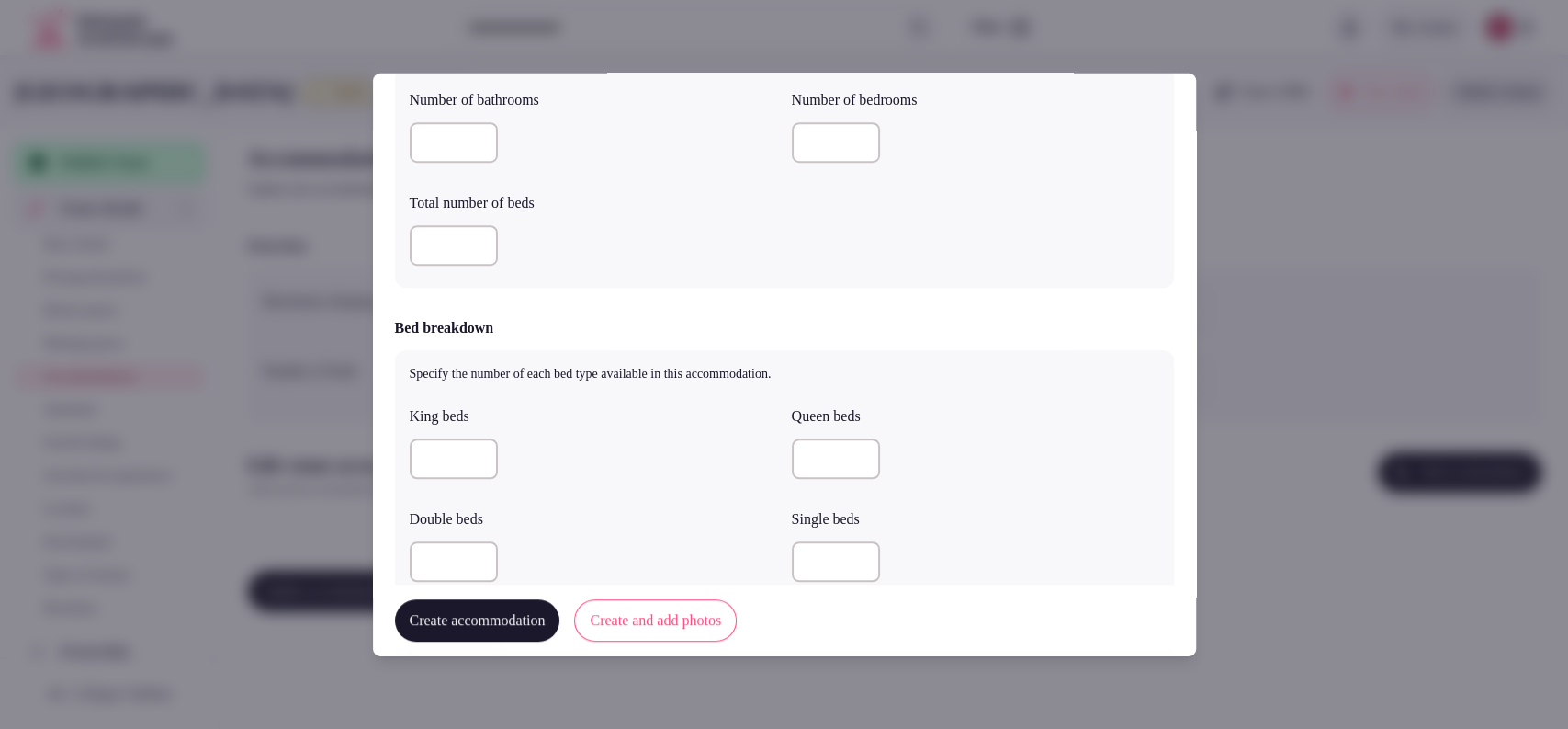
scroll to position [654, 0]
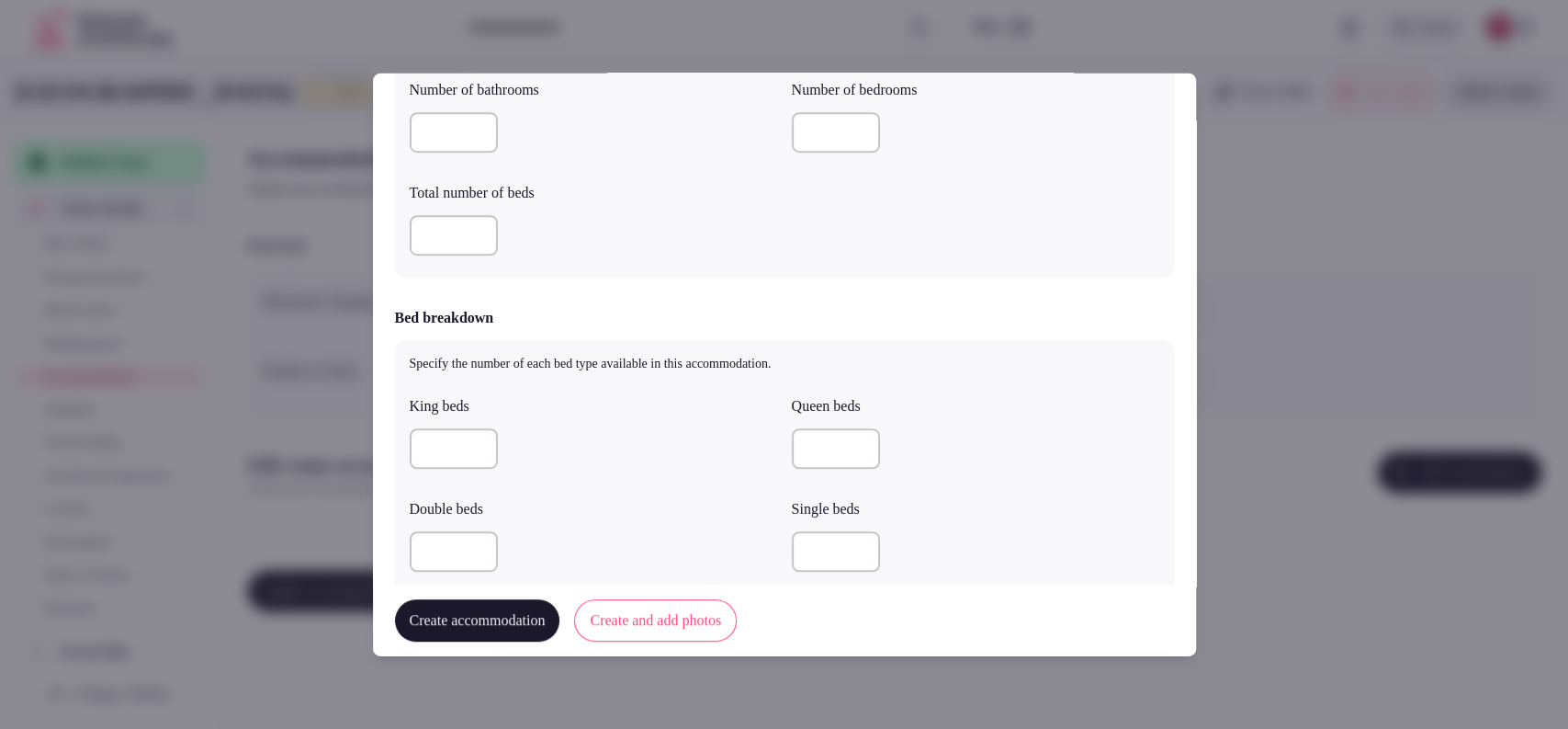
click at [454, 556] on input "number" at bounding box center [454, 551] width 88 height 40
type input "*"
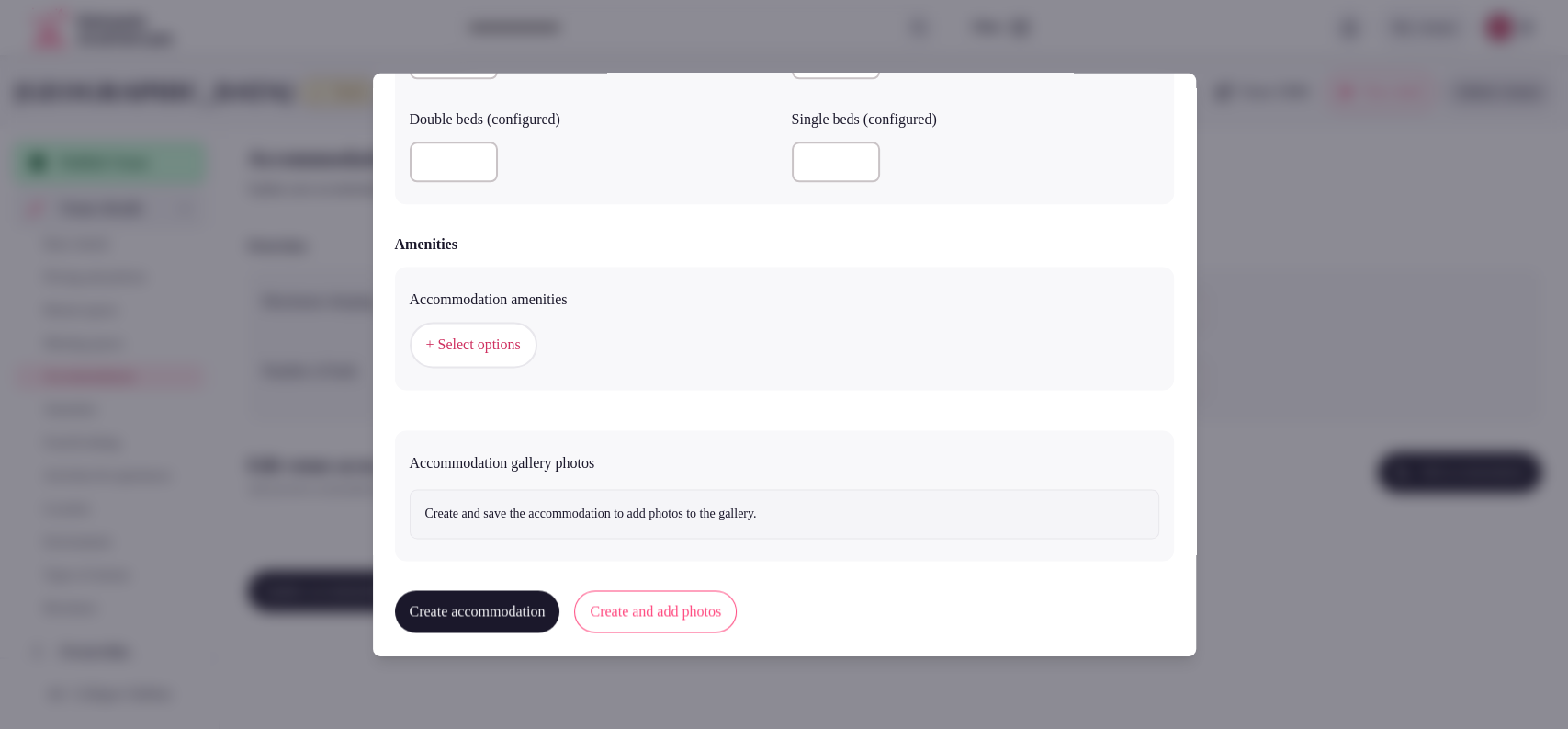
scroll to position [1630, 0]
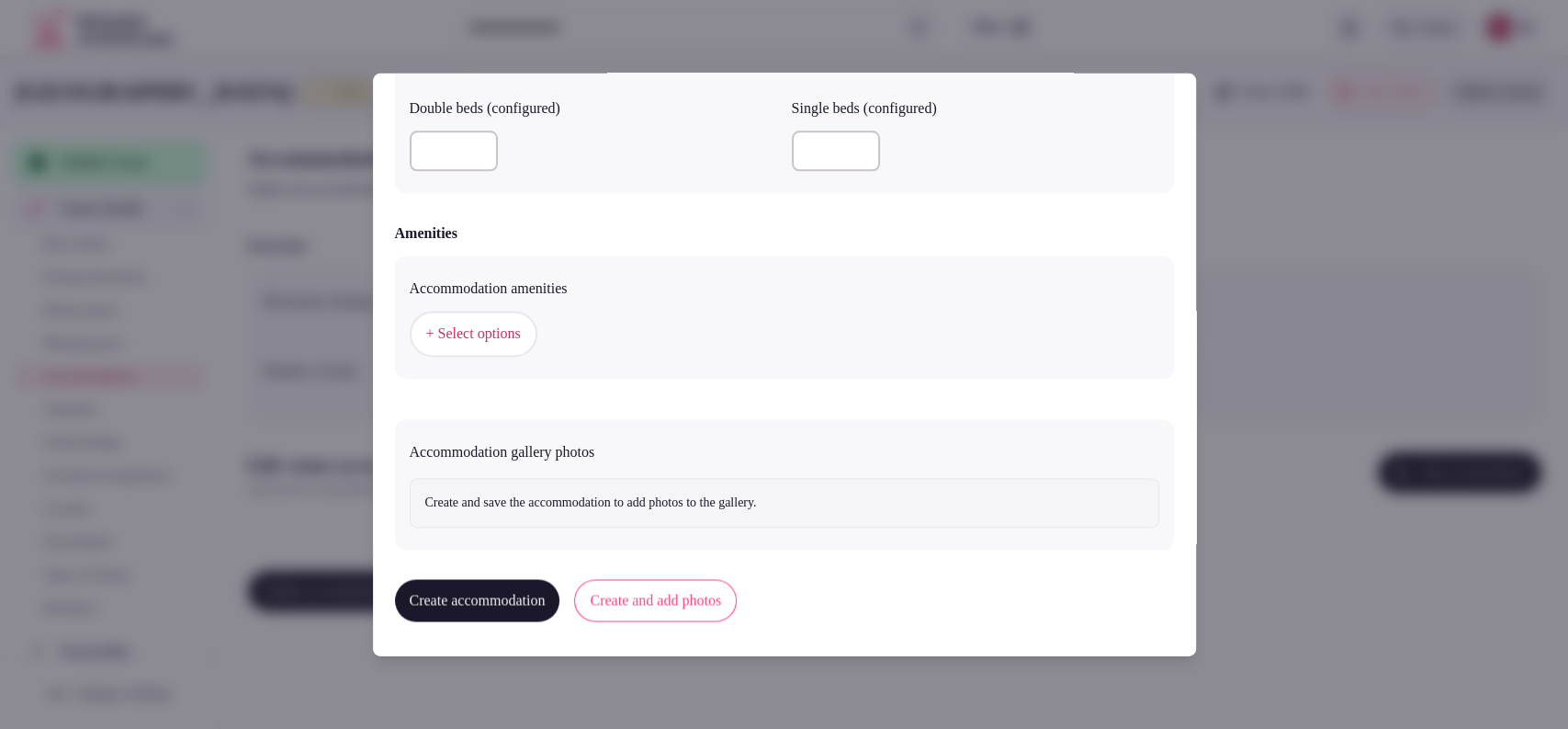
click at [467, 331] on span "+ Select options" at bounding box center [473, 334] width 95 height 20
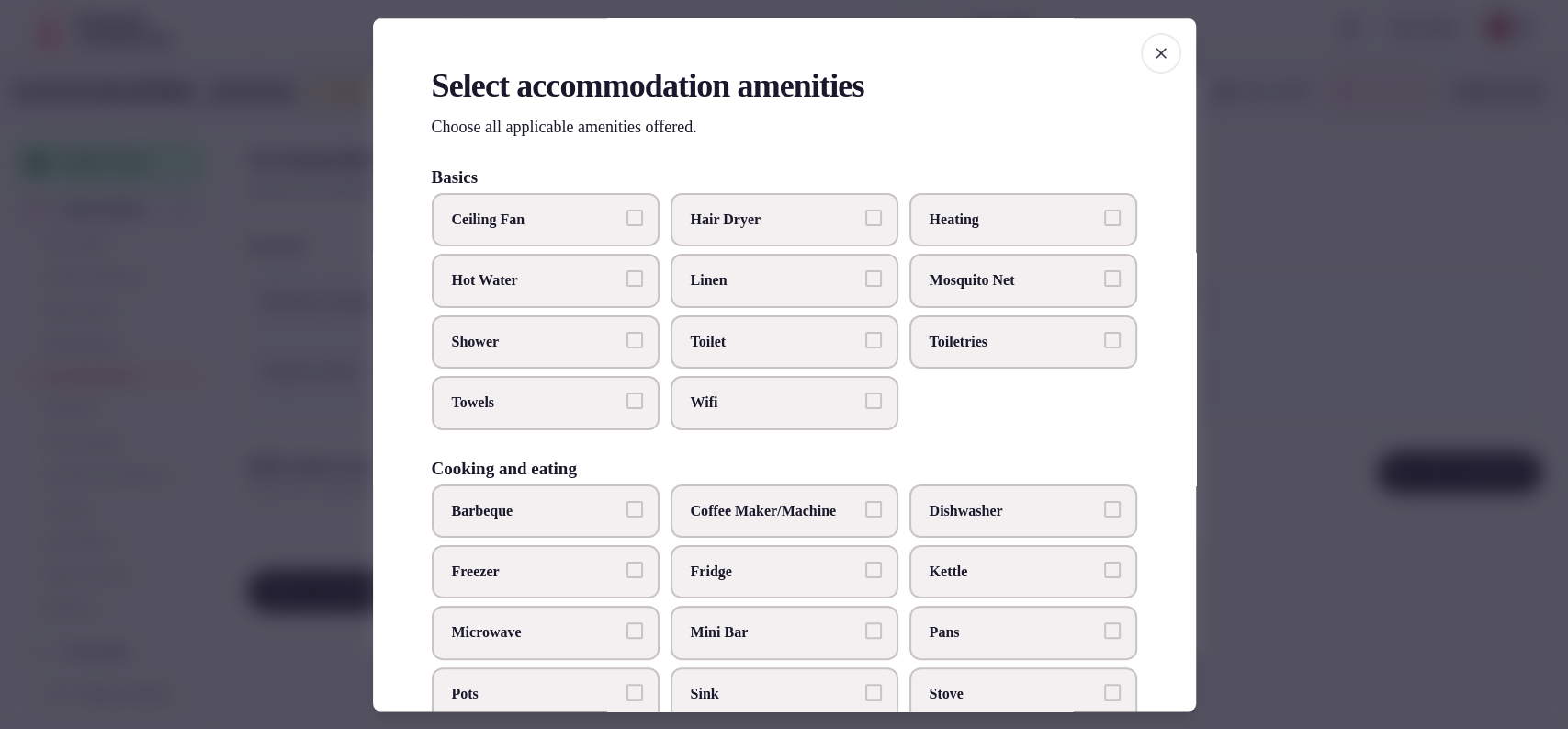
click at [779, 218] on span "Hair Dryer" at bounding box center [776, 220] width 169 height 20
click at [865, 218] on button "Hair Dryer" at bounding box center [873, 218] width 17 height 17
click at [757, 335] on span "Toilet" at bounding box center [776, 341] width 169 height 20
click at [865, 335] on button "Toilet" at bounding box center [873, 340] width 17 height 17
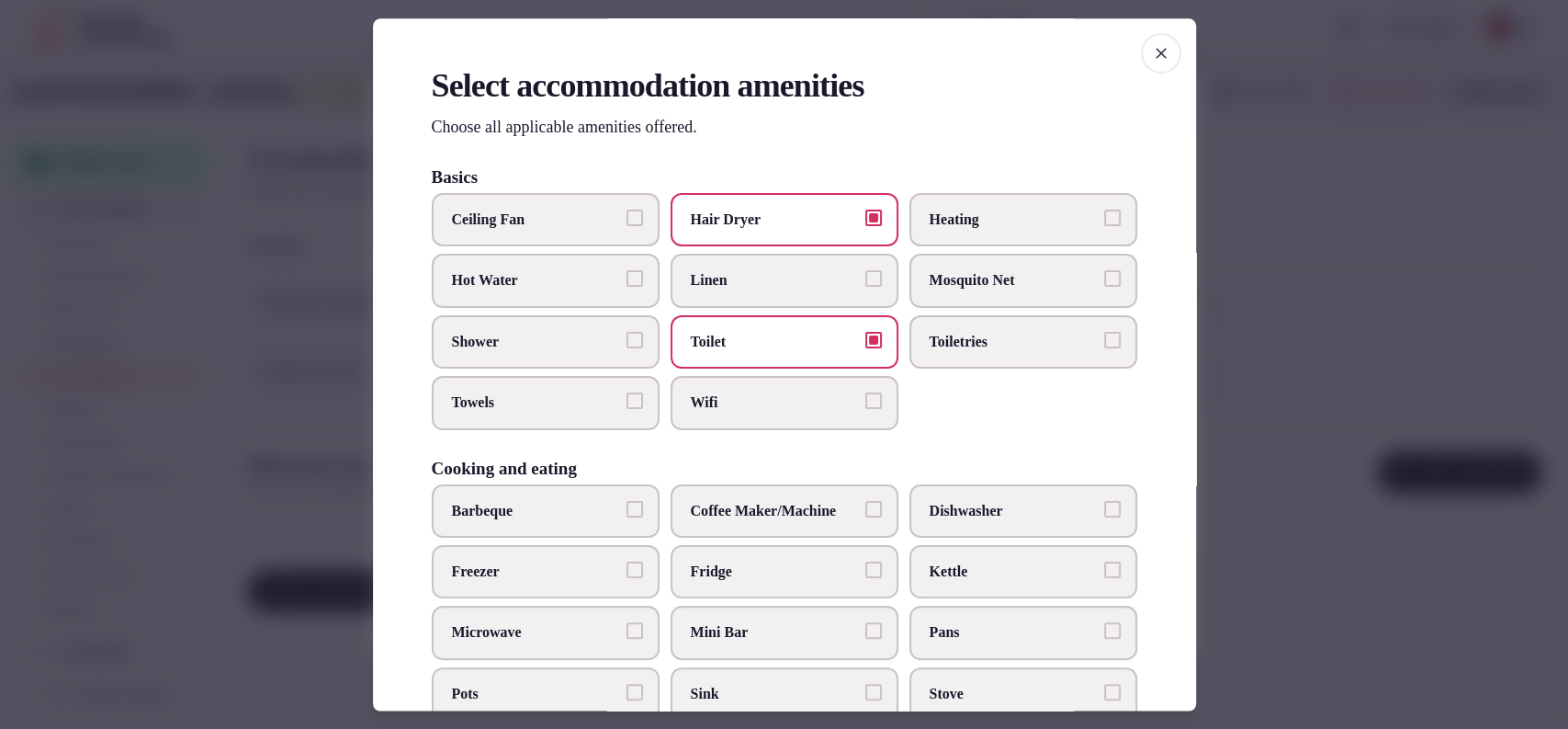
click at [811, 406] on span "Wifi" at bounding box center [776, 403] width 169 height 20
click at [865, 406] on button "Wifi" at bounding box center [873, 401] width 17 height 17
click at [601, 407] on span "Towels" at bounding box center [536, 403] width 169 height 20
click at [627, 407] on button "Towels" at bounding box center [635, 401] width 17 height 17
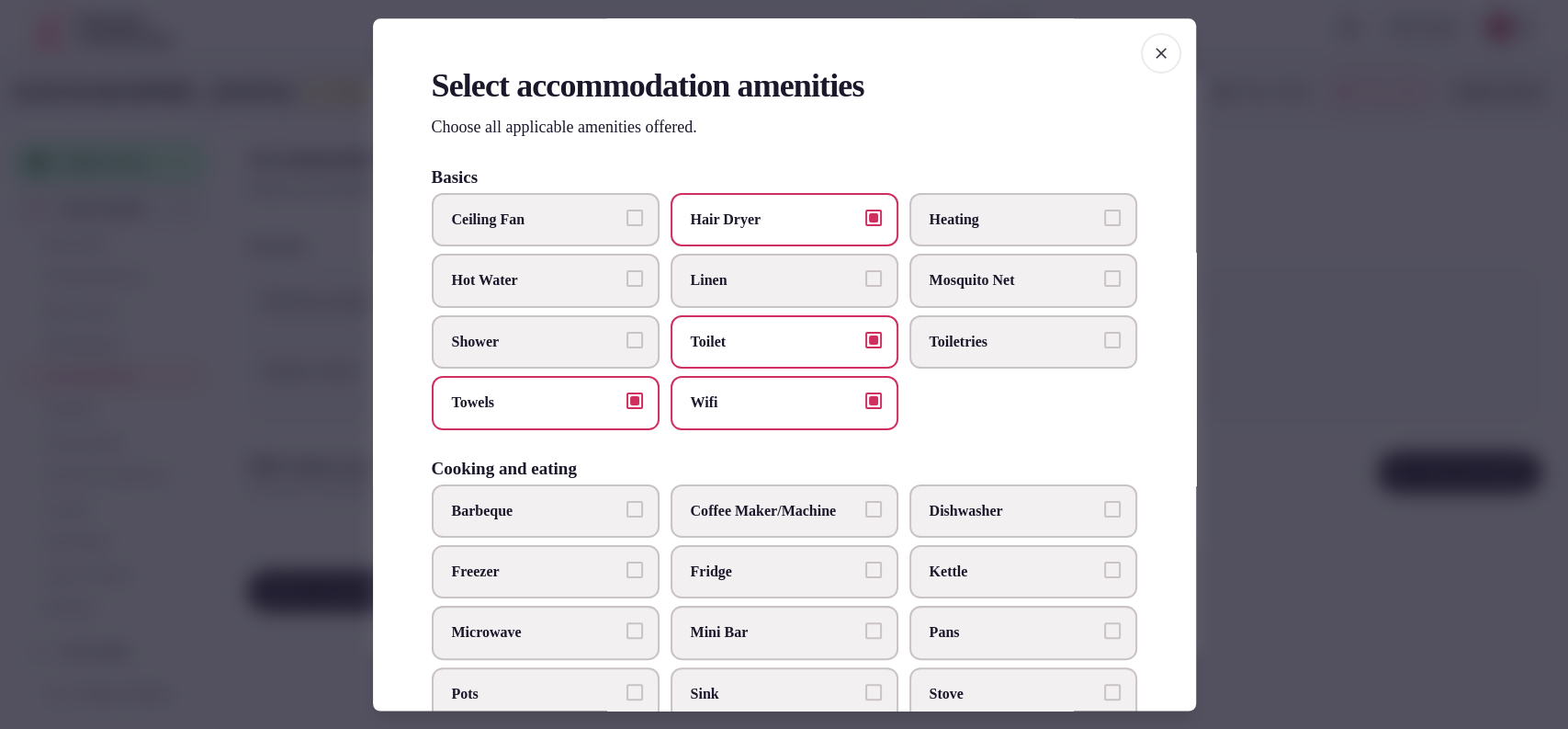
click at [590, 352] on label "Shower" at bounding box center [546, 341] width 228 height 53
click at [627, 348] on button "Shower" at bounding box center [635, 340] width 17 height 17
click at [959, 355] on label "Toiletries" at bounding box center [1023, 341] width 228 height 53
click at [1104, 348] on button "Toiletries" at bounding box center [1113, 340] width 17 height 17
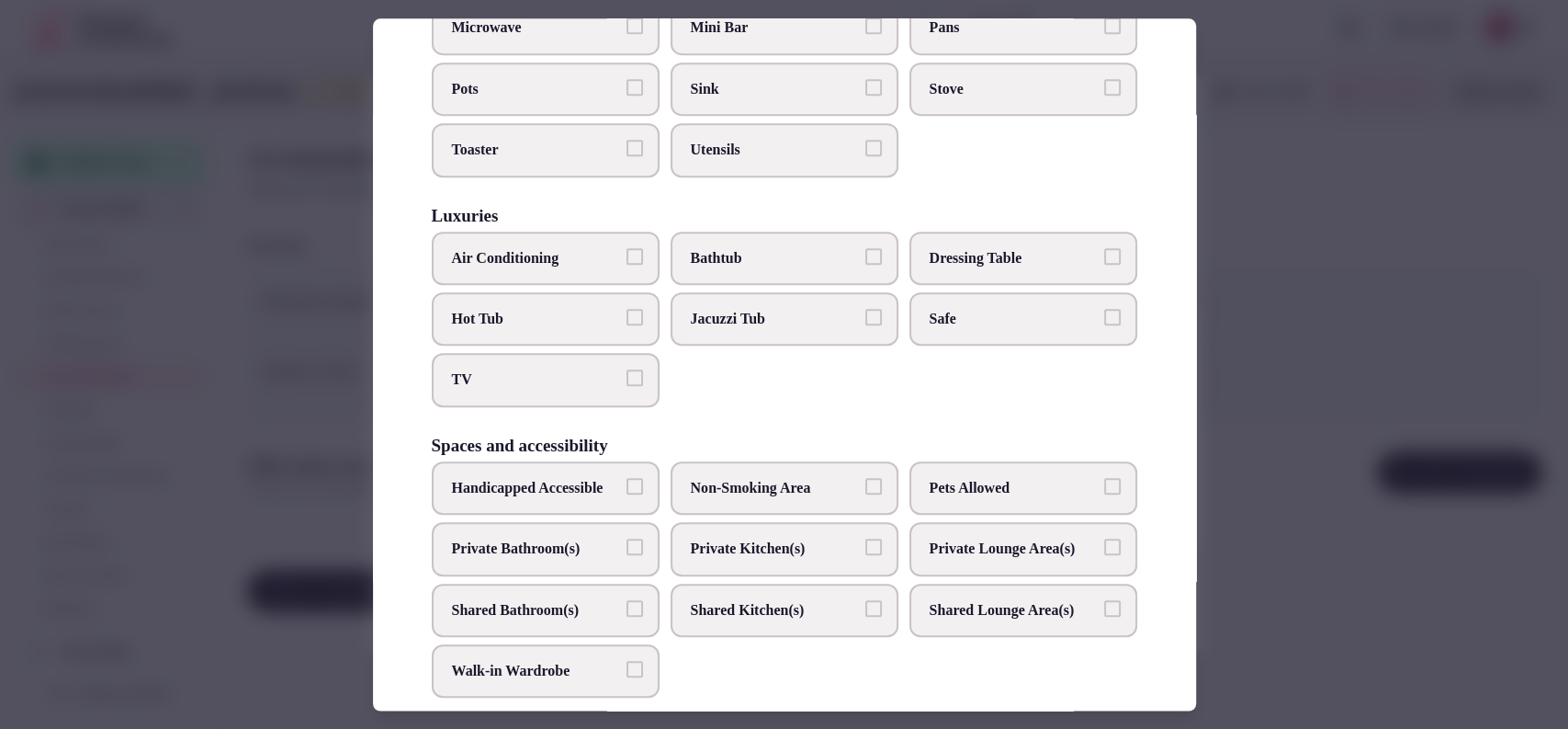
click at [563, 241] on label "Air Conditioning" at bounding box center [546, 259] width 228 height 53
click at [627, 249] on button "Air Conditioning" at bounding box center [635, 257] width 17 height 17
click at [566, 385] on label "TV" at bounding box center [546, 380] width 228 height 53
click at [627, 385] on button "TV" at bounding box center [635, 378] width 17 height 17
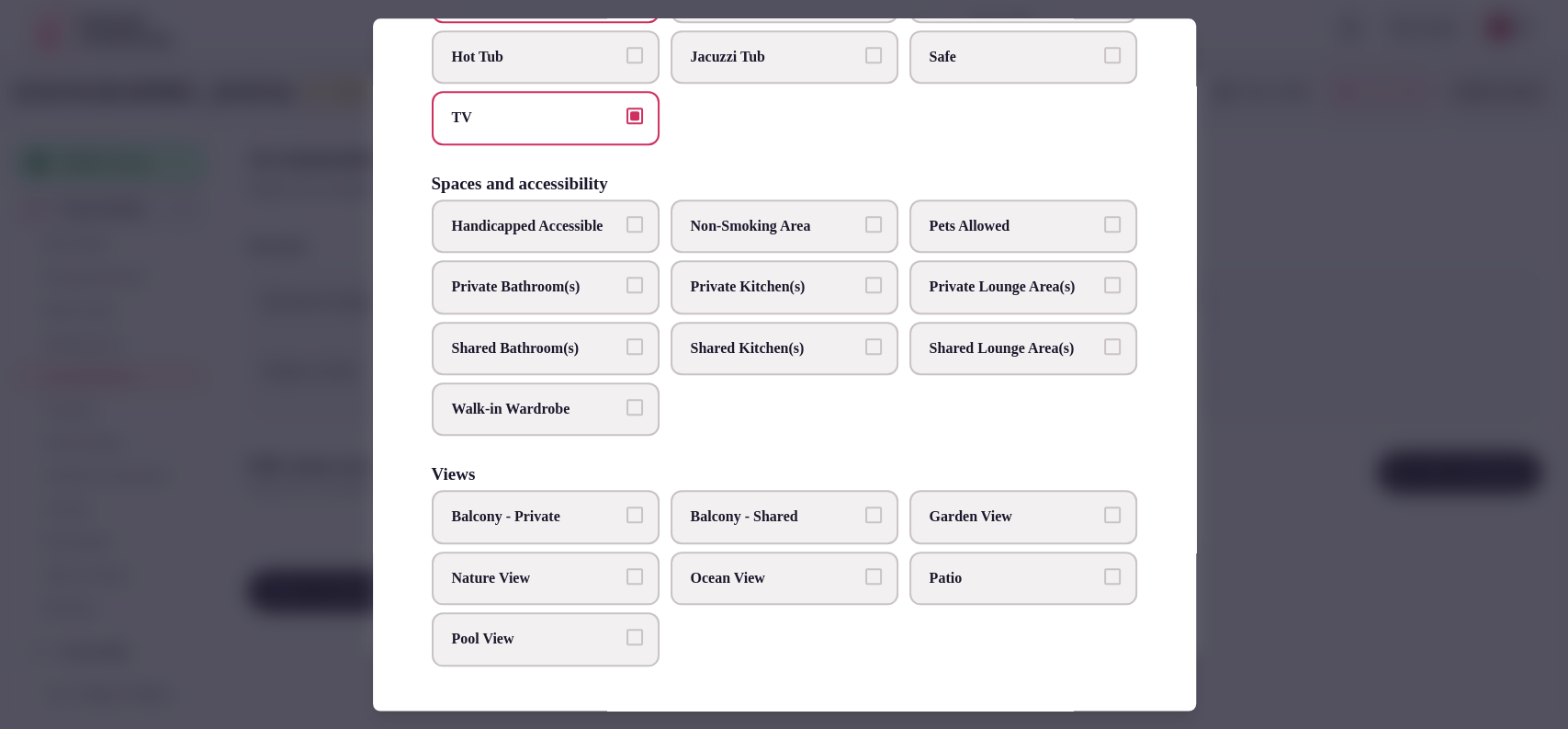
scroll to position [920, 0]
click at [549, 277] on span "Private Bathroom(s)" at bounding box center [536, 287] width 169 height 20
click at [627, 277] on button "Private Bathroom(s)" at bounding box center [635, 285] width 17 height 17
click at [544, 593] on label "Nature View" at bounding box center [546, 578] width 228 height 53
click at [627, 584] on button "Nature View" at bounding box center [635, 576] width 17 height 17
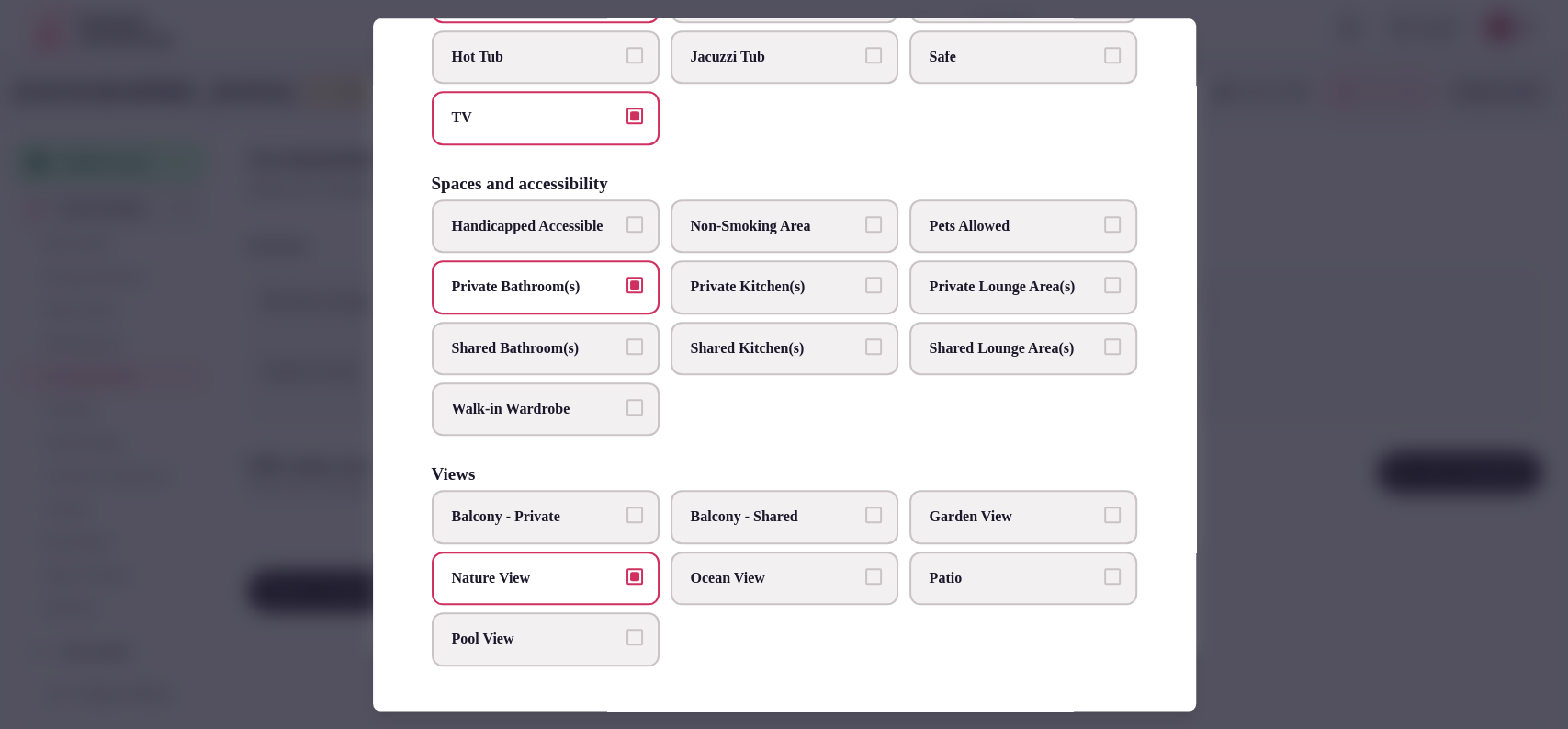
click at [1331, 314] on div at bounding box center [784, 364] width 1568 height 729
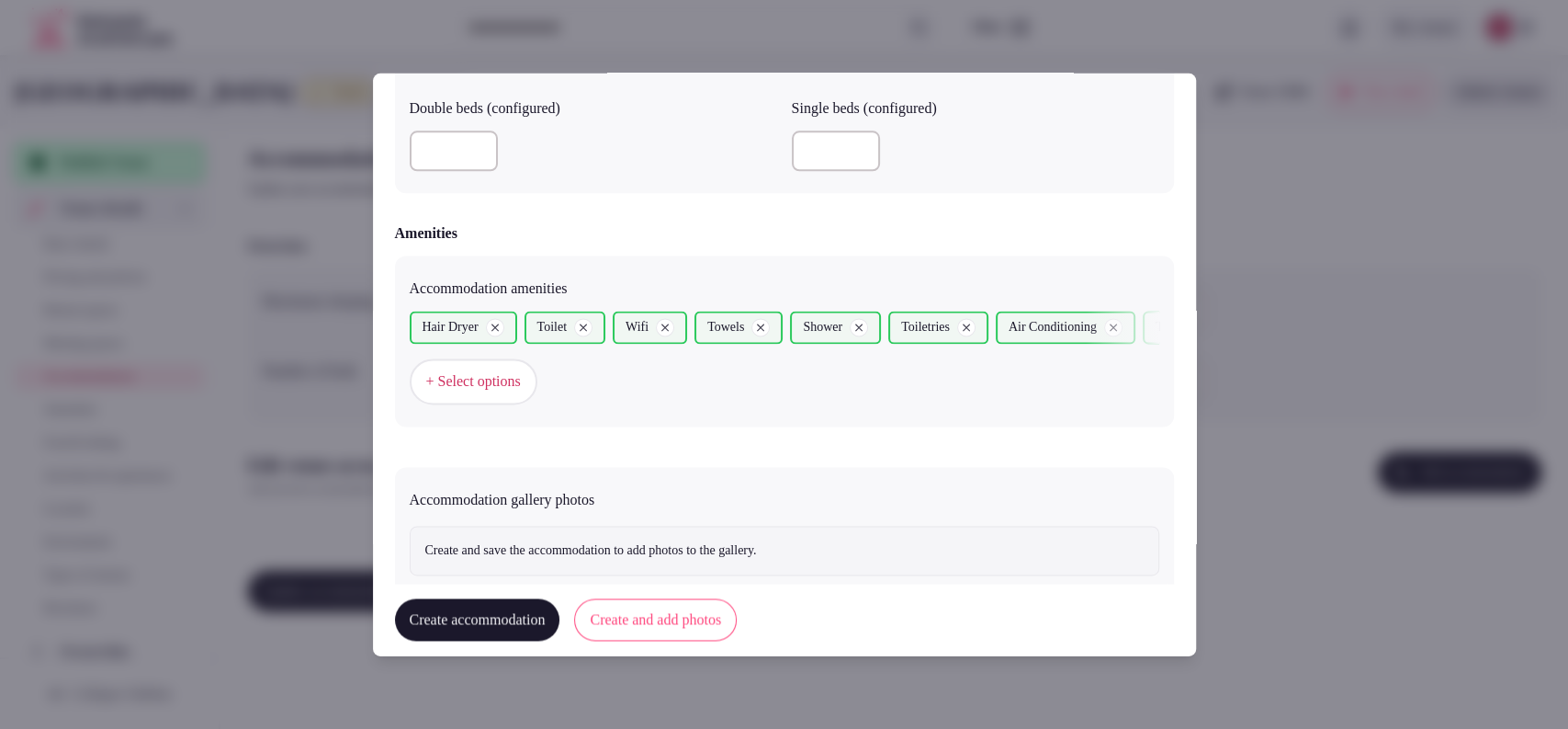
click at [632, 610] on button "Create and add photos" at bounding box center [655, 620] width 163 height 42
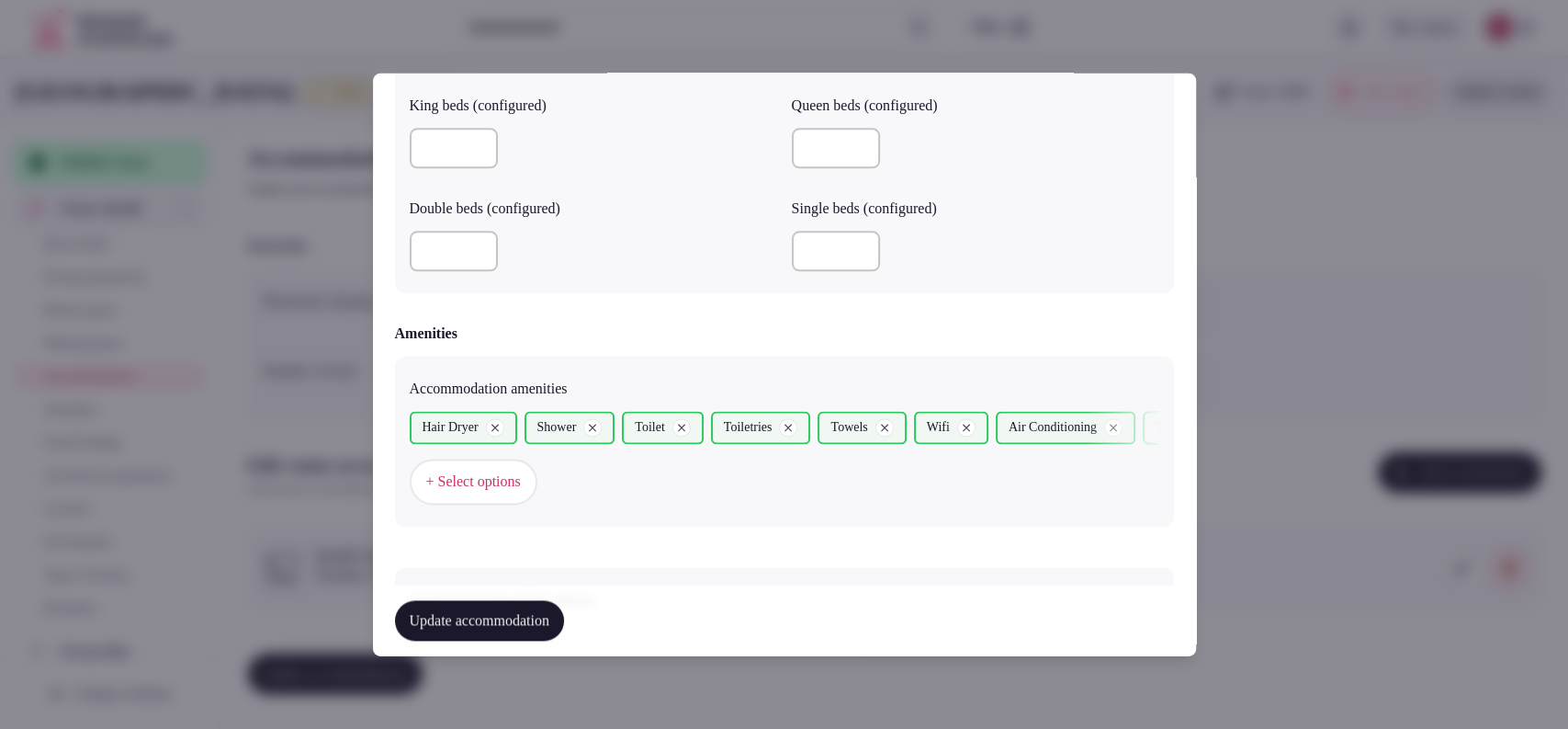
scroll to position [1846, 0]
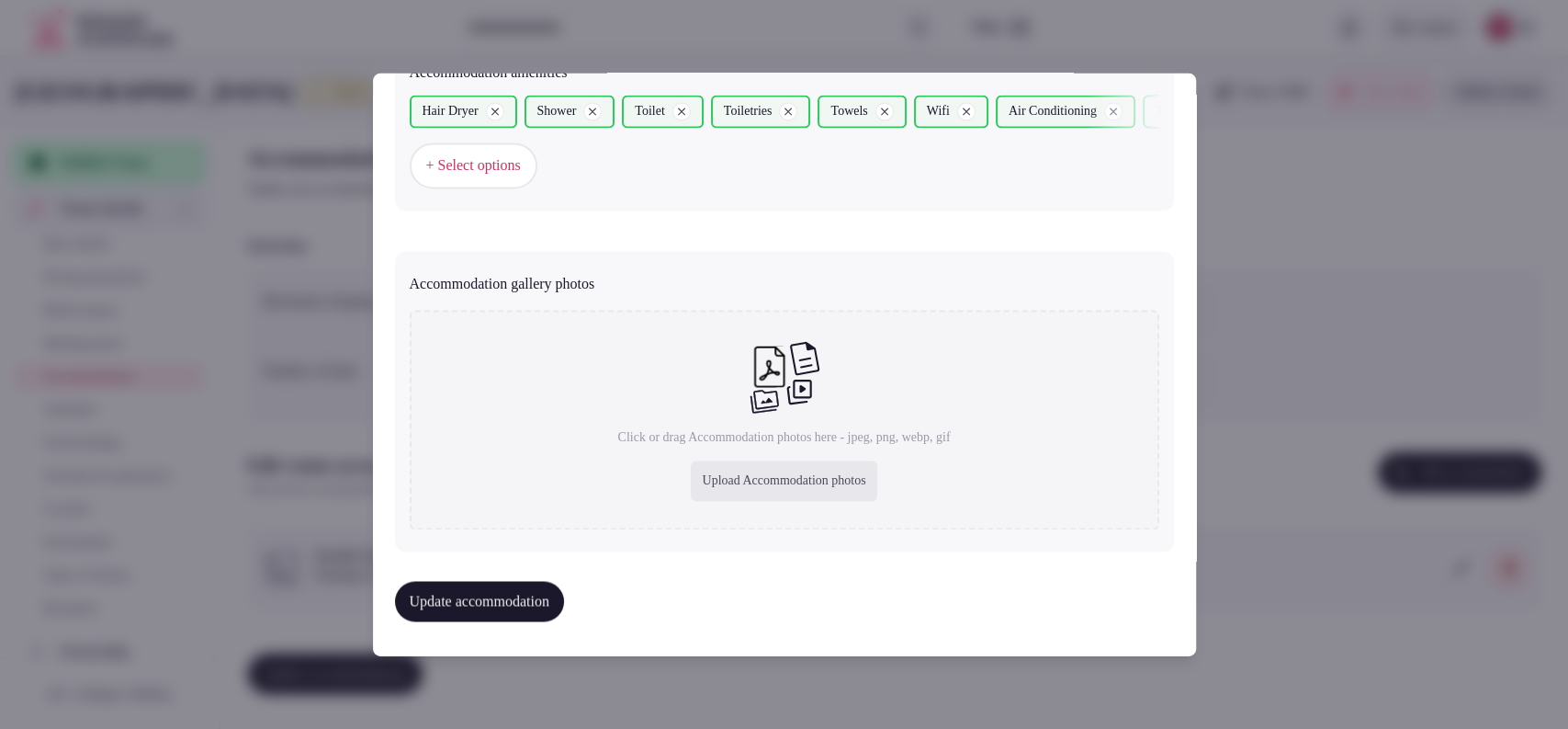
click at [979, 373] on div "Click or drag Accommodation photos here - jpeg, png, webp, gif Upload Accommoda…" at bounding box center [784, 420] width 750 height 220
type input "**********"
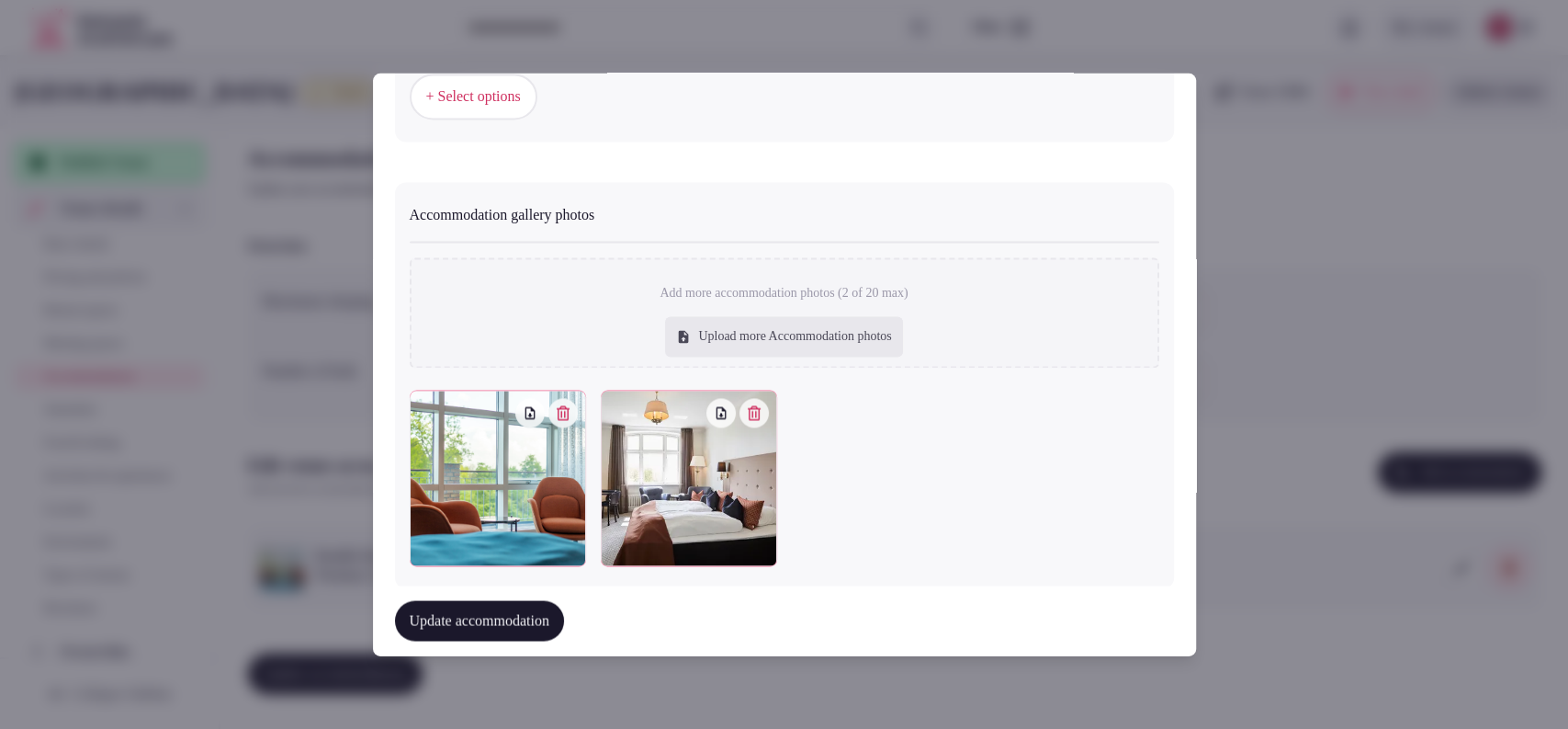
scroll to position [1949, 0]
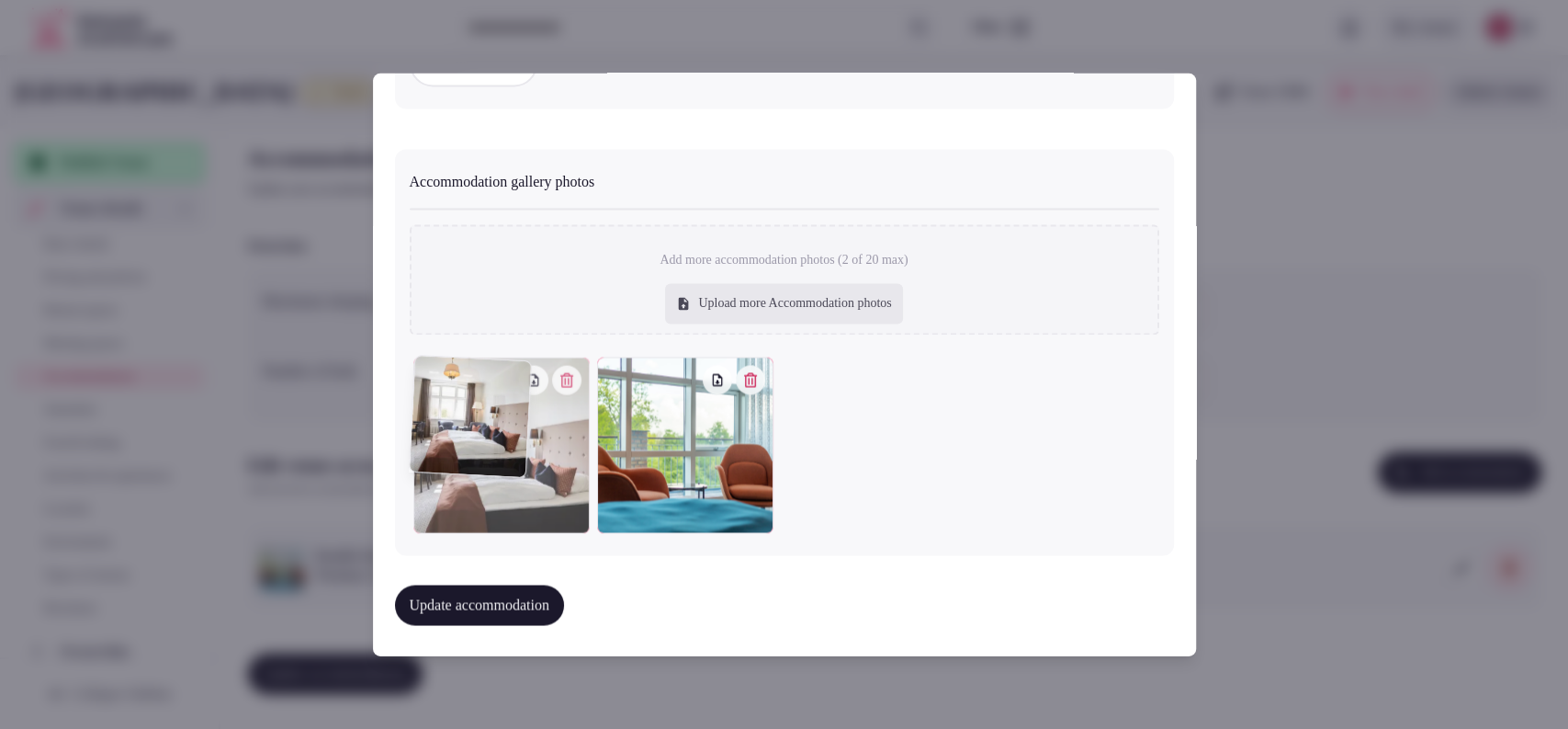
drag, startPoint x: 666, startPoint y: 437, endPoint x: 503, endPoint y: 443, distance: 163.1
click at [503, 443] on div at bounding box center [502, 446] width 177 height 177
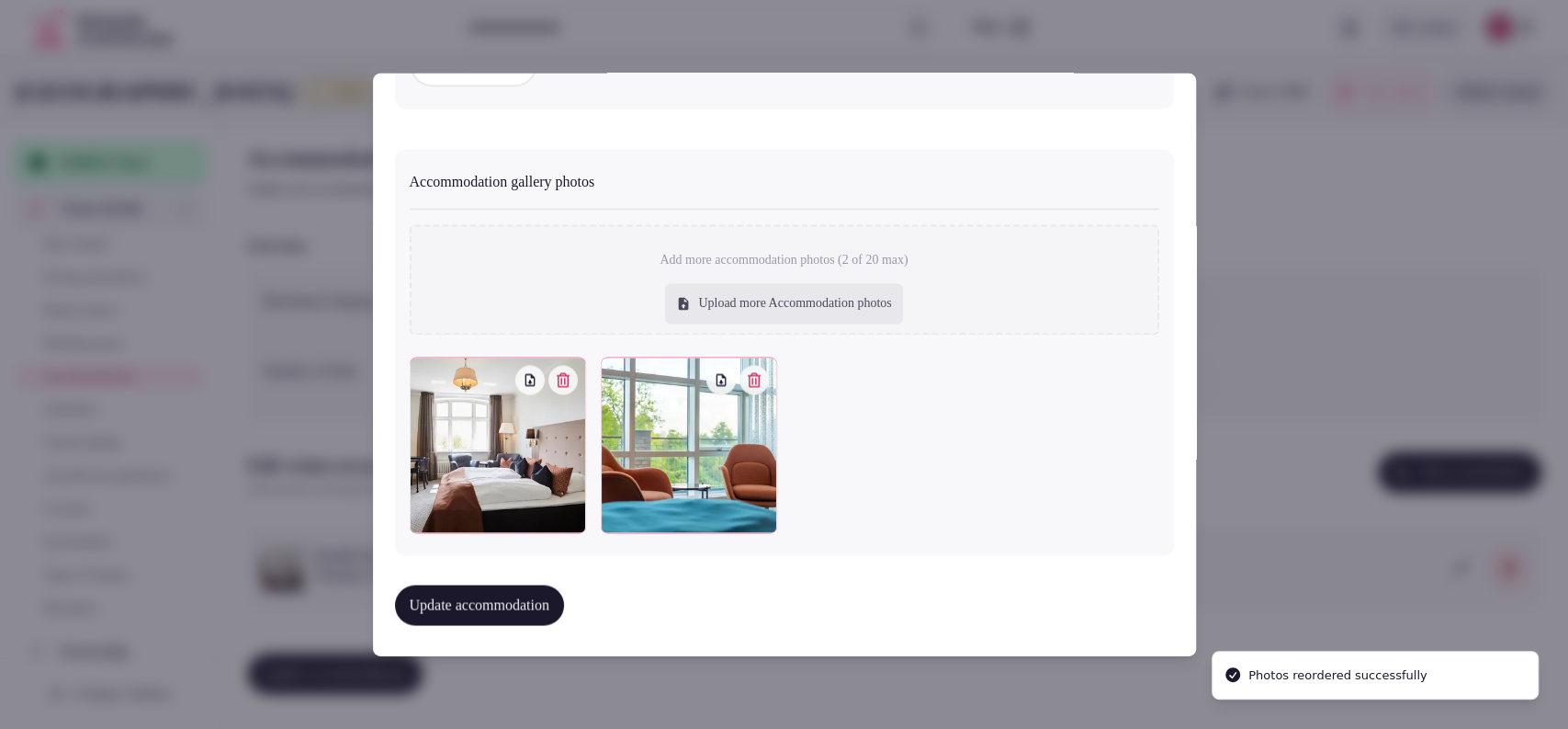
click at [686, 314] on div "Upload more Accommodation photos" at bounding box center [784, 304] width 237 height 40
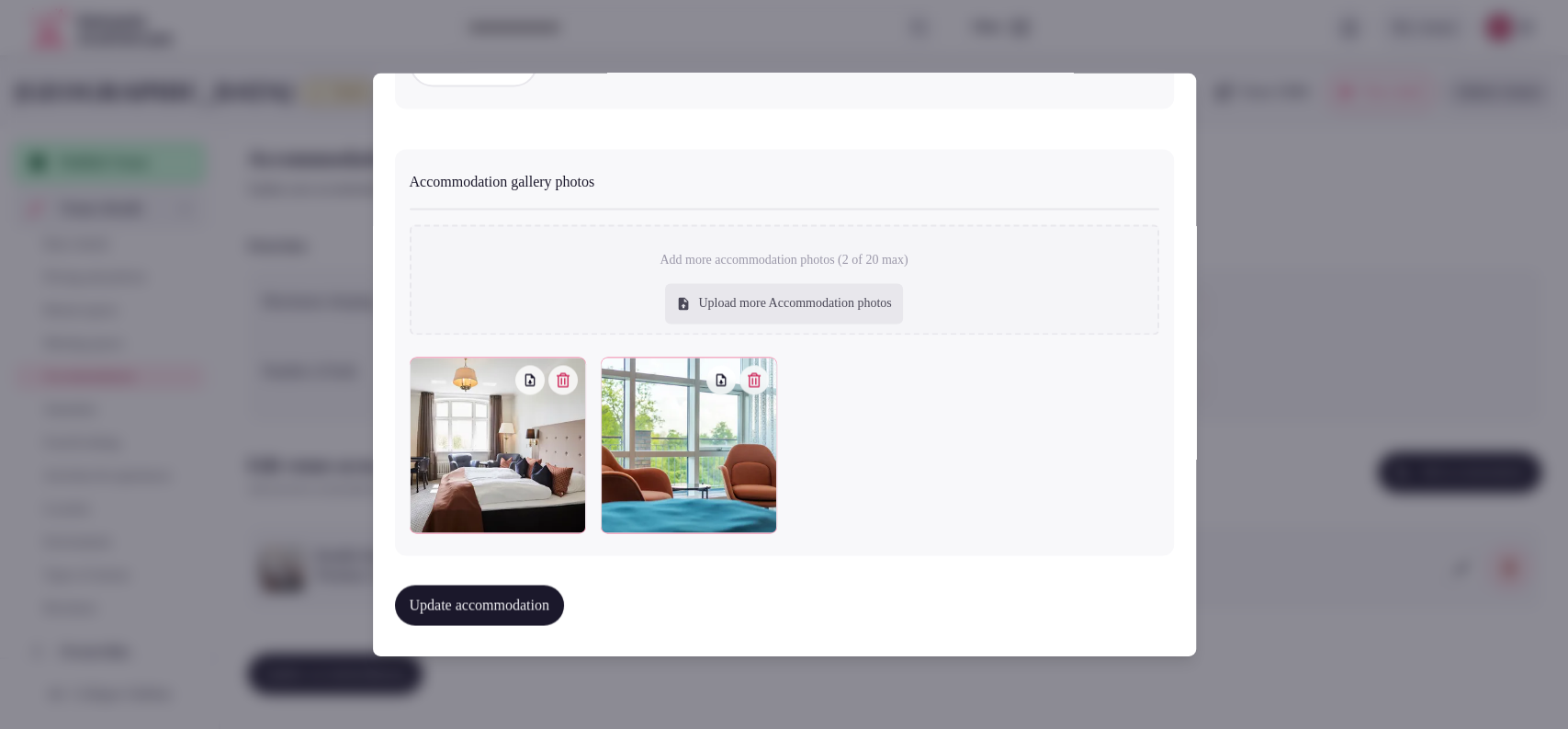
type input "**********"
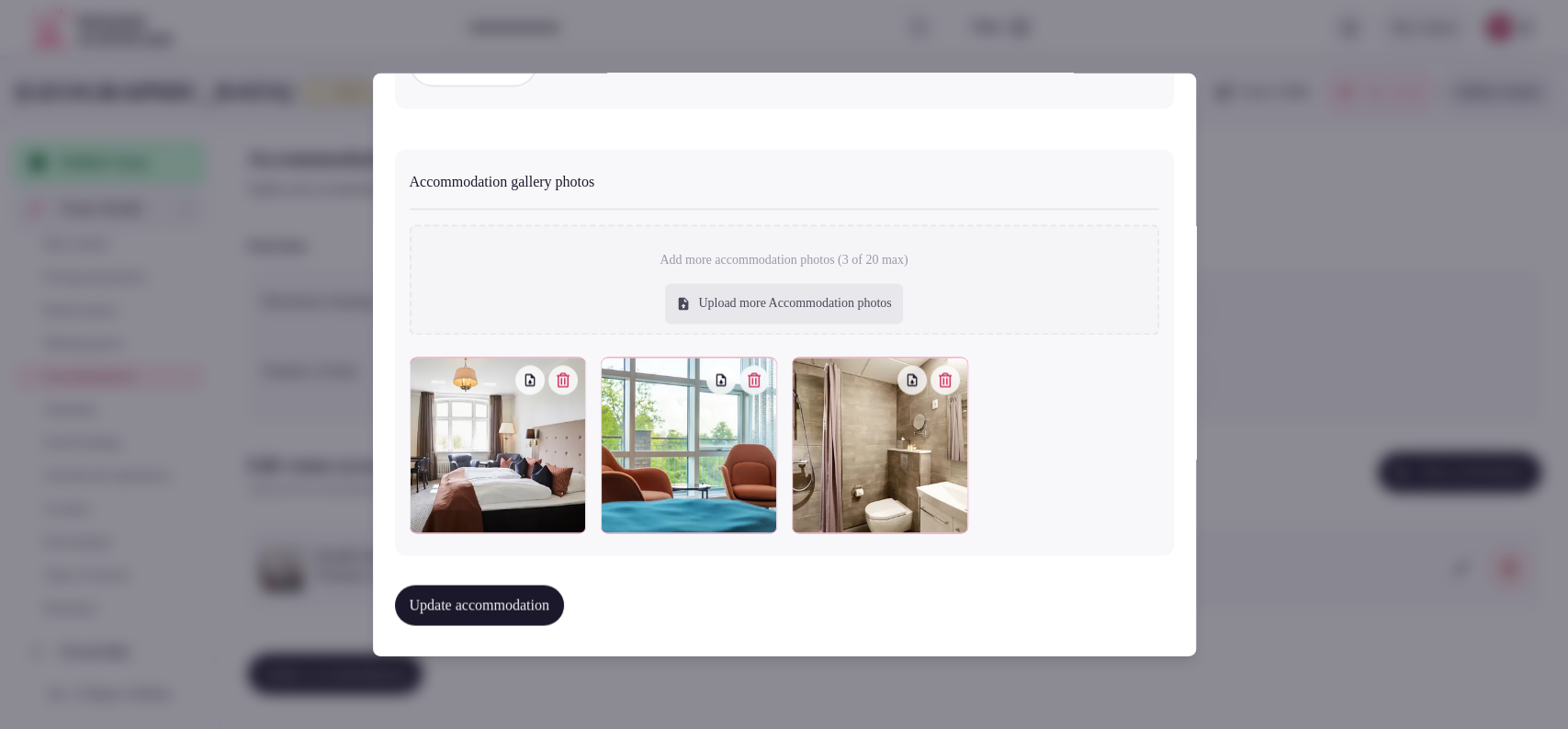
click at [492, 616] on button "Update accommodation" at bounding box center [479, 606] width 169 height 40
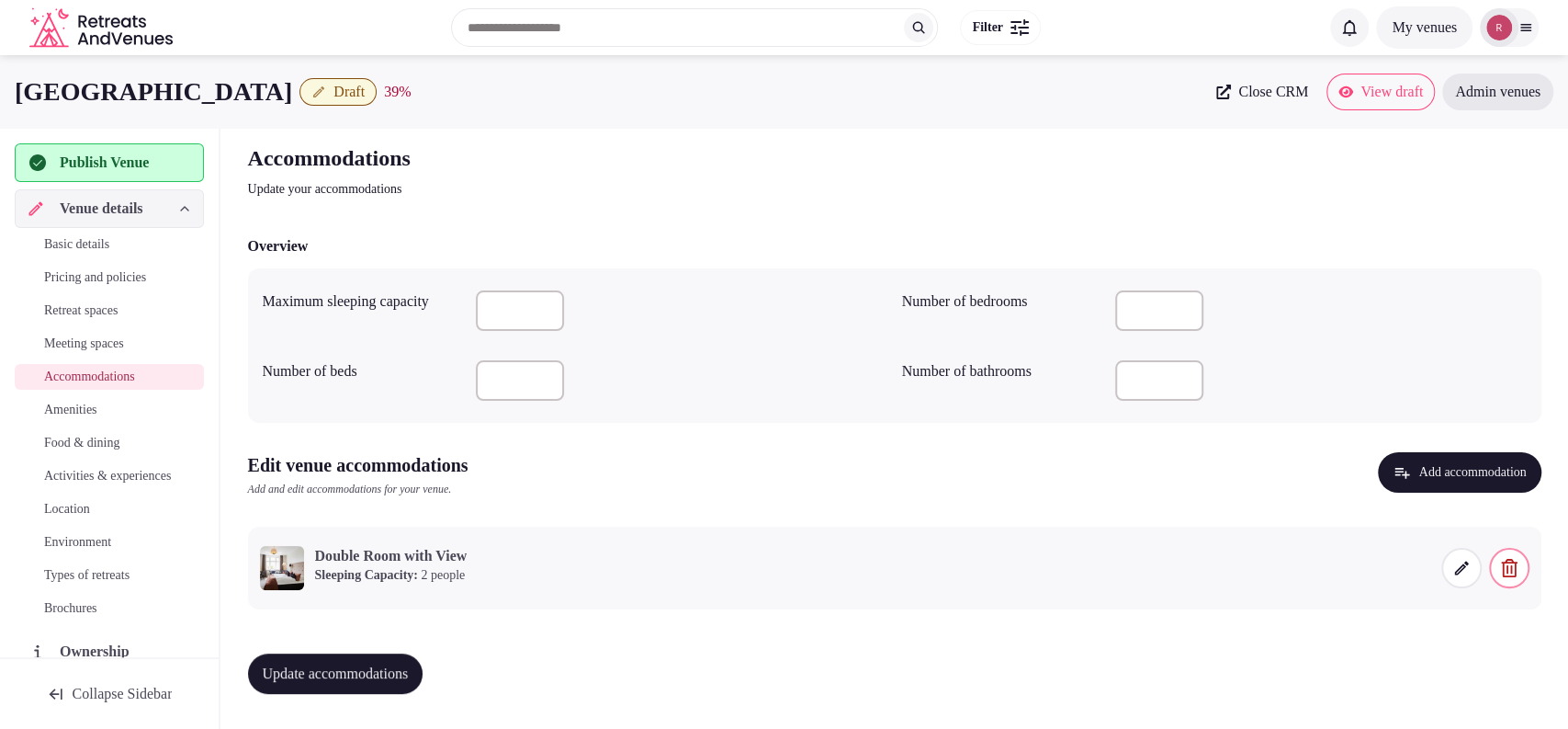
click at [386, 672] on span "Update accommodations" at bounding box center [336, 674] width 146 height 18
click at [66, 411] on span "Amenities" at bounding box center [71, 410] width 53 height 18
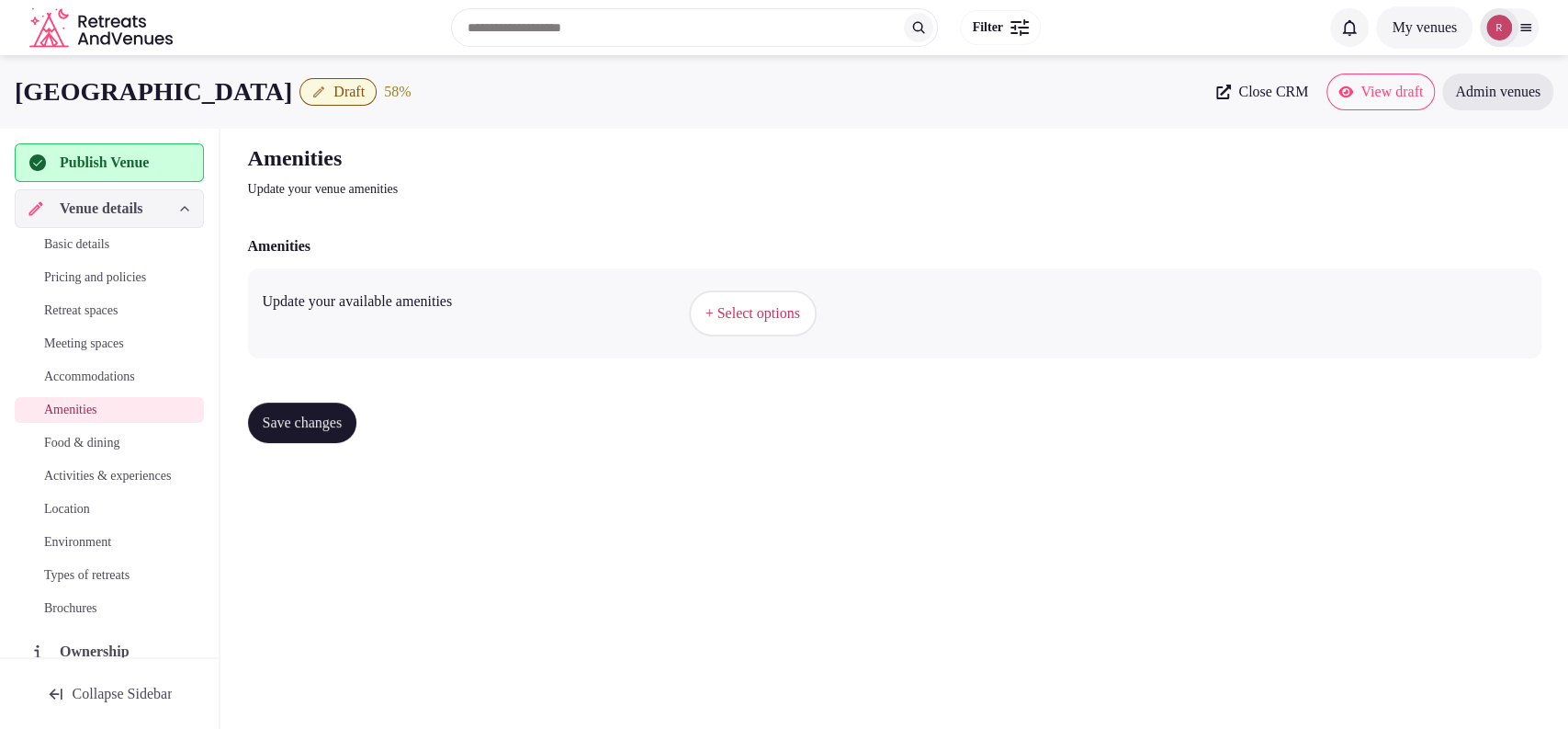
click at [755, 294] on button "+ Select options" at bounding box center [753, 313] width 128 height 46
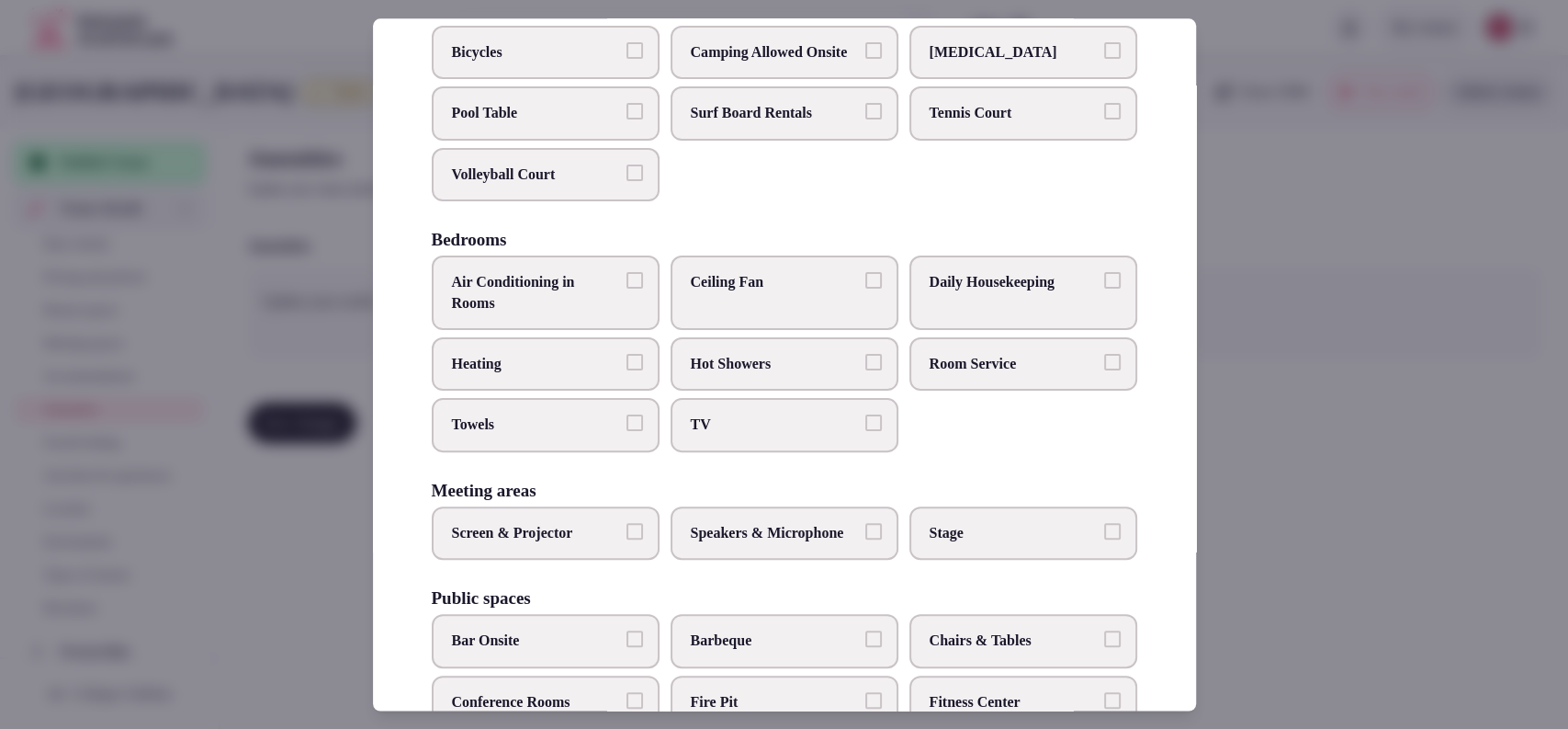
scroll to position [188, 0]
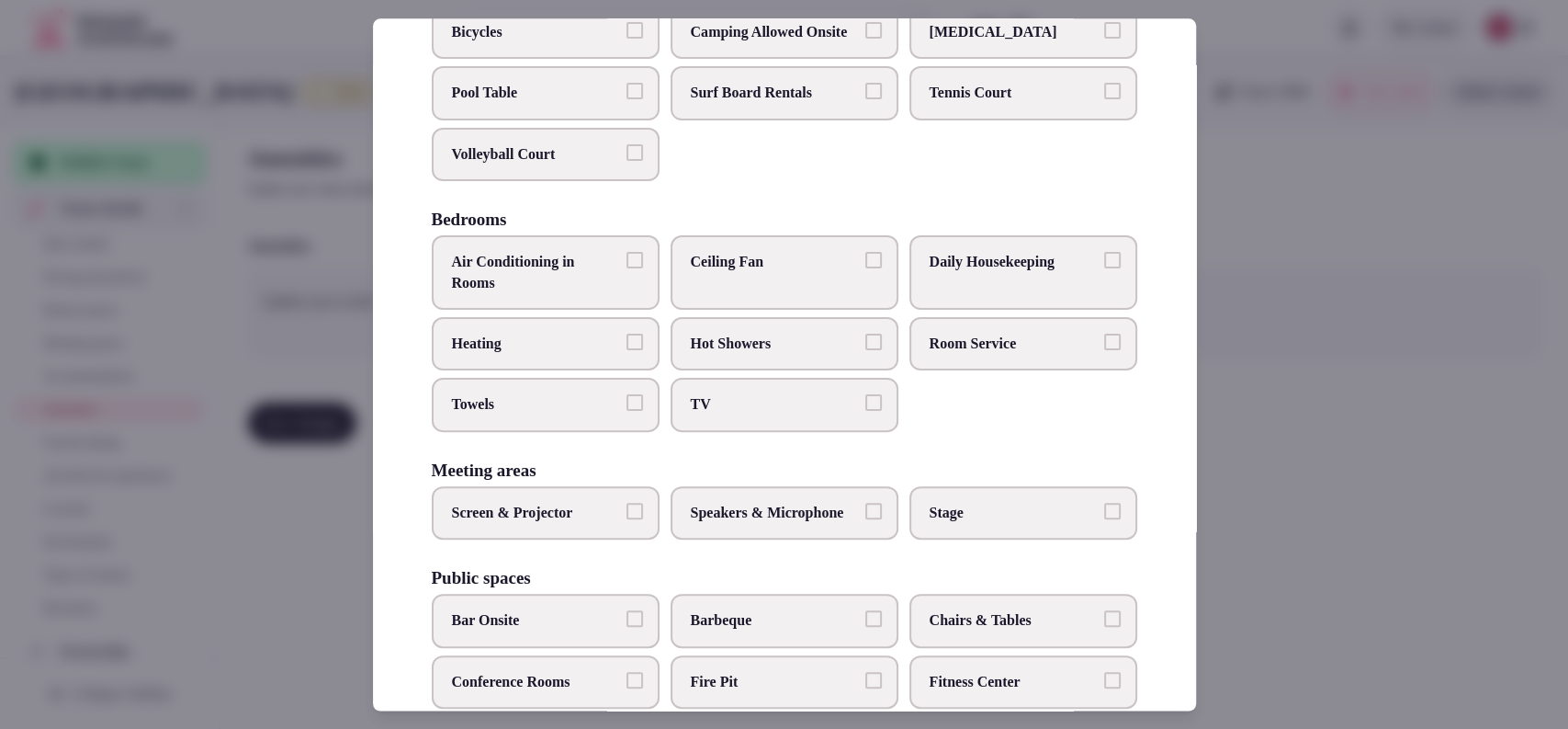
click at [735, 415] on span "TV" at bounding box center [776, 405] width 169 height 20
click at [865, 411] on button "TV" at bounding box center [873, 403] width 17 height 17
click at [659, 433] on div "Air Conditioning in Rooms Ceiling Fan Daily Housekeeping Heating Hot Showers Ro…" at bounding box center [784, 335] width 706 height 197
click at [1029, 353] on span "Room Service" at bounding box center [1014, 343] width 169 height 20
click at [1104, 350] on button "Room Service" at bounding box center [1113, 341] width 17 height 17
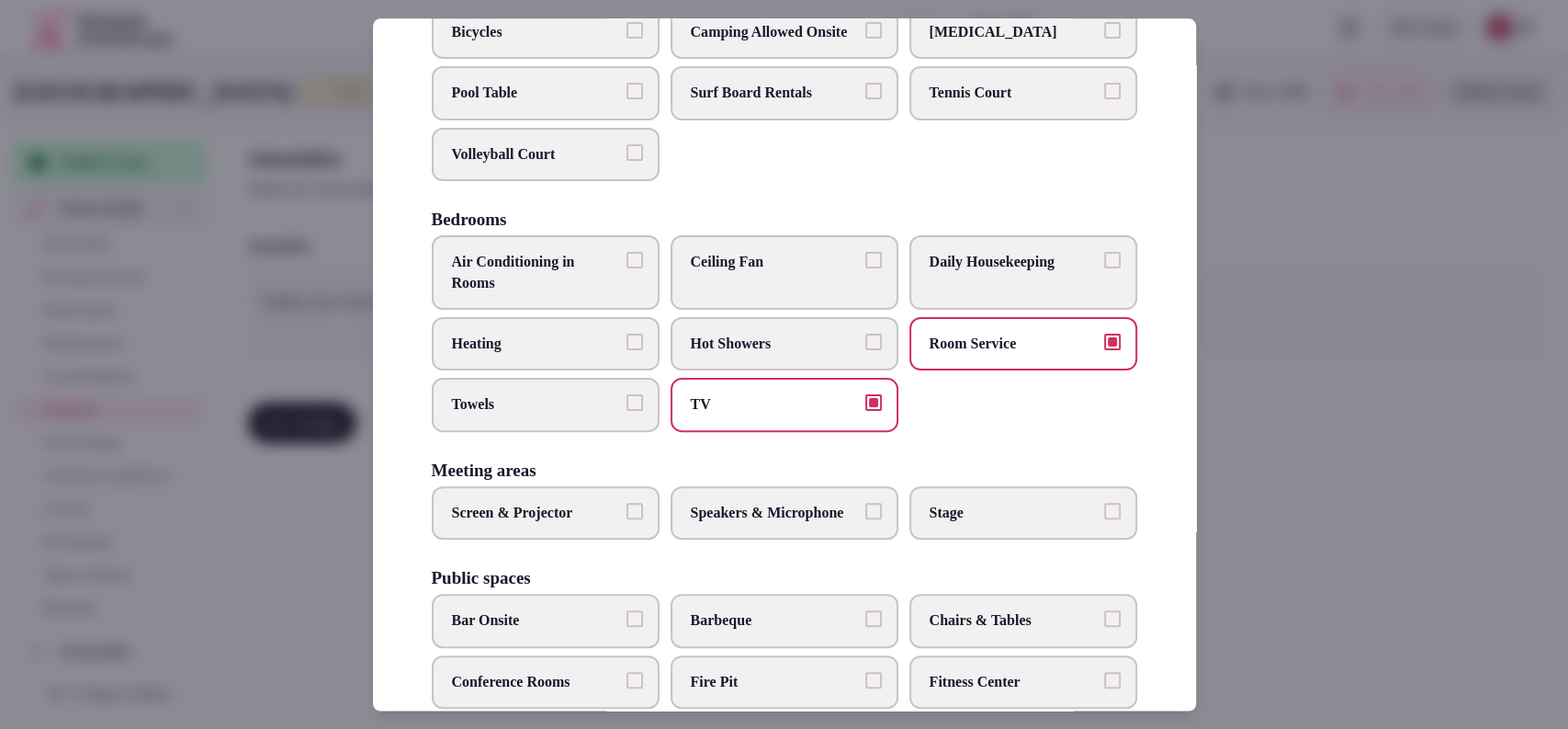
click at [1030, 292] on label "Daily Housekeeping" at bounding box center [1023, 273] width 228 height 75
click at [1104, 270] on button "Daily Housekeeping" at bounding box center [1113, 261] width 17 height 17
click at [577, 409] on label "Towels" at bounding box center [546, 405] width 228 height 53
click at [627, 409] on button "Towels" at bounding box center [635, 403] width 17 height 17
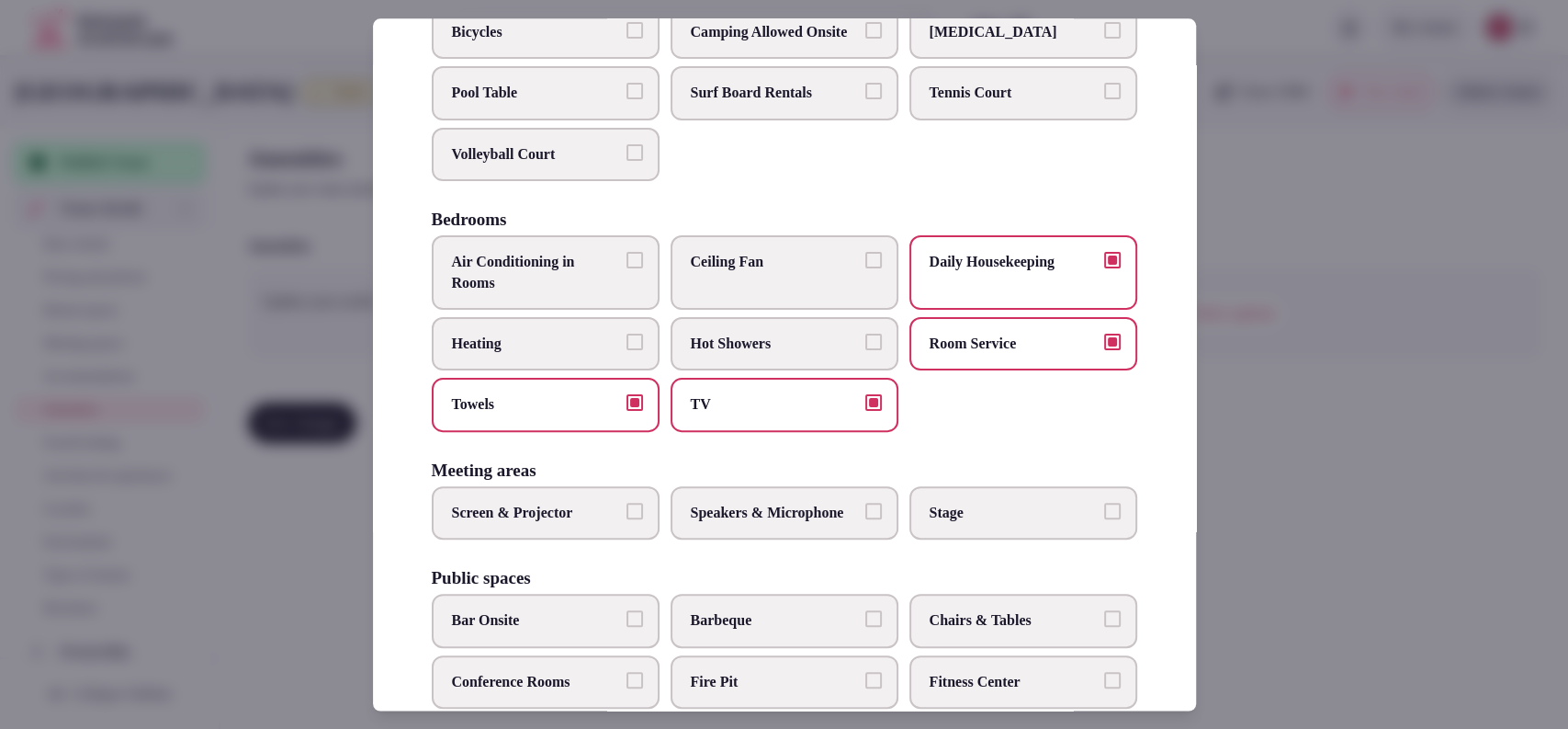
click at [591, 294] on span "Air Conditioning in Rooms" at bounding box center [536, 273] width 169 height 41
click at [627, 270] on button "Air Conditioning in Rooms" at bounding box center [635, 261] width 17 height 17
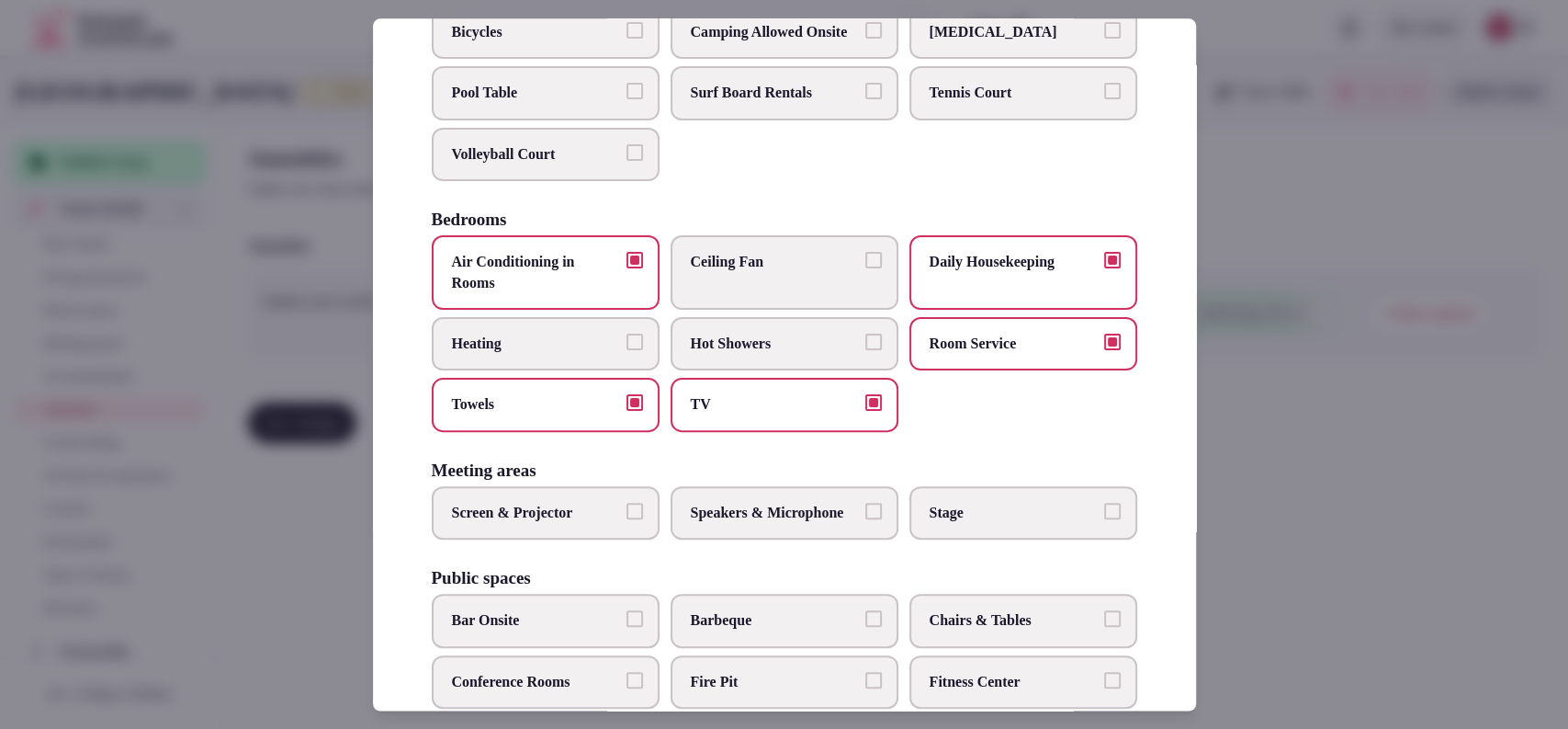
click at [525, 523] on span "Screen & Projector" at bounding box center [536, 513] width 169 height 20
click at [627, 519] on button "Screen & Projector" at bounding box center [635, 511] width 17 height 17
click at [717, 523] on span "Speakers & Microphone" at bounding box center [776, 513] width 169 height 20
click at [865, 519] on button "Speakers & Microphone" at bounding box center [873, 511] width 17 height 17
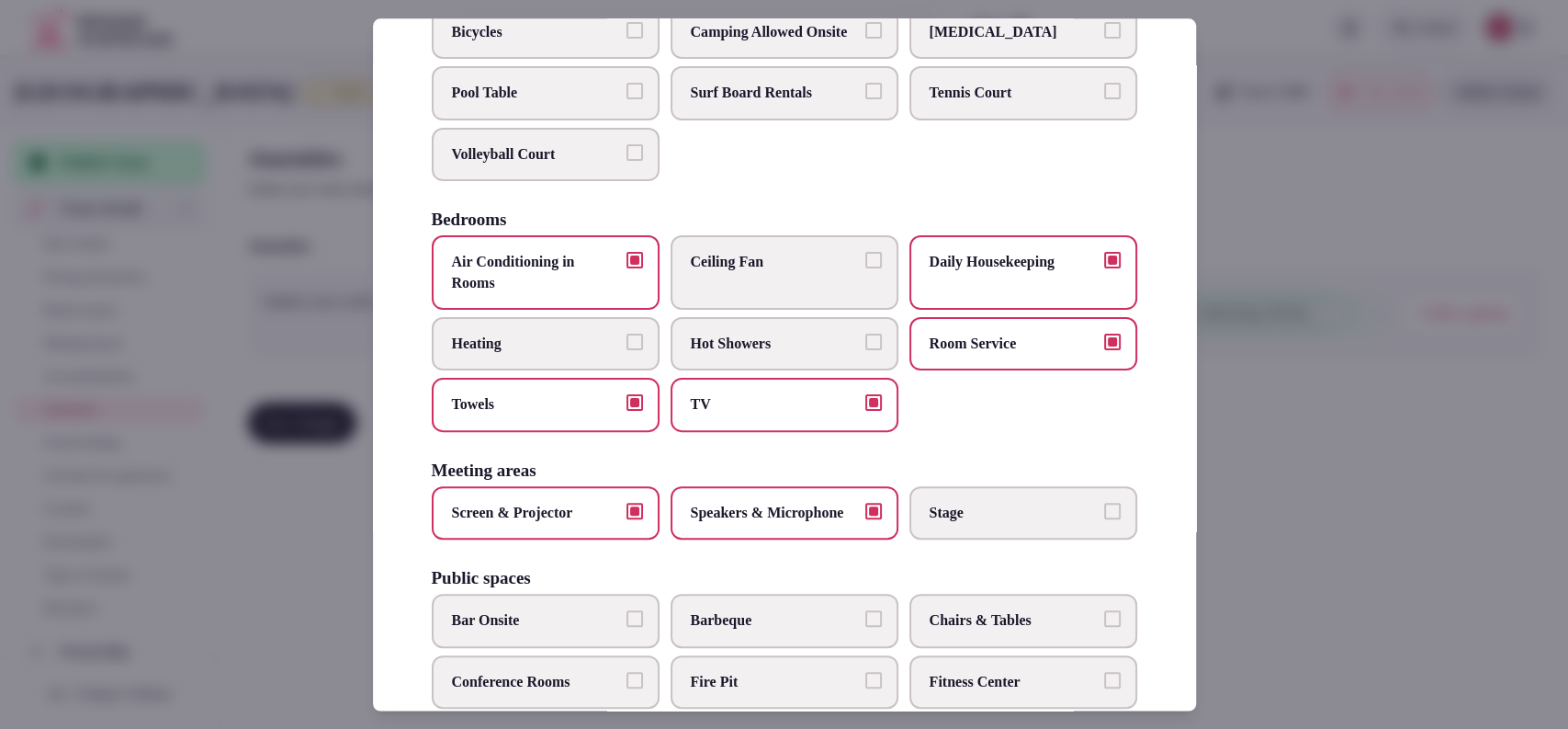
click at [945, 523] on span "Stage" at bounding box center [1014, 513] width 169 height 20
click at [1104, 519] on button "Stage" at bounding box center [1113, 511] width 17 height 17
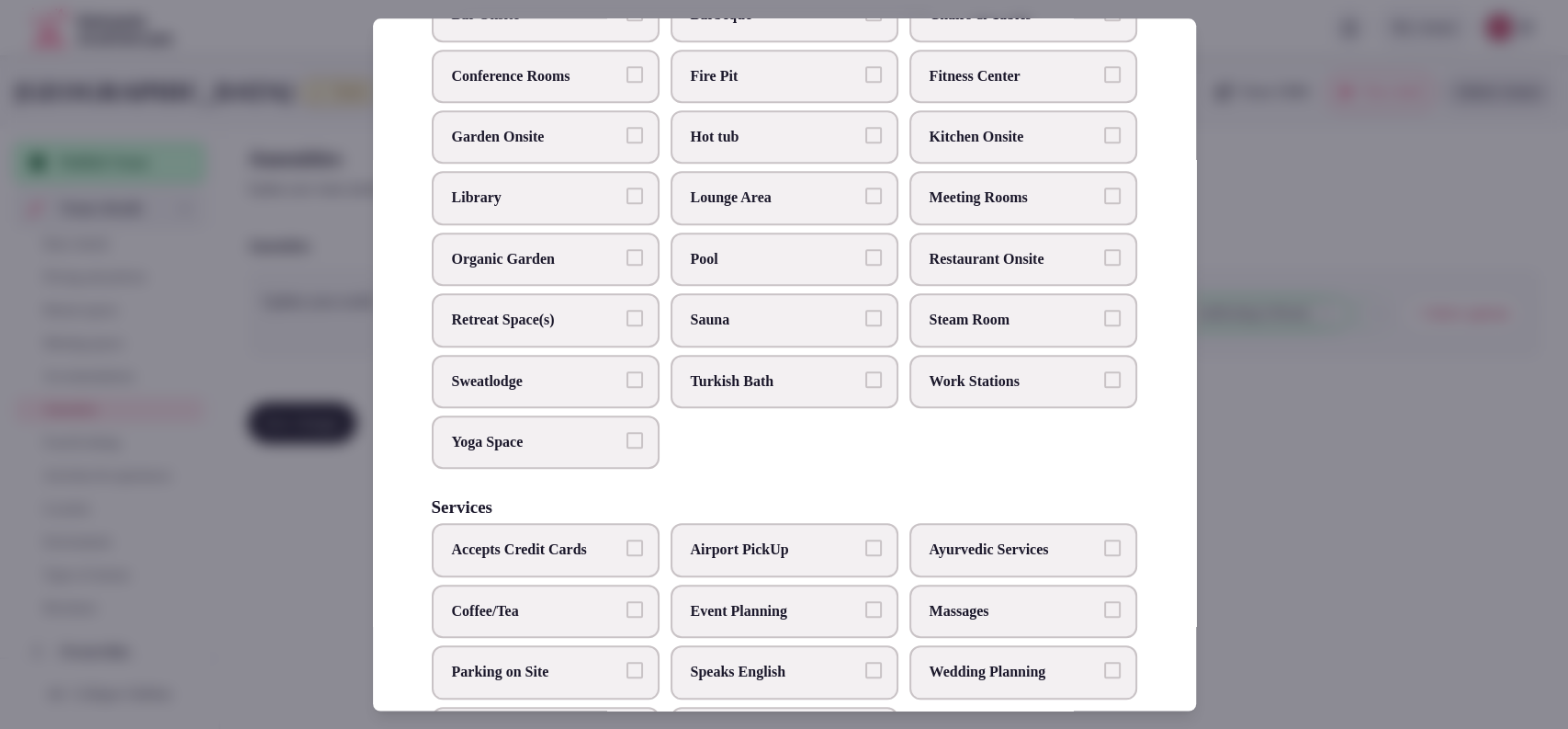
click at [582, 26] on span "Bar Onsite" at bounding box center [536, 16] width 169 height 20
click at [627, 22] on button "Bar Onsite" at bounding box center [635, 14] width 17 height 17
click at [944, 87] on span "Fitness Center" at bounding box center [1014, 76] width 169 height 20
click at [1104, 83] on button "Fitness Center" at bounding box center [1113, 75] width 17 height 17
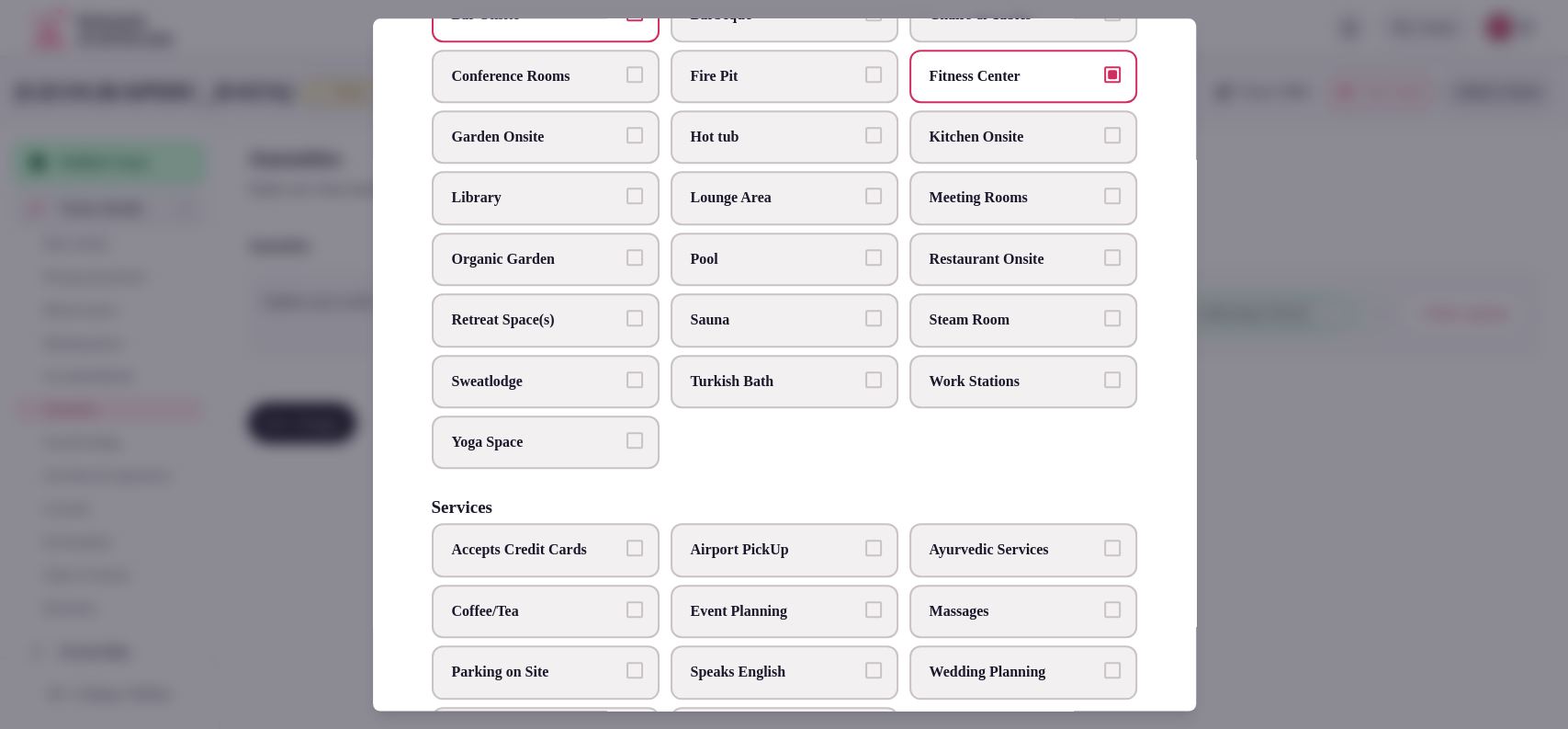
click at [965, 226] on label "Meeting Rooms" at bounding box center [1023, 199] width 228 height 53
click at [1104, 205] on button "Meeting Rooms" at bounding box center [1113, 197] width 17 height 17
click at [963, 283] on label "Restaurant Onsite" at bounding box center [1023, 260] width 228 height 53
click at [1104, 266] on button "Restaurant Onsite" at bounding box center [1113, 258] width 17 height 17
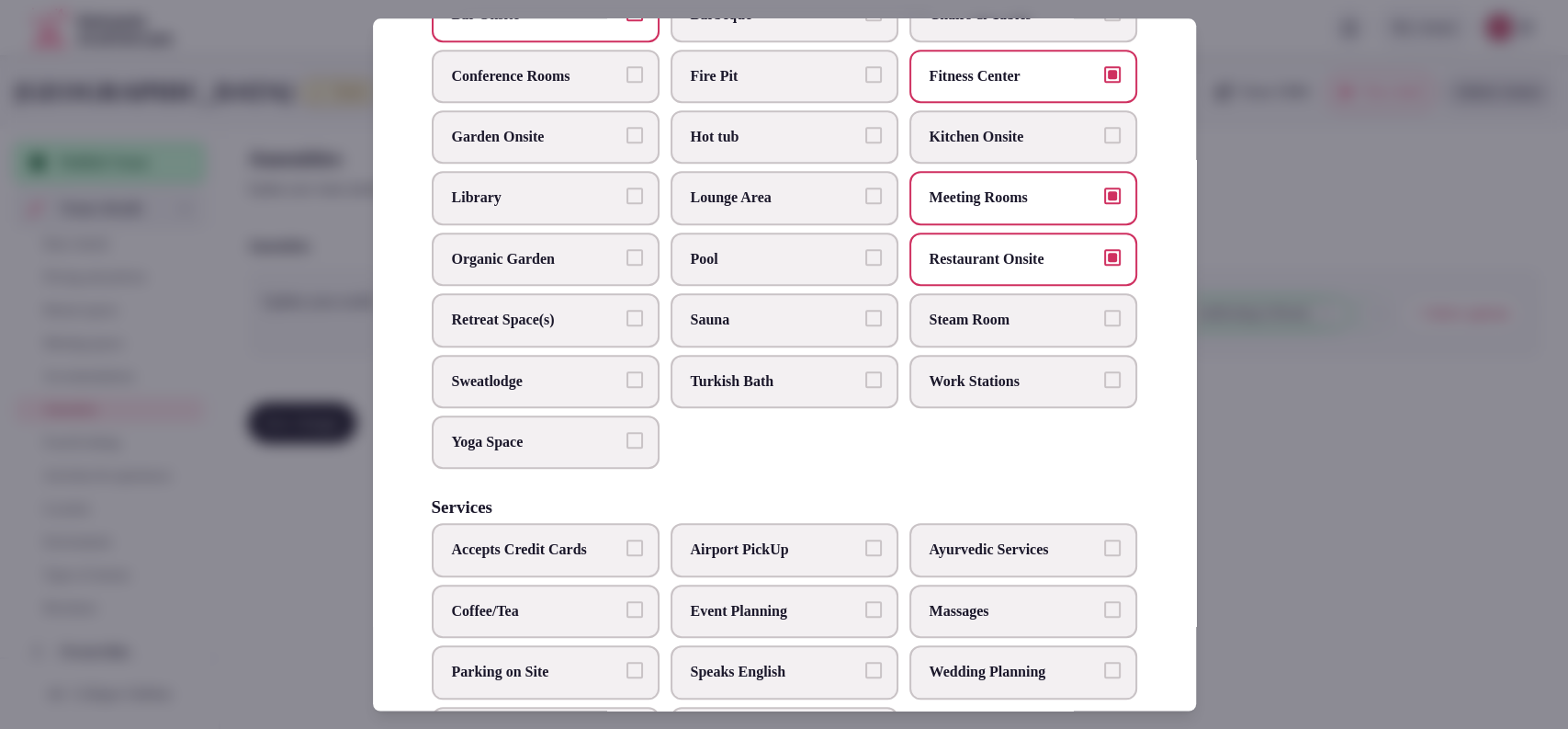
click at [789, 285] on label "Pool" at bounding box center [785, 260] width 228 height 53
click at [865, 266] on button "Pool" at bounding box center [873, 258] width 17 height 17
click at [566, 147] on span "Garden Onsite" at bounding box center [536, 137] width 169 height 20
click at [627, 144] on button "Garden Onsite" at bounding box center [635, 135] width 17 height 17
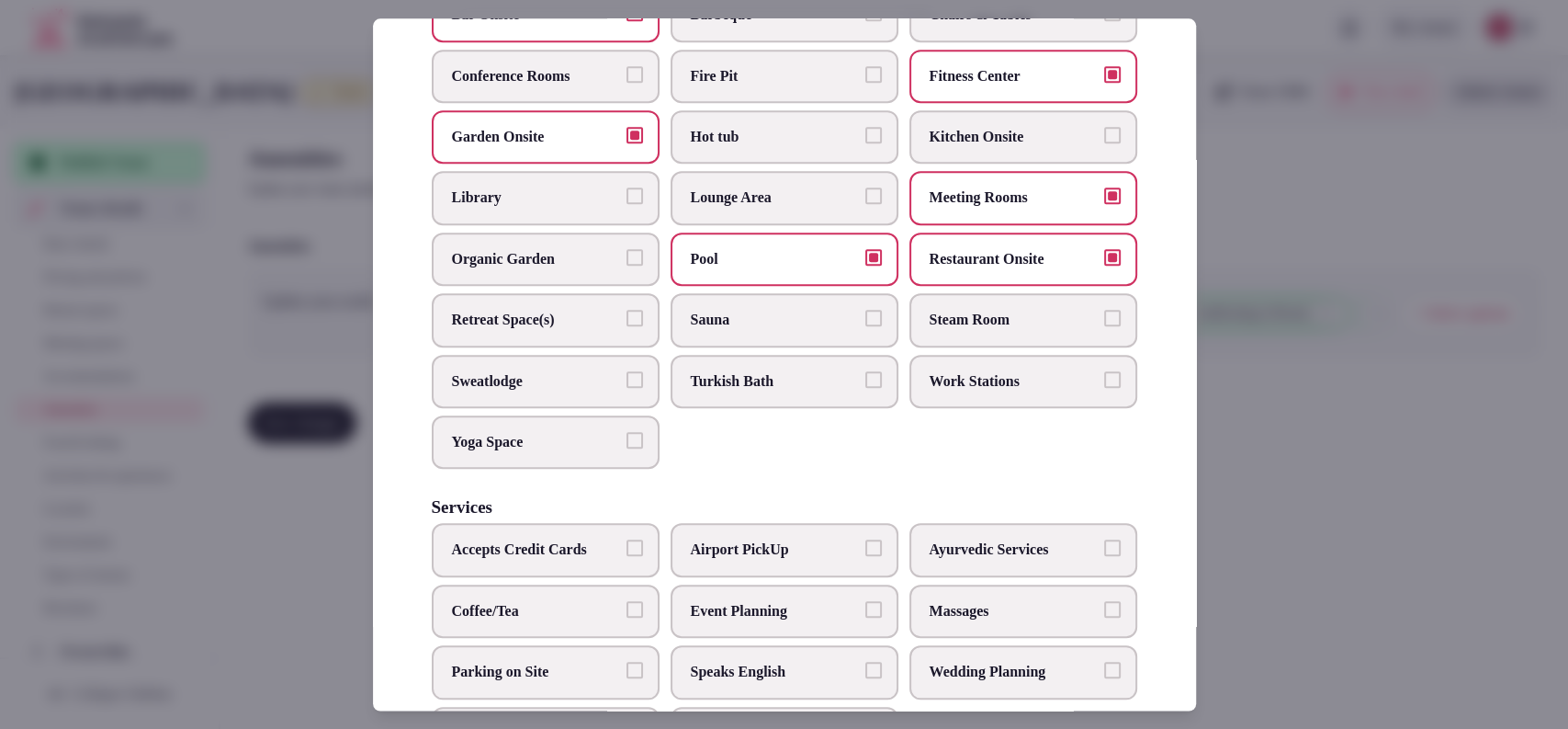
click at [587, 103] on label "Conference Rooms" at bounding box center [546, 76] width 228 height 53
click at [627, 83] on button "Conference Rooms" at bounding box center [635, 75] width 17 height 17
click at [960, 26] on span "Chairs & Tables" at bounding box center [1014, 16] width 169 height 20
click at [1104, 22] on button "Chairs & Tables" at bounding box center [1113, 14] width 17 height 17
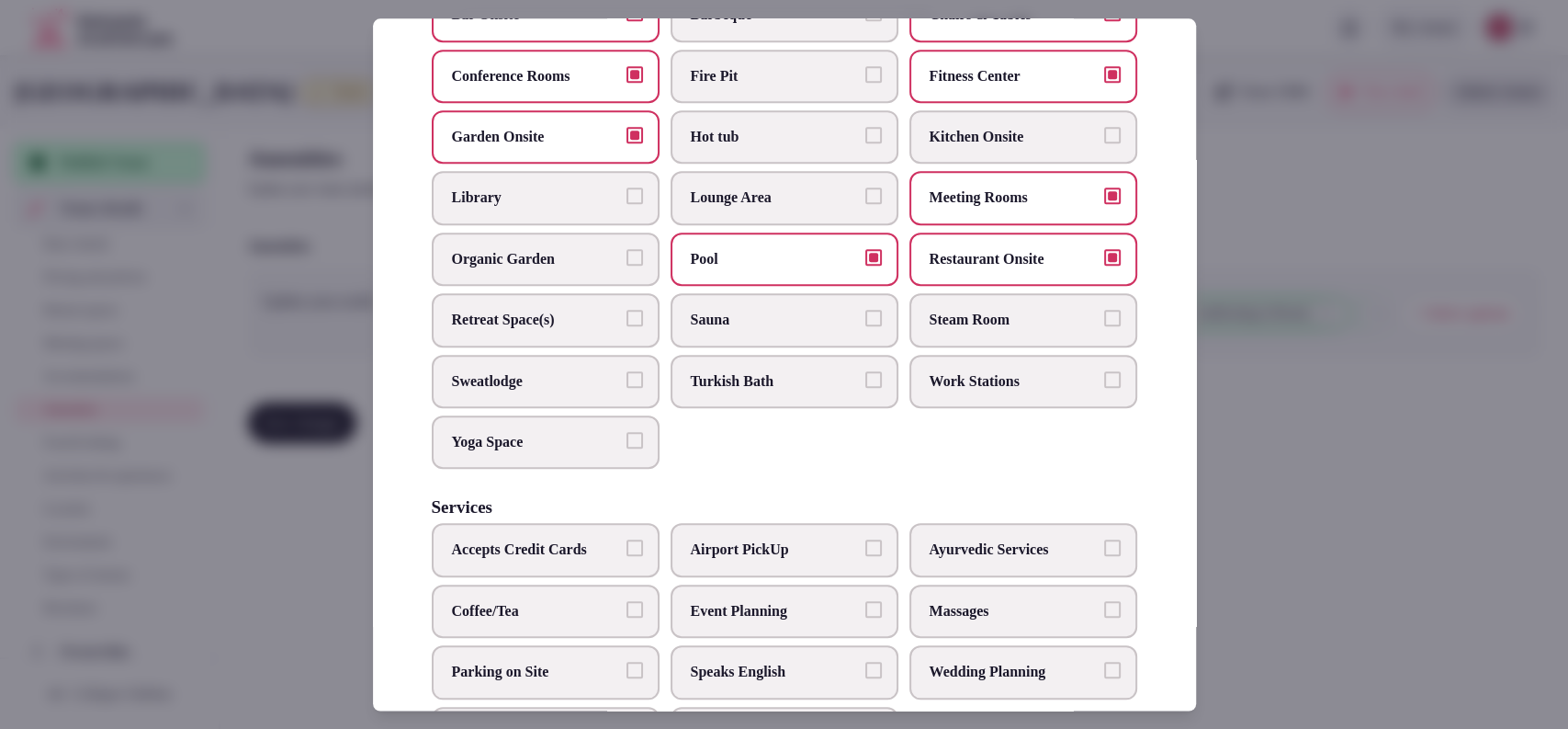
click at [1025, 399] on label "Work Stations" at bounding box center [1023, 381] width 228 height 53
click at [1104, 388] on button "Work Stations" at bounding box center [1113, 379] width 17 height 17
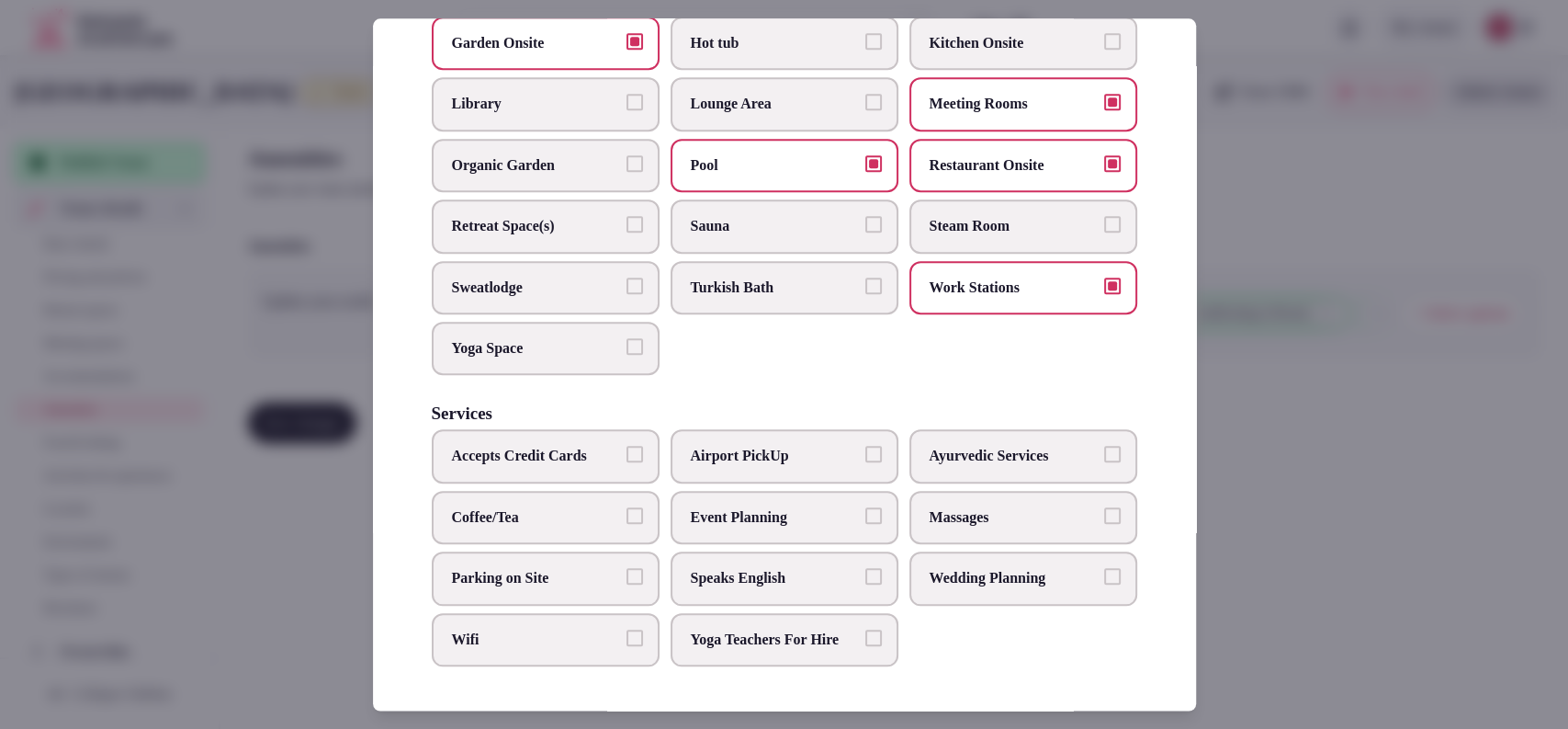
scroll to position [941, 0]
click at [607, 551] on label "Parking on Site" at bounding box center [546, 578] width 228 height 53
click at [627, 568] on button "Parking on Site" at bounding box center [635, 576] width 17 height 17
click at [607, 518] on label "Coffee/Tea" at bounding box center [546, 517] width 228 height 53
click at [627, 518] on button "Coffee/Tea" at bounding box center [635, 515] width 17 height 17
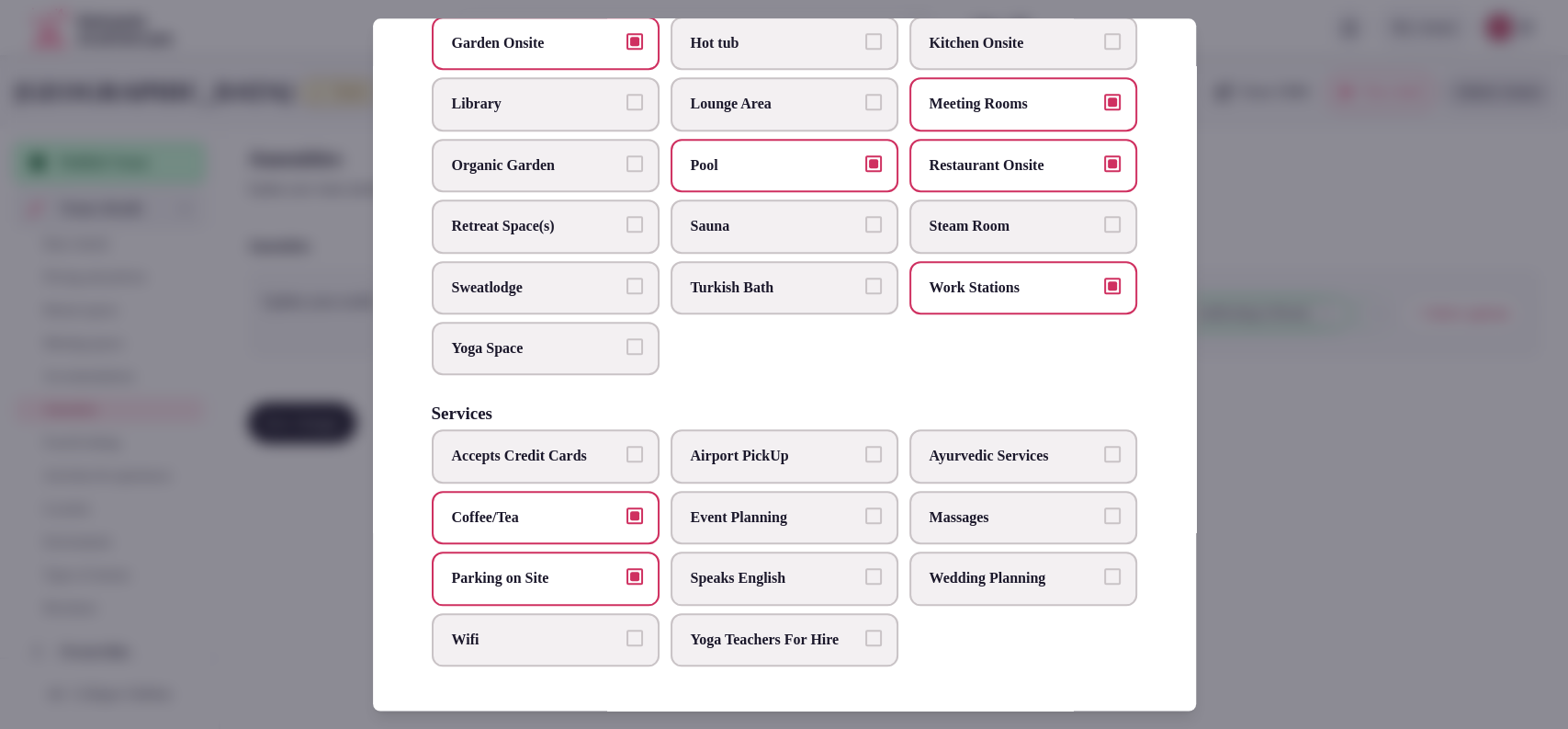
click at [595, 613] on label "Wifi" at bounding box center [546, 640] width 228 height 53
click at [627, 630] on button "Wifi" at bounding box center [635, 638] width 17 height 17
click at [773, 551] on label "Speaks English" at bounding box center [785, 578] width 228 height 53
click at [865, 568] on button "Speaks English" at bounding box center [873, 576] width 17 height 17
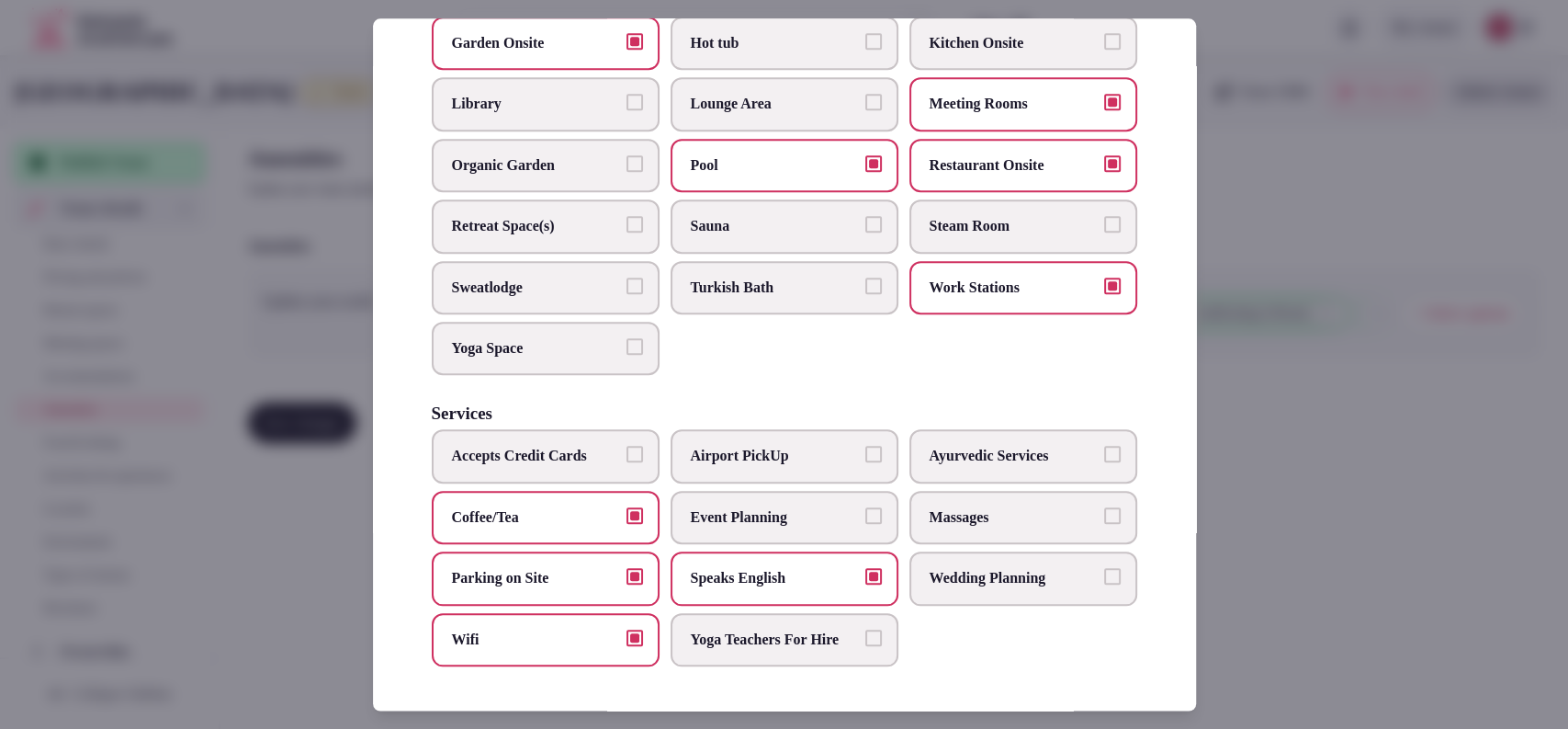
click at [790, 507] on label "Event Planning" at bounding box center [785, 517] width 228 height 53
click at [865, 507] on button "Event Planning" at bounding box center [873, 515] width 17 height 17
click at [976, 491] on label "Massages" at bounding box center [1023, 517] width 228 height 53
click at [1104, 507] on button "Massages" at bounding box center [1113, 515] width 17 height 17
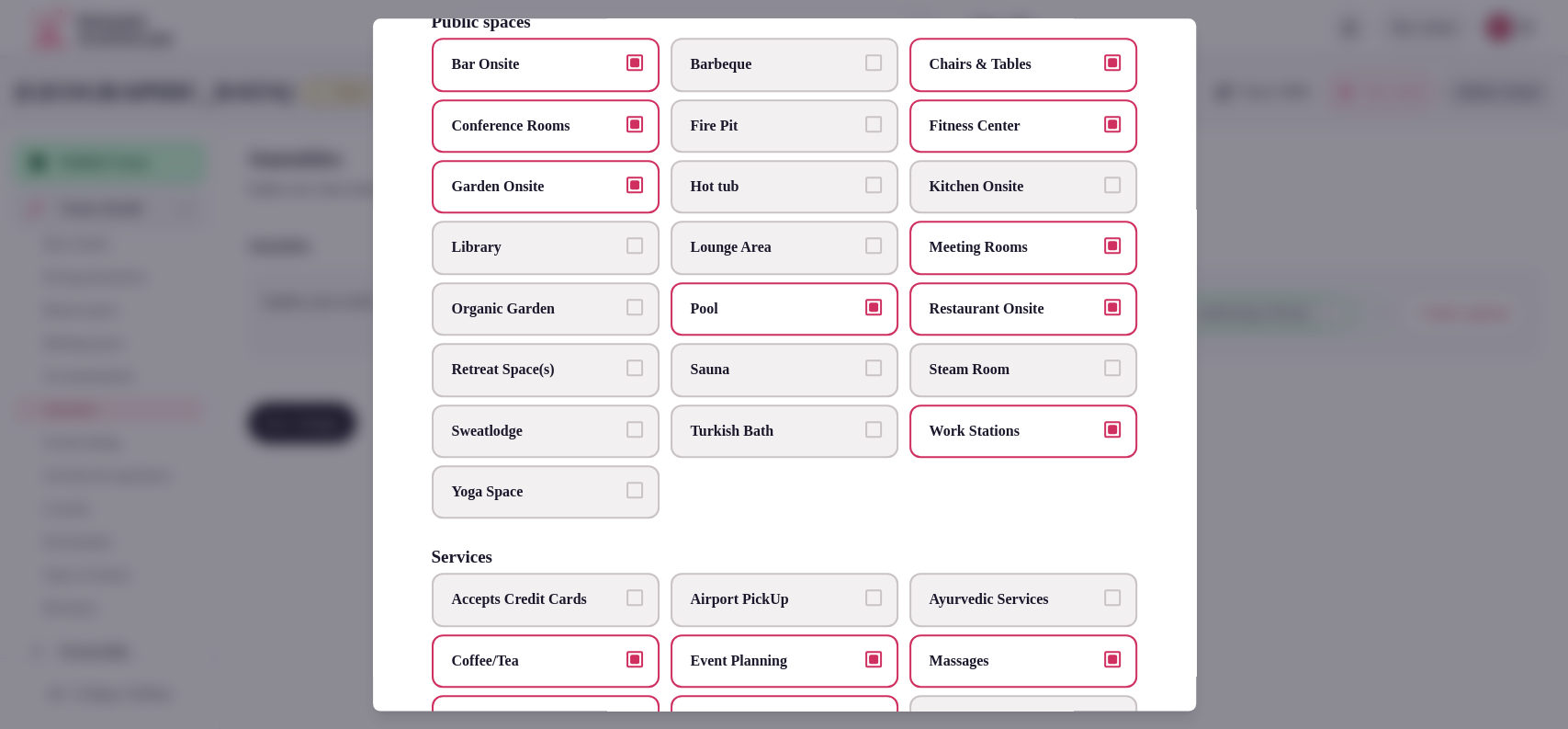
scroll to position [721, 0]
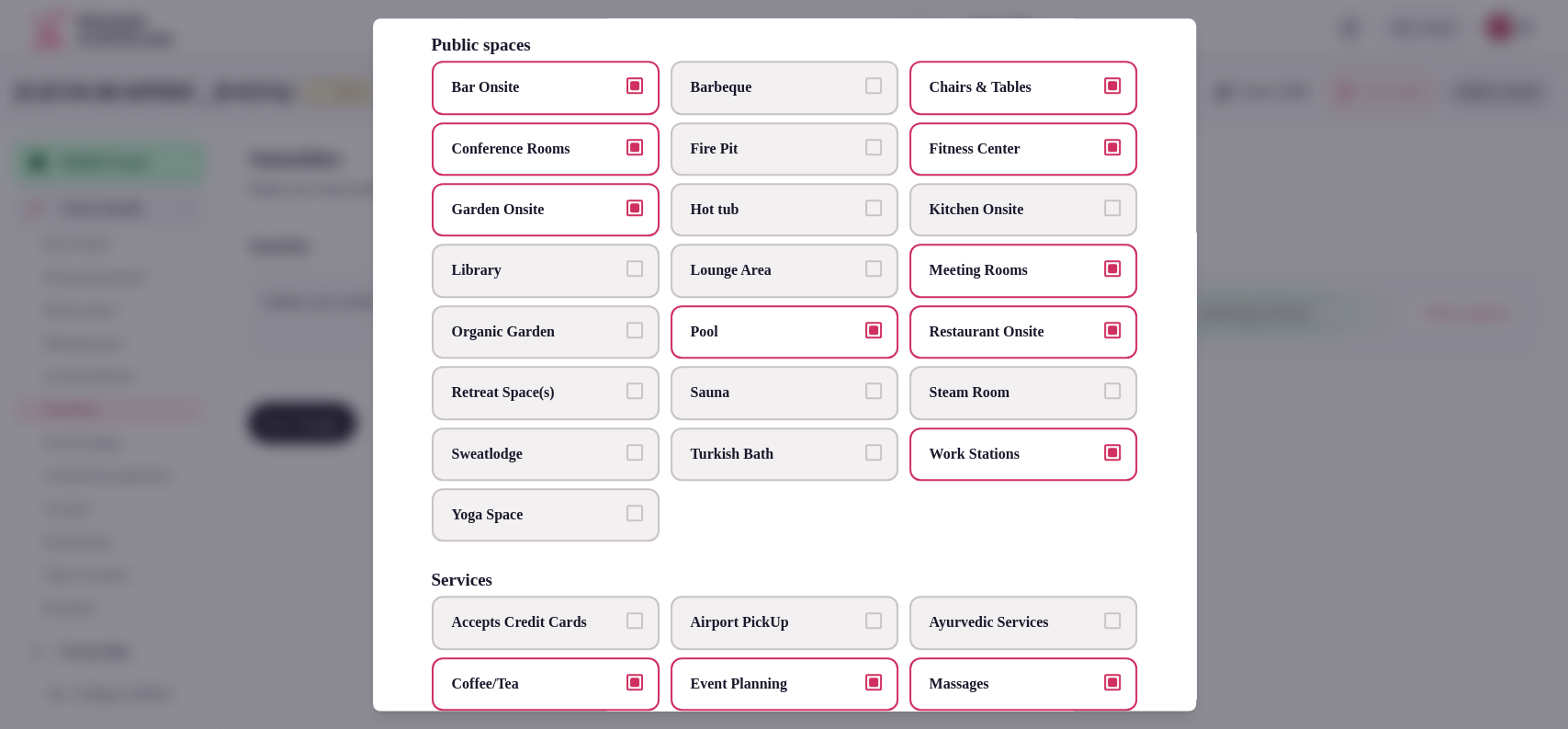
click at [815, 419] on label "Sauna" at bounding box center [785, 392] width 228 height 53
click at [865, 399] on button "Sauna" at bounding box center [873, 390] width 17 height 17
click at [847, 468] on label "Turkish Bath" at bounding box center [785, 454] width 228 height 53
click at [865, 460] on button "Turkish Bath" at bounding box center [873, 452] width 17 height 17
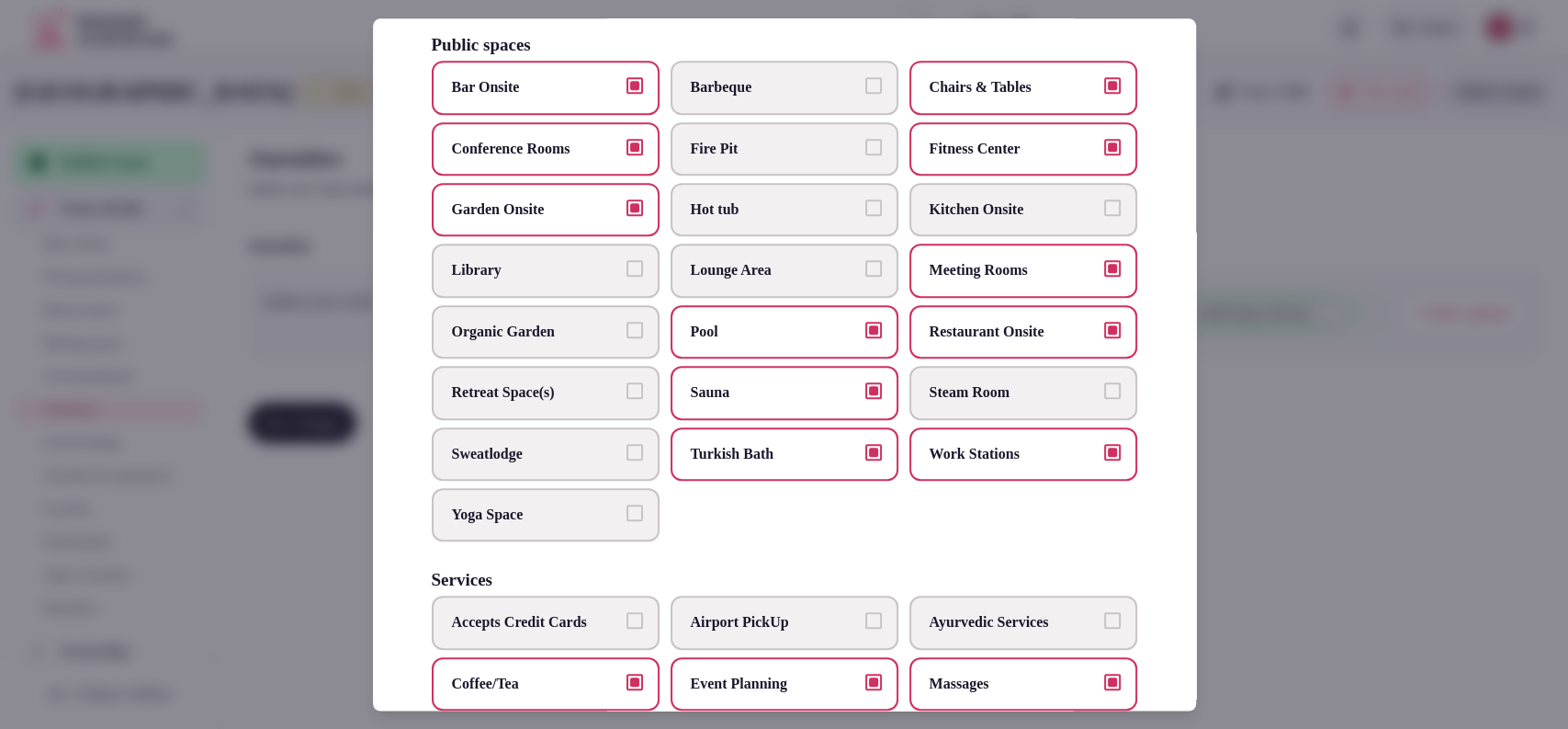
click at [835, 480] on label "Turkish Bath" at bounding box center [785, 454] width 228 height 53
click at [865, 460] on button "Turkish Bath" at bounding box center [873, 452] width 17 height 17
click at [948, 419] on label "Steam Room" at bounding box center [1023, 392] width 228 height 53
click at [1104, 399] on button "Steam Room" at bounding box center [1113, 390] width 17 height 17
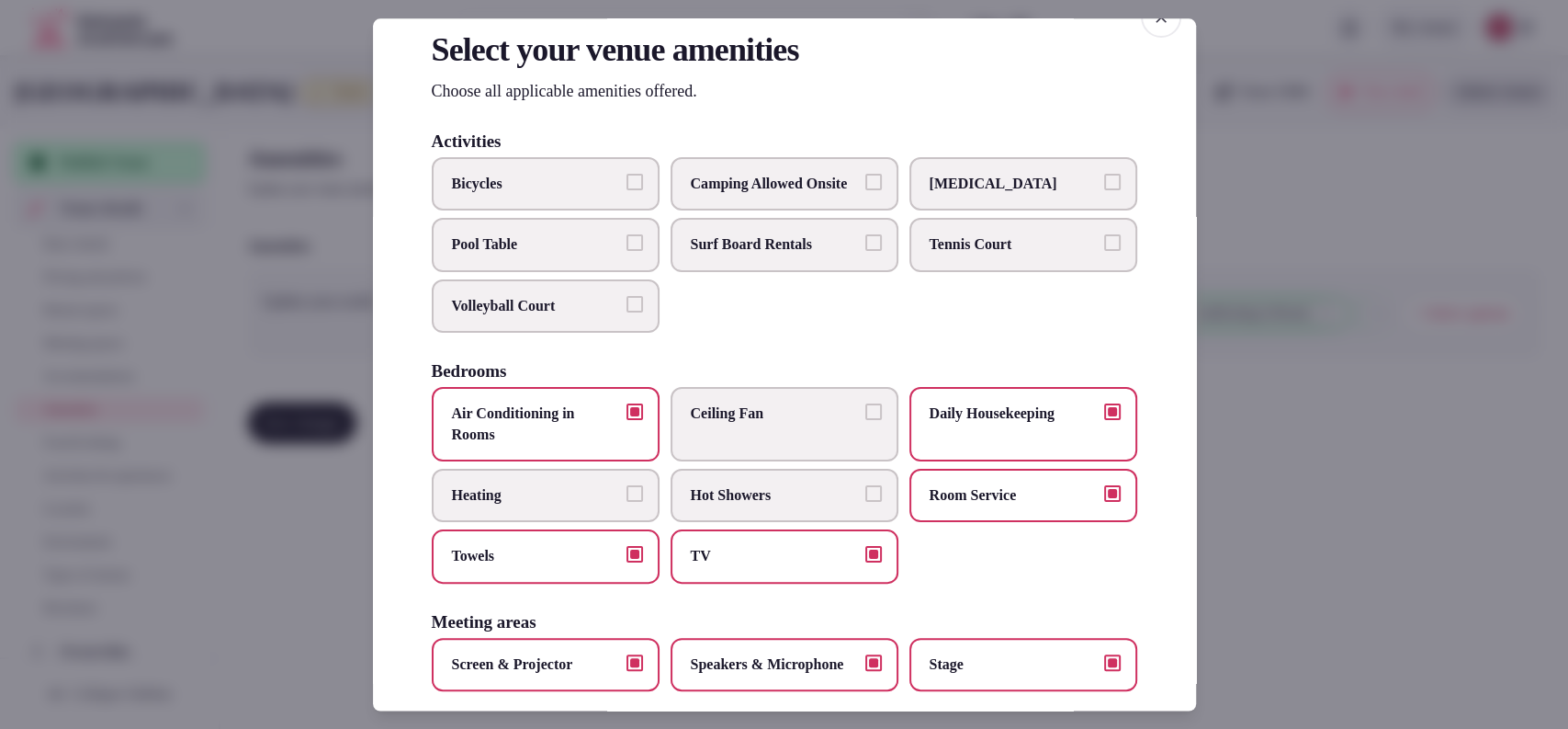
scroll to position [0, 0]
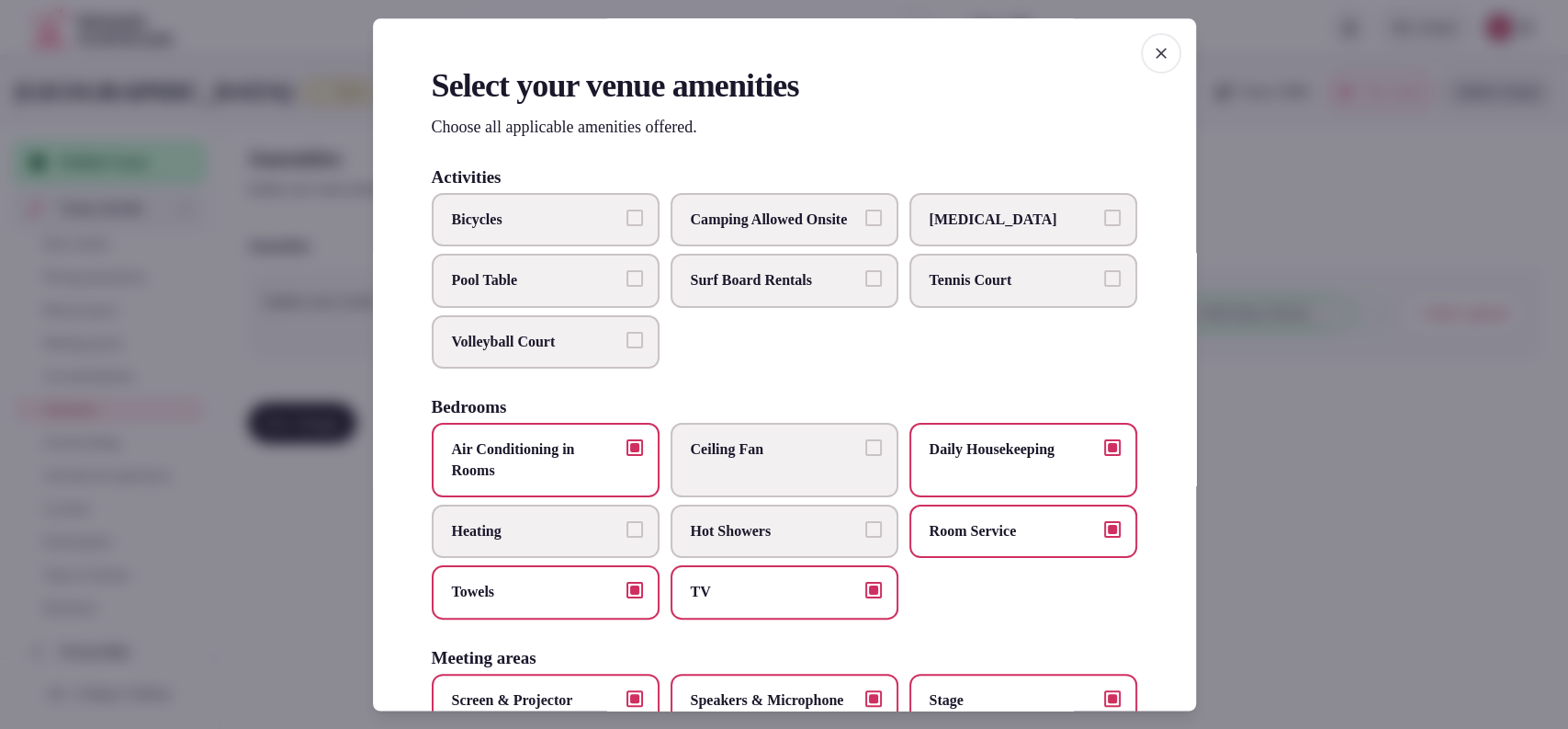
click at [1250, 353] on div at bounding box center [784, 364] width 1568 height 729
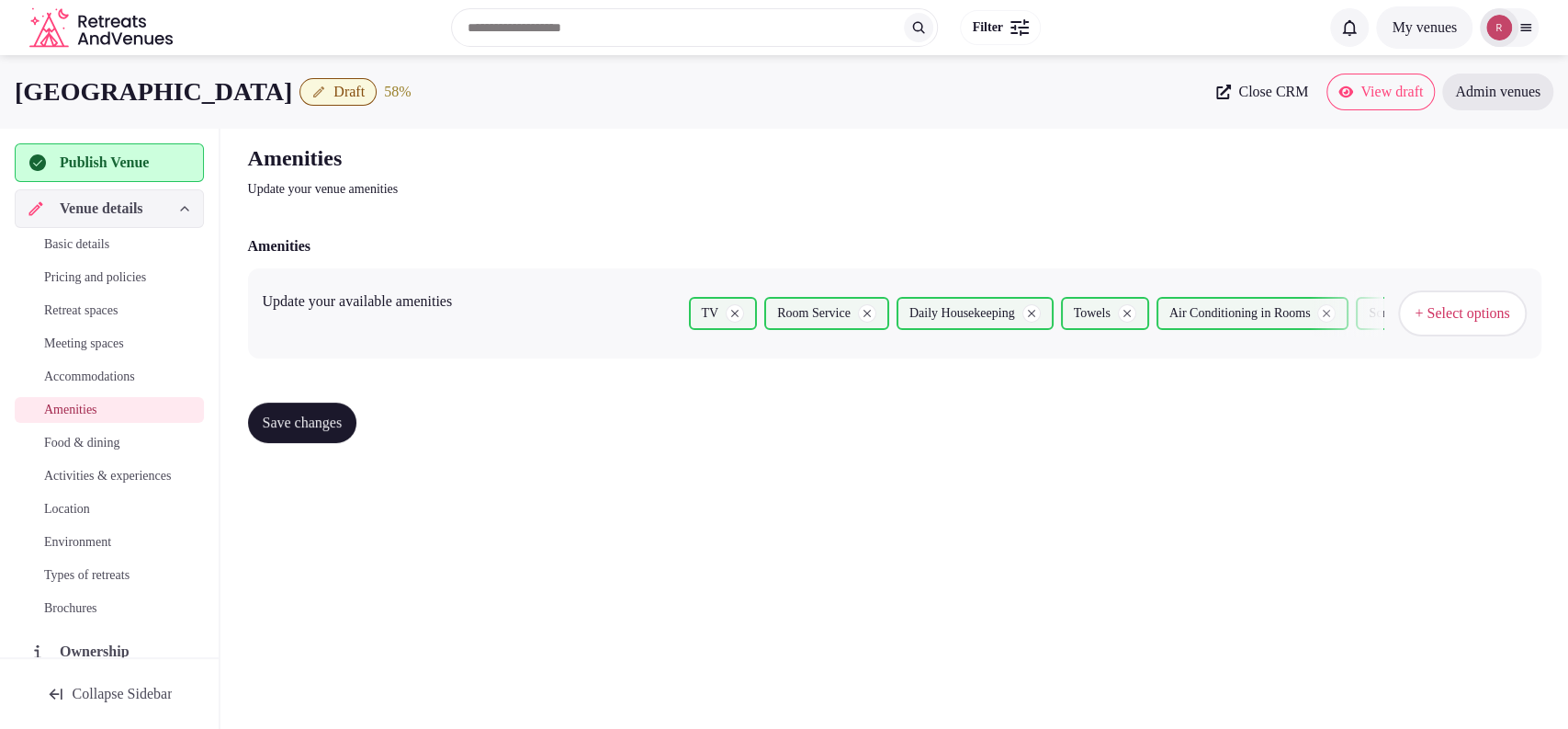
click at [311, 434] on button "Save changes" at bounding box center [303, 422] width 110 height 40
click at [110, 447] on span "Food & dining" at bounding box center [82, 443] width 75 height 18
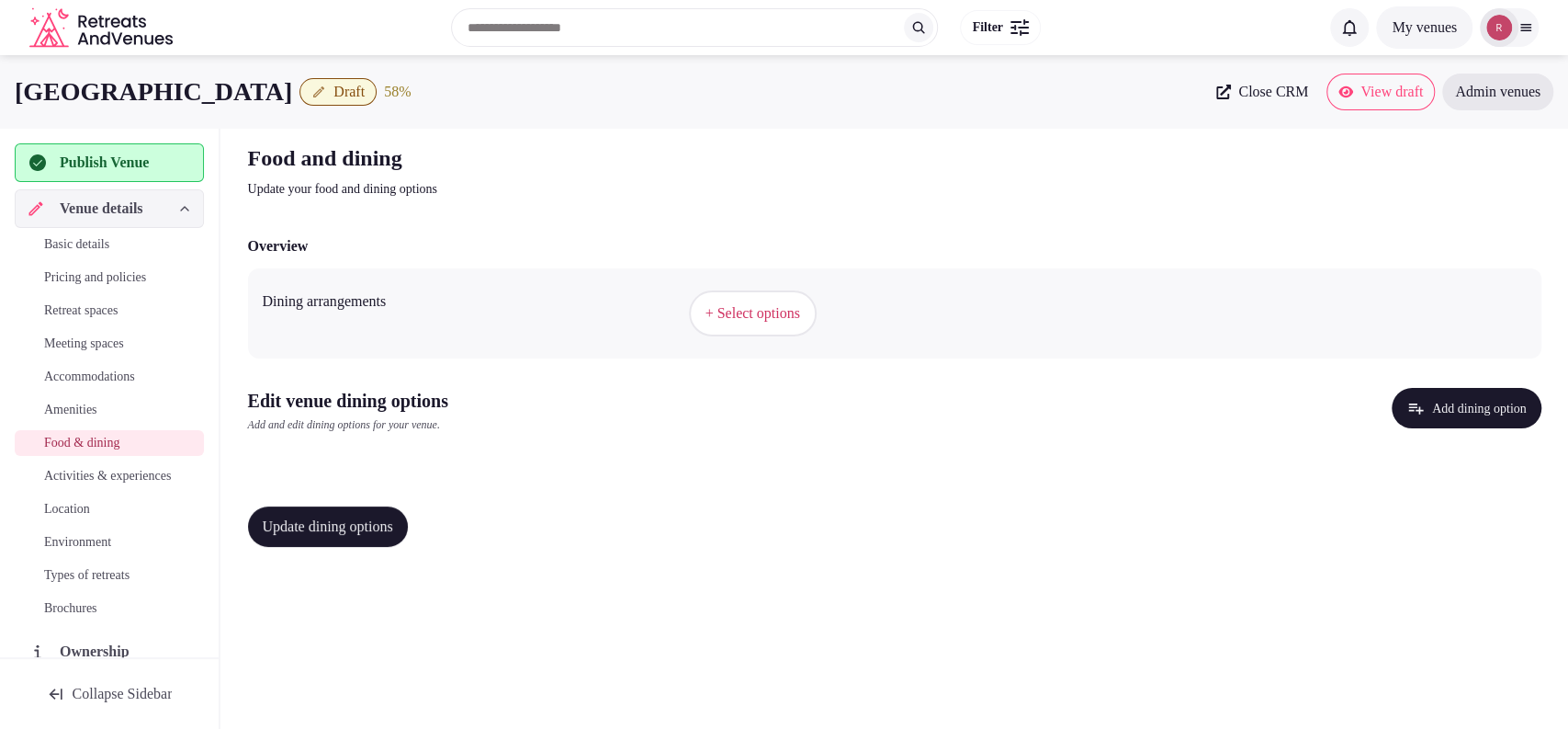
click at [732, 305] on span "+ Select options" at bounding box center [753, 313] width 95 height 20
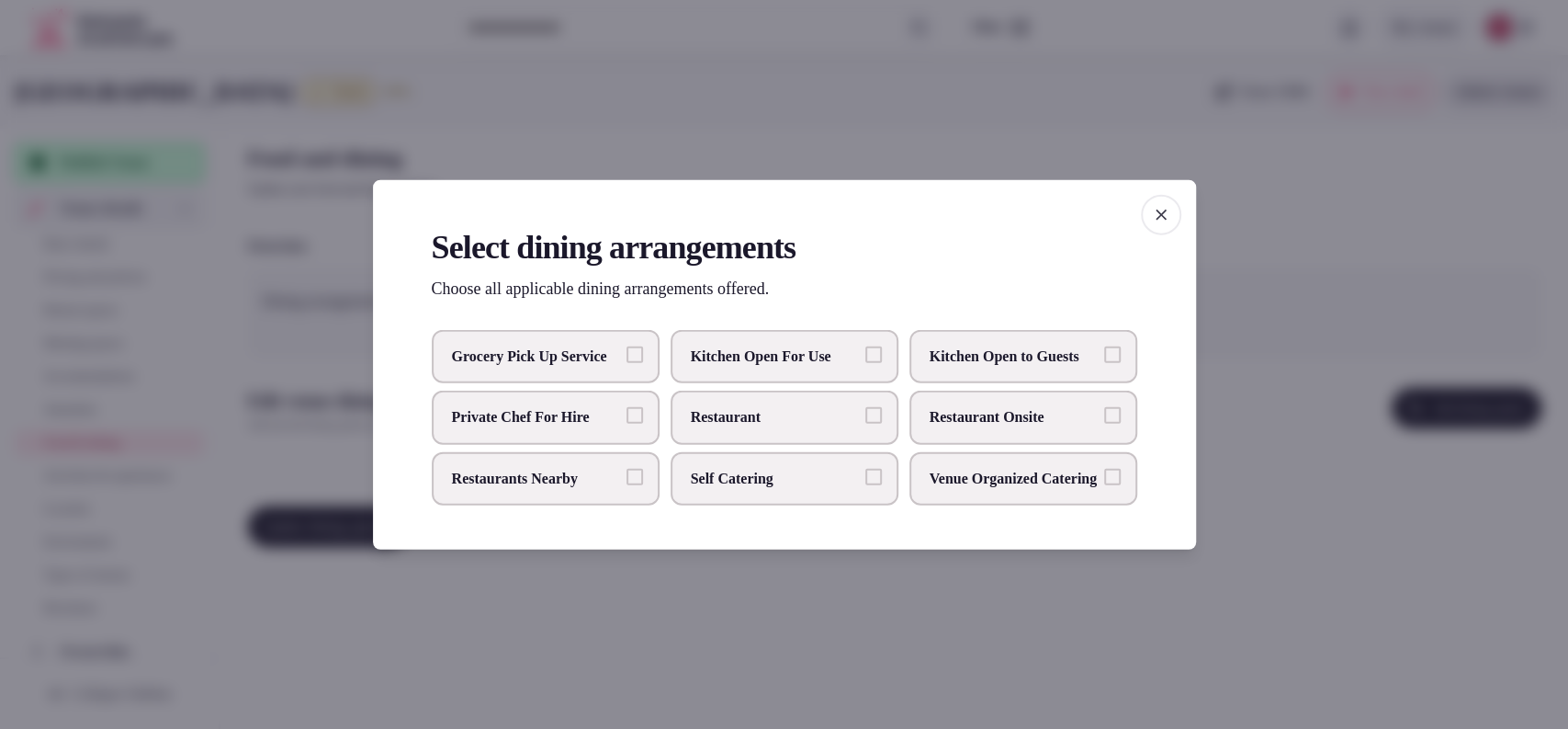
click at [991, 432] on label "Restaurant Onsite" at bounding box center [1023, 417] width 228 height 53
click at [1104, 423] on button "Restaurant Onsite" at bounding box center [1113, 415] width 17 height 17
click at [1176, 226] on div "Select dining arrangements Choose all applicable dining arrangements offered. G…" at bounding box center [784, 364] width 824 height 370
click at [1159, 205] on icon "button" at bounding box center [1161, 214] width 18 height 18
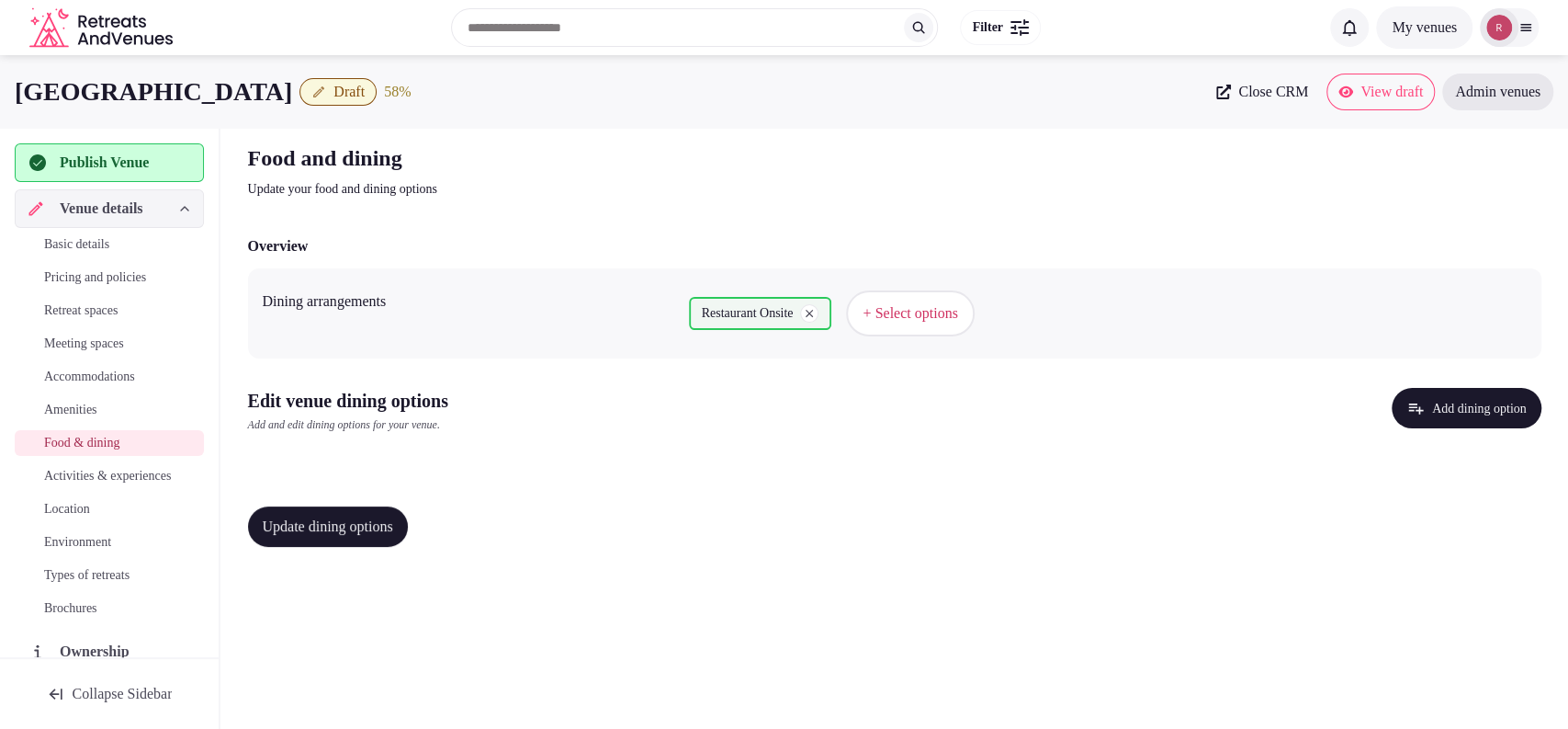
click at [1411, 398] on button "Add dining option" at bounding box center [1467, 408] width 150 height 40
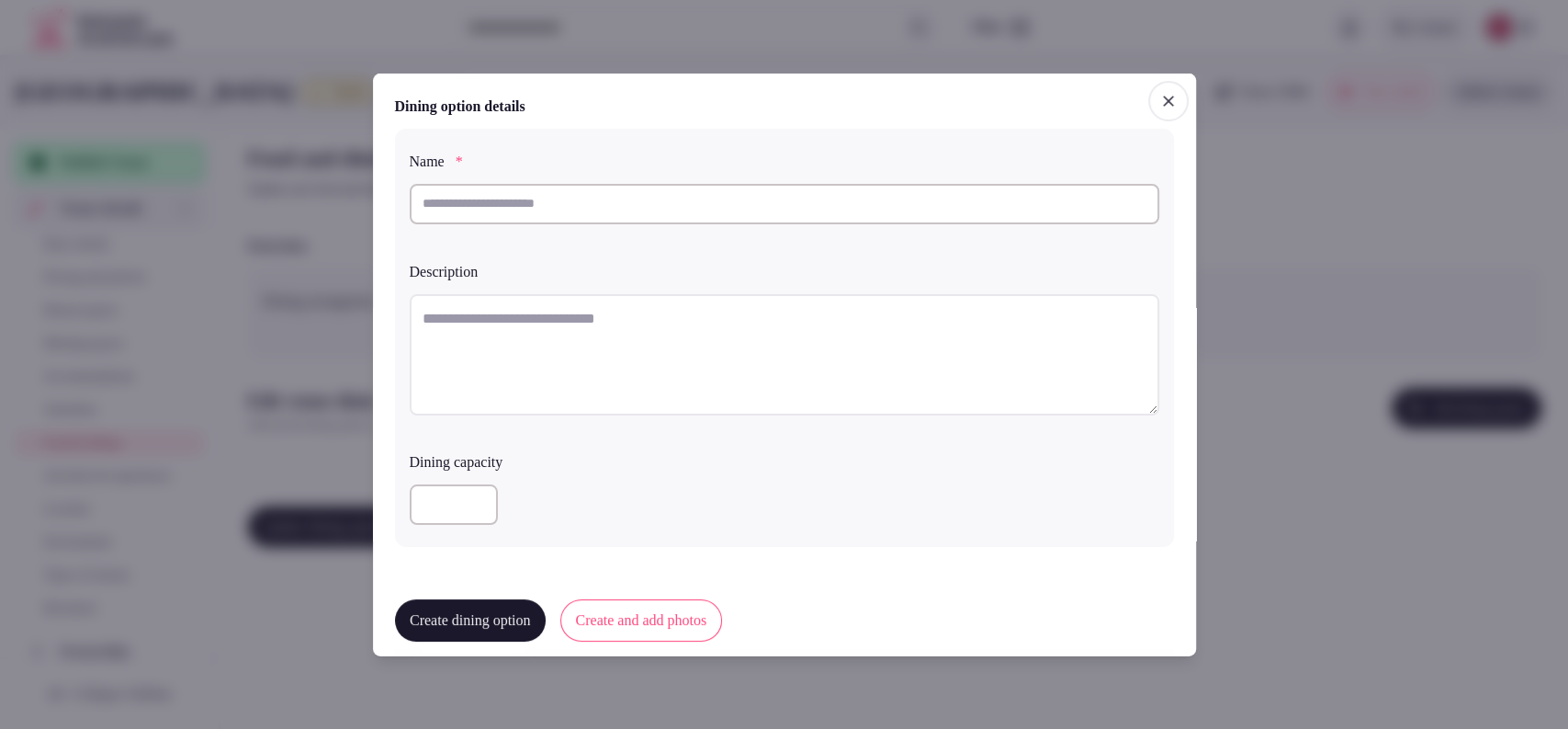
click at [466, 231] on div at bounding box center [784, 207] width 750 height 63
click at [467, 212] on input "text" at bounding box center [784, 203] width 750 height 40
paste input "*********"
type input "*********"
click at [500, 357] on textarea "To enrich screen reader interactions, please activate Accessibility in Grammarl…" at bounding box center [784, 353] width 750 height 122
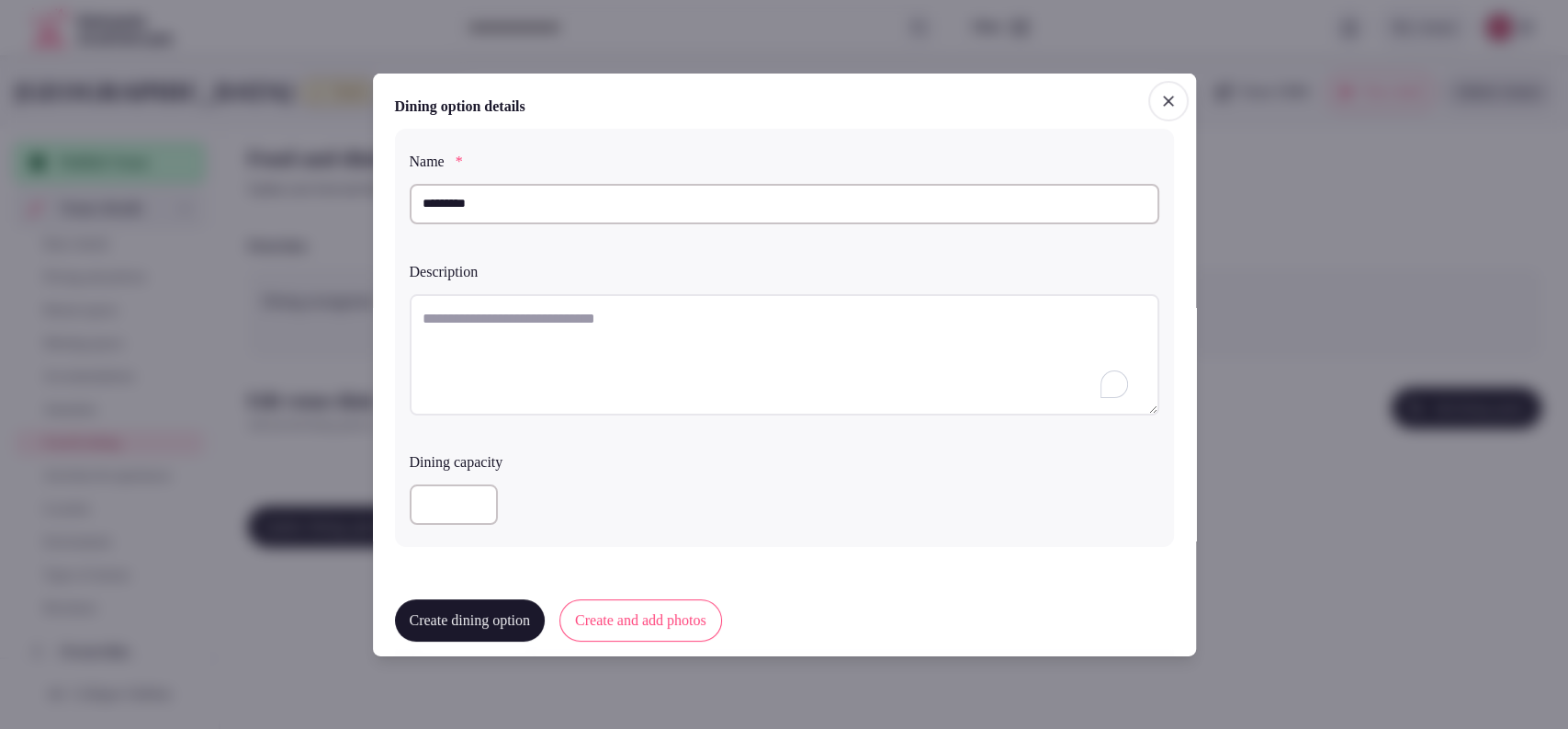
paste textarea "**********"
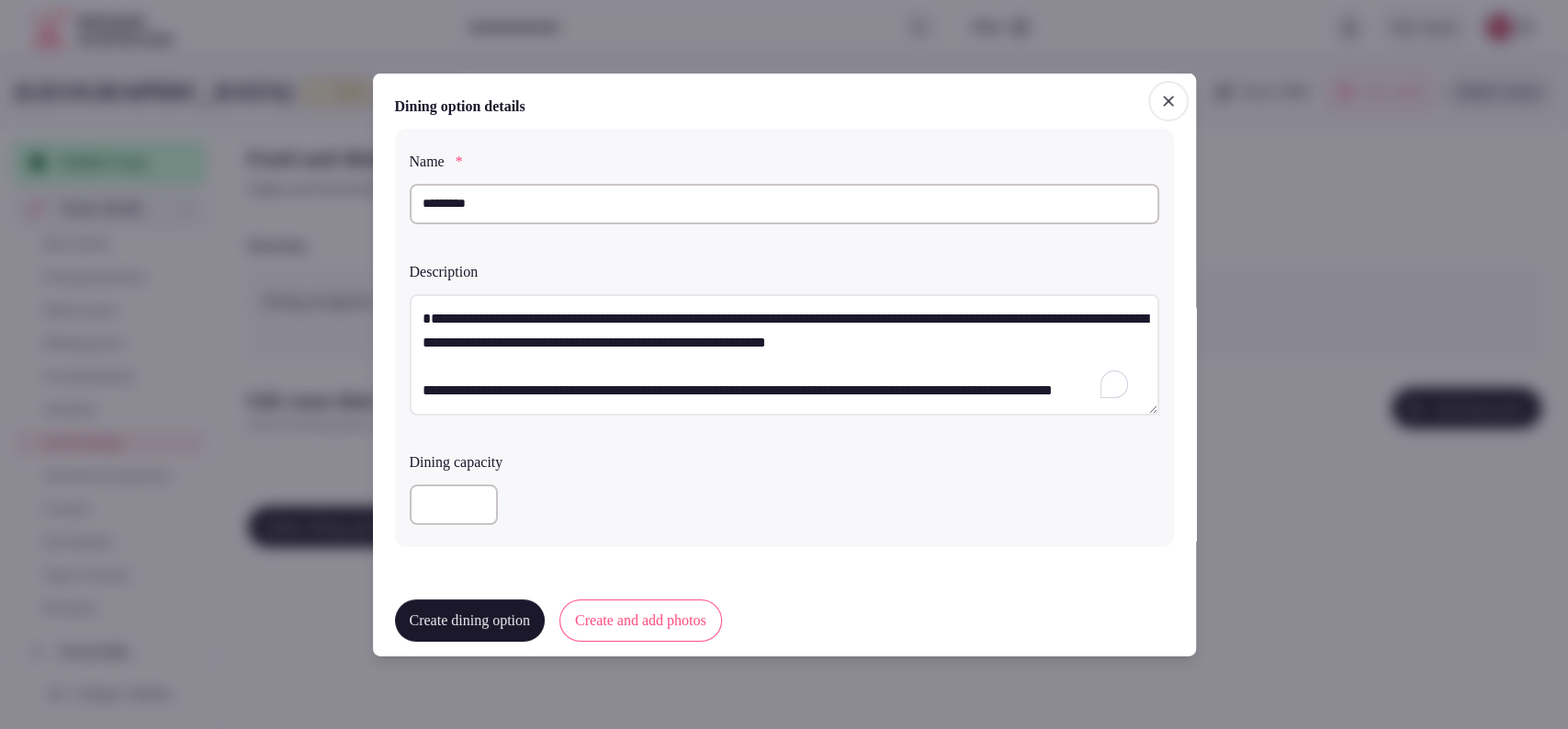
scroll to position [81, 0]
click at [426, 335] on textarea "**********" at bounding box center [777, 353] width 734 height 122
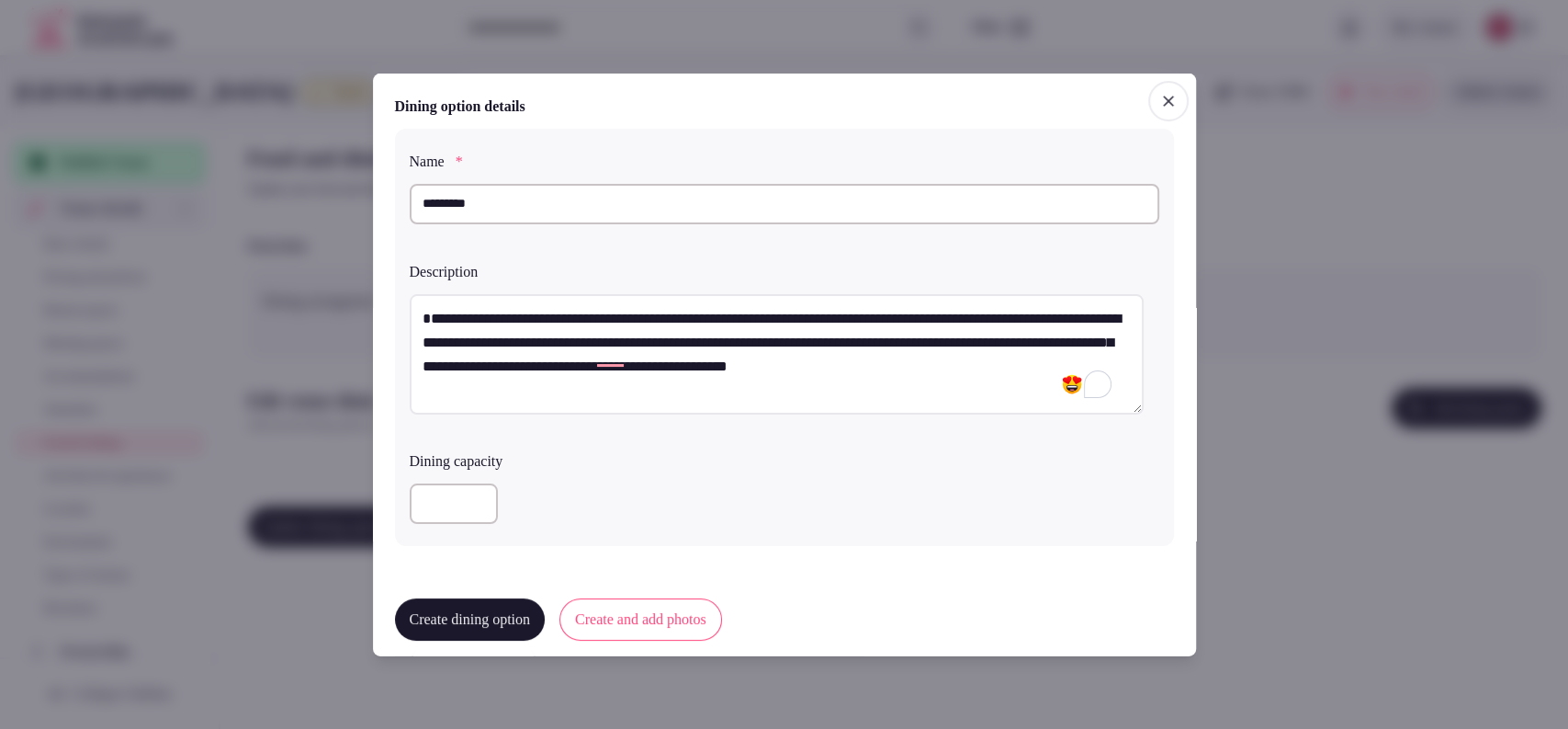
scroll to position [439, 0]
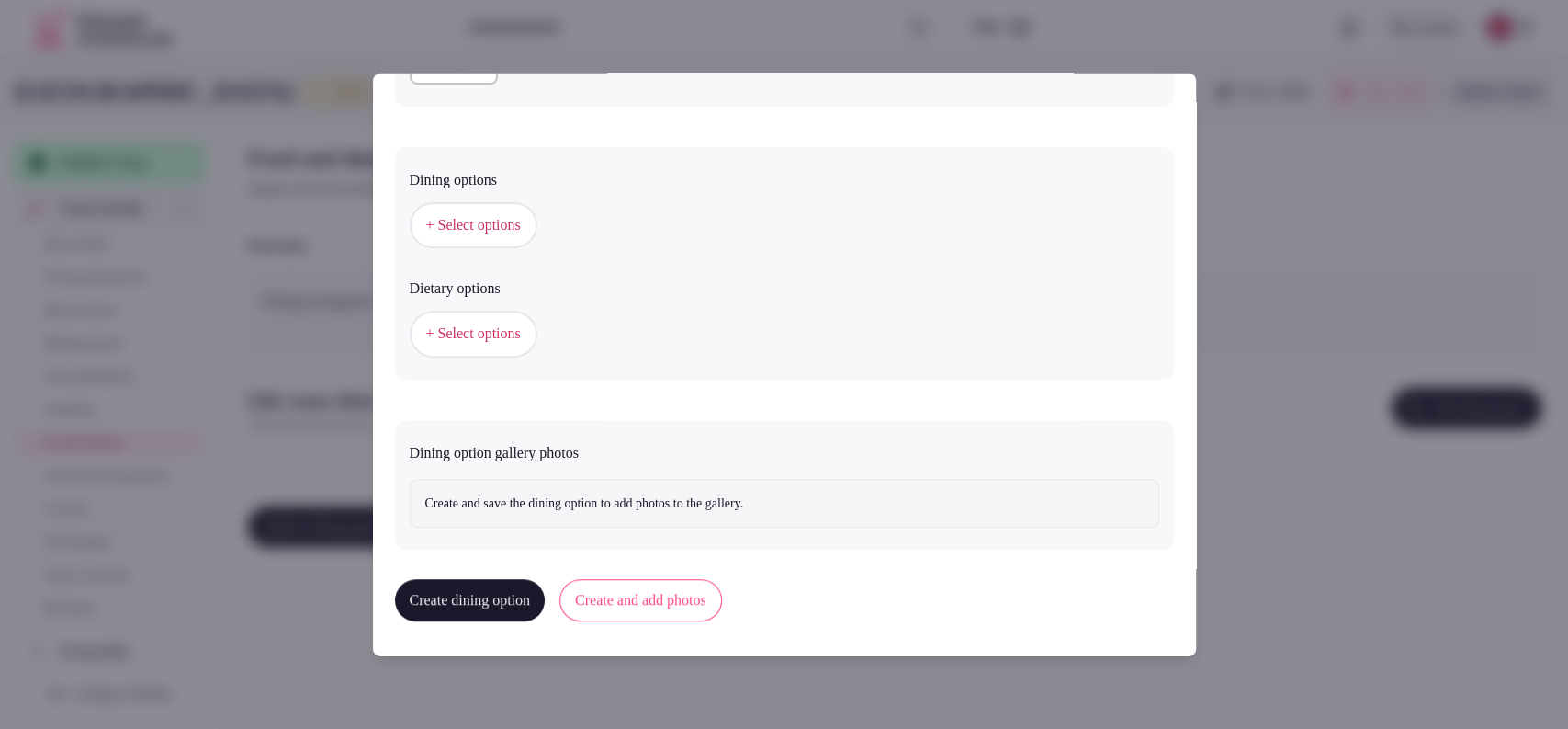
type textarea "**********"
click at [496, 208] on button "+ Select options" at bounding box center [473, 226] width 128 height 46
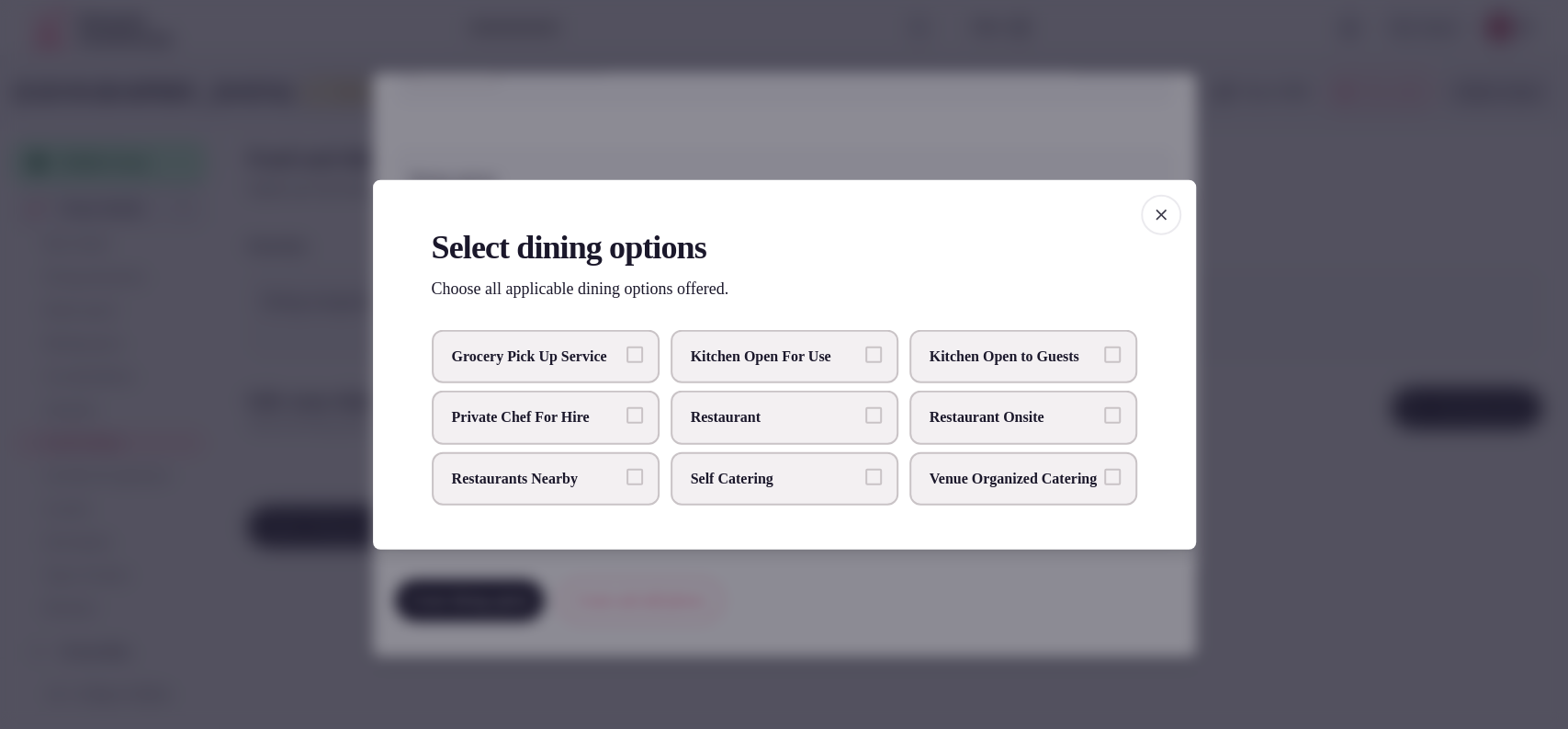
click at [1056, 433] on label "Restaurant Onsite" at bounding box center [1023, 417] width 228 height 53
click at [1104, 423] on button "Restaurant Onsite" at bounding box center [1113, 415] width 17 height 17
click at [1262, 307] on div at bounding box center [784, 364] width 1568 height 729
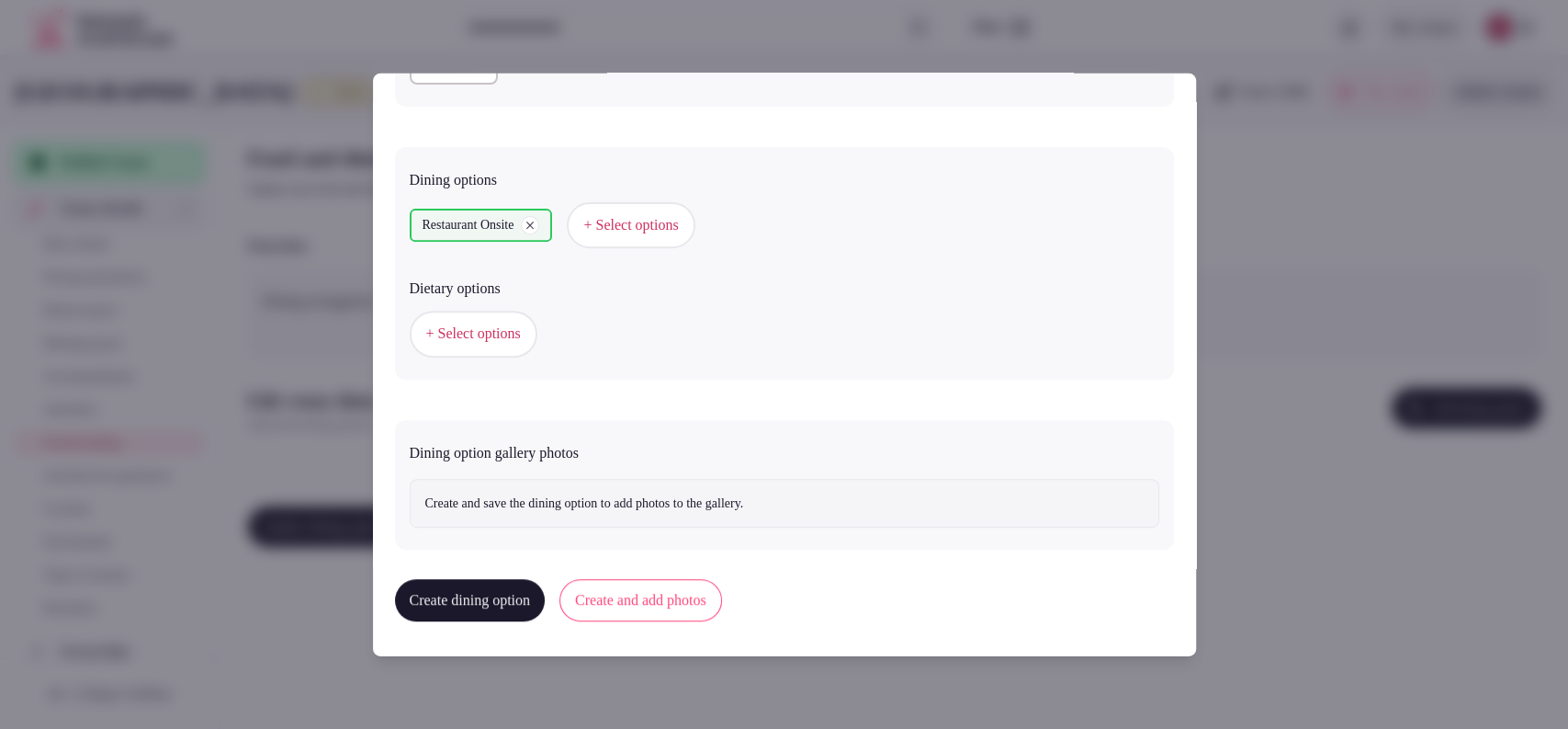
click at [426, 336] on span "+ Select options" at bounding box center [473, 333] width 95 height 20
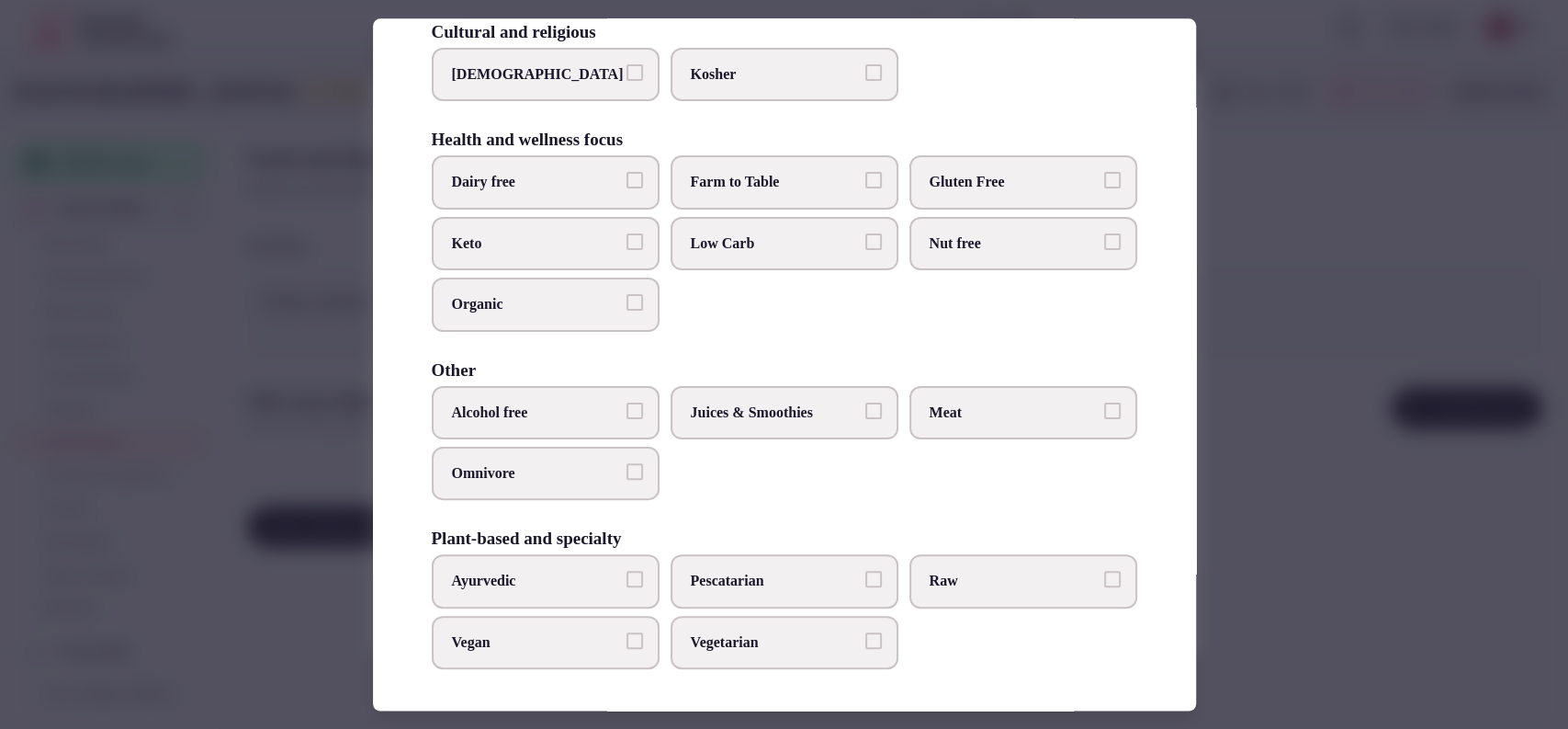
scroll to position [0, 0]
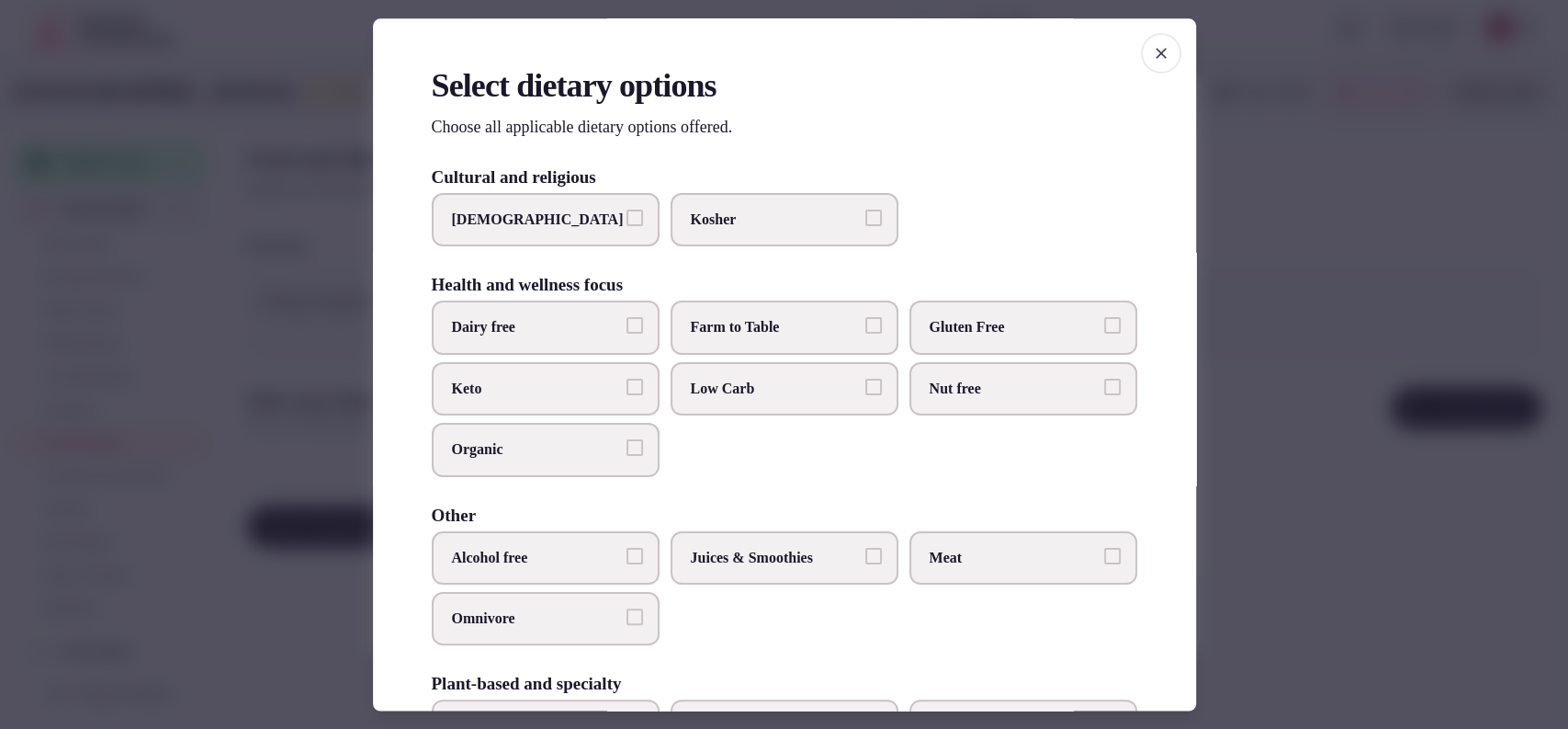
click at [1393, 259] on div at bounding box center [784, 364] width 1568 height 729
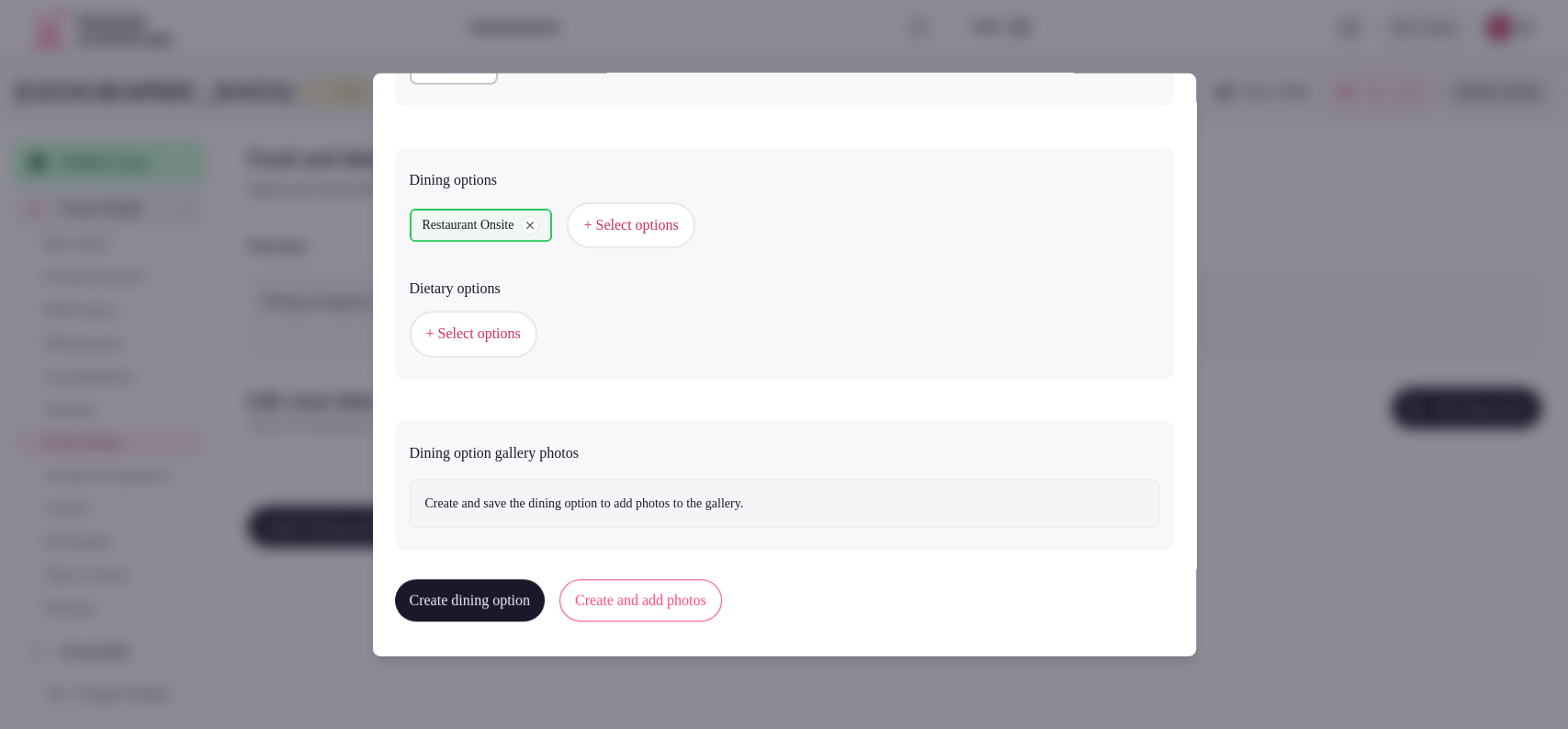
click at [722, 599] on button "Create and add photos" at bounding box center [640, 600] width 163 height 42
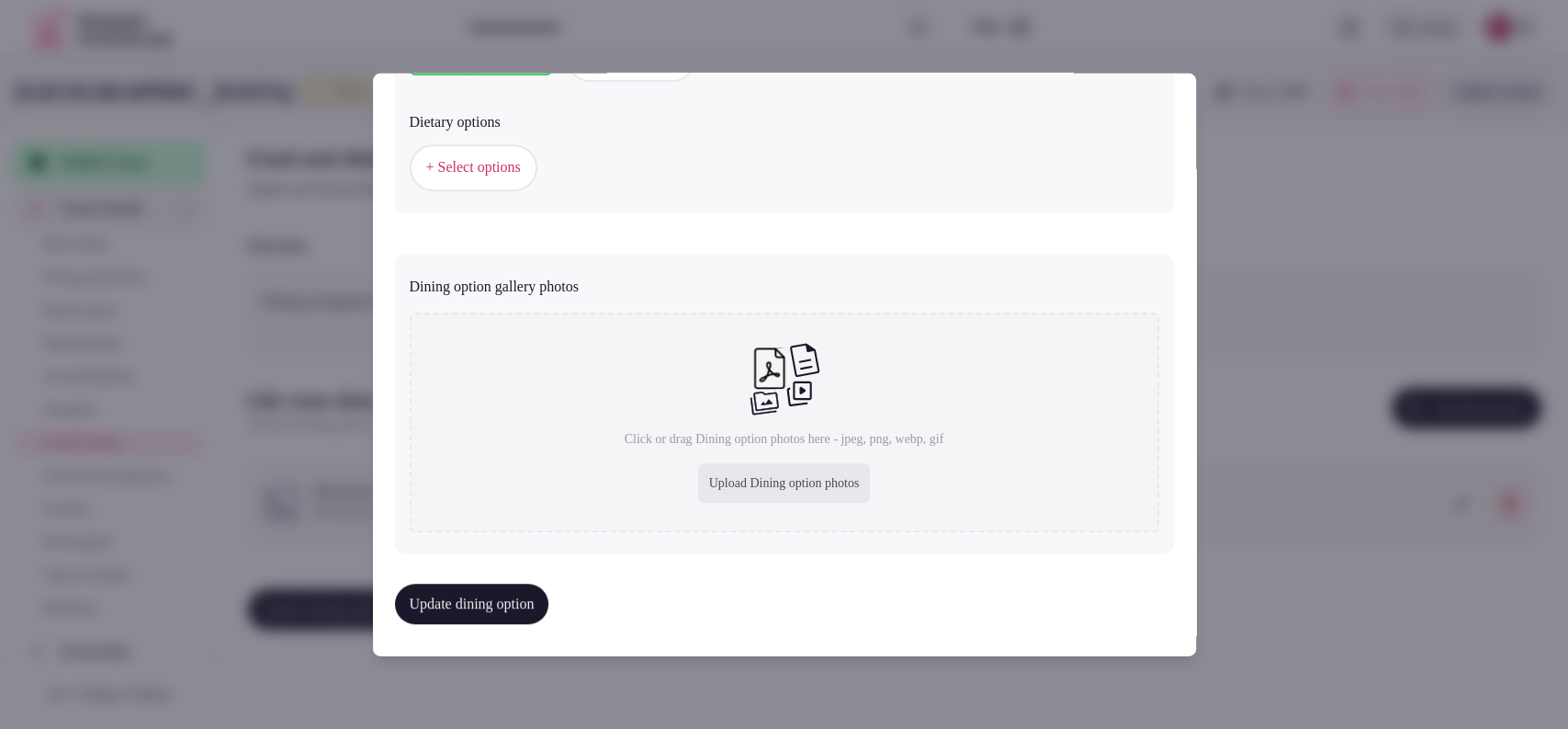
scroll to position [608, 0]
click at [764, 477] on div "Upload Dining option photos" at bounding box center [785, 480] width 173 height 40
type input "**********"
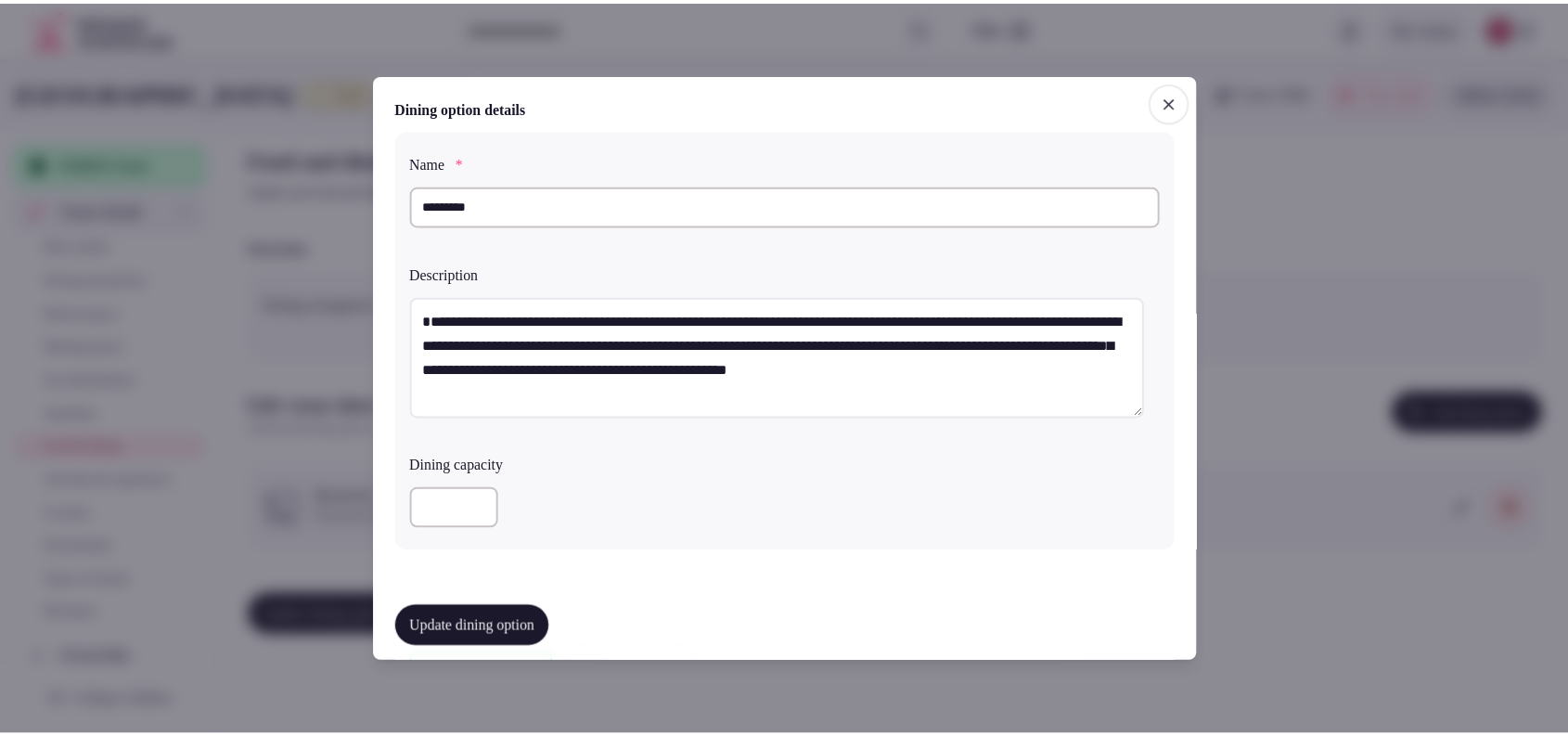
scroll to position [610, 0]
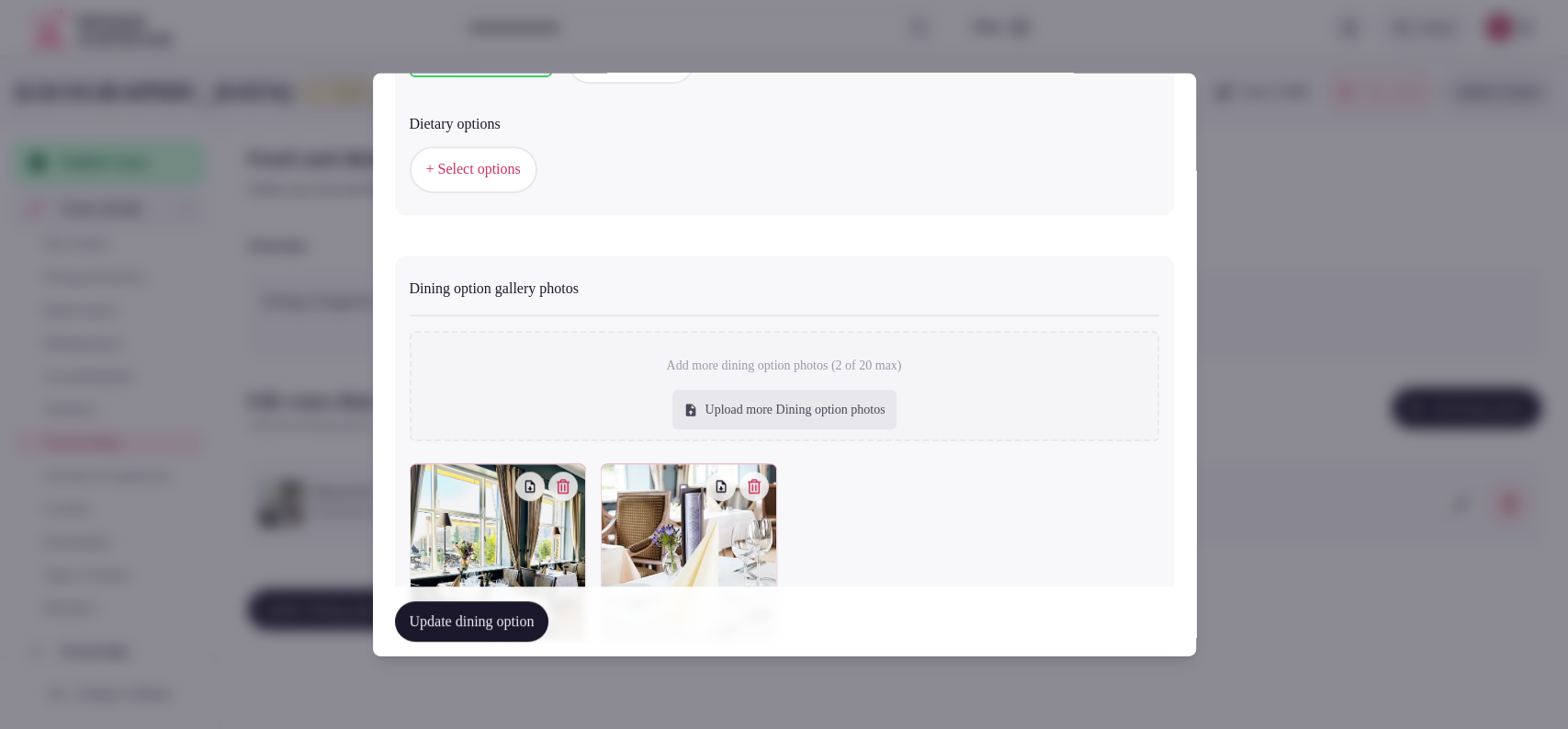
click at [455, 613] on button "Update dining option" at bounding box center [472, 621] width 155 height 40
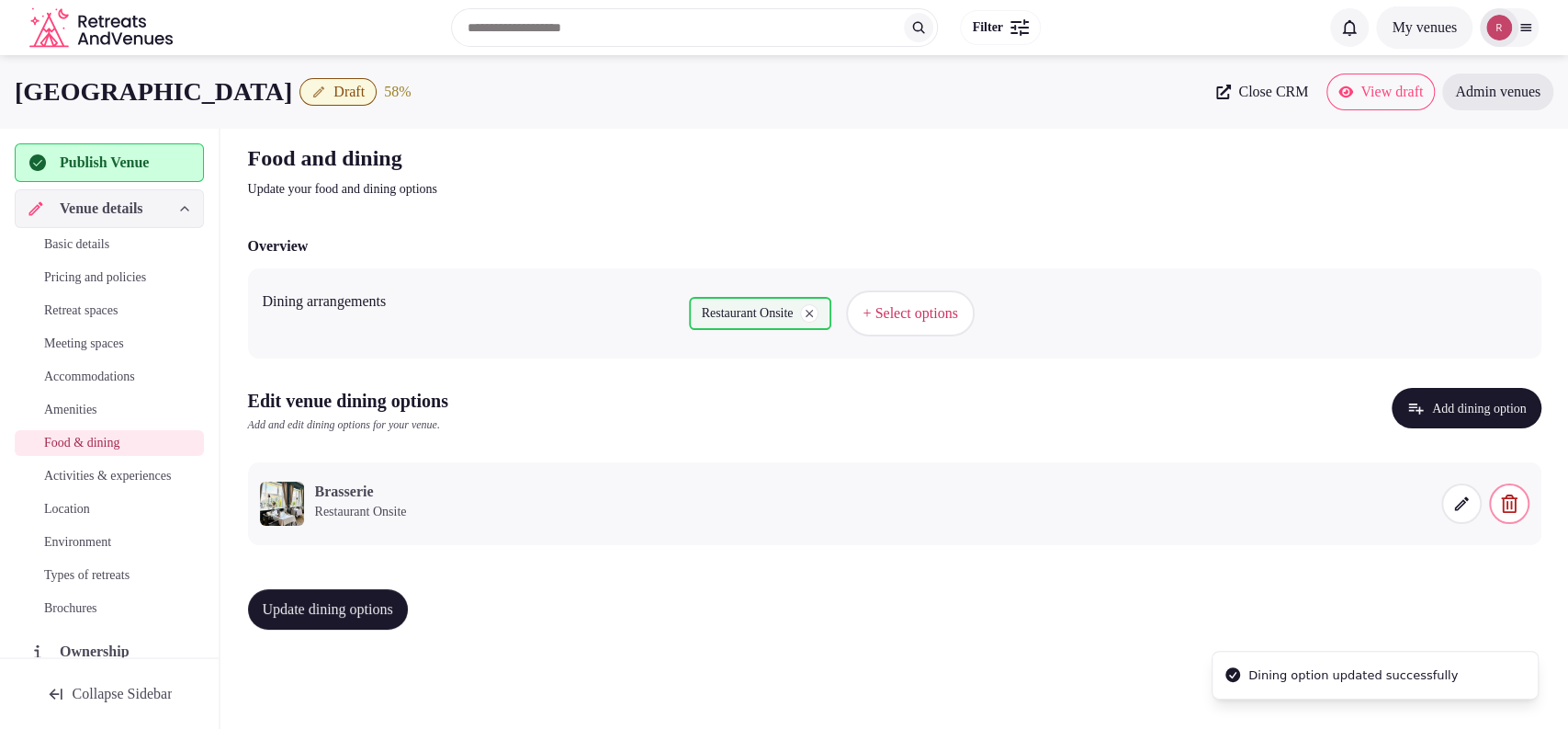
click at [330, 604] on span "Update dining options" at bounding box center [329, 609] width 131 height 18
click at [336, 605] on span "Update dining options" at bounding box center [329, 609] width 131 height 18
click at [76, 485] on span "Activities & experiences" at bounding box center [108, 476] width 127 height 18
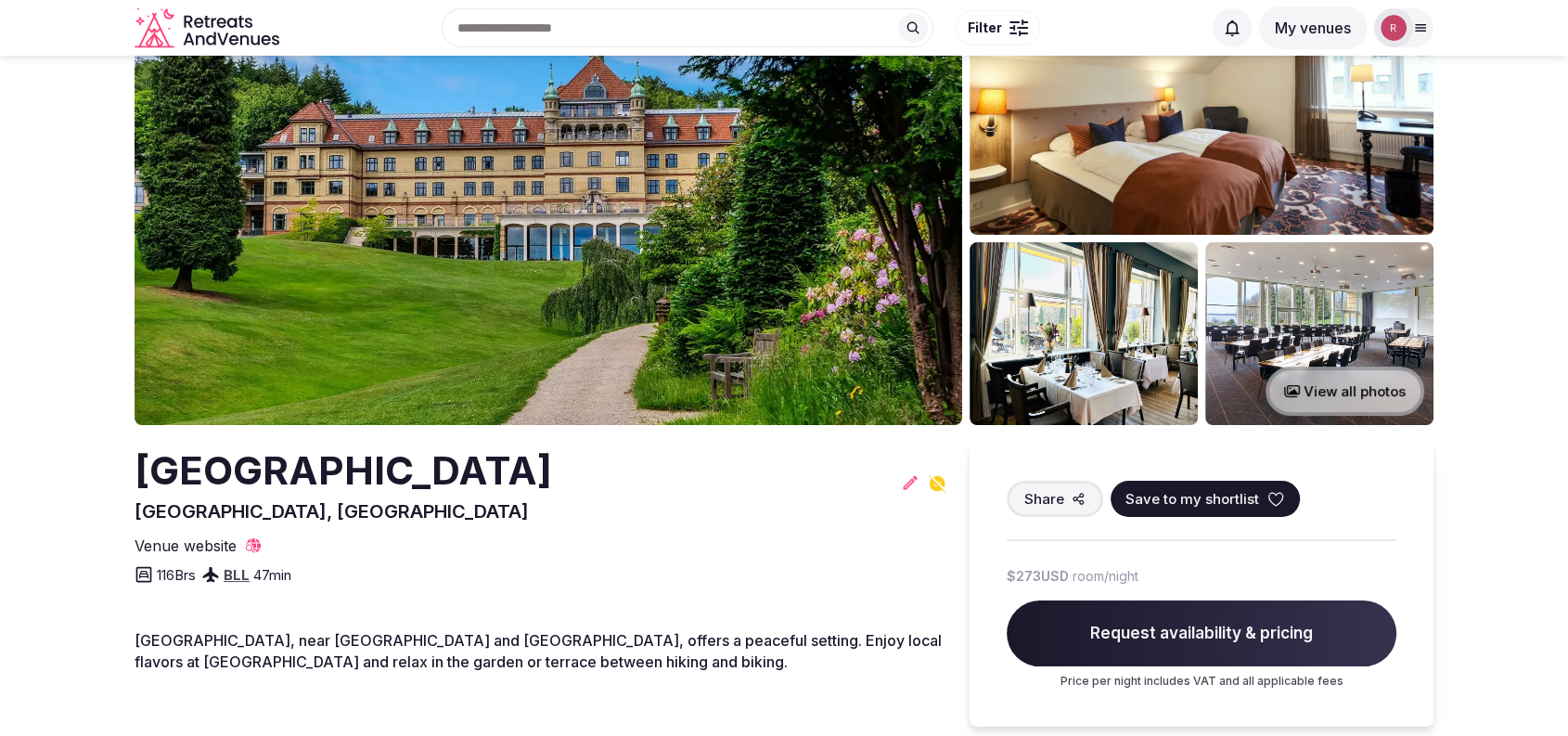
scroll to position [52, 0]
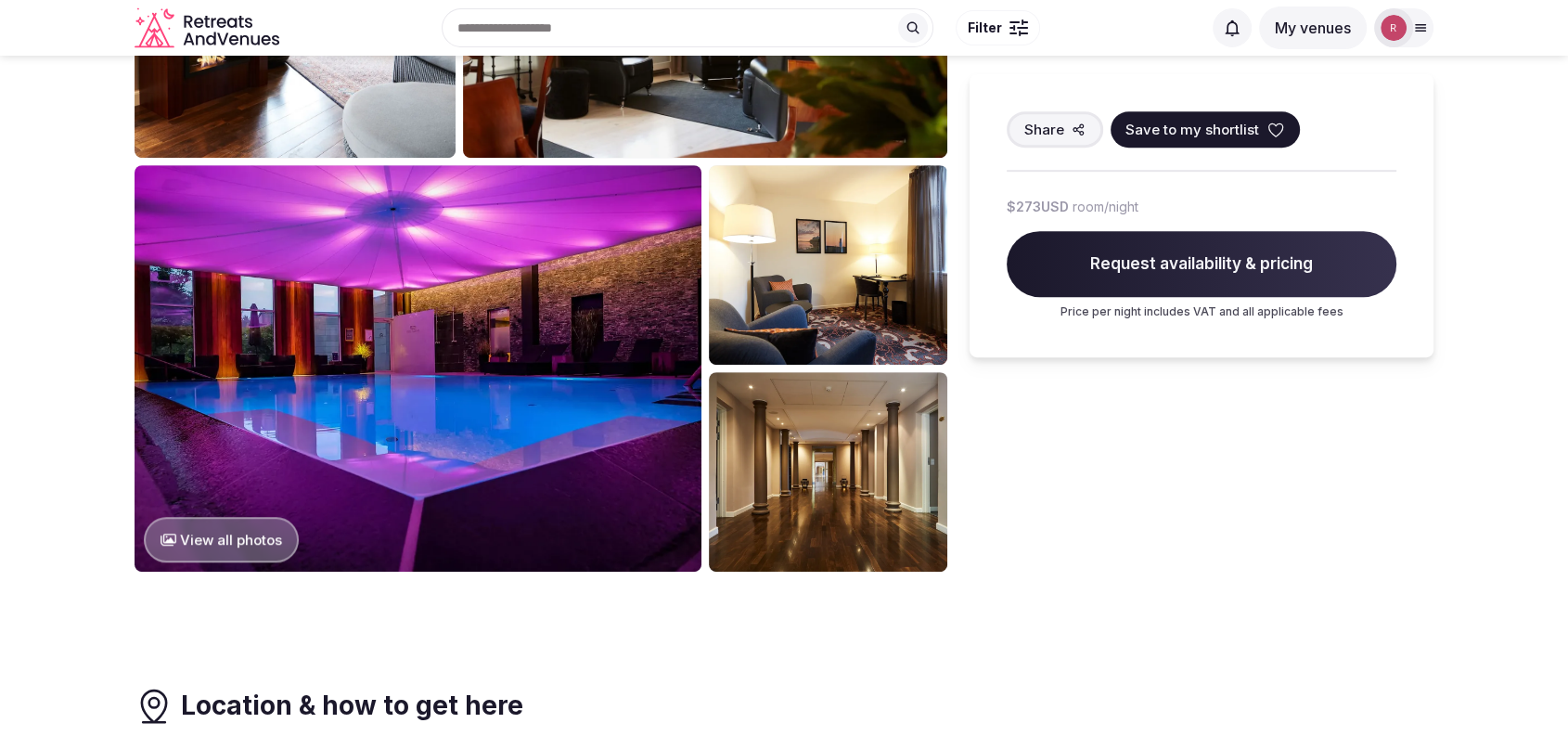
scroll to position [903, 0]
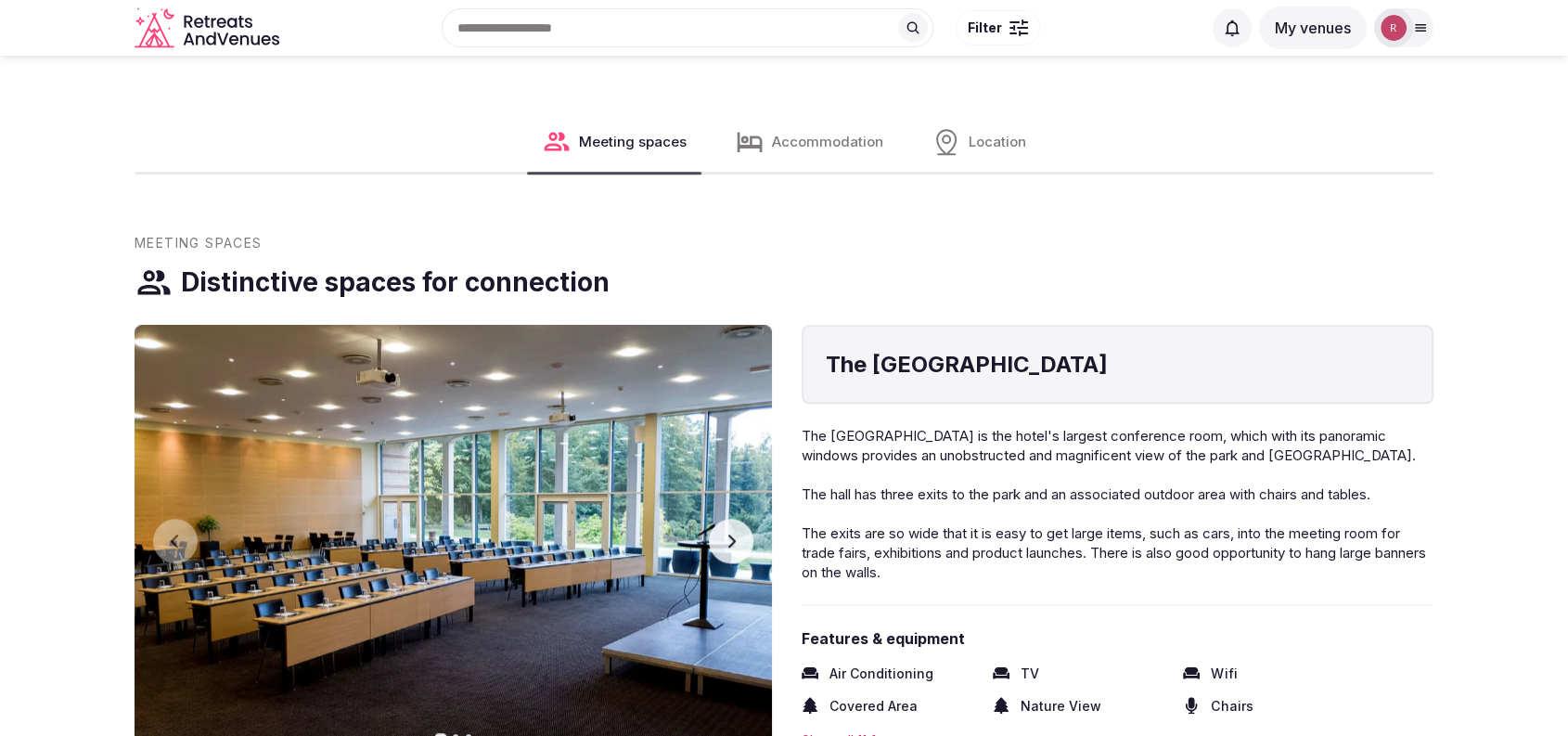
scroll to position [1513, 0]
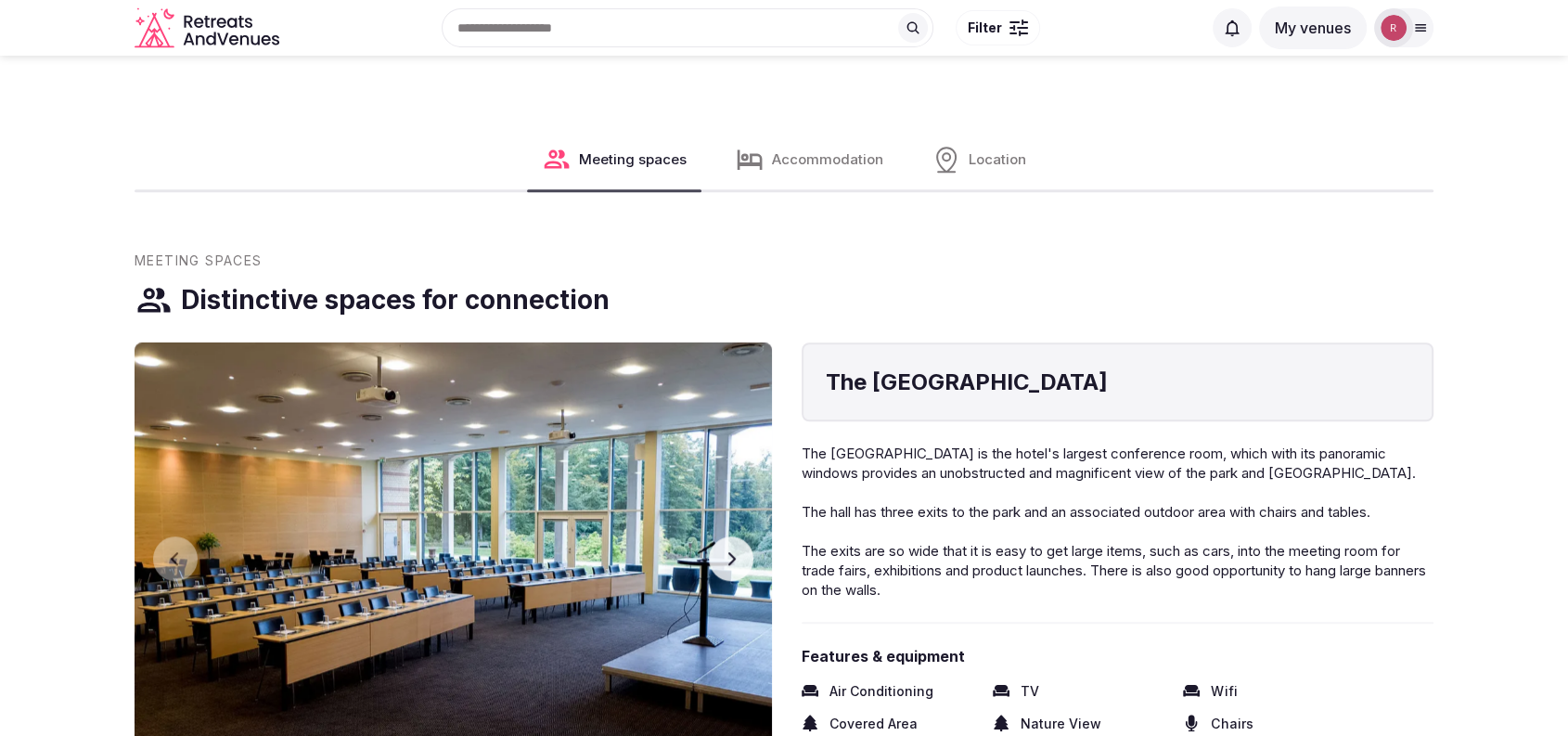
click at [742, 556] on button "Next slide" at bounding box center [731, 559] width 45 height 45
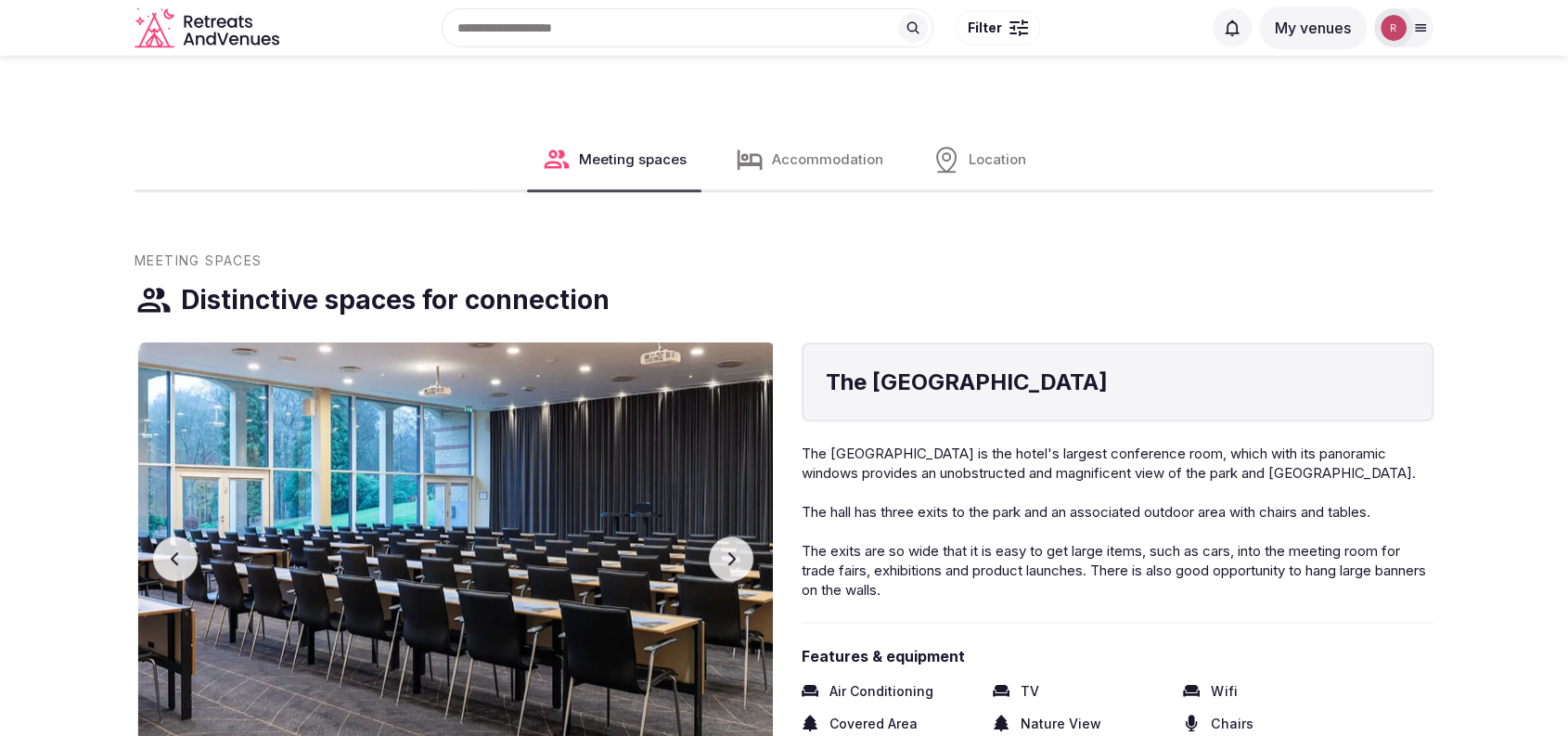
click at [742, 556] on button "Next slide" at bounding box center [731, 559] width 45 height 45
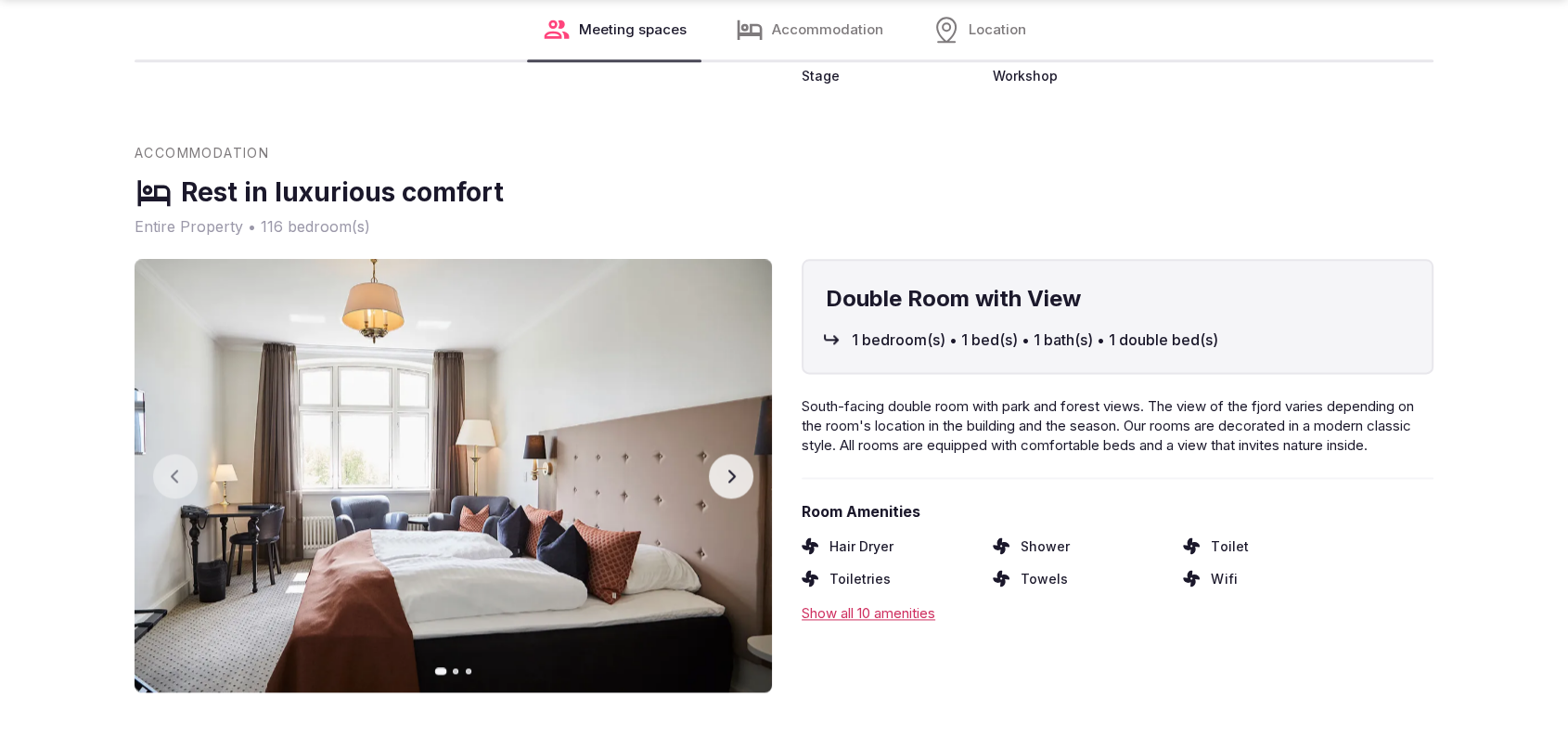
scroll to position [2437, 0]
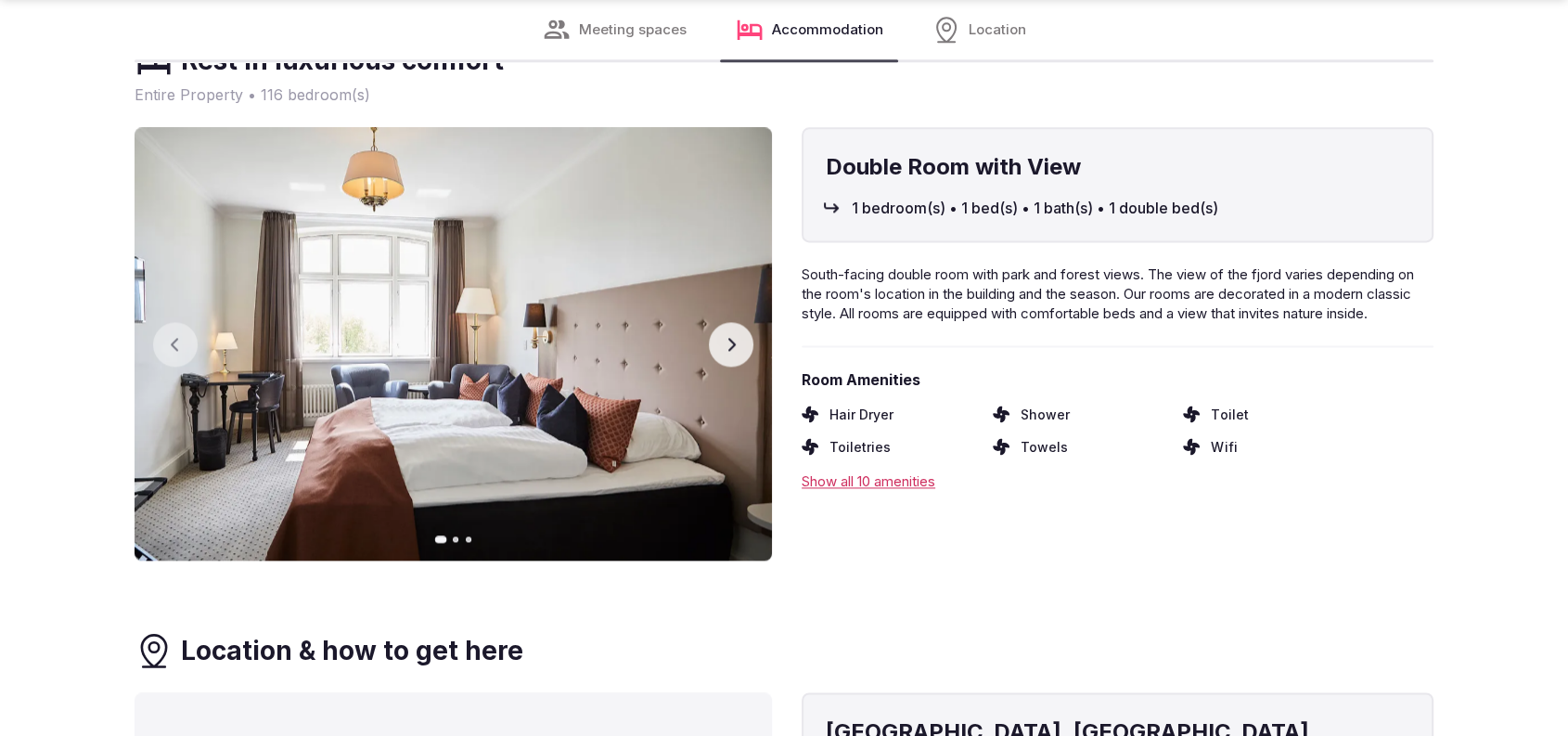
click at [728, 347] on icon "button" at bounding box center [731, 344] width 15 height 15
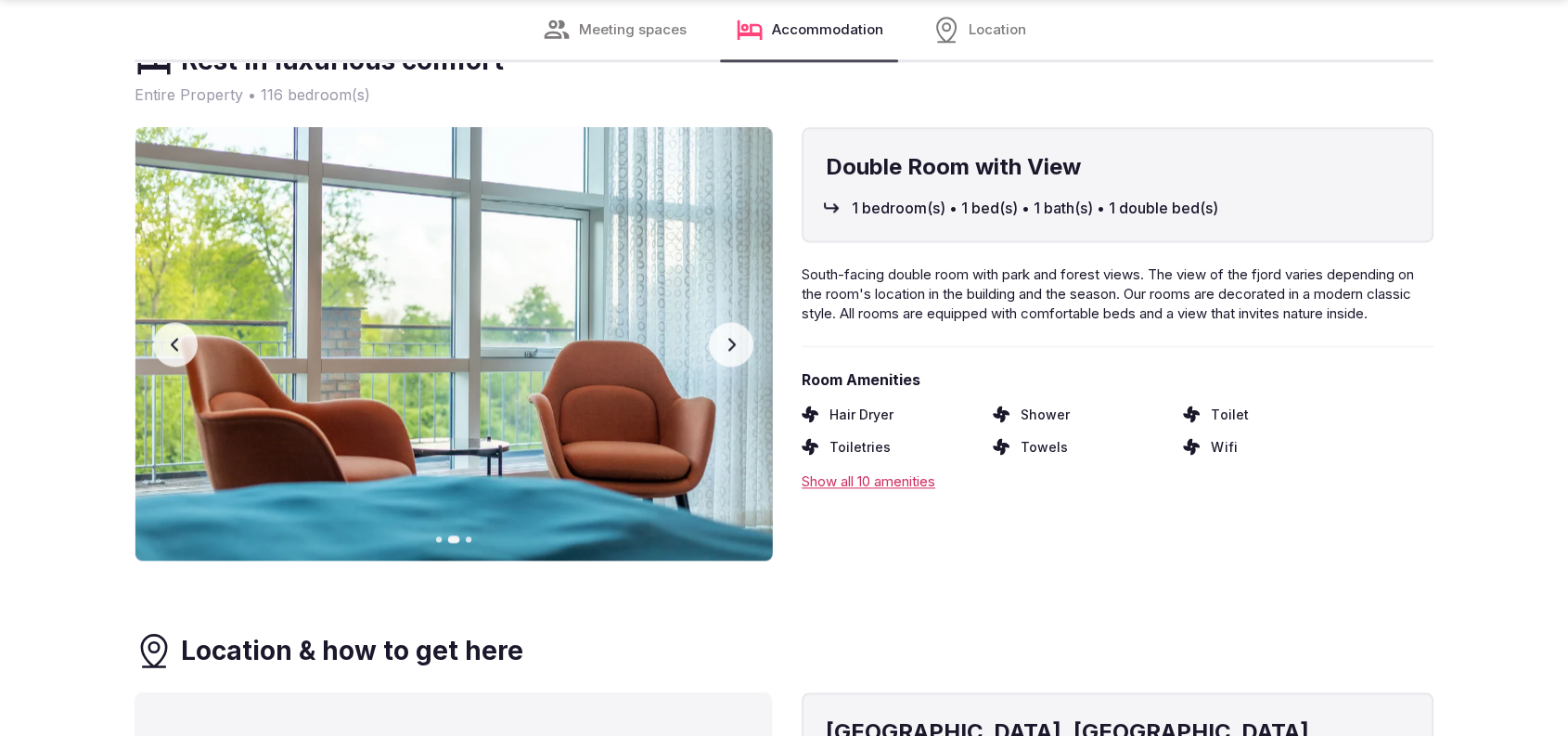
click at [728, 345] on icon "button" at bounding box center [731, 344] width 15 height 15
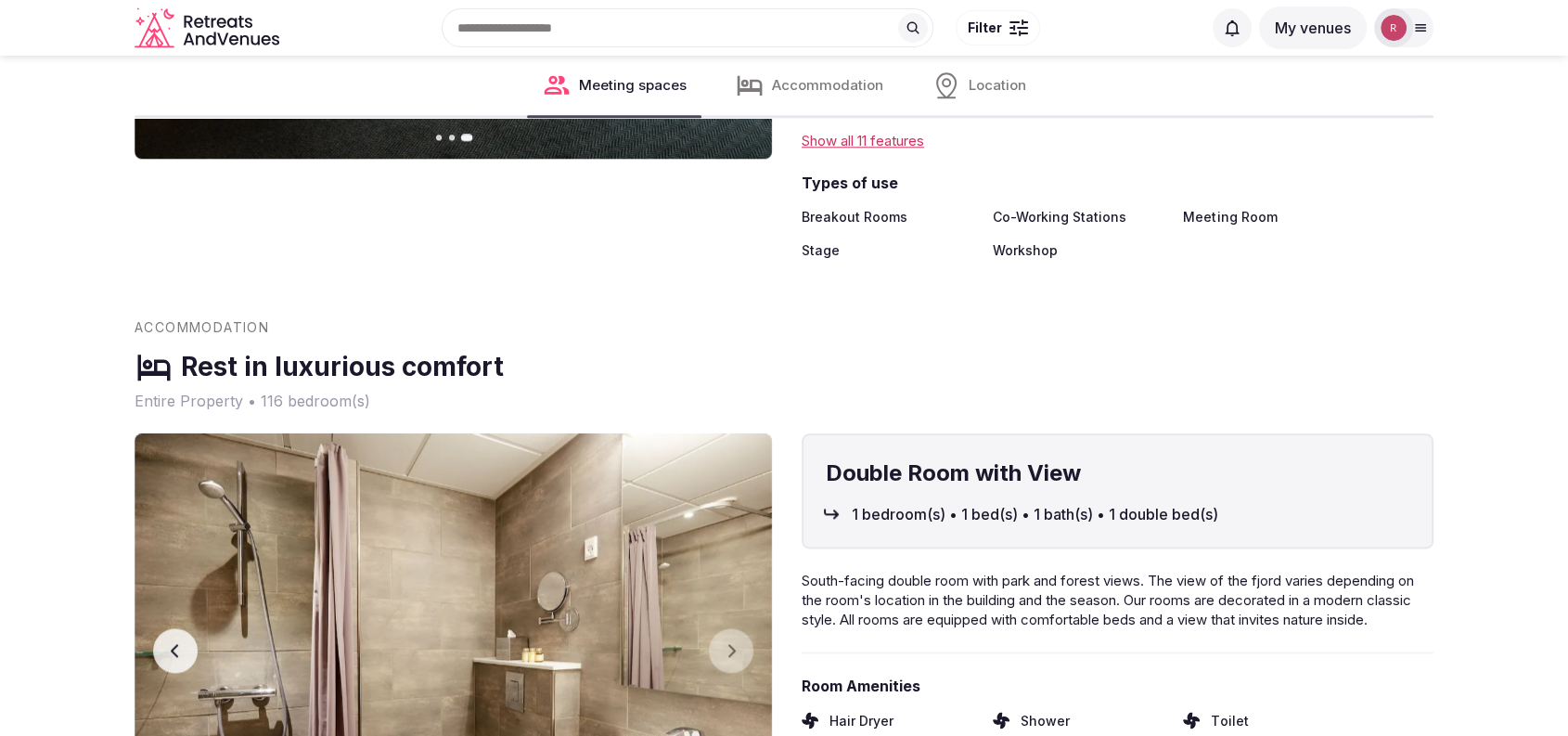
scroll to position [1794, 0]
